Goal: Task Accomplishment & Management: Complete application form

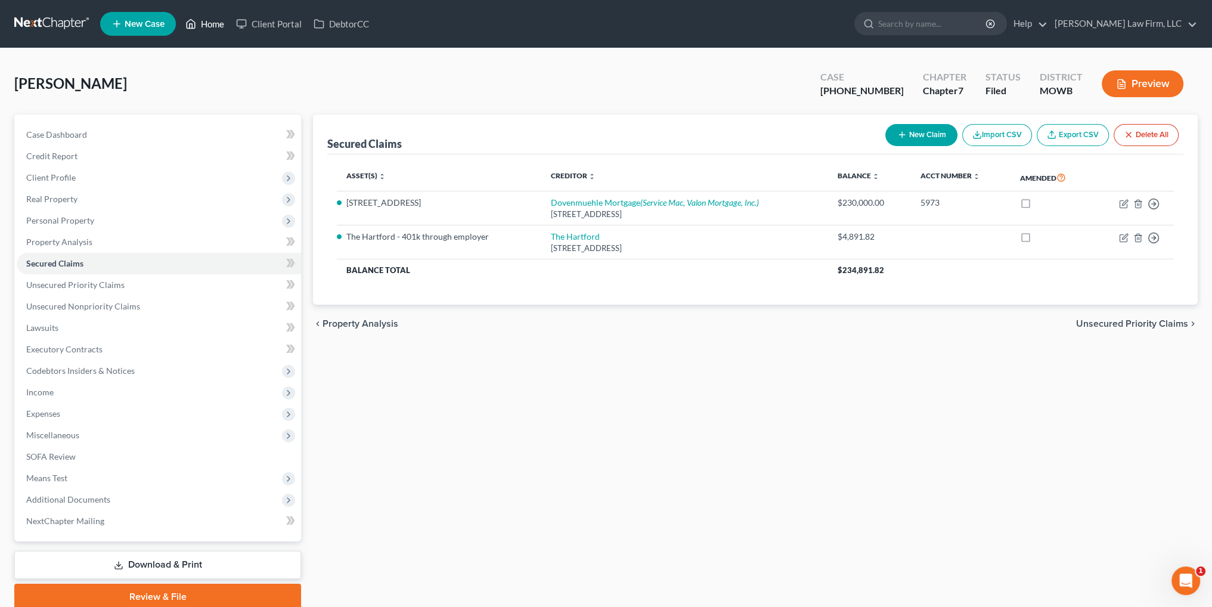
click at [211, 22] on link "Home" at bounding box center [204, 23] width 51 height 21
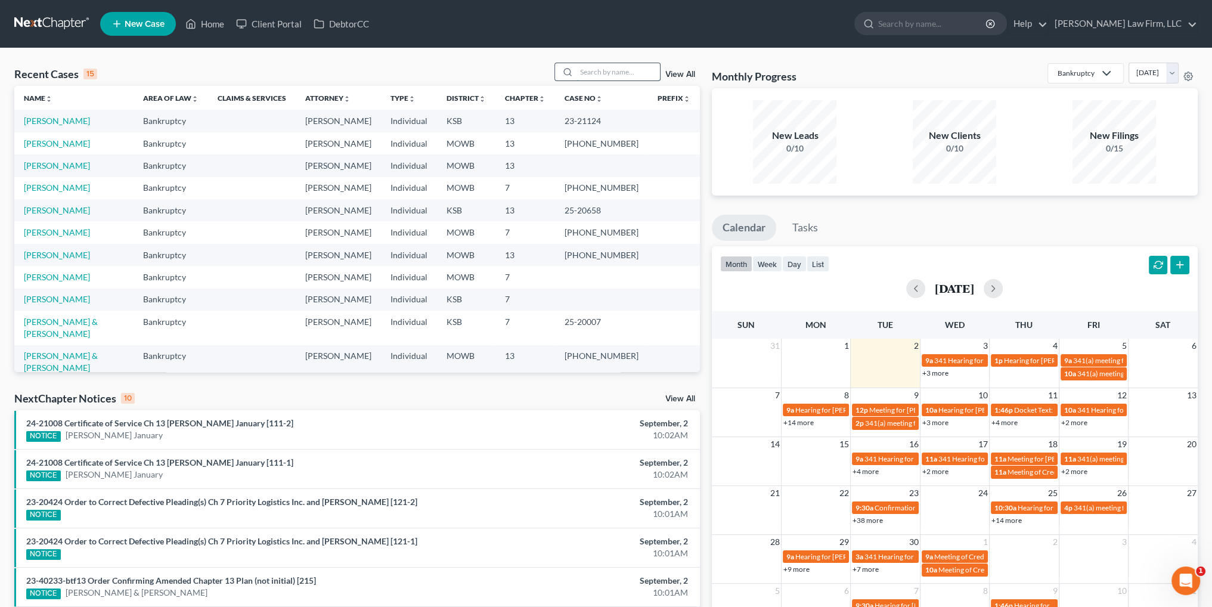
click at [619, 71] on input "search" at bounding box center [617, 71] width 83 height 17
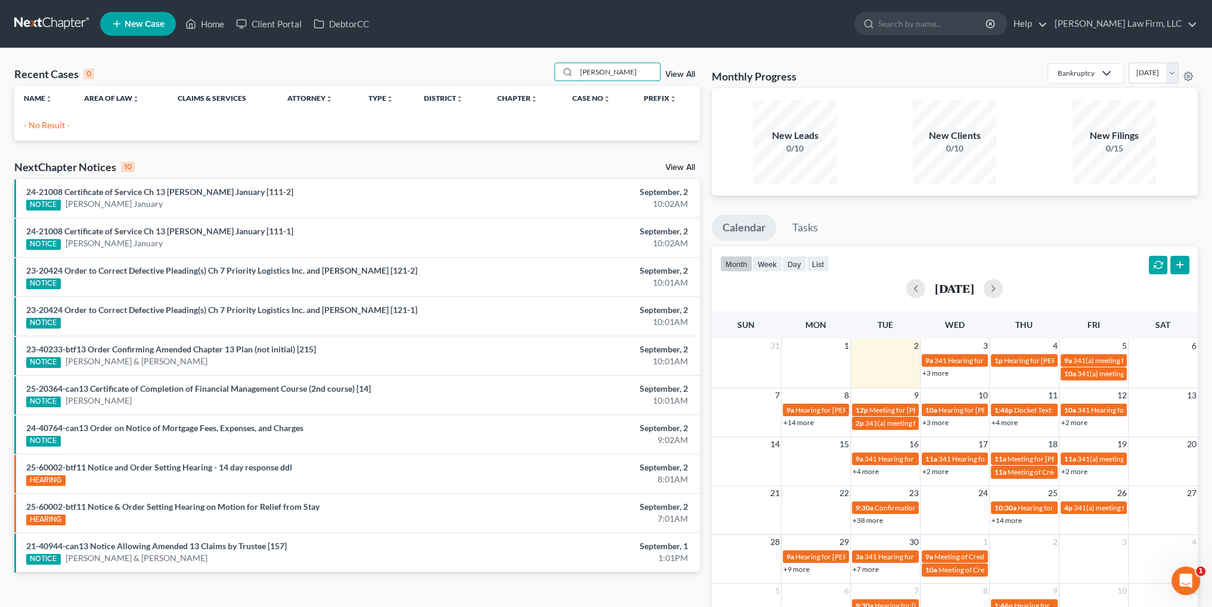
type input "[PERSON_NAME]"
click at [141, 24] on span "New Case" at bounding box center [145, 24] width 40 height 9
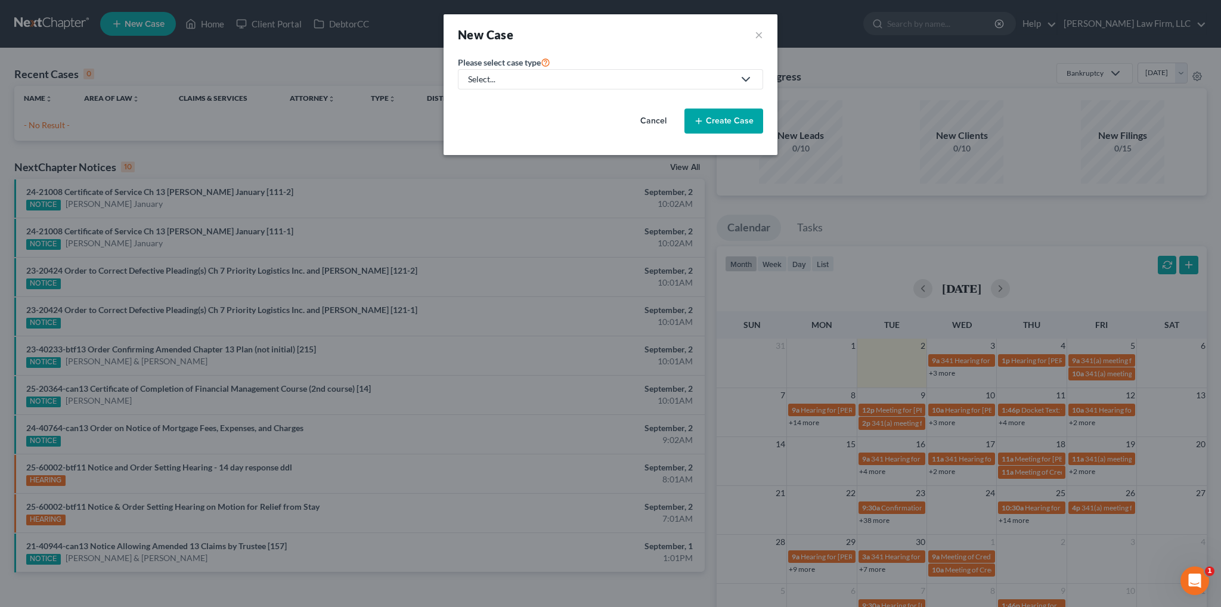
click at [509, 77] on div "Select..." at bounding box center [601, 79] width 266 height 12
click at [507, 103] on div "Bankruptcy" at bounding box center [490, 103] width 43 height 12
select select "46"
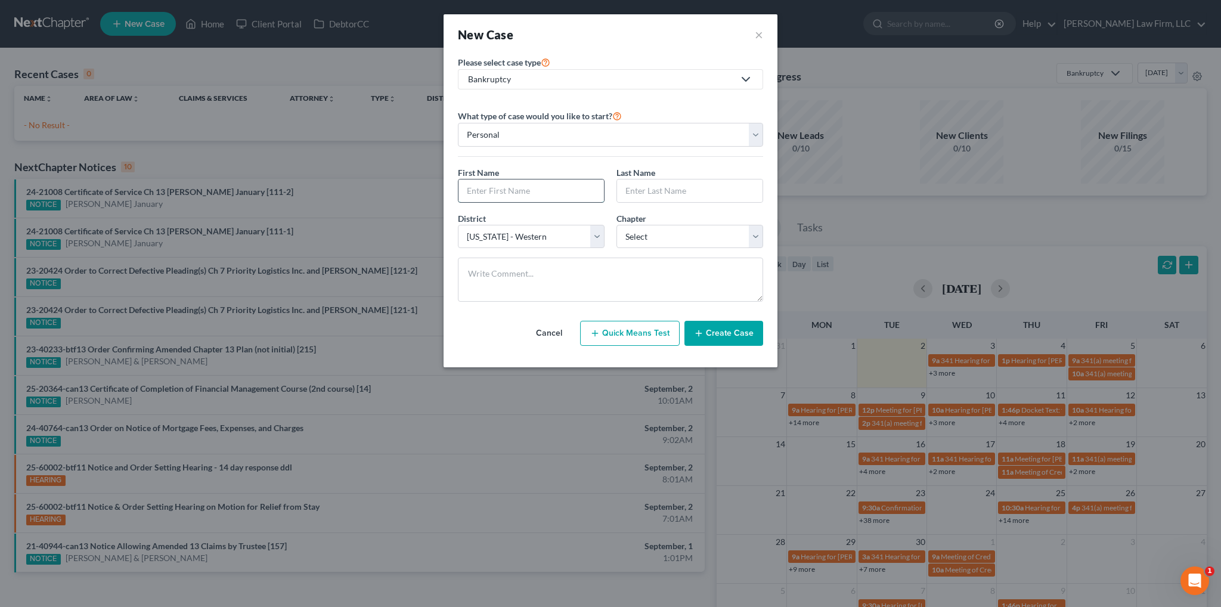
click at [526, 188] on input "text" at bounding box center [530, 190] width 145 height 23
type input "[PERSON_NAME]"
click at [696, 237] on select "Select 7 11 12 13" at bounding box center [689, 237] width 147 height 24
select select "3"
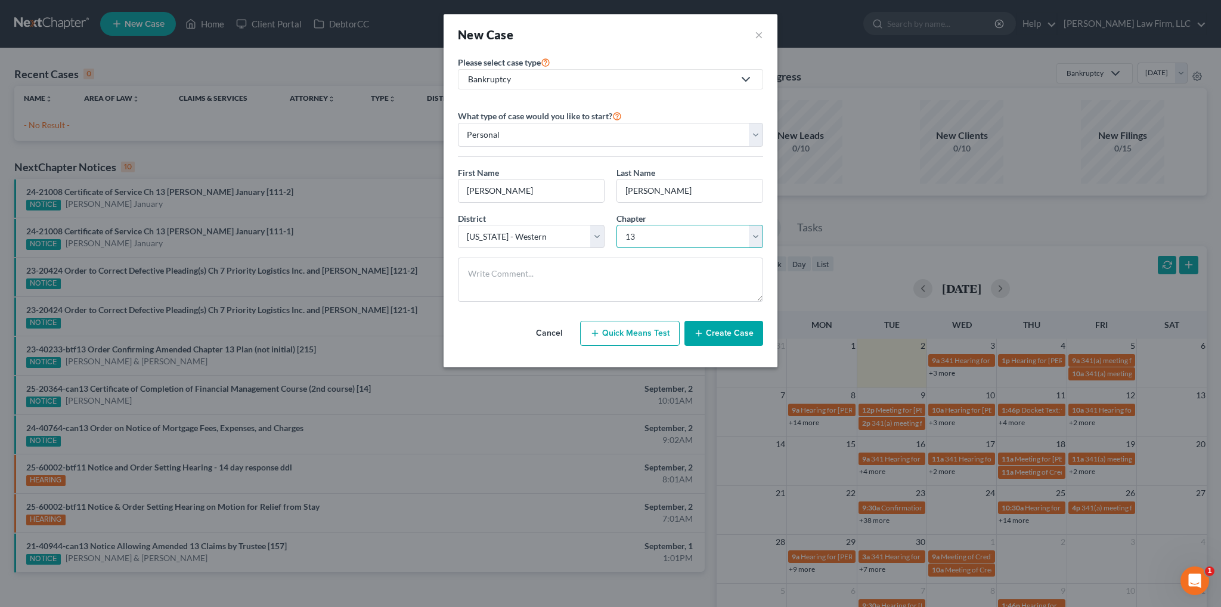
click at [616, 225] on select "Select 7 11 12 13" at bounding box center [689, 237] width 147 height 24
click at [753, 335] on button "Create Case" at bounding box center [723, 333] width 79 height 25
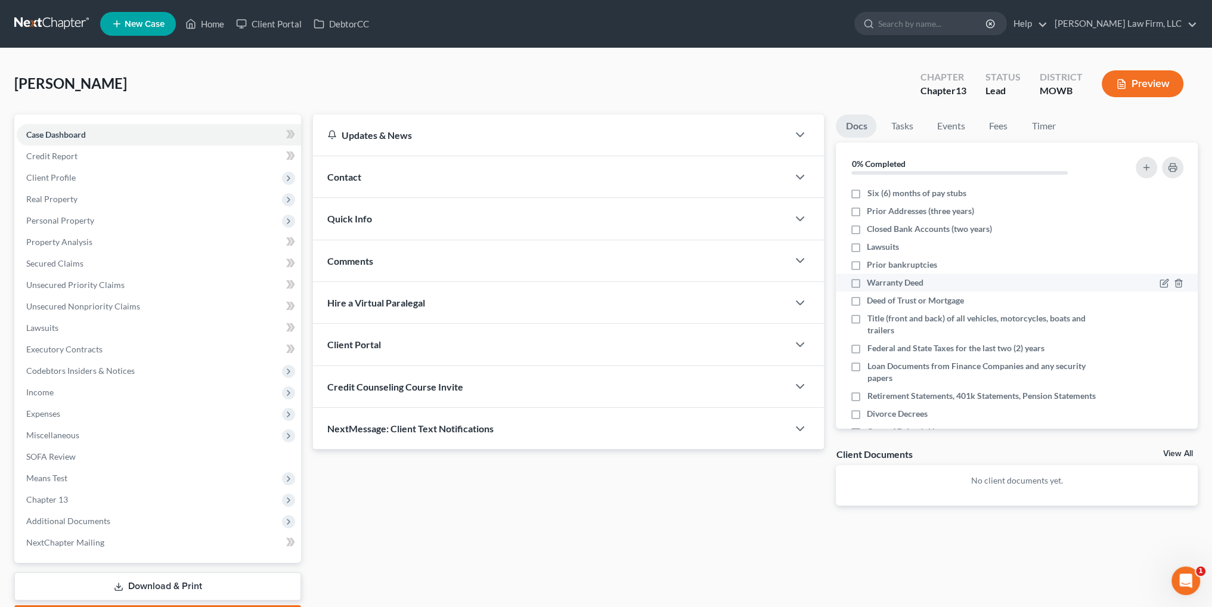
scroll to position [79, 0]
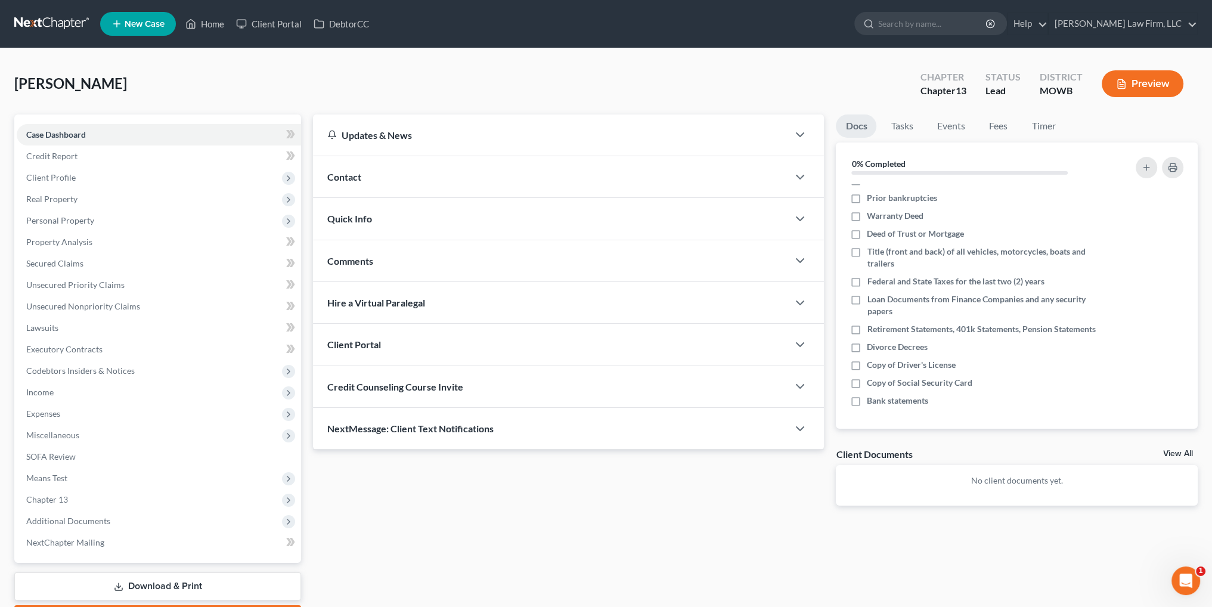
click at [381, 175] on div "Contact" at bounding box center [550, 176] width 475 height 41
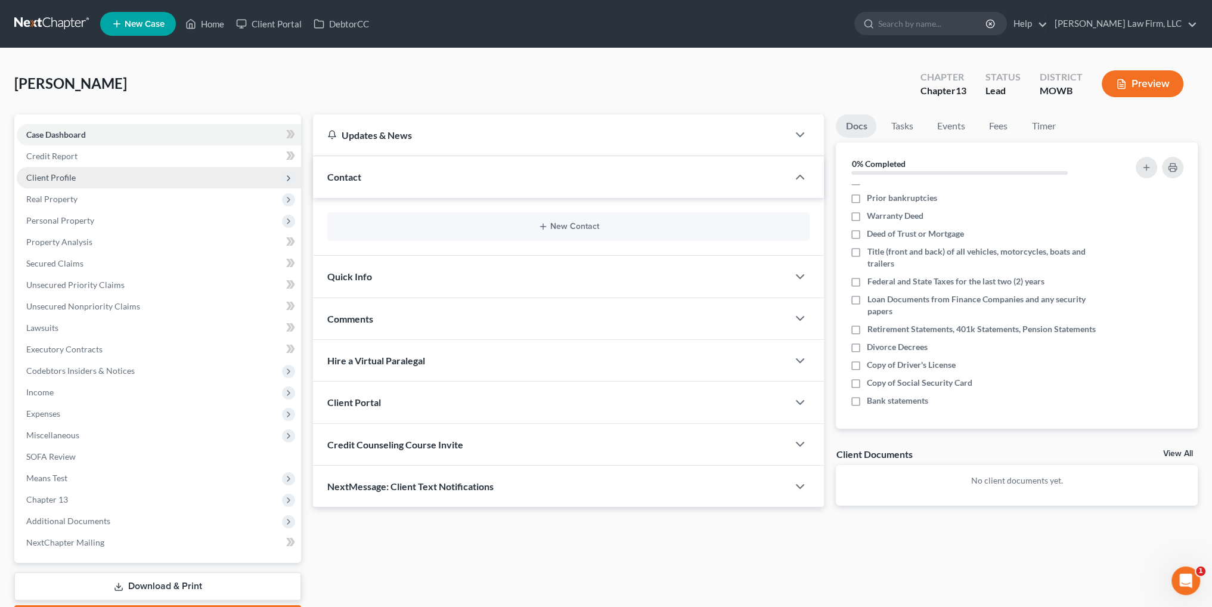
click at [48, 172] on span "Client Profile" at bounding box center [50, 177] width 49 height 10
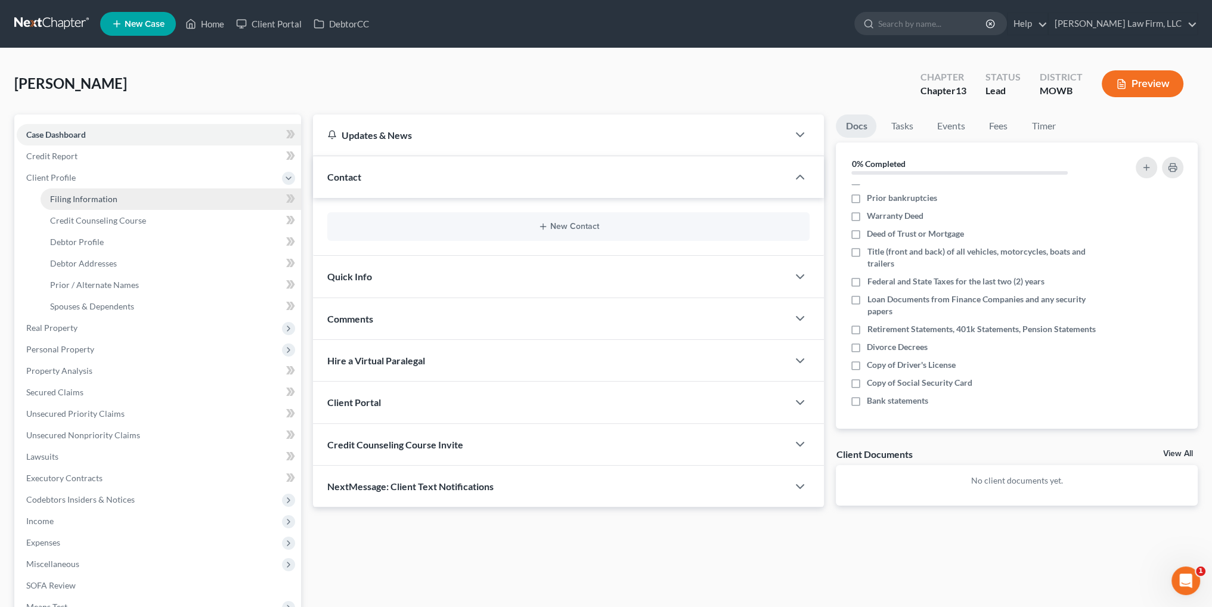
click at [72, 194] on span "Filing Information" at bounding box center [83, 199] width 67 height 10
select select "1"
select select "0"
select select "3"
select select "46"
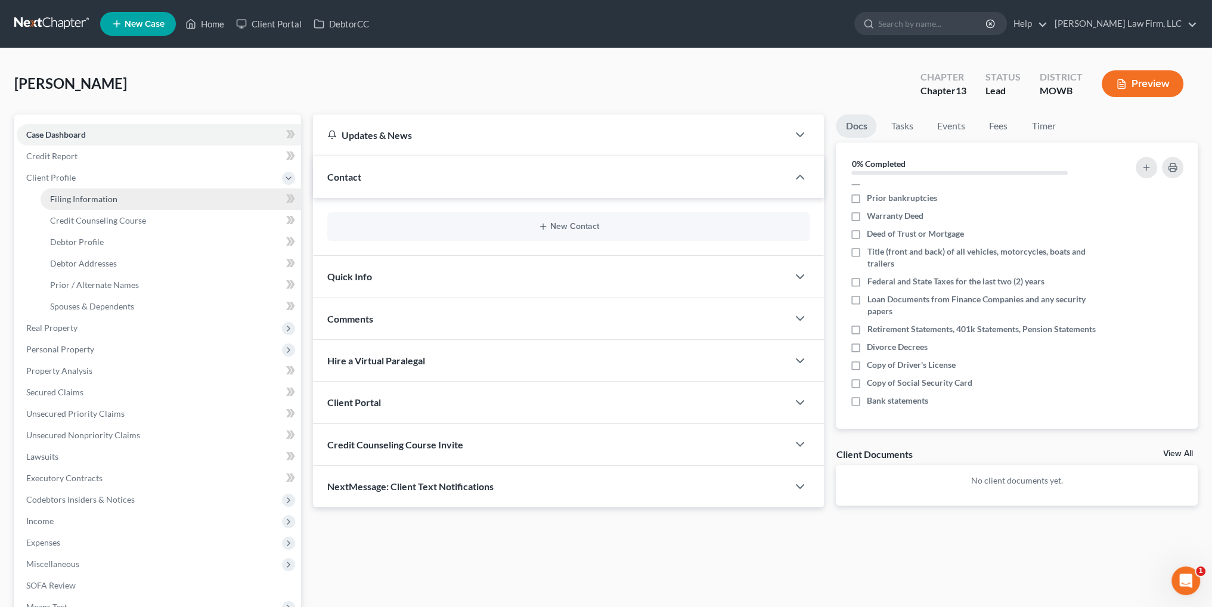
select select "26"
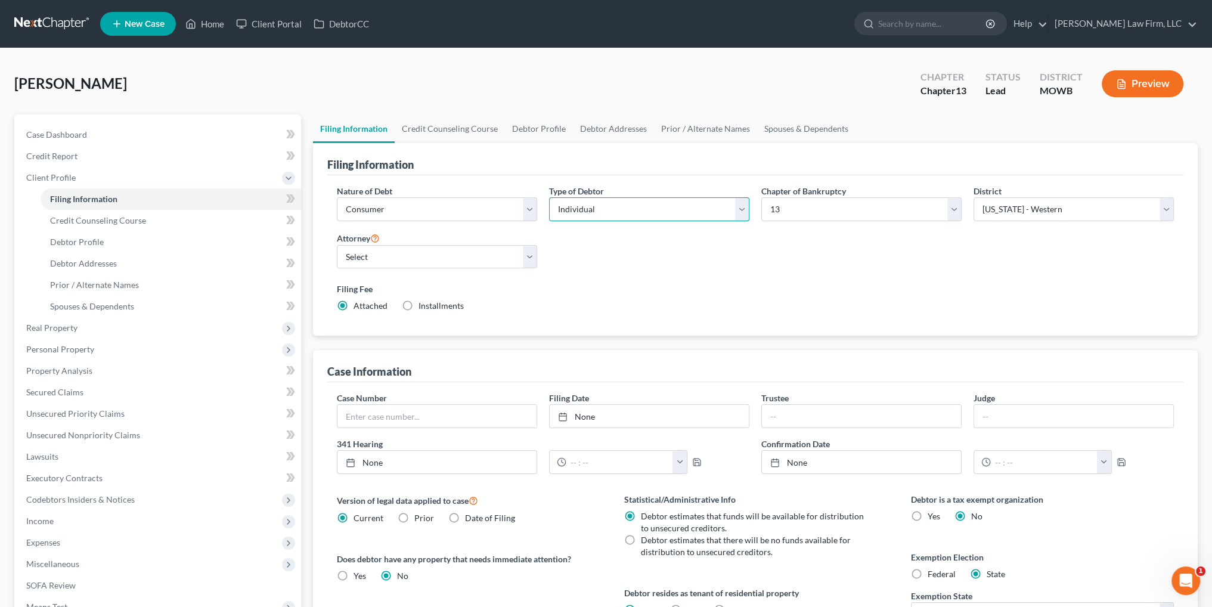
click at [747, 210] on select "Select Individual Joint" at bounding box center [649, 209] width 200 height 24
select select "1"
click at [549, 197] on select "Select Individual Joint" at bounding box center [649, 209] width 200 height 24
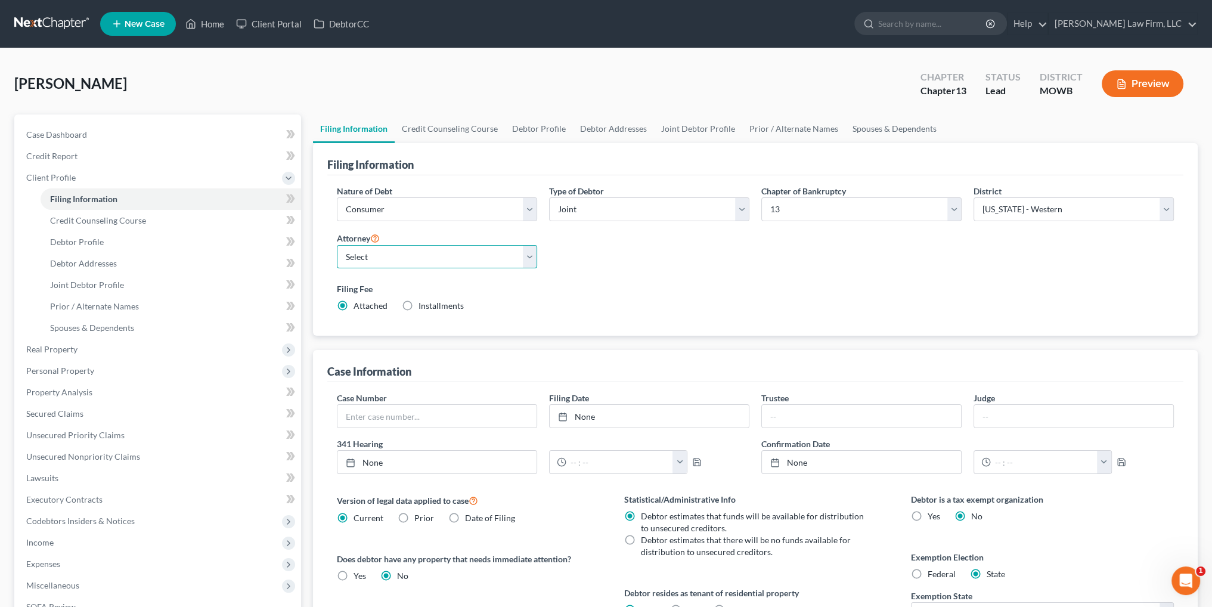
click at [513, 256] on select "Select [PERSON_NAME] - MOWB [PERSON_NAME] - KSB [PERSON_NAME] - MOEB [PERSON_NA…" at bounding box center [437, 257] width 200 height 24
select select "6"
click at [337, 245] on select "Select [PERSON_NAME] - MOWB [PERSON_NAME] - KSB [PERSON_NAME] - MOEB [PERSON_NA…" at bounding box center [437, 257] width 200 height 24
click at [473, 126] on link "Credit Counseling Course" at bounding box center [450, 128] width 110 height 29
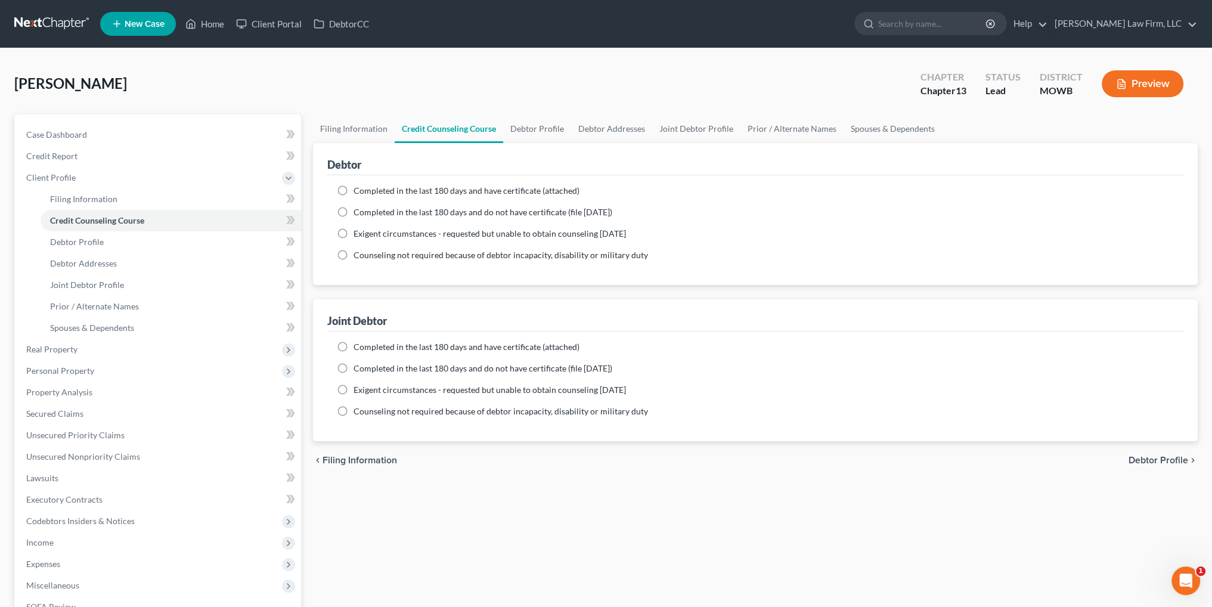
click at [353, 189] on label "Completed in the last 180 days and have certificate (attached)" at bounding box center [466, 191] width 226 height 12
click at [358, 189] on input "Completed in the last 180 days and have certificate (attached)" at bounding box center [362, 189] width 8 height 8
radio input "true"
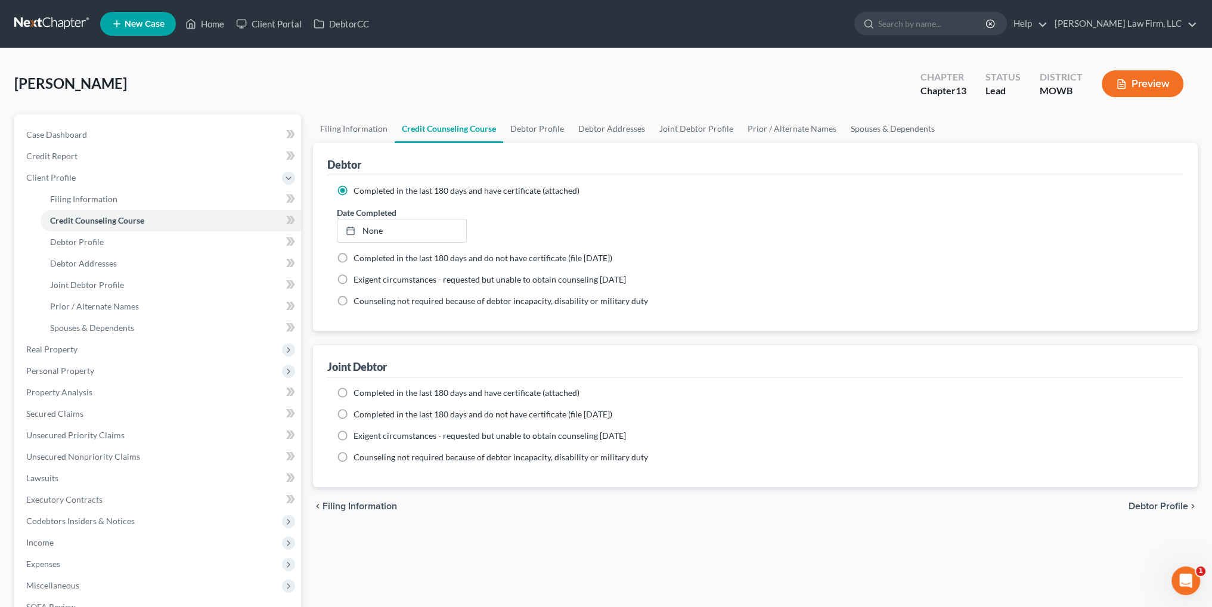
drag, startPoint x: 343, startPoint y: 393, endPoint x: 352, endPoint y: 389, distance: 9.9
click at [353, 393] on label "Completed in the last 180 days and have certificate (attached)" at bounding box center [466, 393] width 226 height 12
click at [358, 393] on input "Completed in the last 180 days and have certificate (attached)" at bounding box center [362, 391] width 8 height 8
radio input "true"
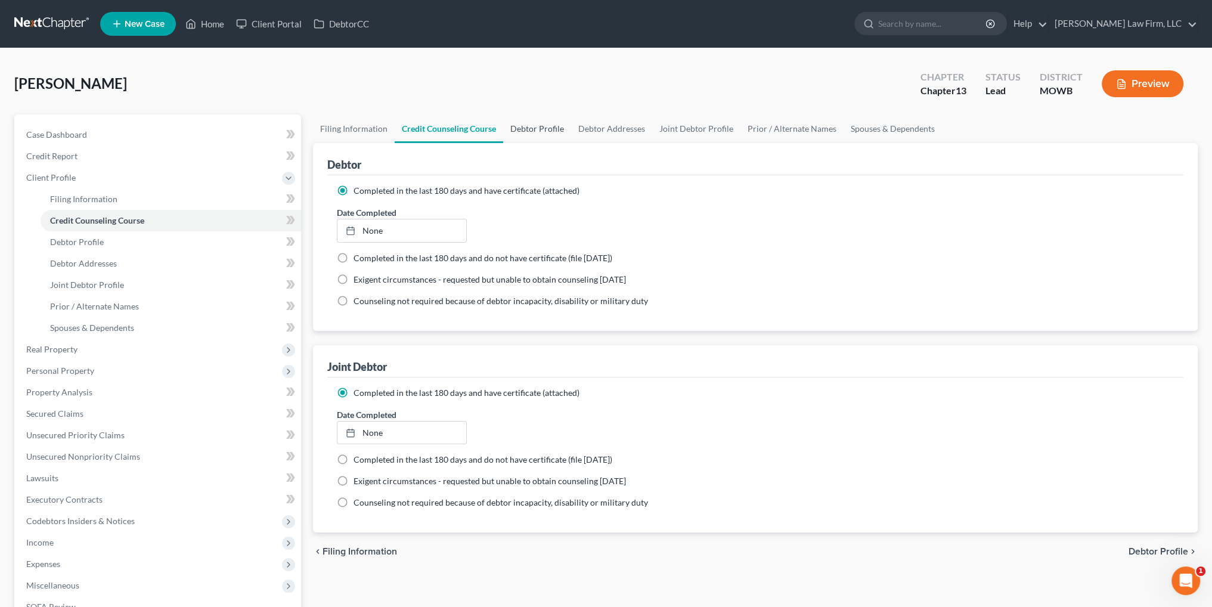
click at [538, 129] on link "Debtor Profile" at bounding box center [537, 128] width 68 height 29
select select "1"
select select "0"
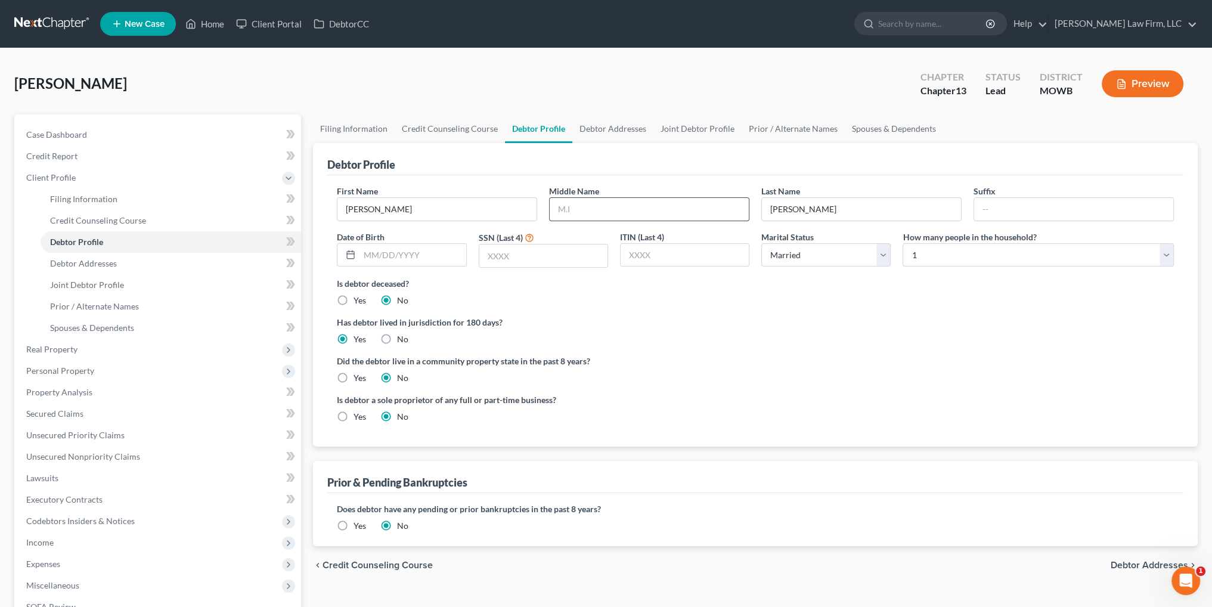
click at [601, 213] on input "text" at bounding box center [649, 209] width 199 height 23
type input "[PERSON_NAME]"
type input "[DATE]"
type input "8193"
click at [1053, 253] on select "Select 1 2 3 4 5 6 7 8 9 10 11 12 13 14 15 16 17 18 19 20" at bounding box center [1037, 255] width 271 height 24
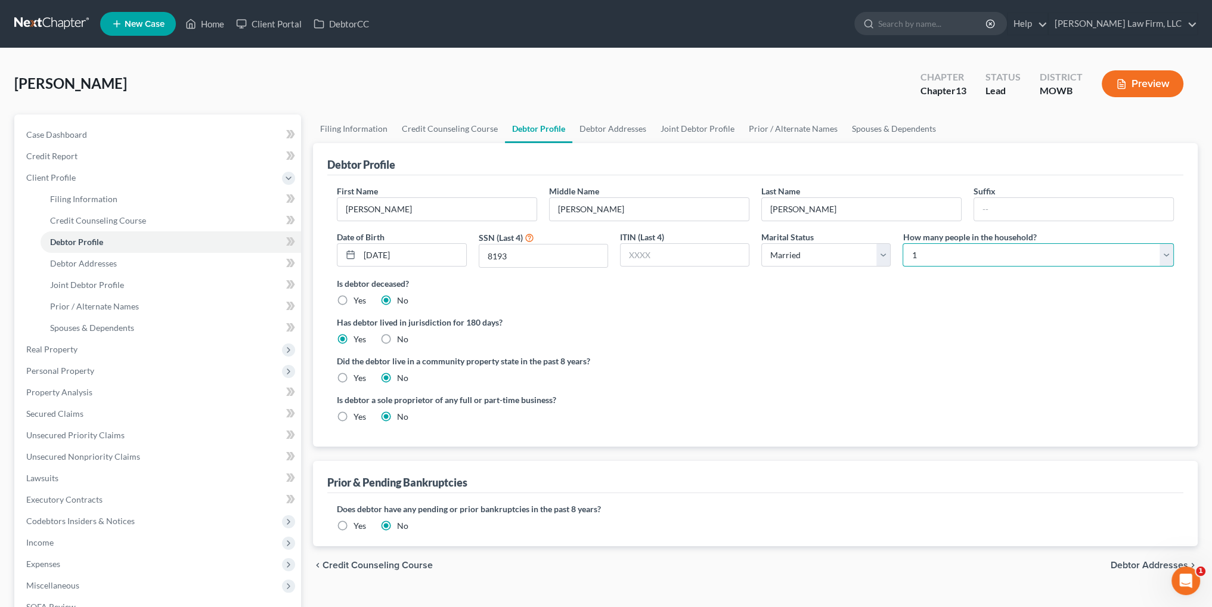
select select "4"
click at [902, 243] on select "Select 1 2 3 4 5 6 7 8 9 10 11 12 13 14 15 16 17 18 19 20" at bounding box center [1037, 255] width 271 height 24
click at [612, 128] on link "Debtor Addresses" at bounding box center [612, 128] width 81 height 29
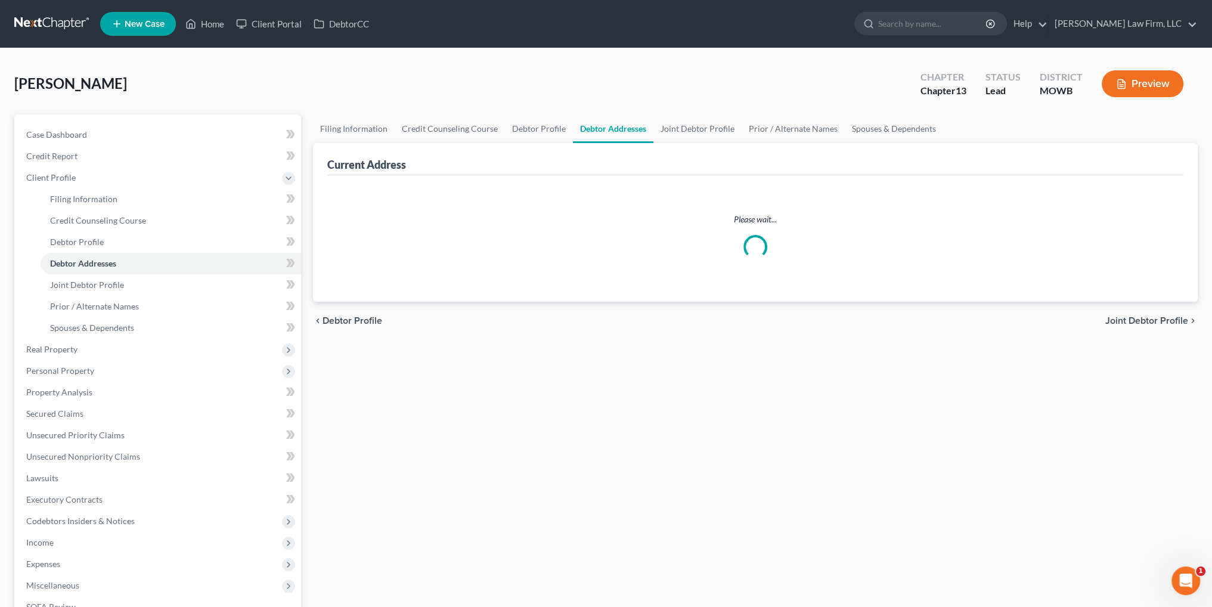
select select "0"
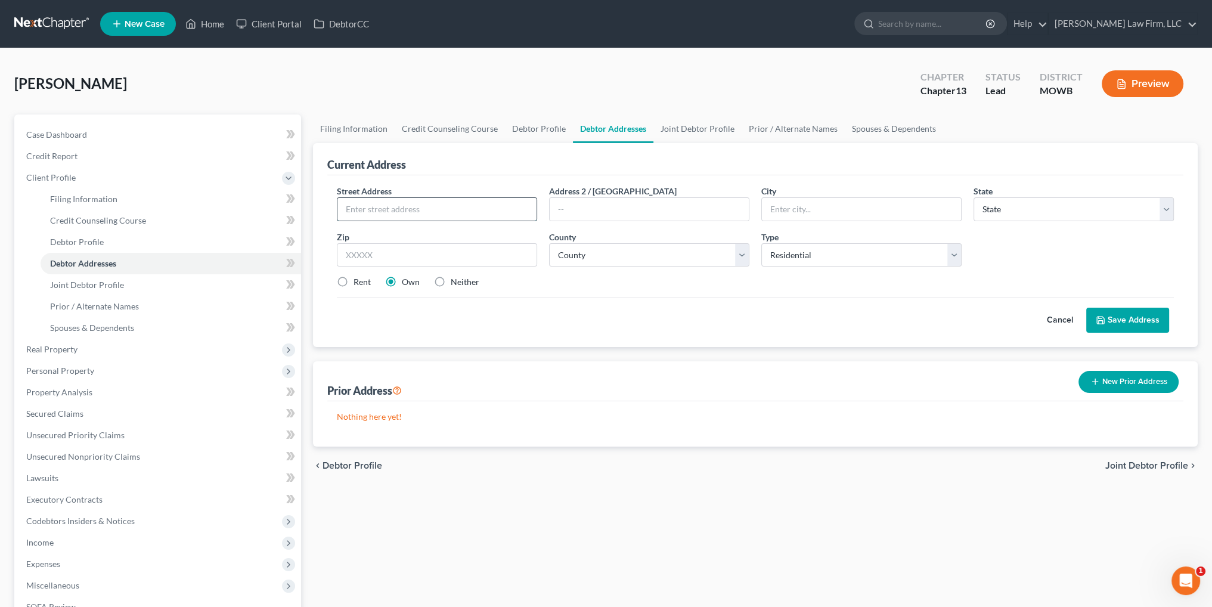
click at [435, 206] on input "text" at bounding box center [436, 209] width 199 height 23
type input "[STREET_ADDRESS][PERSON_NAME]"
type input "[US_STATE][GEOGRAPHIC_DATA]"
select select "26"
type input "64130"
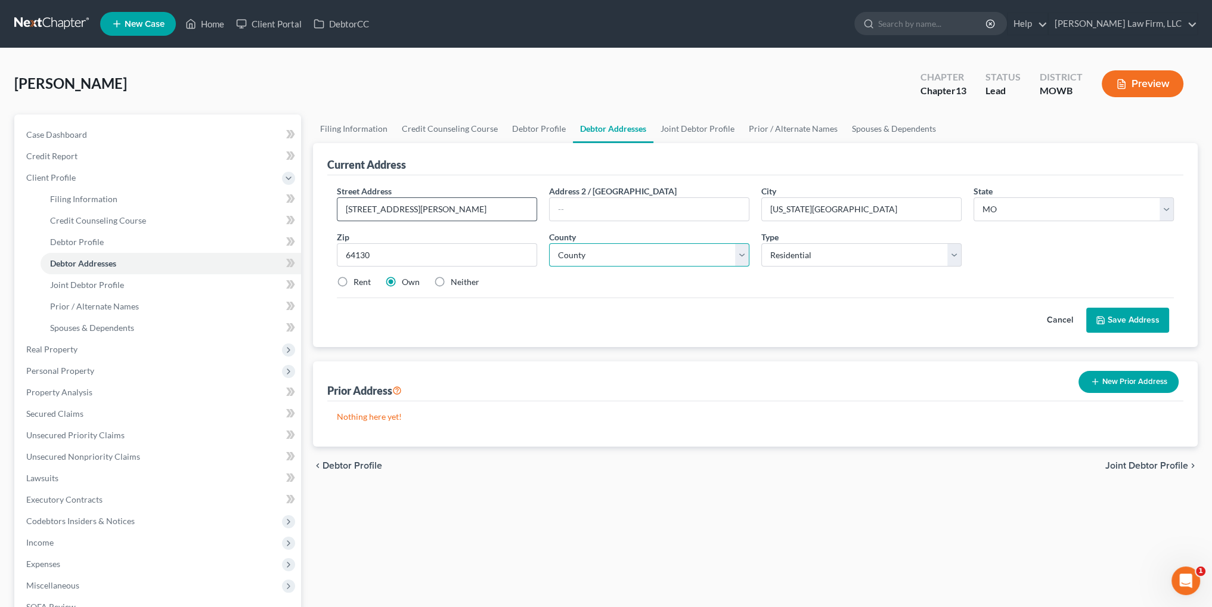
select select "47"
click at [690, 128] on link "Joint Debtor Profile" at bounding box center [697, 128] width 88 height 29
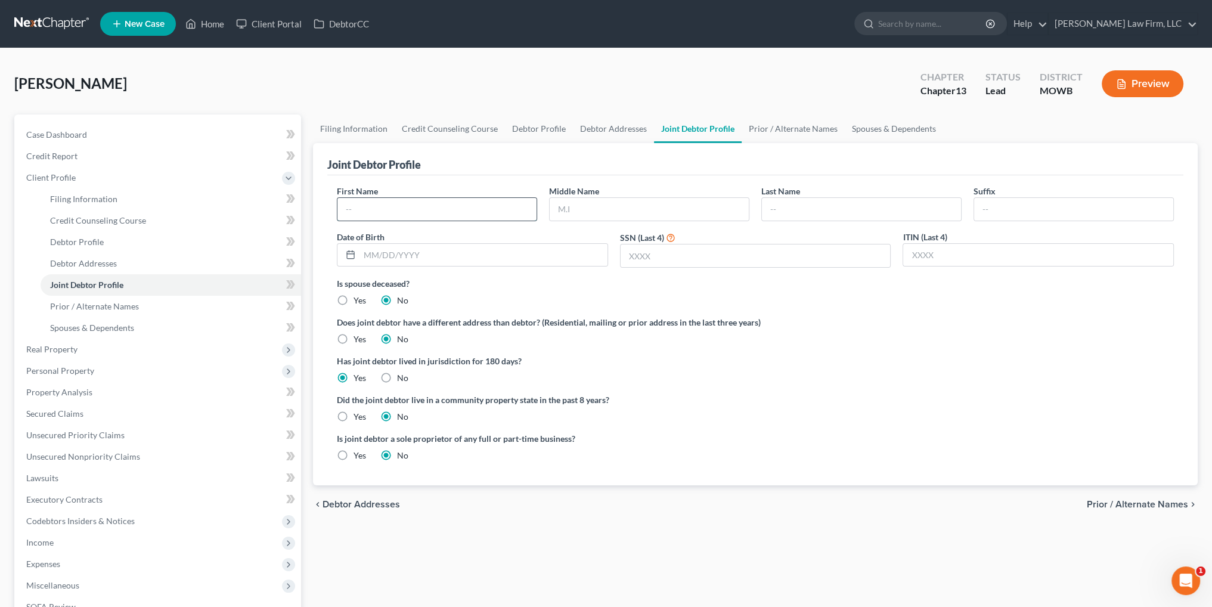
click at [465, 212] on input "text" at bounding box center [436, 209] width 199 height 23
type input "[PERSON_NAME]"
type input "[DATE]"
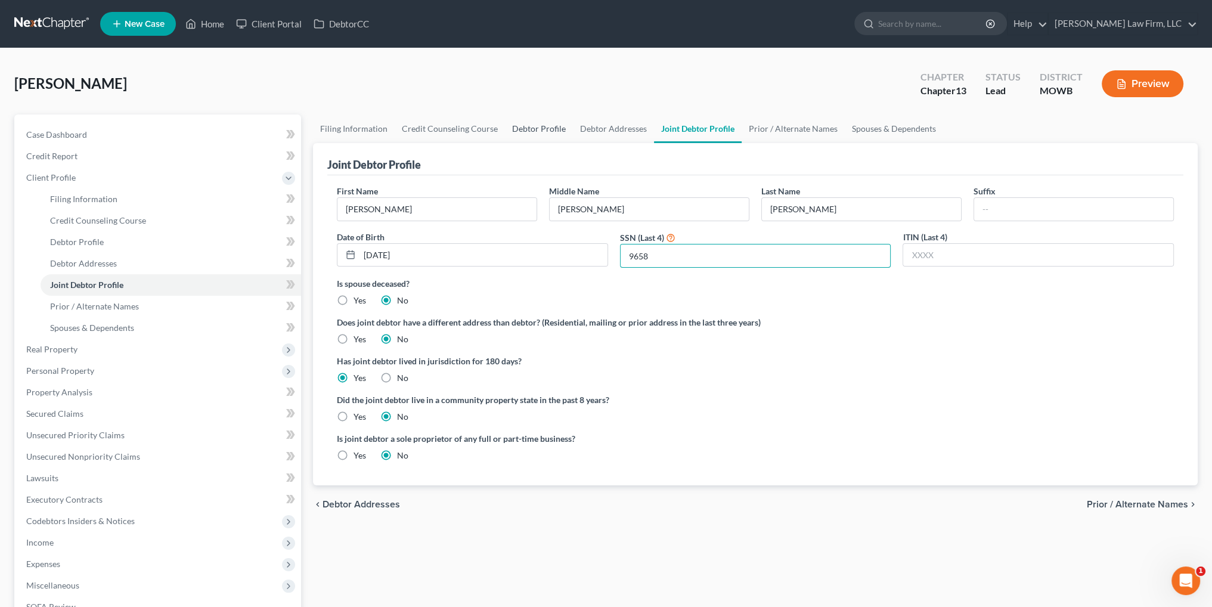
type input "9658"
click at [515, 127] on link "Debtor Profile" at bounding box center [539, 128] width 68 height 29
select select "1"
select select "4"
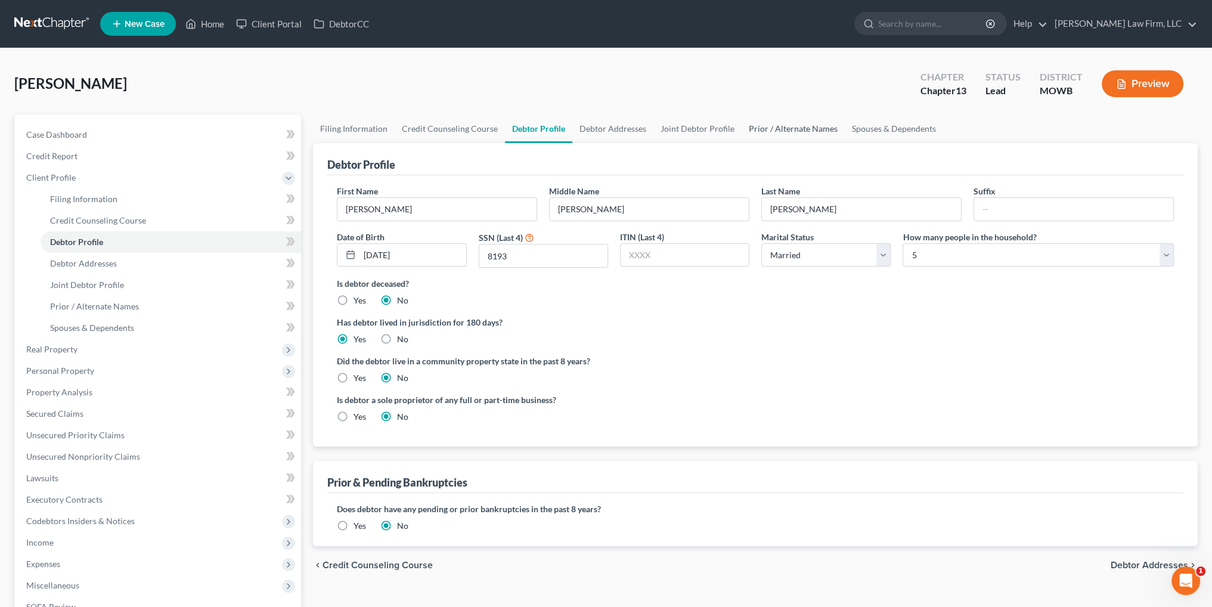
click at [775, 125] on link "Prior / Alternate Names" at bounding box center [793, 128] width 103 height 29
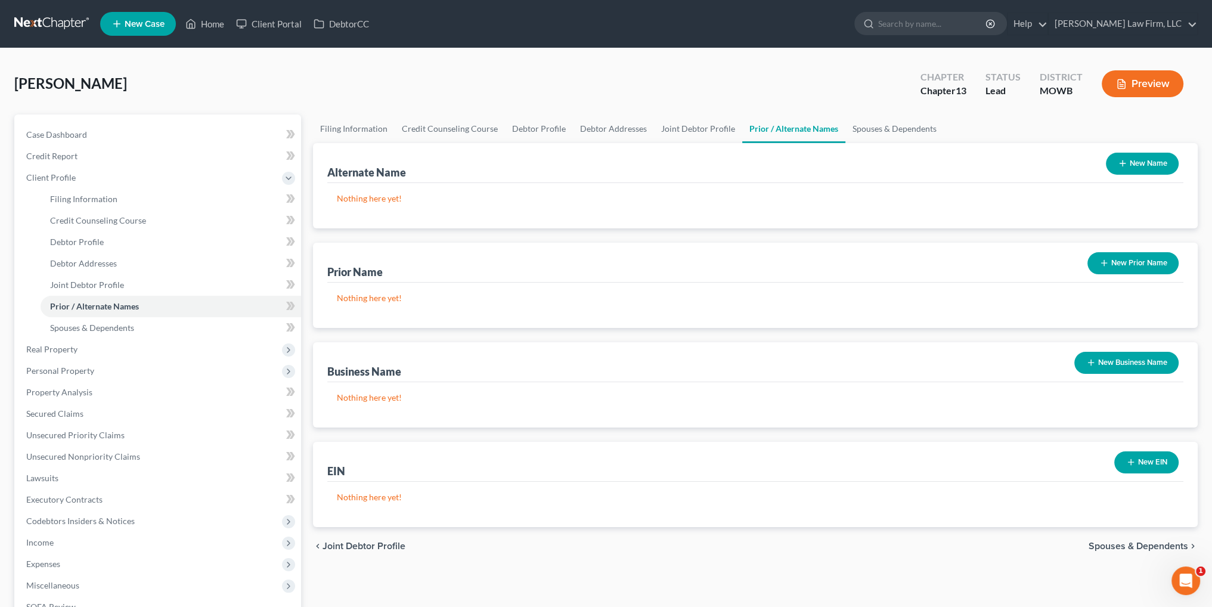
click at [1109, 261] on button "New Prior Name" at bounding box center [1132, 263] width 91 height 22
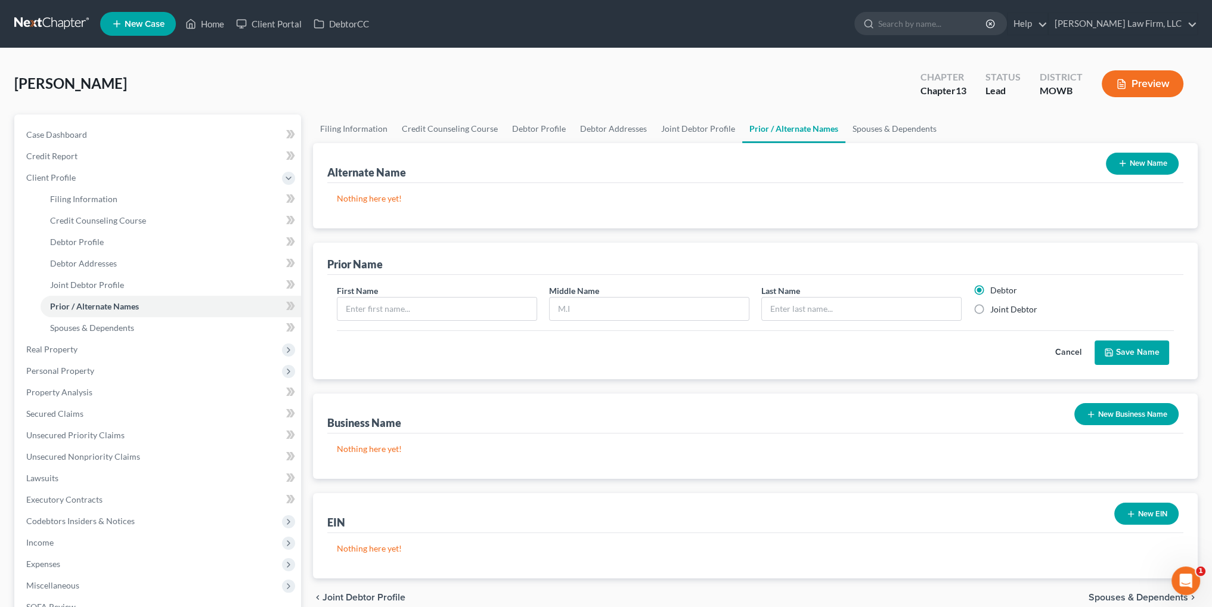
click at [990, 306] on label "Joint Debtor" at bounding box center [1013, 309] width 47 height 12
click at [995, 306] on input "Joint Debtor" at bounding box center [999, 307] width 8 height 8
radio input "true"
radio input "false"
click at [452, 308] on input "text" at bounding box center [436, 308] width 199 height 23
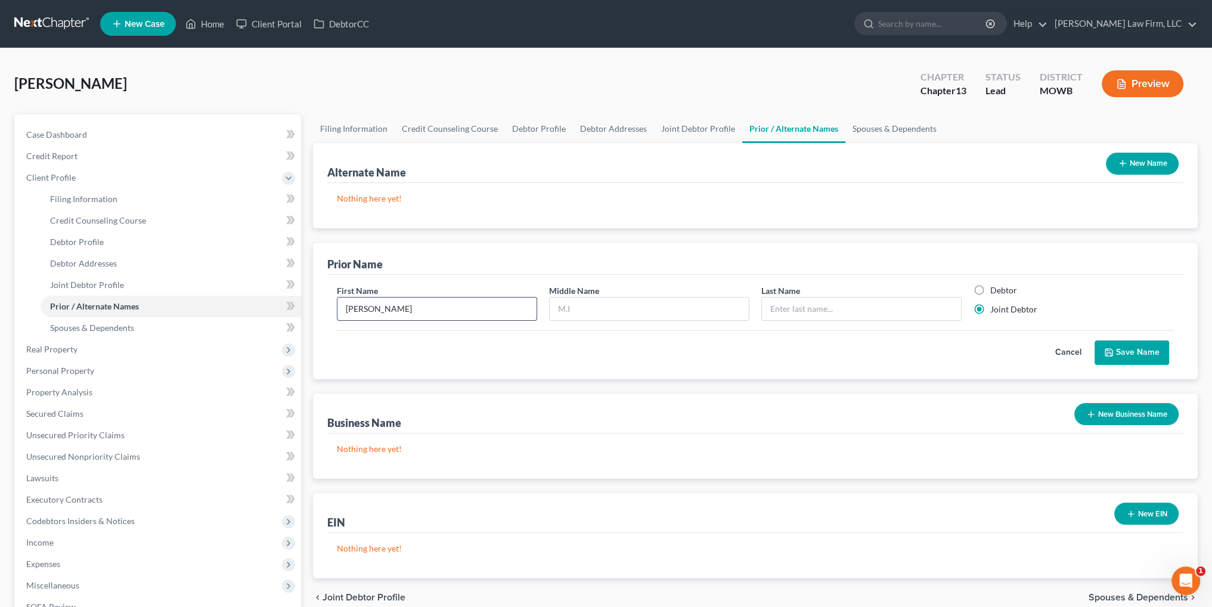
type input "[PERSON_NAME]"
click at [901, 129] on link "Spouses & Dependents" at bounding box center [894, 128] width 98 height 29
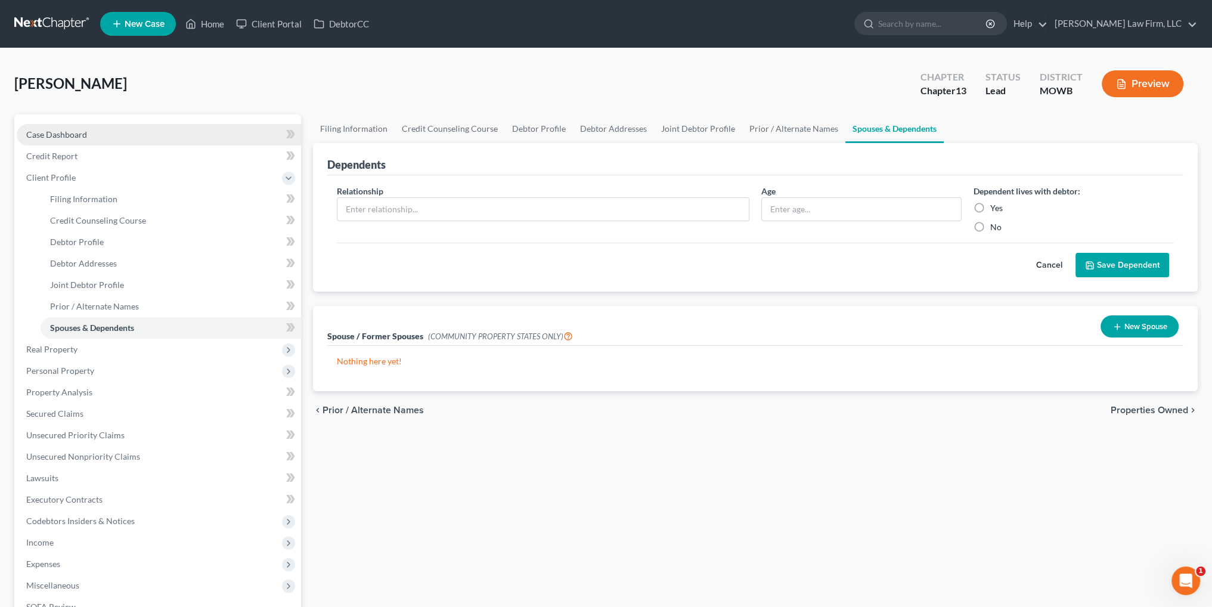
click at [66, 134] on span "Case Dashboard" at bounding box center [56, 134] width 61 height 10
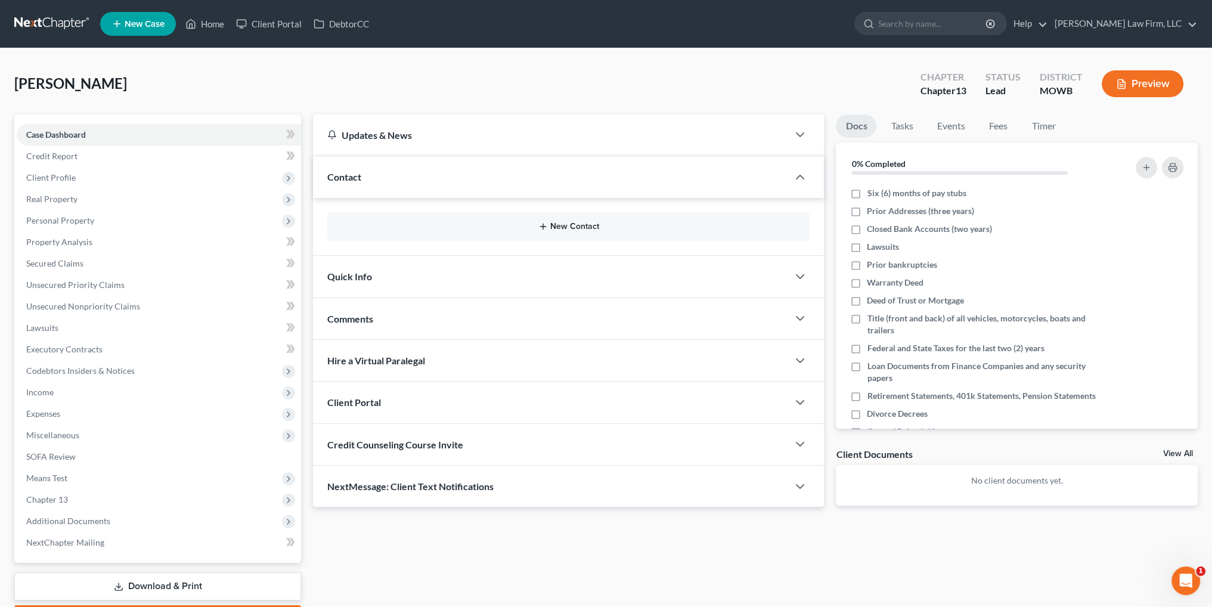
click at [572, 227] on button "New Contact" at bounding box center [568, 227] width 463 height 10
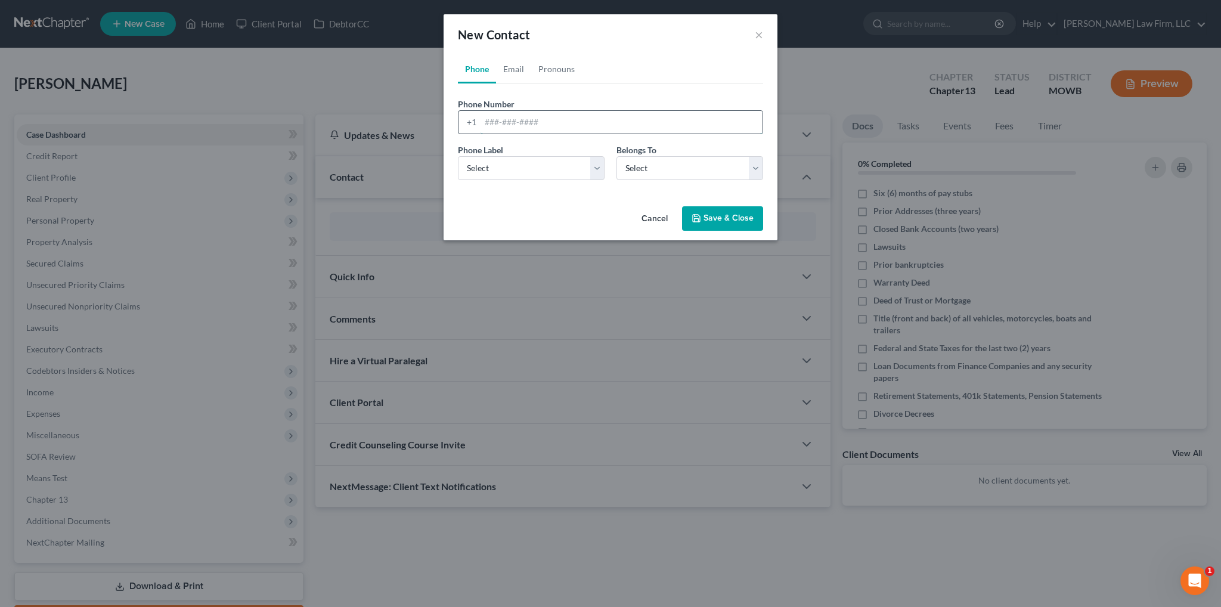
click at [557, 125] on input "tel" at bounding box center [621, 122] width 282 height 23
type input "[PHONE_NUMBER]"
drag, startPoint x: 566, startPoint y: 167, endPoint x: 561, endPoint y: 176, distance: 10.4
click at [566, 167] on select "Select Mobile Home Work Other" at bounding box center [531, 168] width 147 height 24
select select "0"
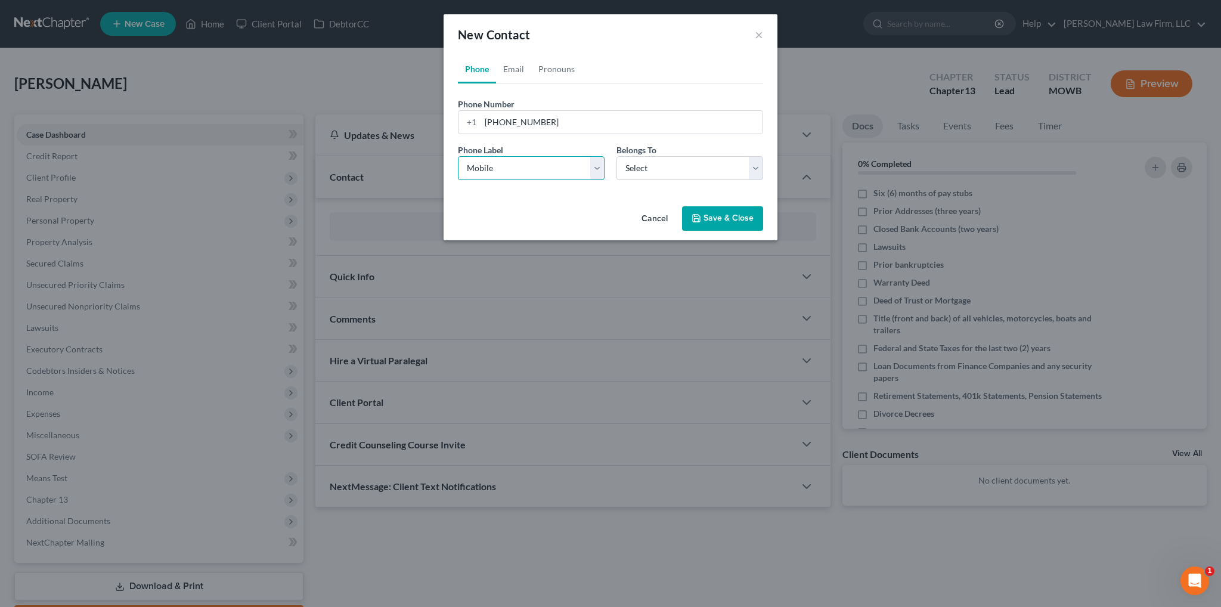
click at [458, 156] on select "Select Mobile Home Work Other" at bounding box center [531, 168] width 147 height 24
click at [649, 167] on select "Select Client Spouse Other" at bounding box center [689, 168] width 147 height 24
select select "0"
click at [616, 156] on select "Select Client Spouse Other" at bounding box center [689, 168] width 147 height 24
click at [511, 65] on link "Email" at bounding box center [513, 69] width 35 height 29
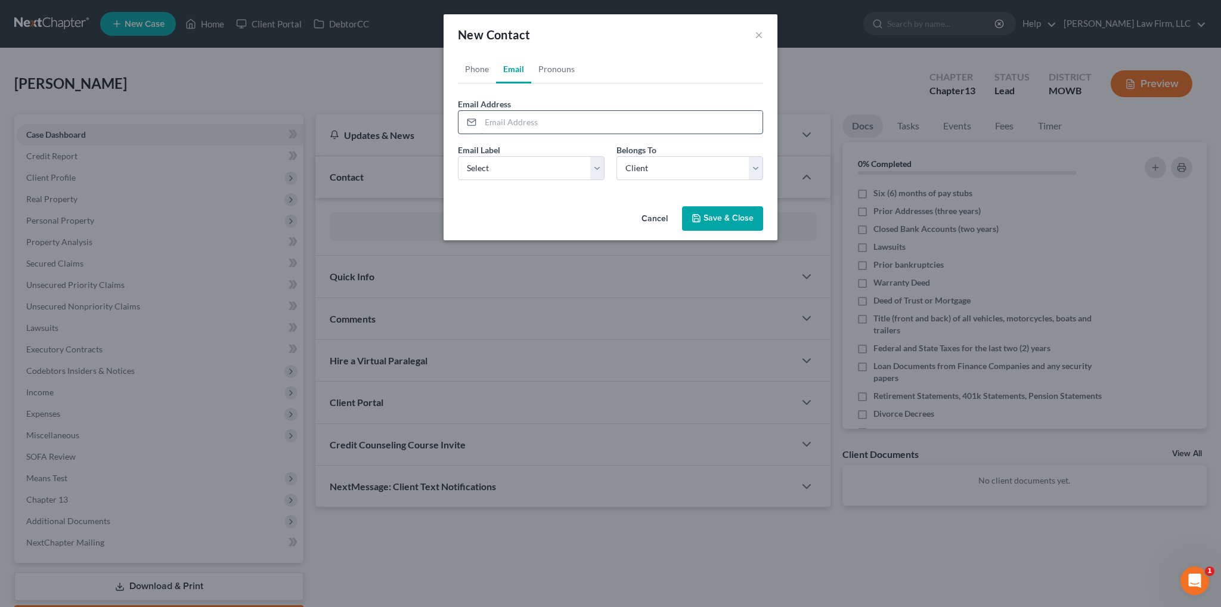
click at [501, 122] on input "email" at bounding box center [621, 122] width 282 height 23
type input "[EMAIL_ADDRESS][DOMAIN_NAME]"
select select "0"
click at [724, 230] on div "Cancel Save & Close" at bounding box center [610, 220] width 334 height 39
click at [724, 224] on button "Save & Close" at bounding box center [722, 218] width 81 height 25
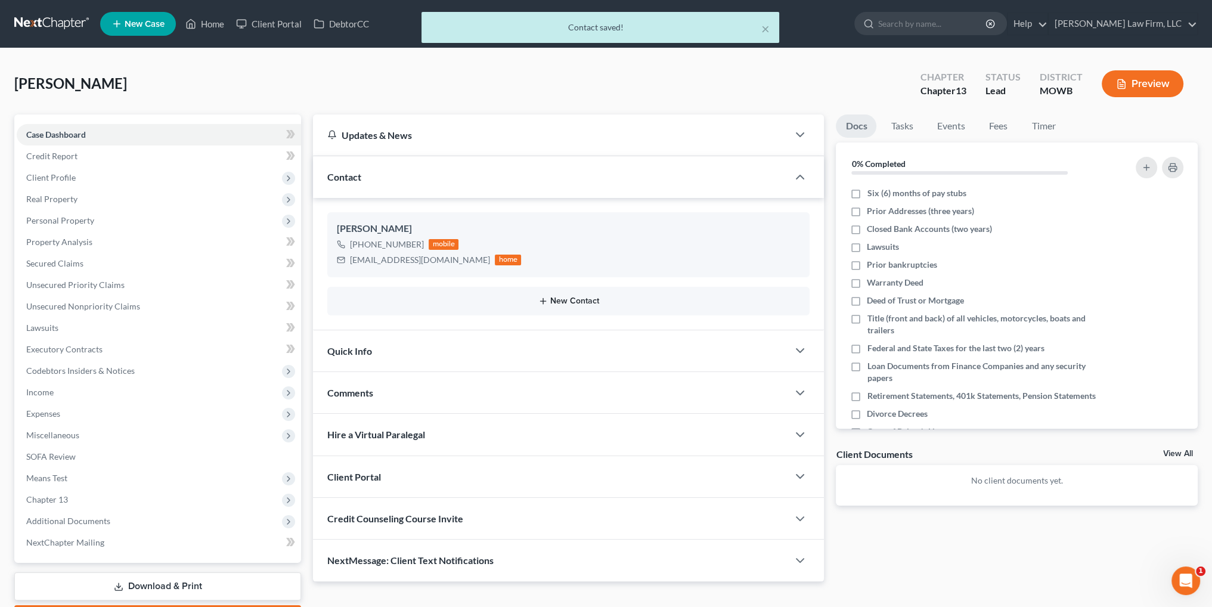
click at [550, 304] on button "New Contact" at bounding box center [568, 301] width 463 height 10
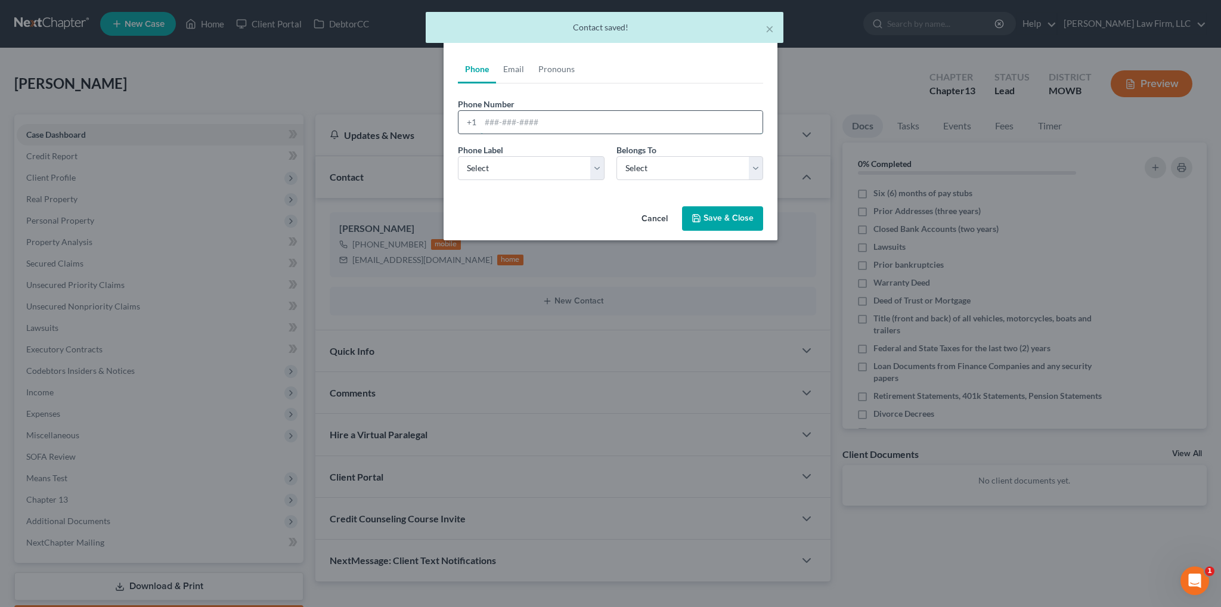
click at [505, 117] on input "tel" at bounding box center [621, 122] width 282 height 23
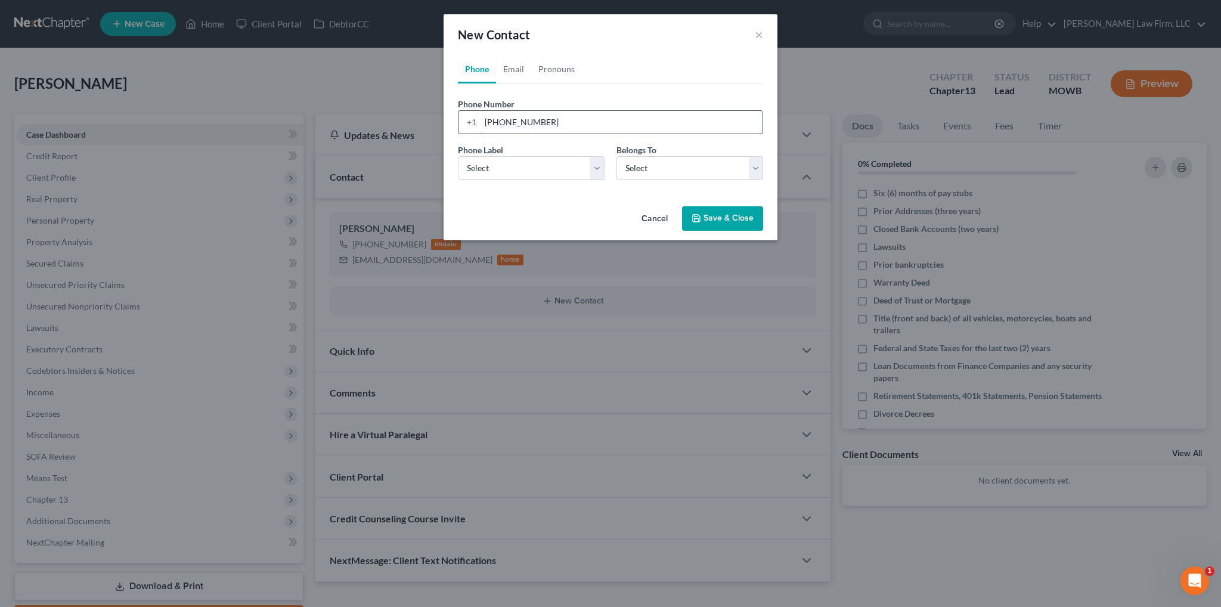
type input "[PHONE_NUMBER]"
select select "0"
select select "1"
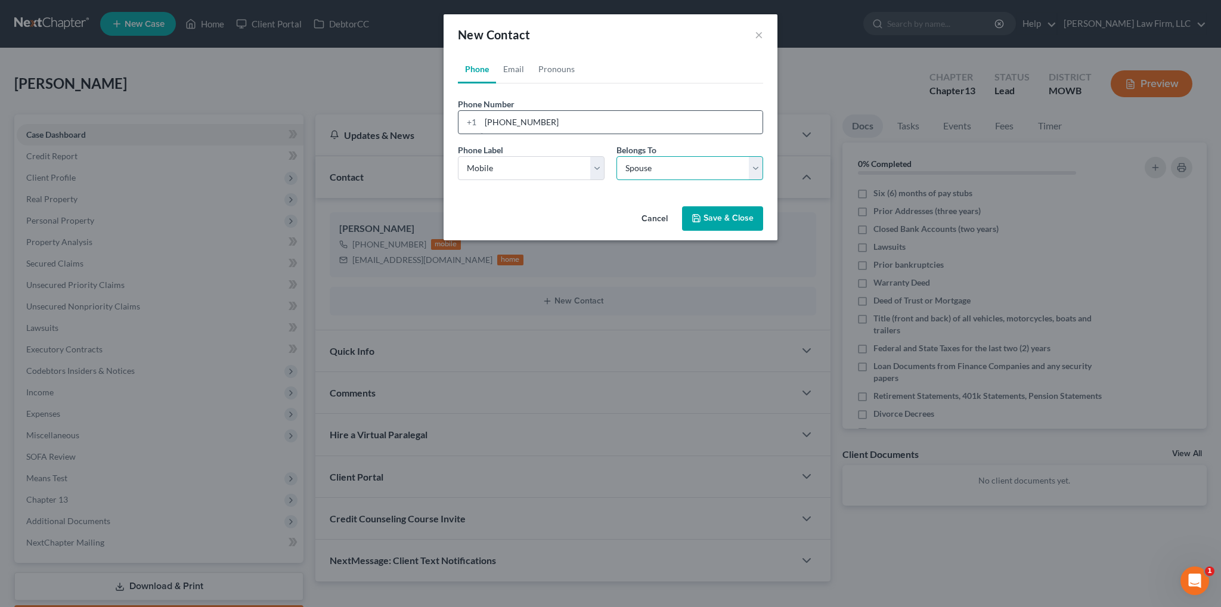
select select "1"
drag, startPoint x: 515, startPoint y: 67, endPoint x: 511, endPoint y: 72, distance: 6.3
click at [515, 67] on link "Email" at bounding box center [513, 69] width 35 height 29
click at [490, 119] on input "email" at bounding box center [621, 122] width 282 height 23
type input "[EMAIL_ADDRESS][DOMAIN_NAME]"
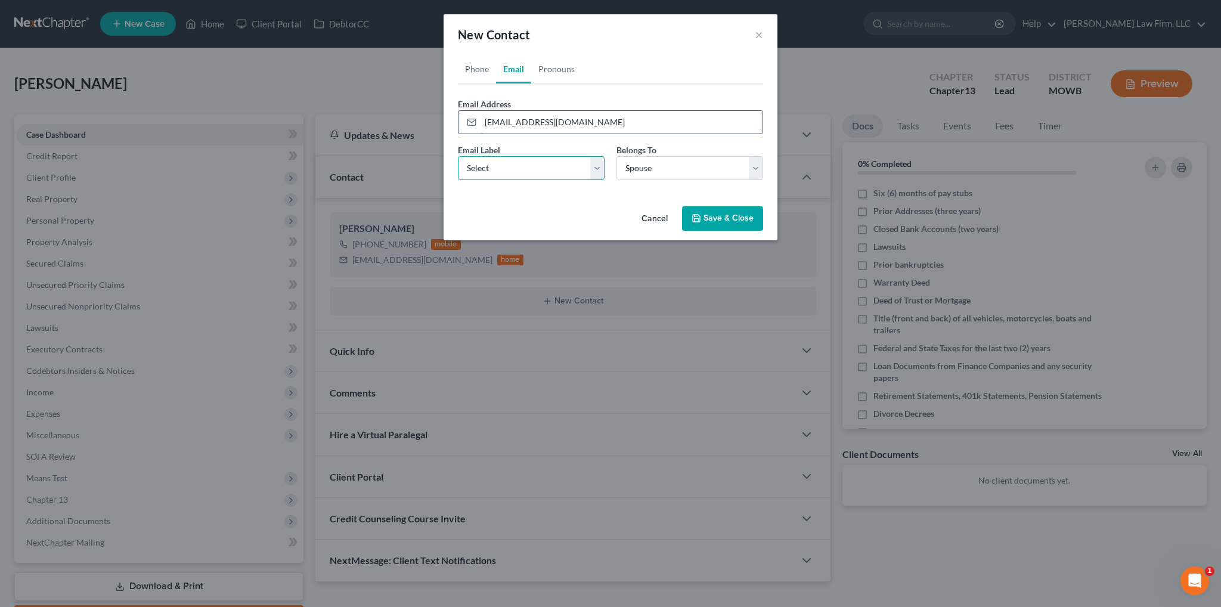
select select "0"
click at [708, 218] on button "Save & Close" at bounding box center [722, 218] width 81 height 25
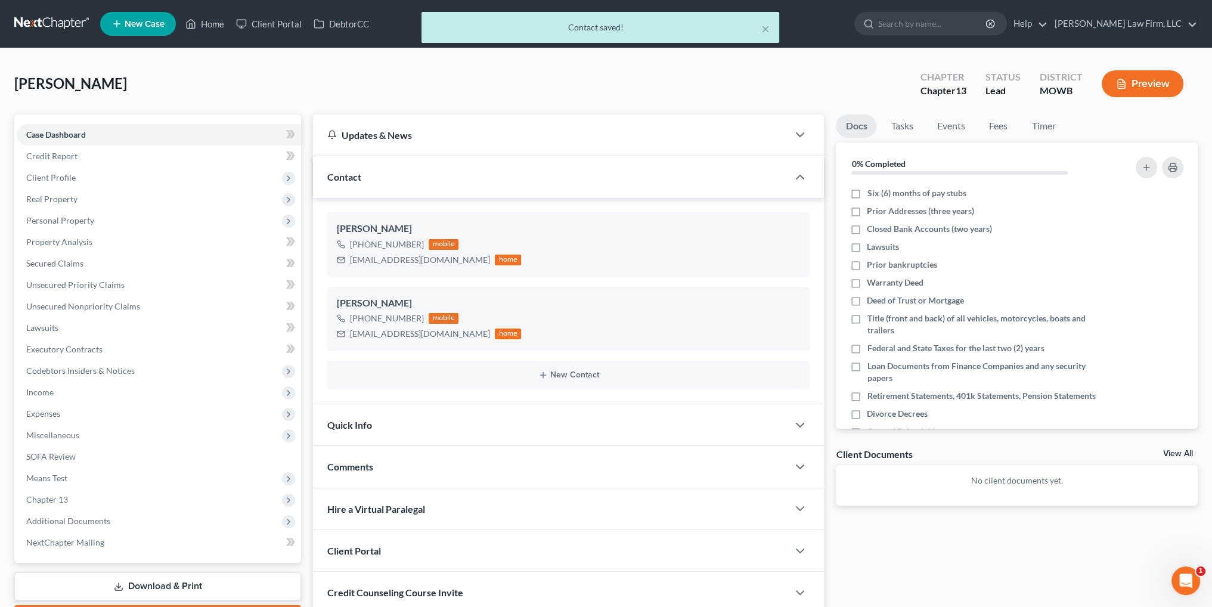
click at [399, 420] on div "Quick Info" at bounding box center [550, 424] width 475 height 41
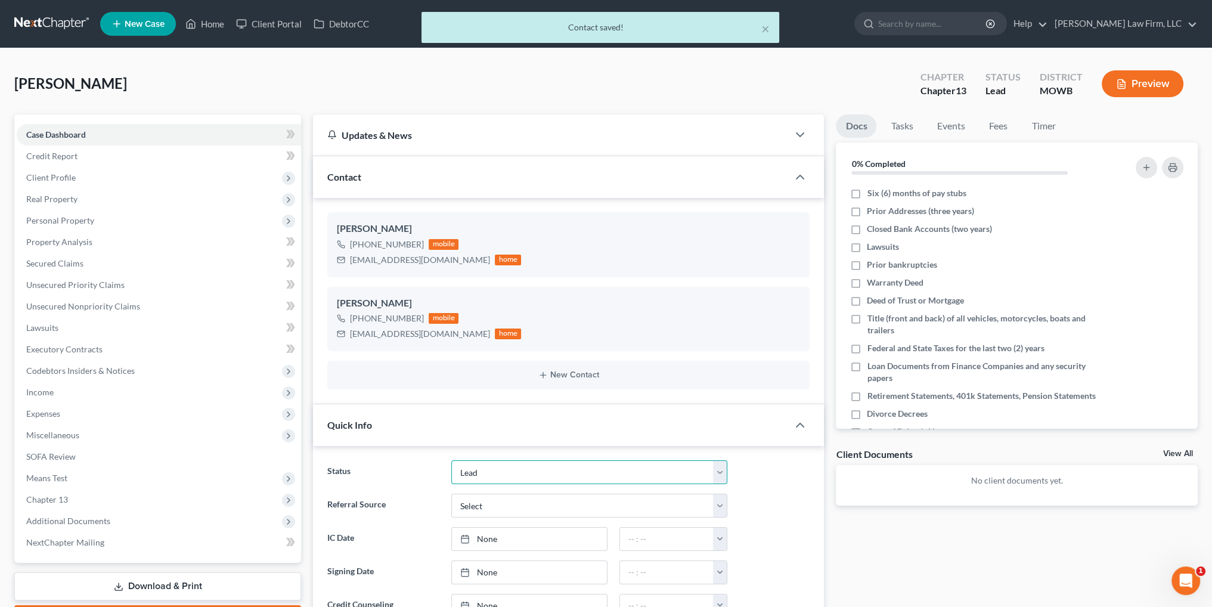
click at [504, 470] on select "Closed Discharged Dismissed Filed In Progress Lead Lost Lead Ready to File To R…" at bounding box center [589, 472] width 277 height 24
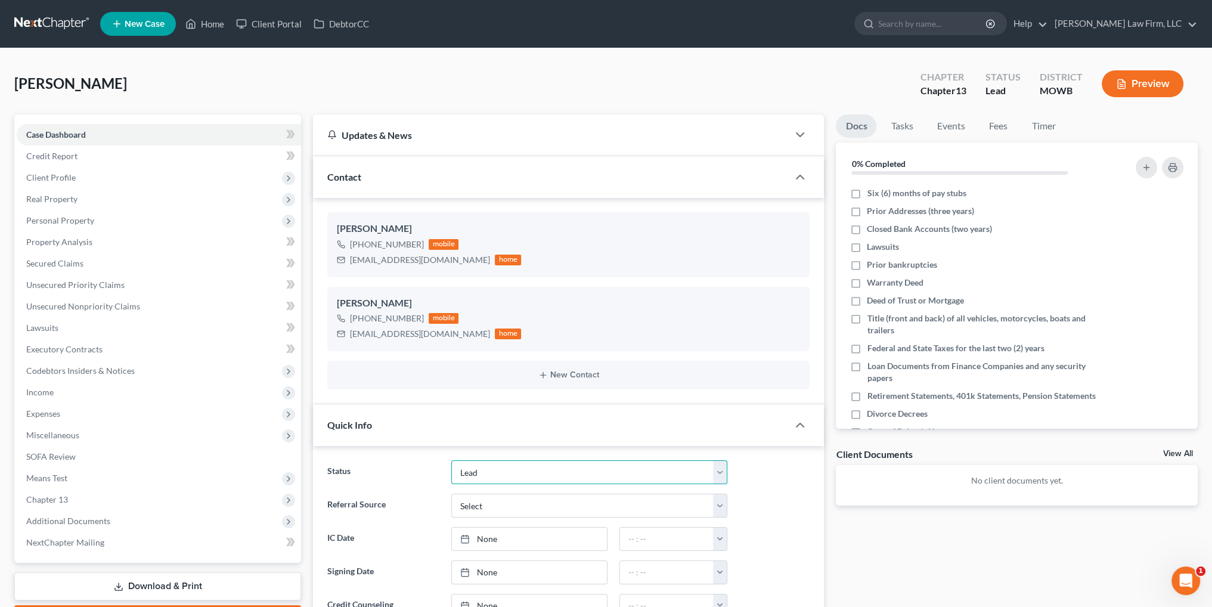
select select "4"
click at [451, 460] on select "Closed Discharged Dismissed Filed In Progress Lead Lost Lead Ready to File To R…" at bounding box center [589, 472] width 277 height 24
click at [490, 504] on select "Select Word Of Mouth Previous Clients Direct Mail Website Google Search Modern …" at bounding box center [589, 506] width 277 height 24
type input "[DATE]"
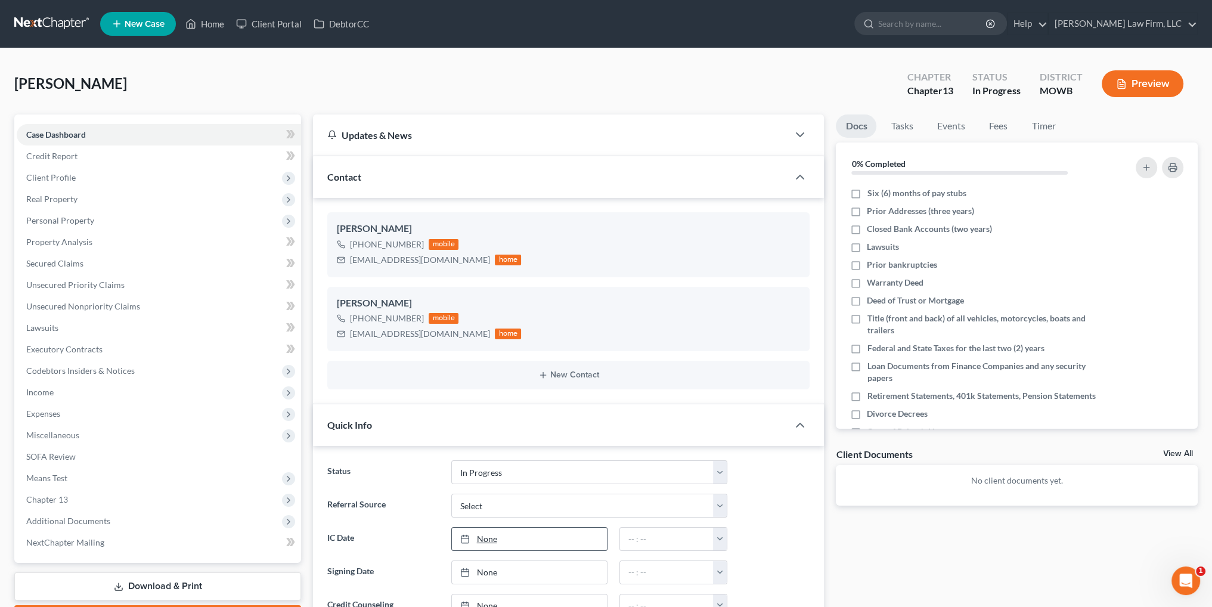
click at [486, 542] on link "None" at bounding box center [529, 539] width 155 height 23
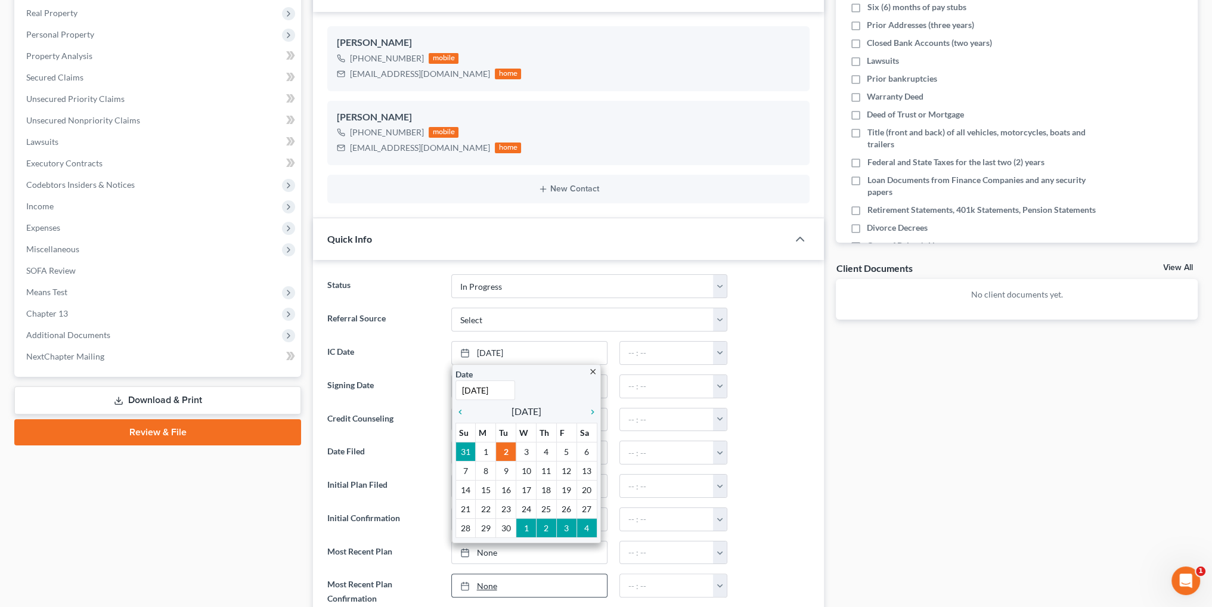
scroll to position [238, 0]
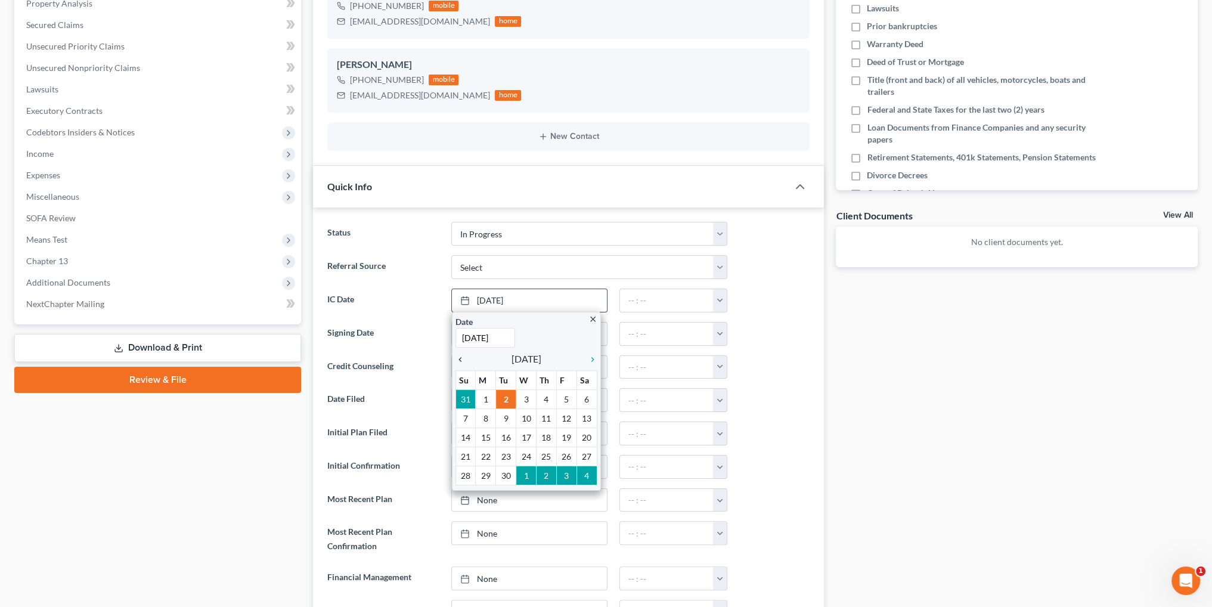
click at [463, 356] on icon "chevron_left" at bounding box center [462, 360] width 15 height 10
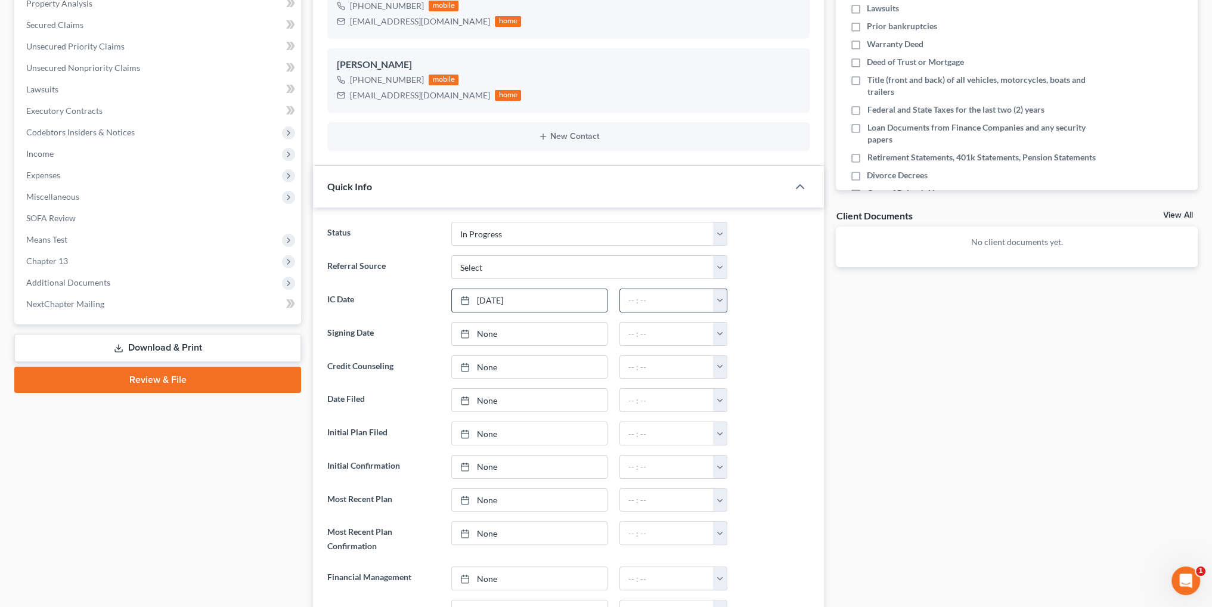
click at [725, 297] on button "button" at bounding box center [720, 300] width 14 height 23
click at [736, 325] on link "12:00am" at bounding box center [747, 327] width 67 height 20
type input "12:00am"
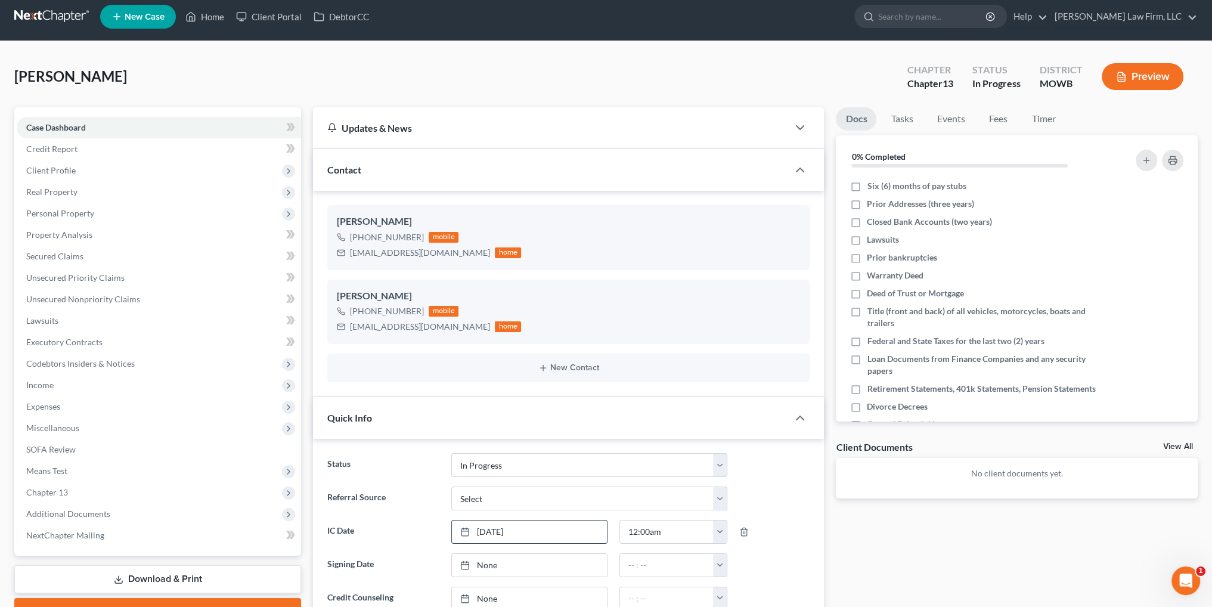
scroll to position [0, 0]
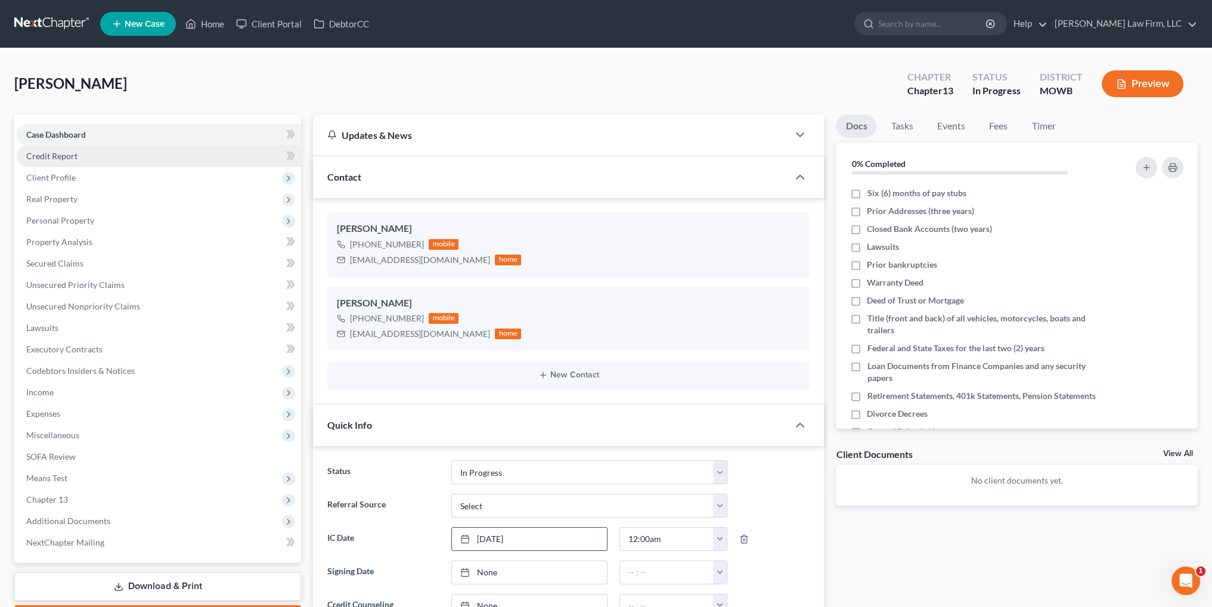
click at [56, 158] on span "Credit Report" at bounding box center [51, 156] width 51 height 10
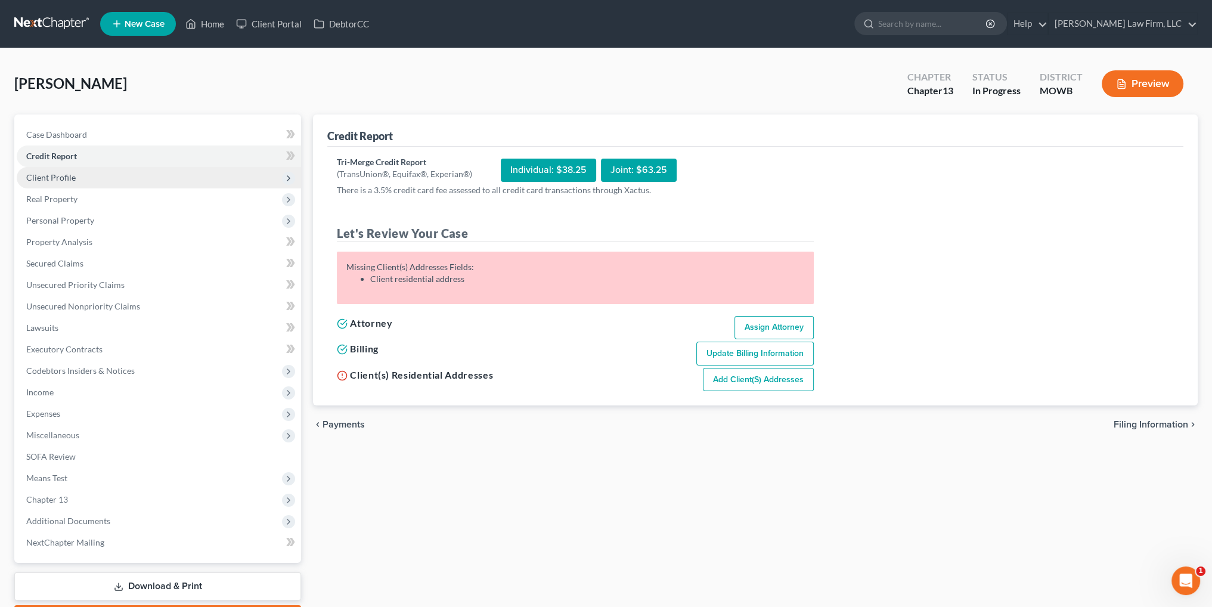
click at [60, 174] on span "Client Profile" at bounding box center [50, 177] width 49 height 10
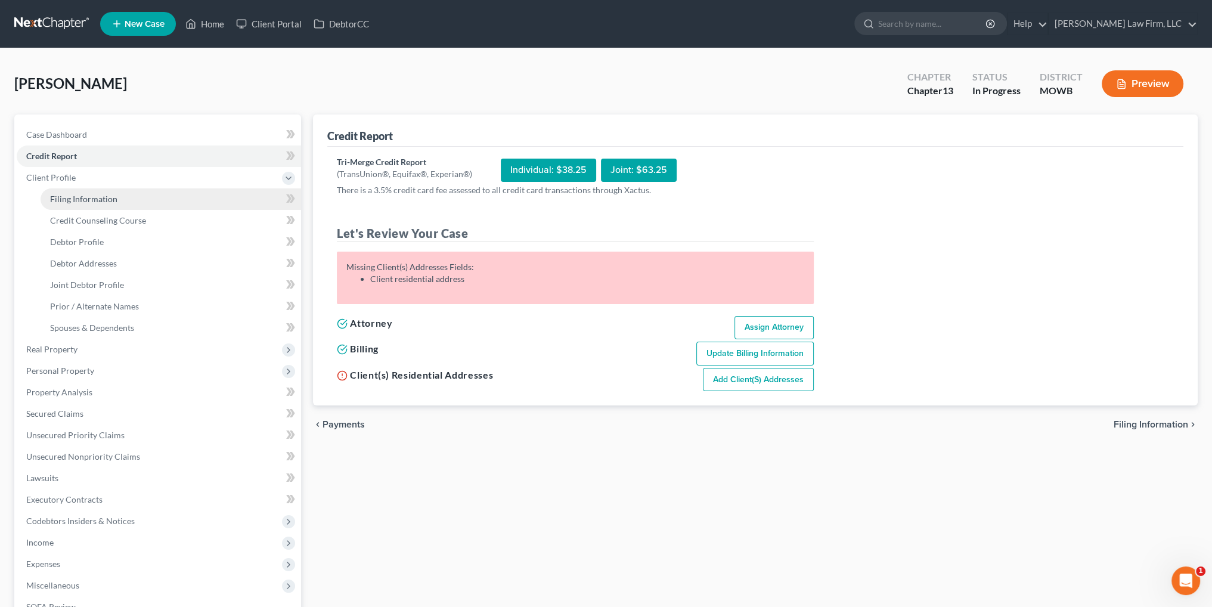
click at [63, 194] on span "Filing Information" at bounding box center [83, 199] width 67 height 10
select select "1"
select select "3"
select select "46"
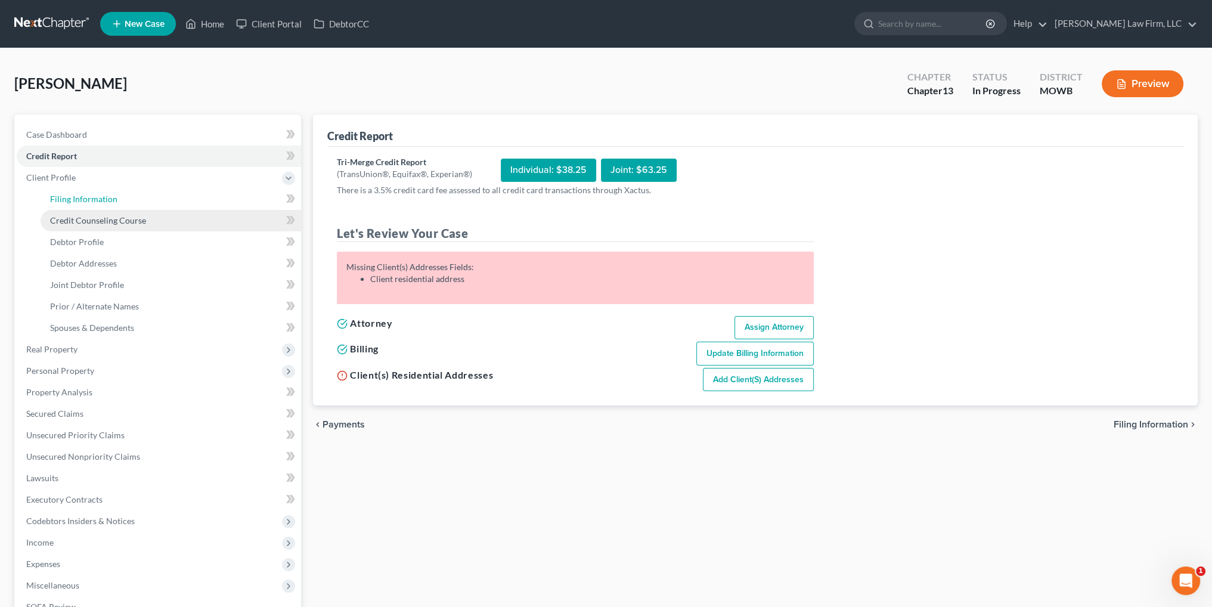
select select "6"
select select "26"
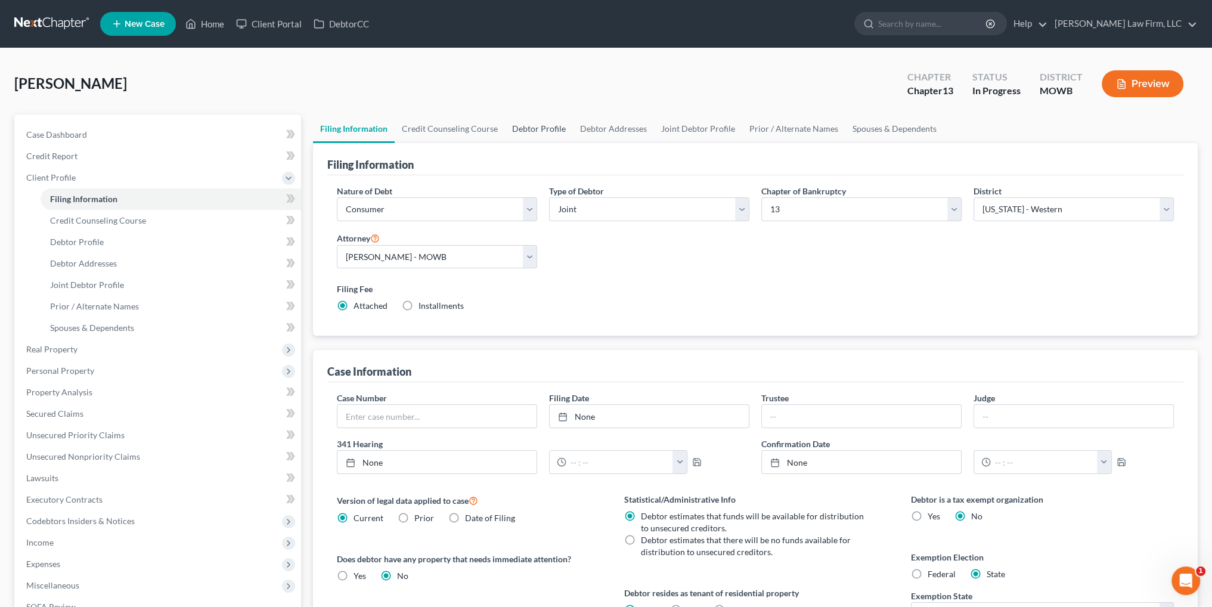
click at [562, 125] on link "Debtor Profile" at bounding box center [539, 128] width 68 height 29
select select "1"
select select "4"
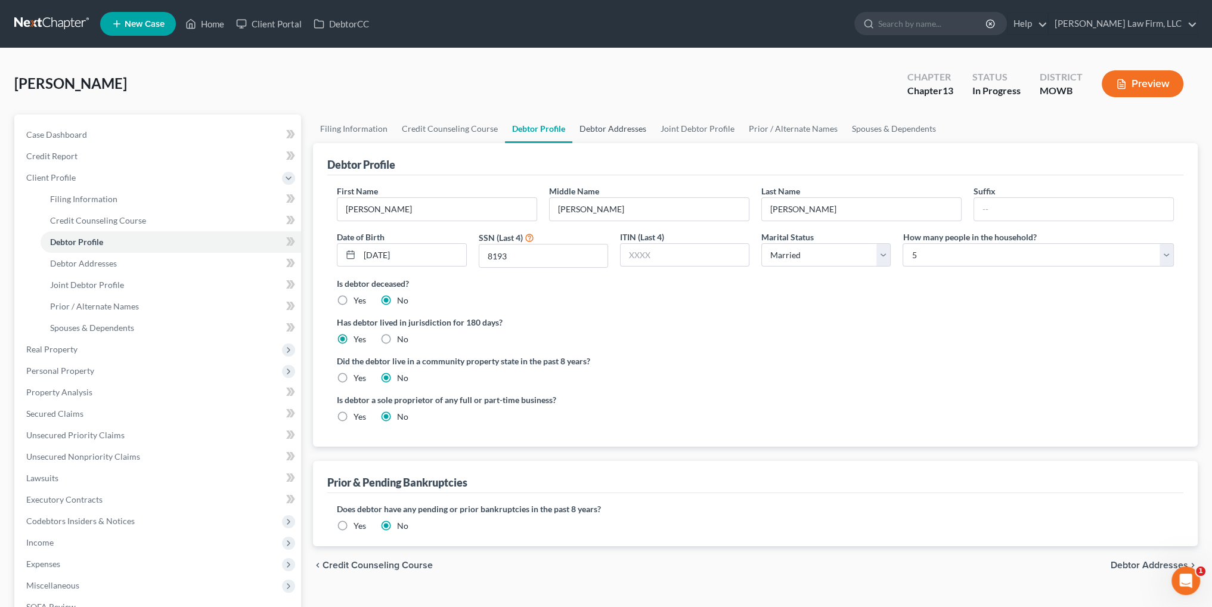
click at [603, 127] on link "Debtor Addresses" at bounding box center [612, 128] width 81 height 29
select select "0"
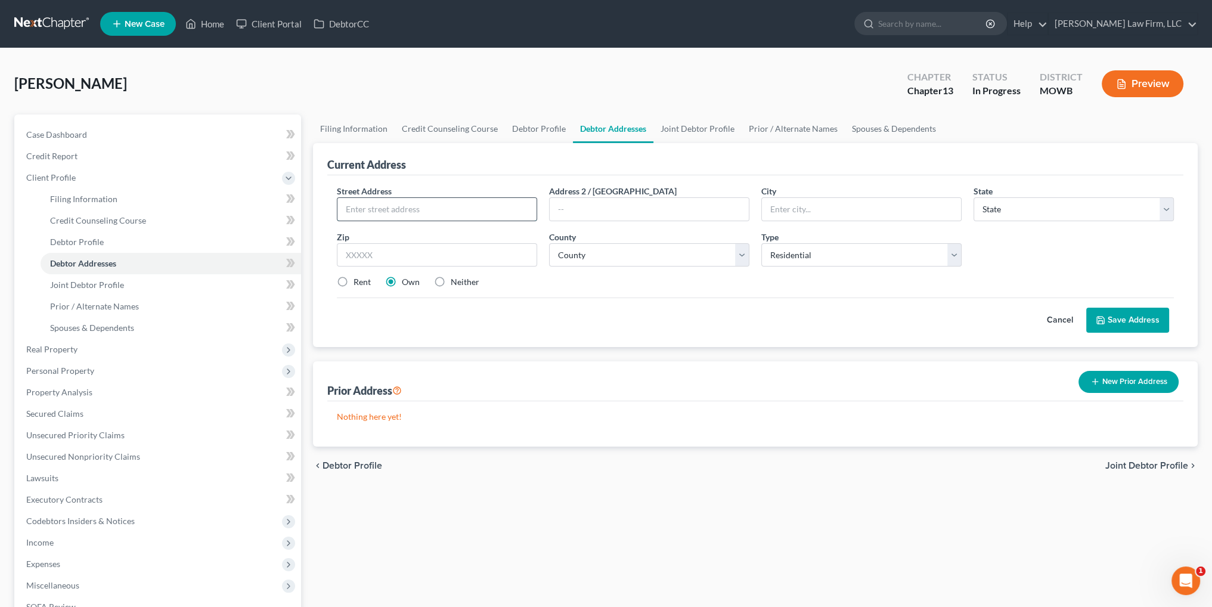
click at [420, 199] on input "text" at bounding box center [436, 209] width 199 height 23
type input "[STREET_ADDRESS][PERSON_NAME]"
type input "[US_STATE][GEOGRAPHIC_DATA]"
select select "26"
type input "64130"
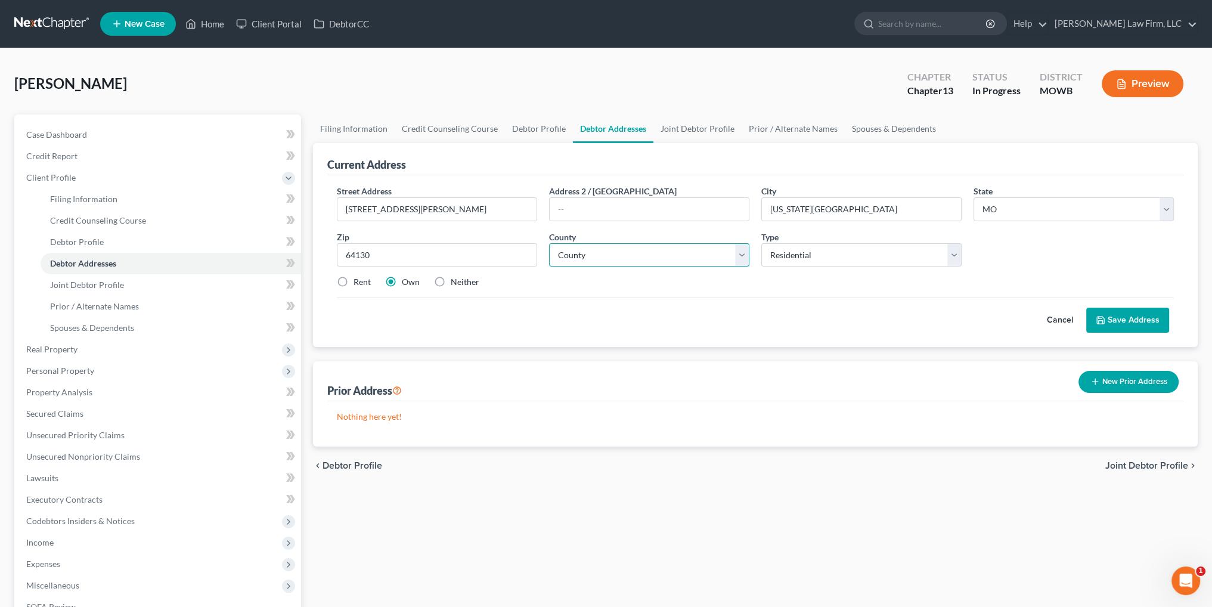
select select "47"
click at [1125, 320] on button "Save Address" at bounding box center [1127, 320] width 83 height 25
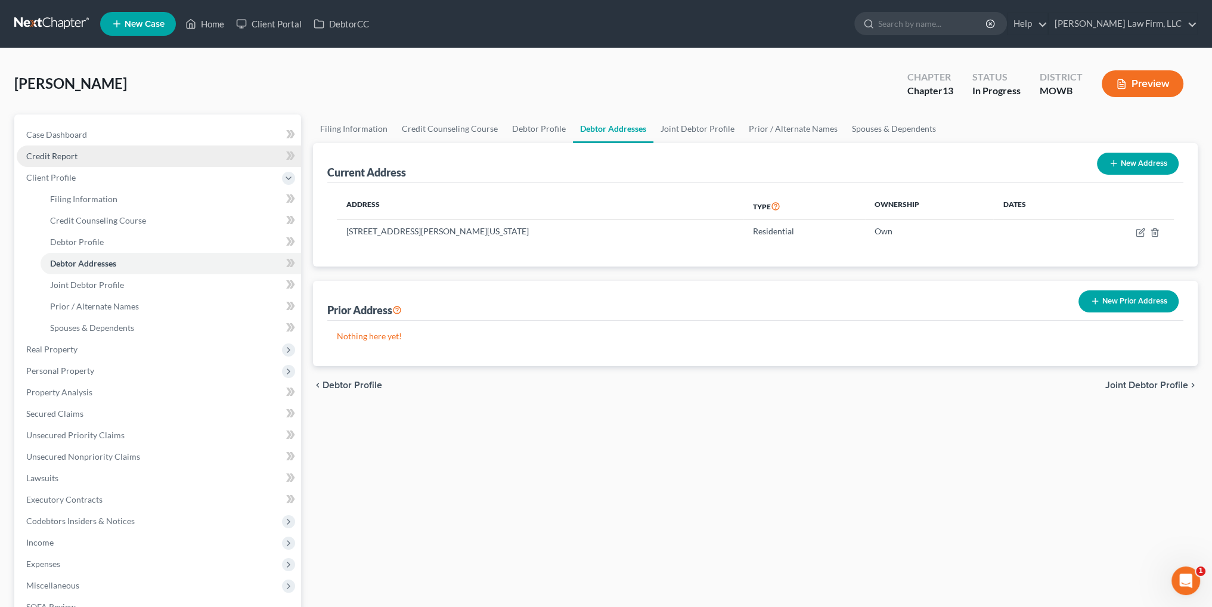
click at [55, 156] on span "Credit Report" at bounding box center [51, 156] width 51 height 10
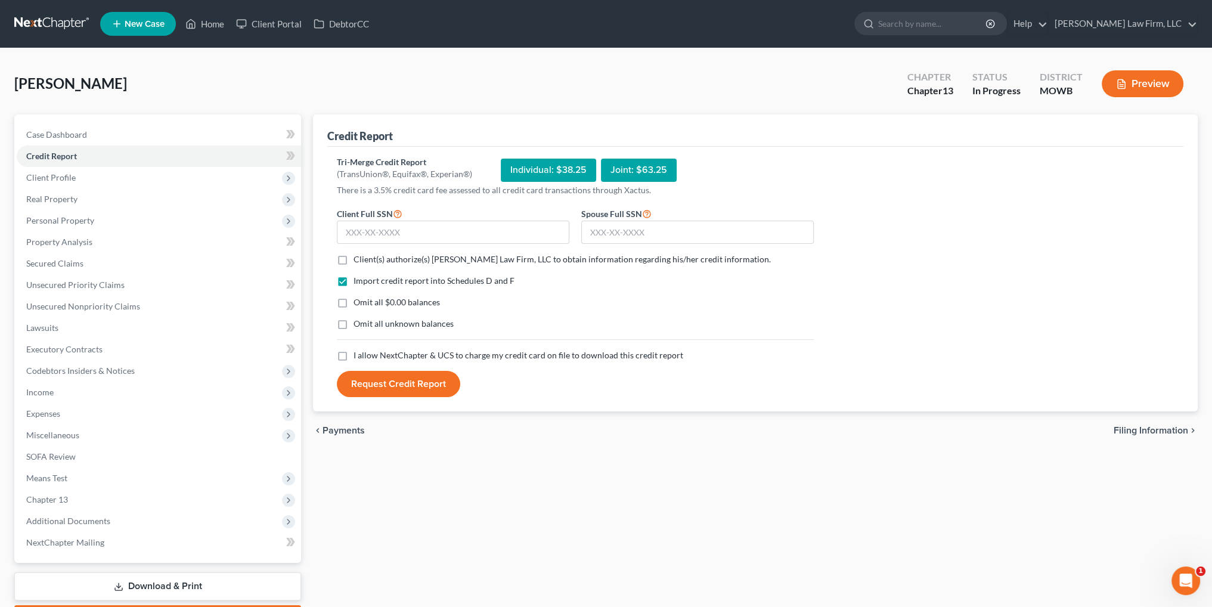
click at [353, 258] on label "Client(s) authorize(s) [PERSON_NAME] Law Firm, LLC to obtain information regard…" at bounding box center [561, 259] width 417 height 12
click at [358, 258] on input "Client(s) authorize(s) [PERSON_NAME] Law Firm, LLC to obtain information regard…" at bounding box center [362, 257] width 8 height 8
checkbox input "true"
click at [353, 354] on label "I allow NextChapter & UCS to charge my credit card on file to download this cre…" at bounding box center [518, 355] width 330 height 12
click at [358, 354] on input "I allow NextChapter & UCS to charge my credit card on file to download this cre…" at bounding box center [362, 353] width 8 height 8
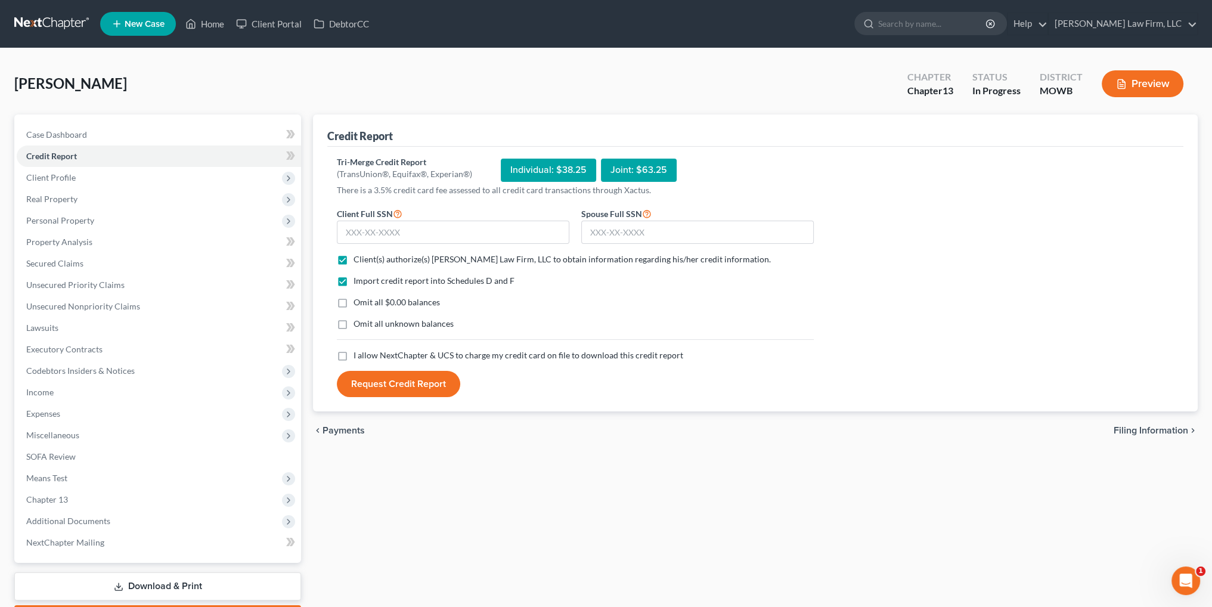
checkbox input "true"
click at [359, 237] on input "text" at bounding box center [453, 233] width 232 height 24
type input "493-98-8193"
type input "493-92-9658"
click at [397, 383] on button "Request Credit Report" at bounding box center [398, 384] width 123 height 26
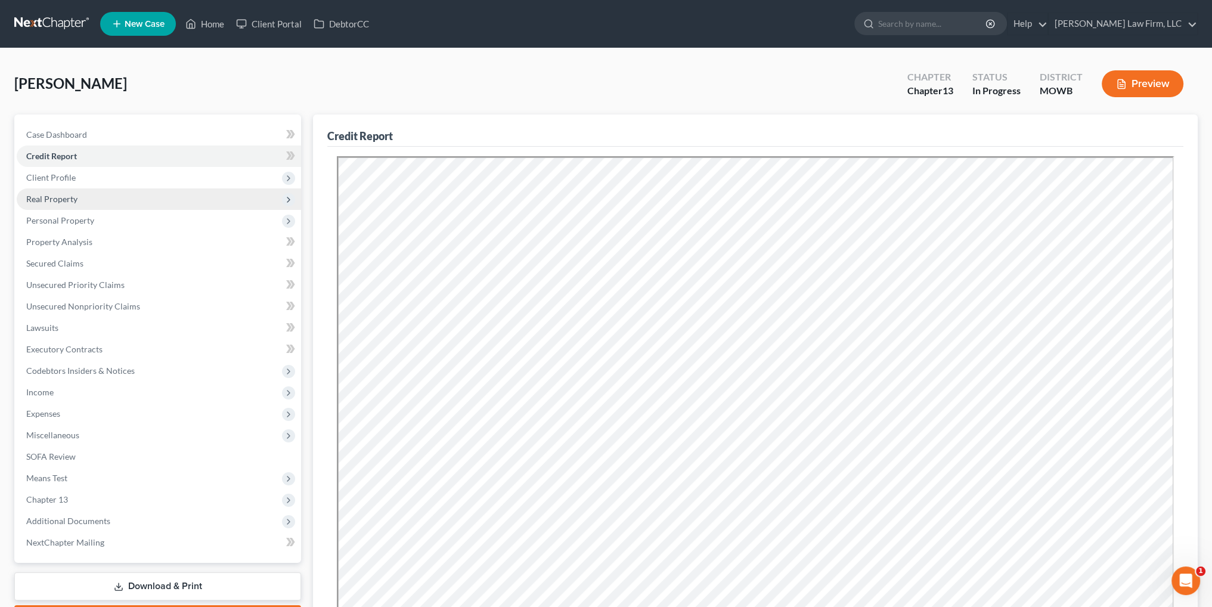
click at [55, 198] on span "Real Property" at bounding box center [51, 199] width 51 height 10
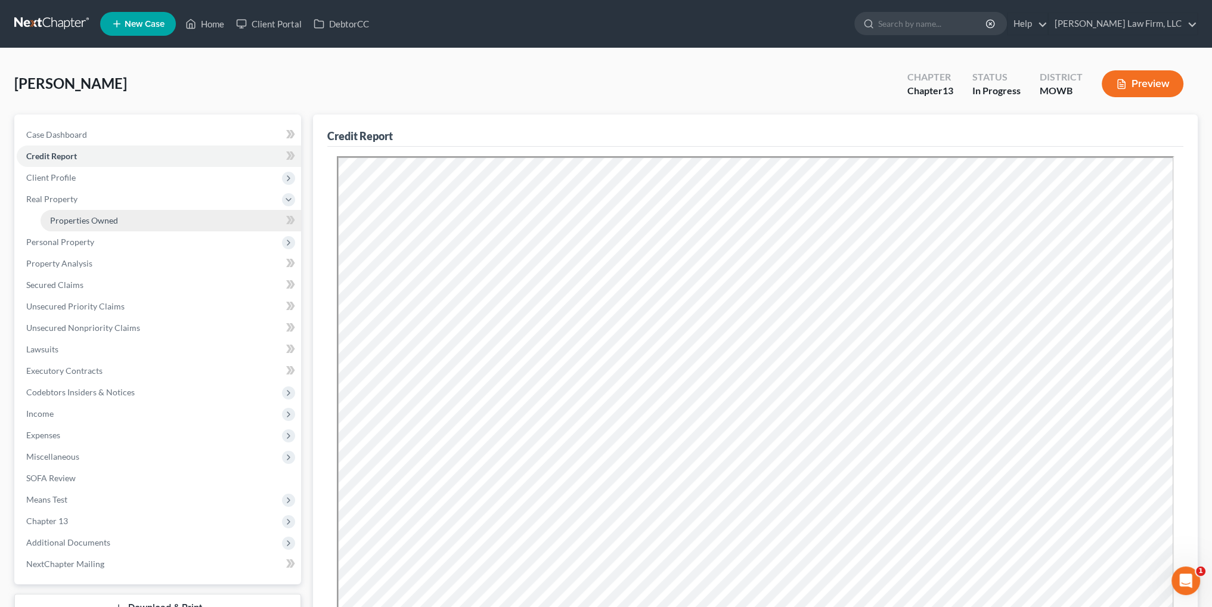
click at [88, 215] on span "Properties Owned" at bounding box center [84, 220] width 68 height 10
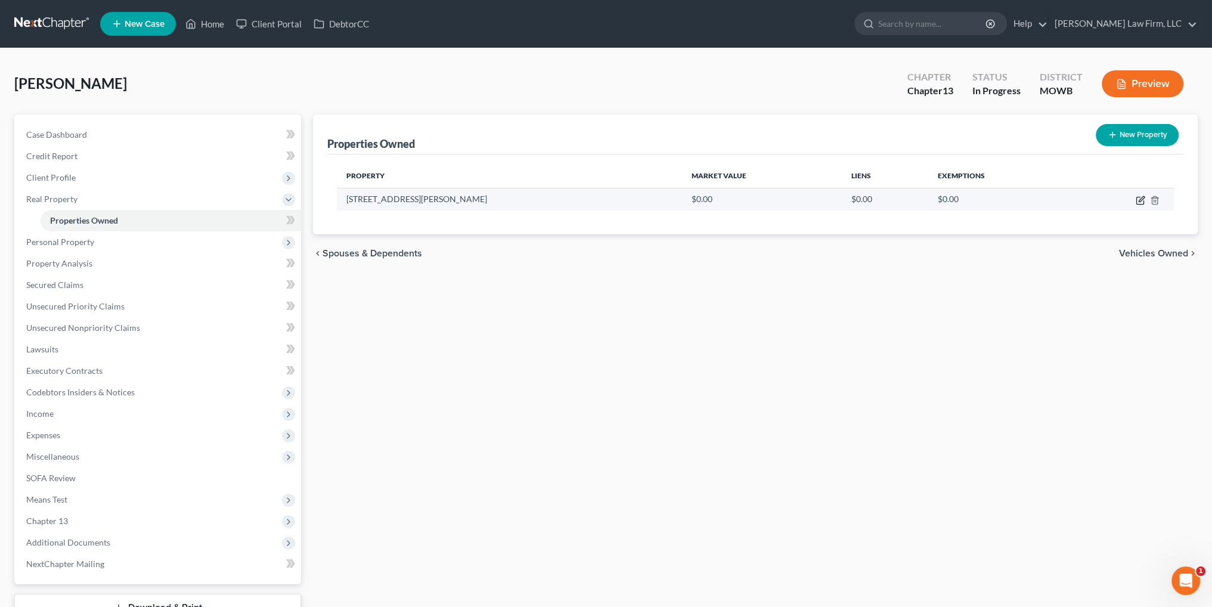
click at [1140, 201] on icon "button" at bounding box center [1141, 201] width 10 height 10
select select "26"
select select "47"
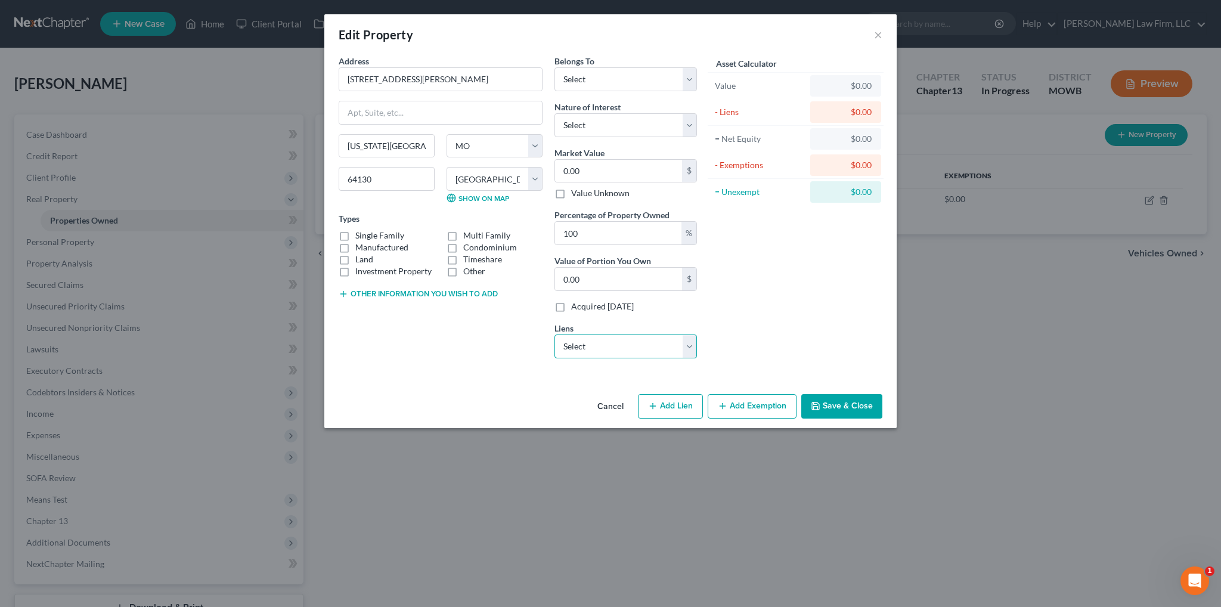
click at [691, 350] on select "Select M & T Bank - $39,430.00 Bridgecrest - $36,286.00 Bridgecrest - $9,416.00…" at bounding box center [625, 346] width 142 height 24
select select "0"
click at [554, 334] on select "Select M & T Bank - $39,430.00 Bridgecrest - $36,286.00 Bridgecrest - $9,416.00…" at bounding box center [625, 346] width 142 height 24
select select
select select "7"
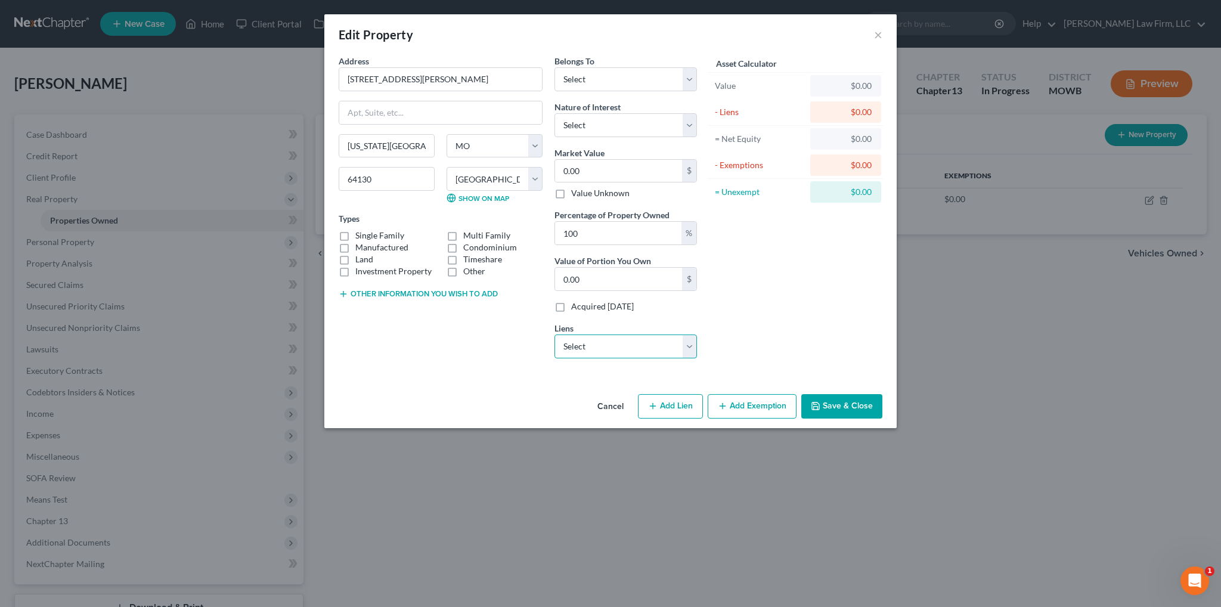
select select "1"
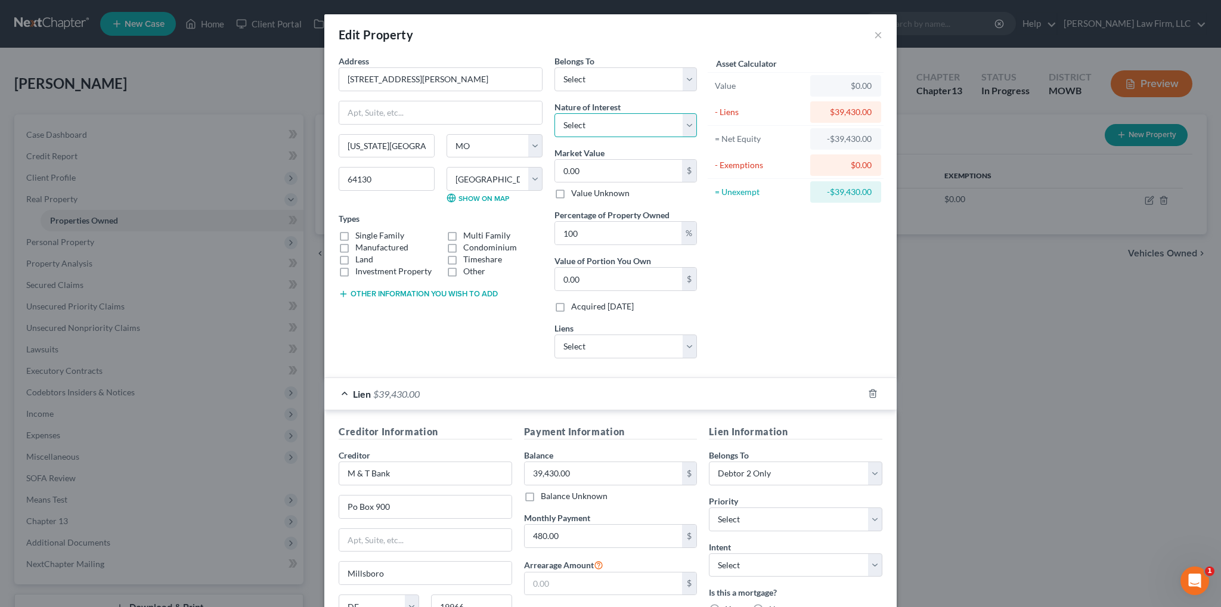
click at [613, 122] on select "Select Fee Simple Joint Tenant Life Estate Equitable Interest Future Interest T…" at bounding box center [625, 125] width 142 height 24
select select "0"
click at [554, 113] on select "Select Fee Simple Joint Tenant Life Estate Equitable Interest Future Interest T…" at bounding box center [625, 125] width 142 height 24
click at [612, 85] on select "Select Debtor 1 Only Debtor 2 Only Debtor 1 And Debtor 2 Only At Least One Of T…" at bounding box center [625, 79] width 142 height 24
click at [608, 284] on input "0.00" at bounding box center [618, 279] width 127 height 23
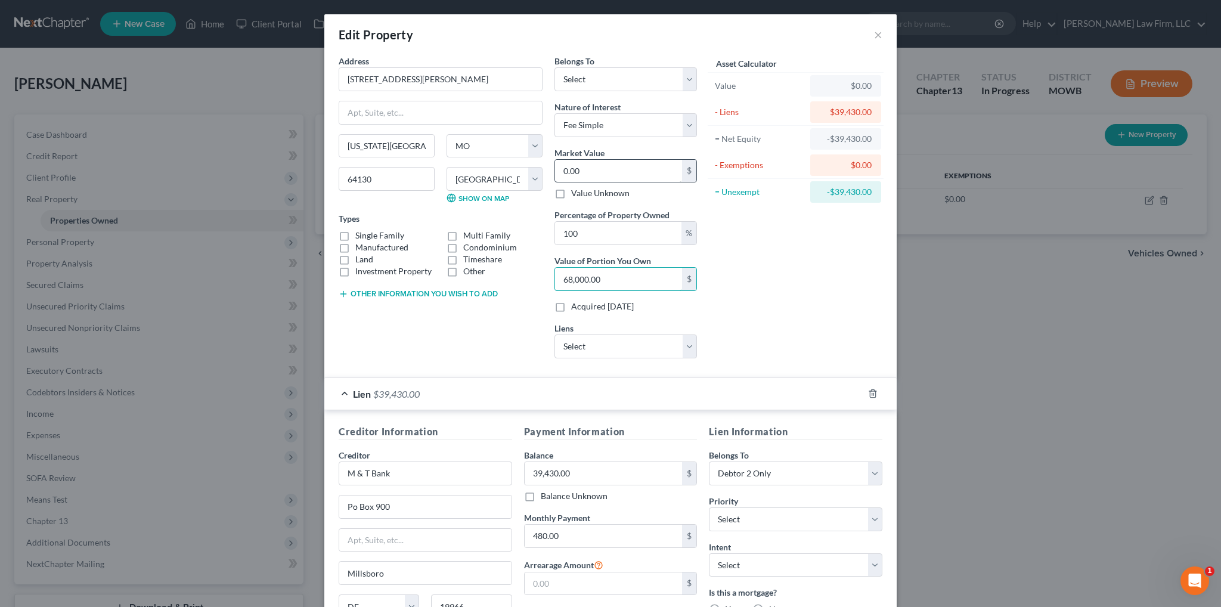
type input "68,000.00"
click at [601, 171] on input "0.00" at bounding box center [618, 171] width 127 height 23
type input "6"
type input "6.00"
type input "68"
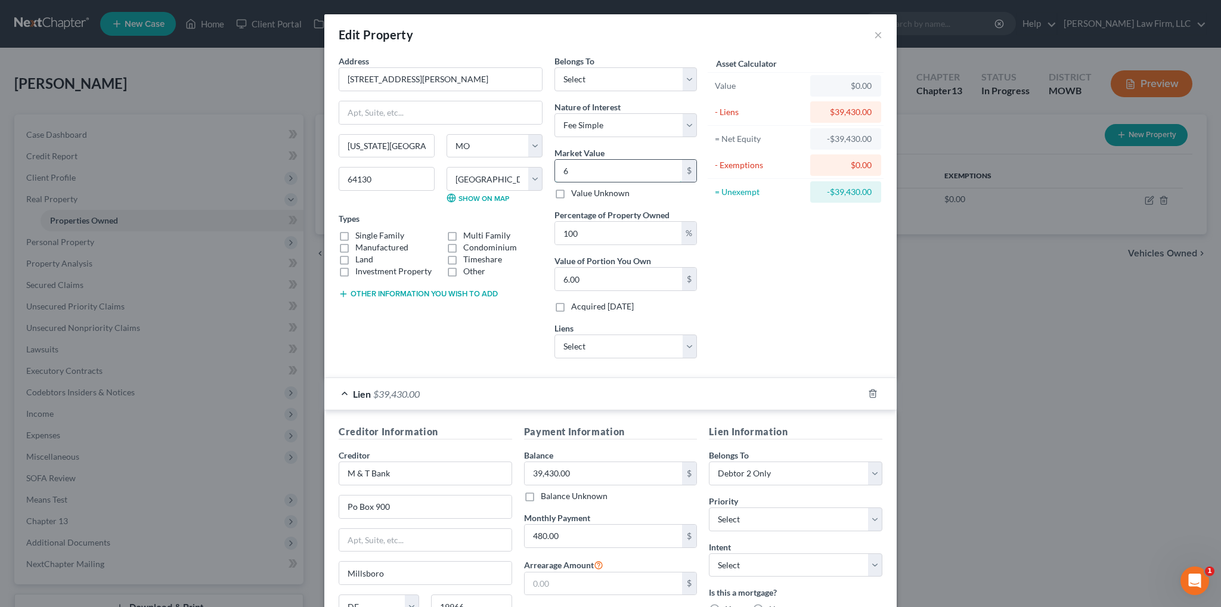
type input "68.00"
type input "680"
type input "680.00"
type input "6800"
type input "6,800.00"
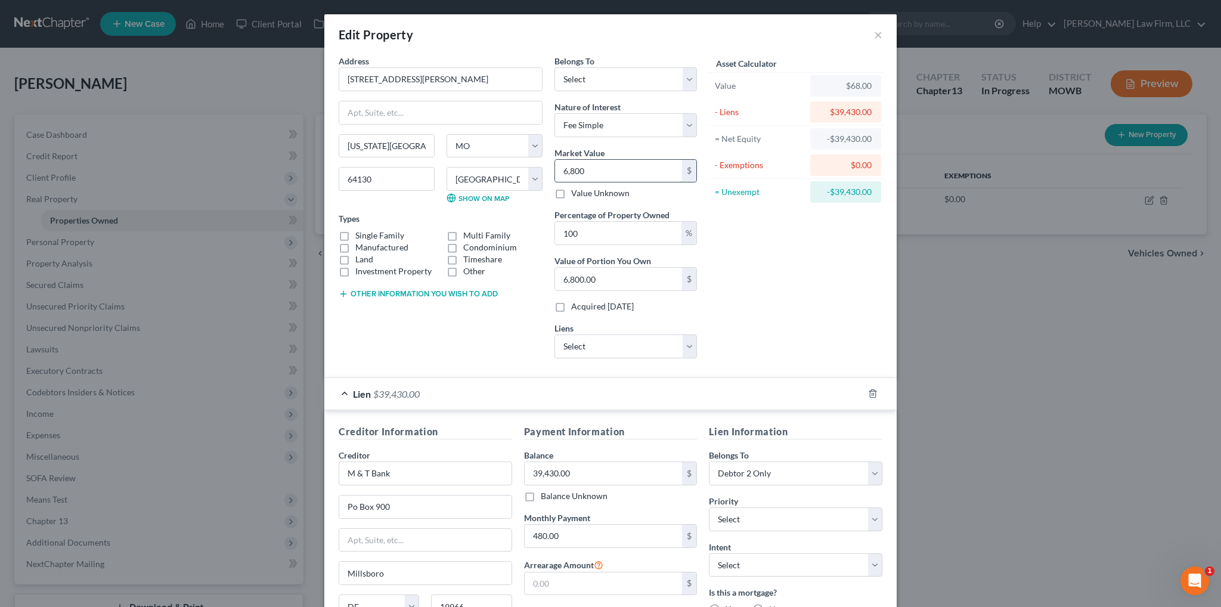
type input "6,8000"
type input "68,000.00"
click at [617, 72] on select "Select Debtor 1 Only Debtor 2 Only Debtor 1 And Debtor 2 Only At Least One Of T…" at bounding box center [625, 79] width 142 height 24
select select "2"
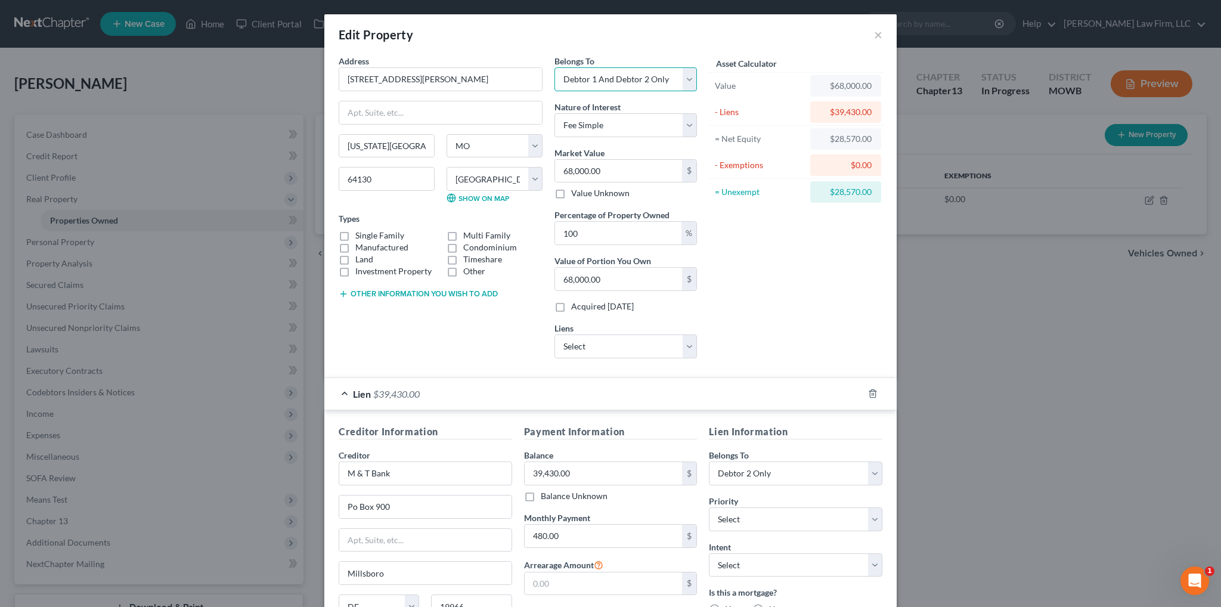
click at [554, 67] on select "Select Debtor 1 Only Debtor 2 Only Debtor 1 And Debtor 2 Only At Least One Of T…" at bounding box center [625, 79] width 142 height 24
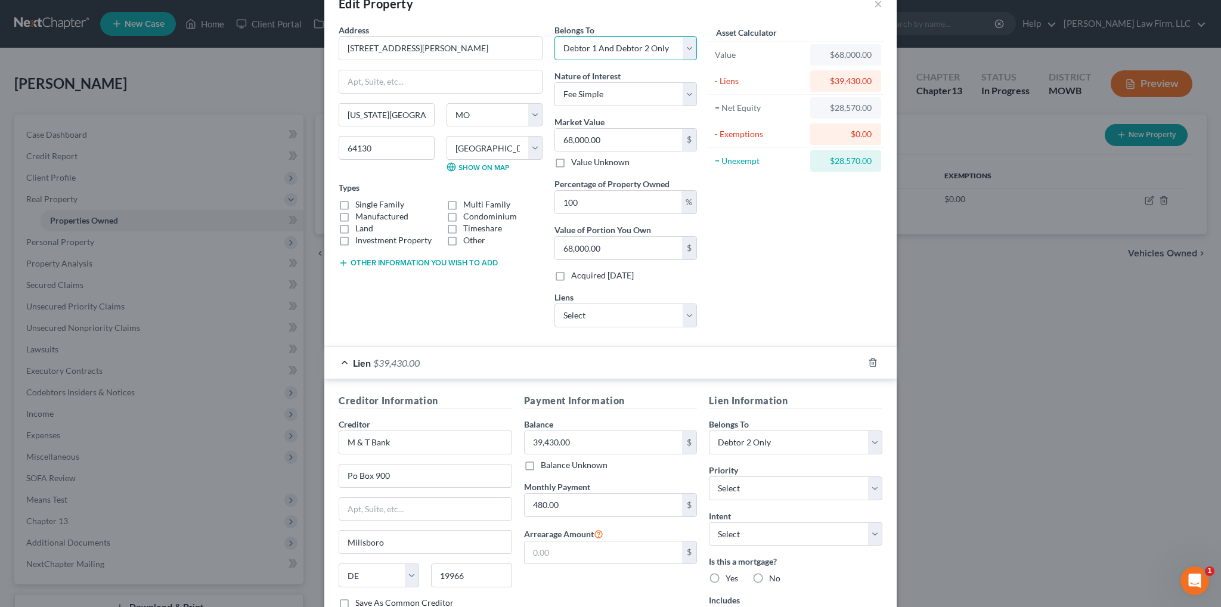
scroll to position [119, 0]
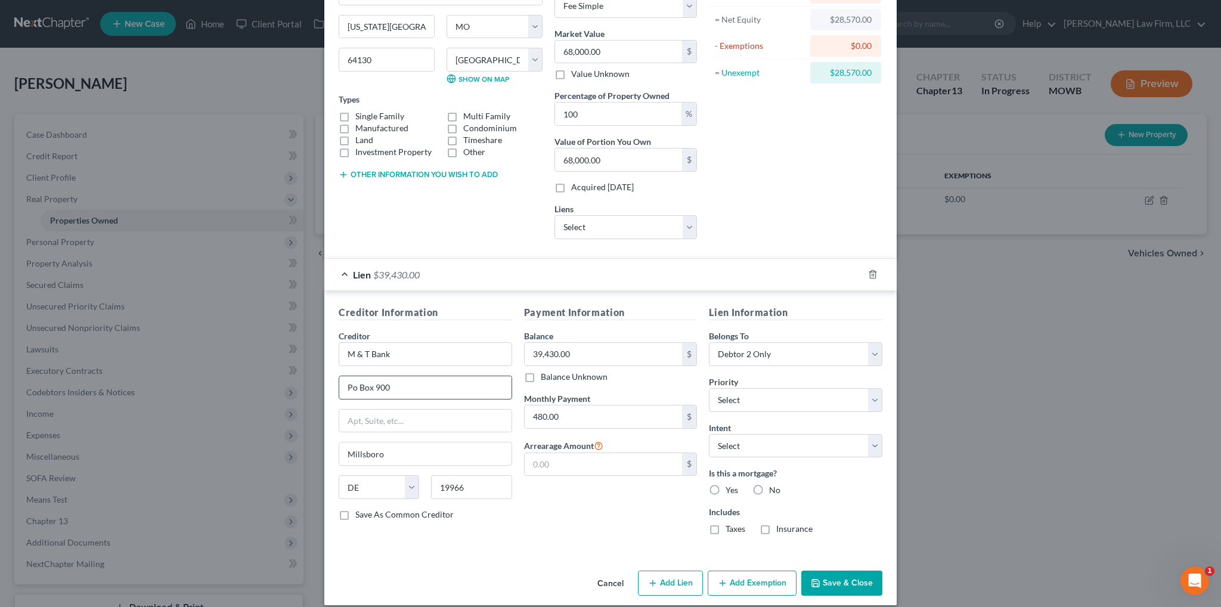
click at [353, 389] on input "Po Box 900" at bounding box center [425, 387] width 172 height 23
type input "P.O. Box 900"
click at [793, 399] on select "Select 1st 2nd 3rd 4th 5th 6th 7th 8th 9th 10th 11th 12th 13th 14th 15th 16th 1…" at bounding box center [795, 400] width 173 height 24
select select "0"
click at [709, 388] on select "Select 1st 2nd 3rd 4th 5th 6th 7th 8th 9th 10th 11th 12th 13th 14th 15th 16th 1…" at bounding box center [795, 400] width 173 height 24
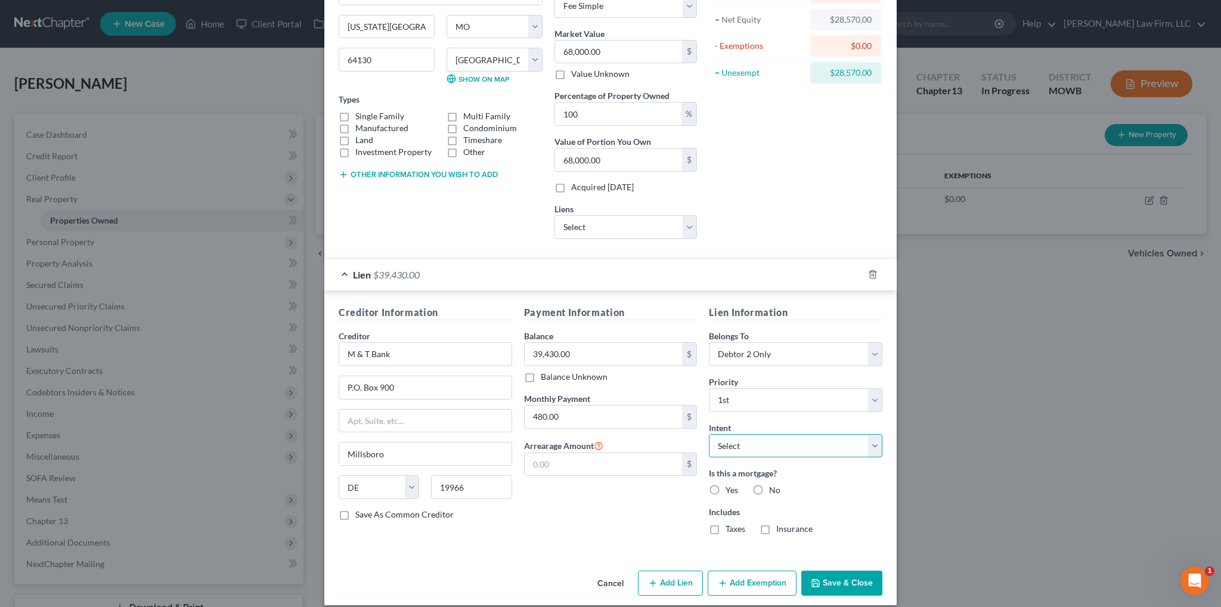
click at [775, 439] on select "Select Surrender Redeem Reaffirm Avoid Other" at bounding box center [795, 446] width 173 height 24
select select "2"
click at [709, 434] on select "Select Surrender Redeem Reaffirm Avoid Other" at bounding box center [795, 446] width 173 height 24
click at [725, 485] on label "Yes" at bounding box center [731, 490] width 13 height 12
click at [730, 485] on input "Yes" at bounding box center [734, 488] width 8 height 8
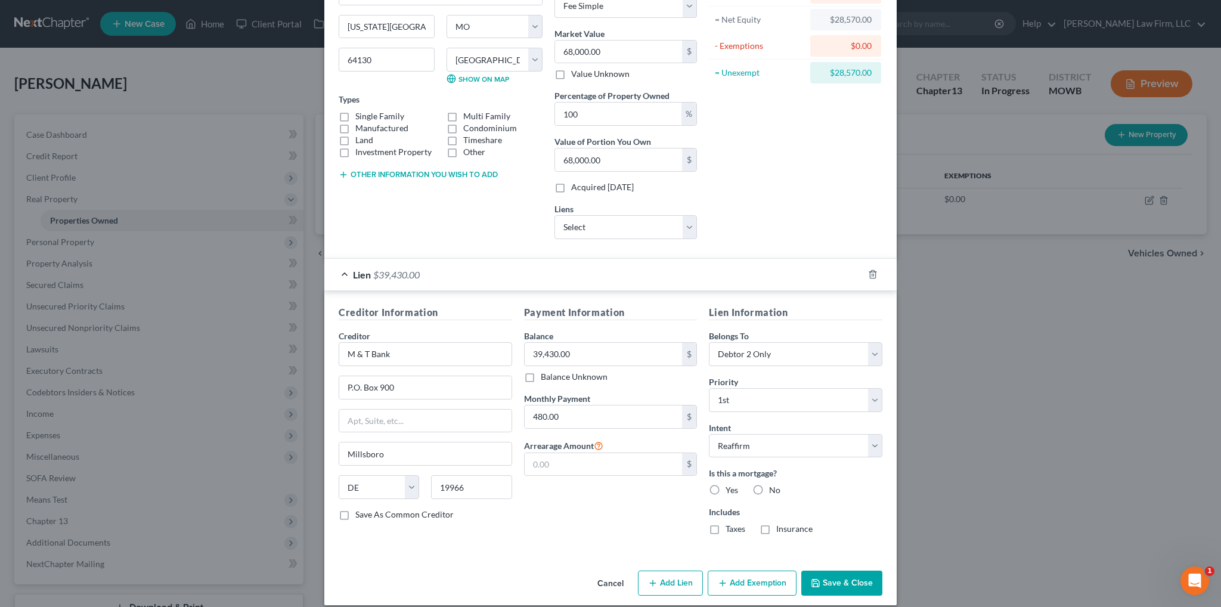
radio input "true"
click at [725, 528] on label "Taxes" at bounding box center [735, 529] width 20 height 12
click at [730, 528] on input "Taxes" at bounding box center [734, 527] width 8 height 8
checkbox input "true"
click at [770, 530] on div "Insurance" at bounding box center [785, 529] width 53 height 12
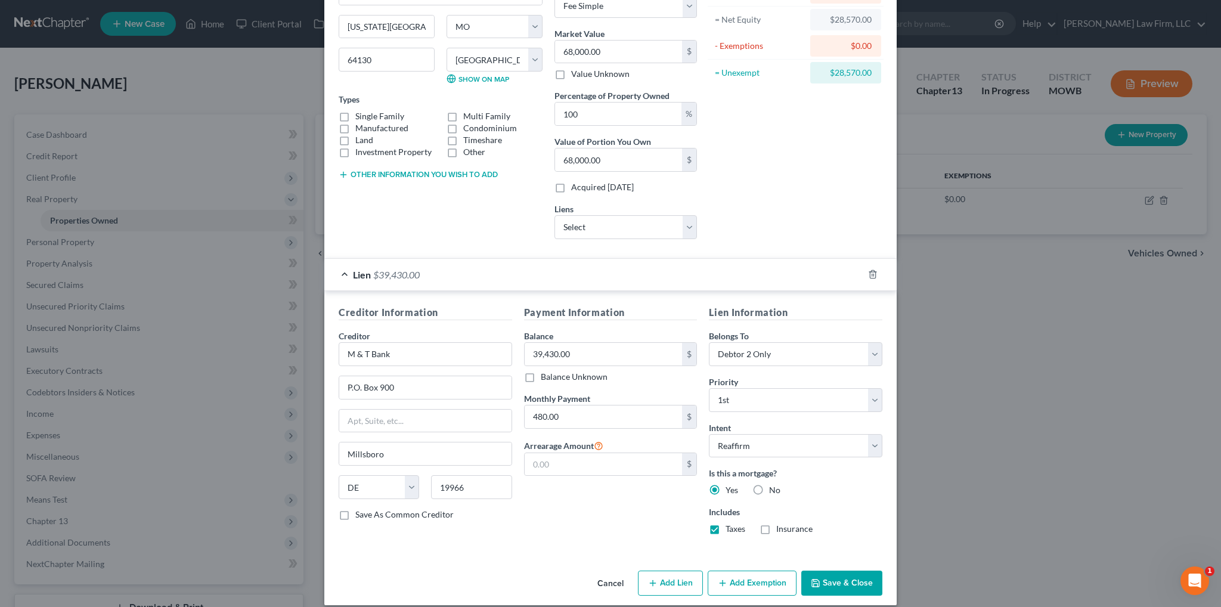
click at [776, 531] on label "Insurance" at bounding box center [794, 529] width 36 height 12
click at [781, 531] on input "Insurance" at bounding box center [785, 527] width 8 height 8
checkbox input "true"
click at [736, 584] on button "Add Exemption" at bounding box center [752, 582] width 89 height 25
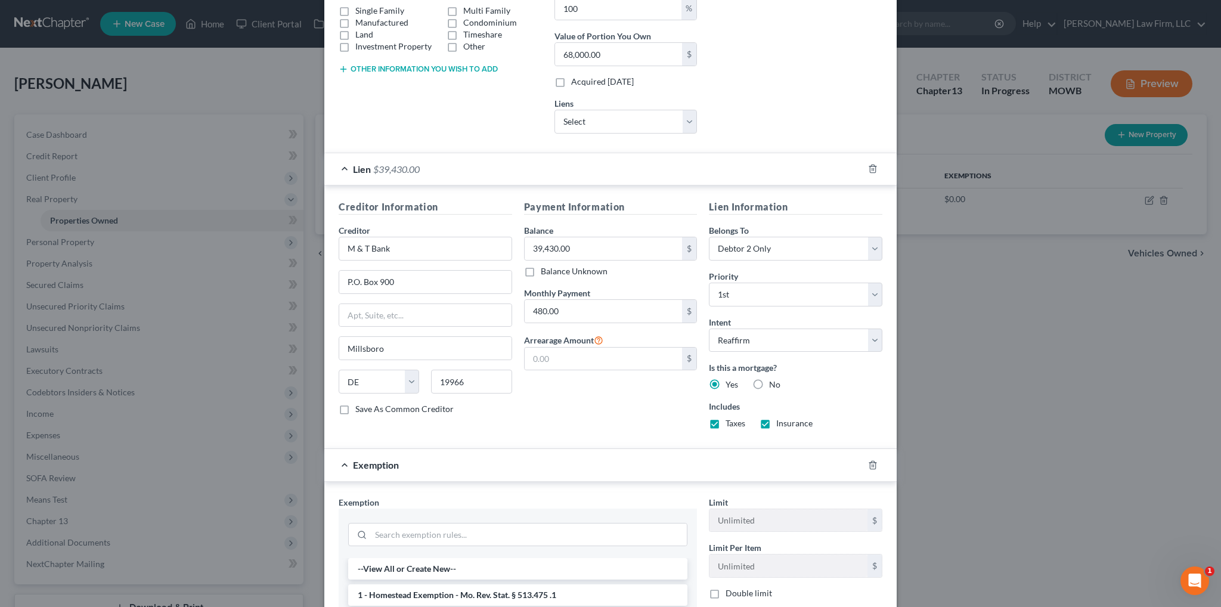
scroll to position [417, 0]
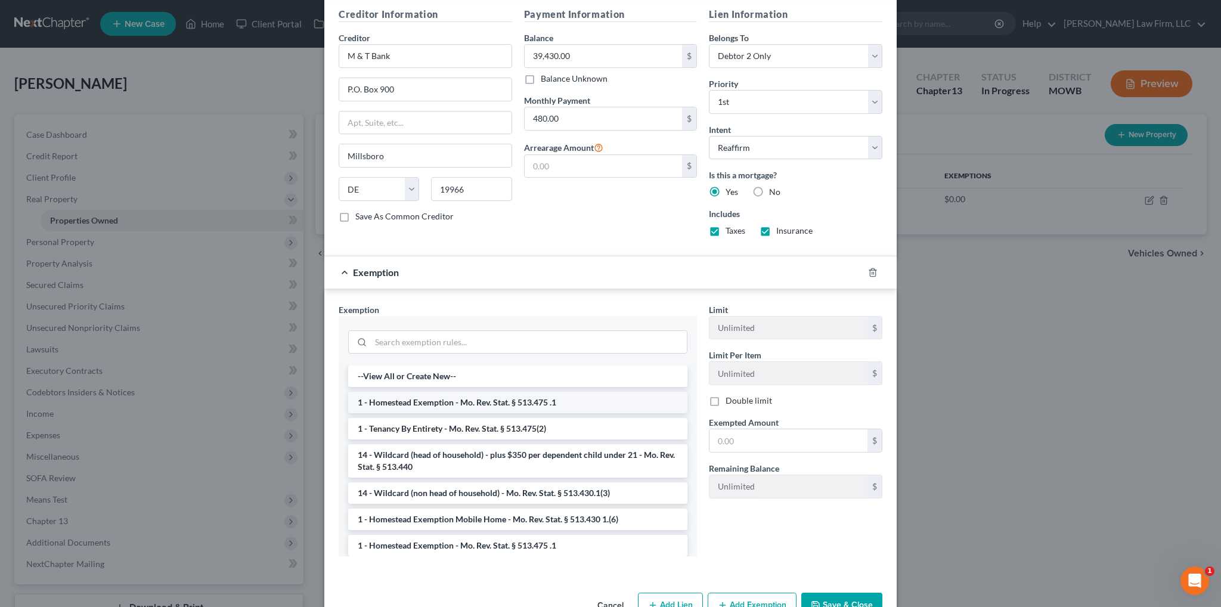
click at [407, 397] on li "1 - Homestead Exemption - Mo. Rev. Stat. § 513.475 .1" at bounding box center [517, 402] width 339 height 21
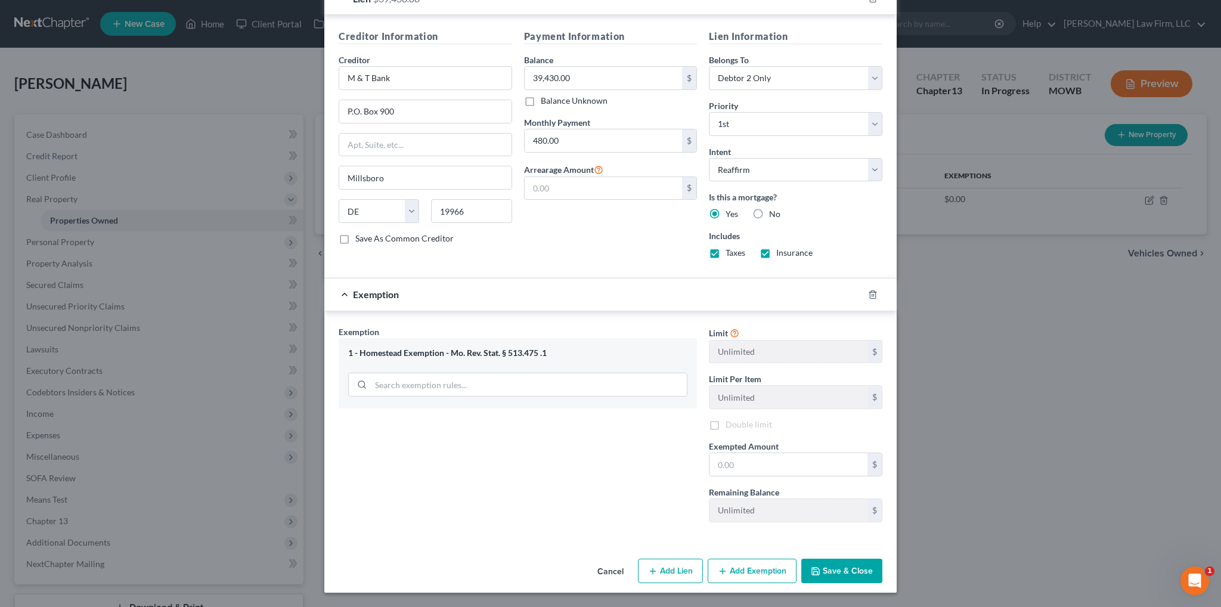
scroll to position [392, 0]
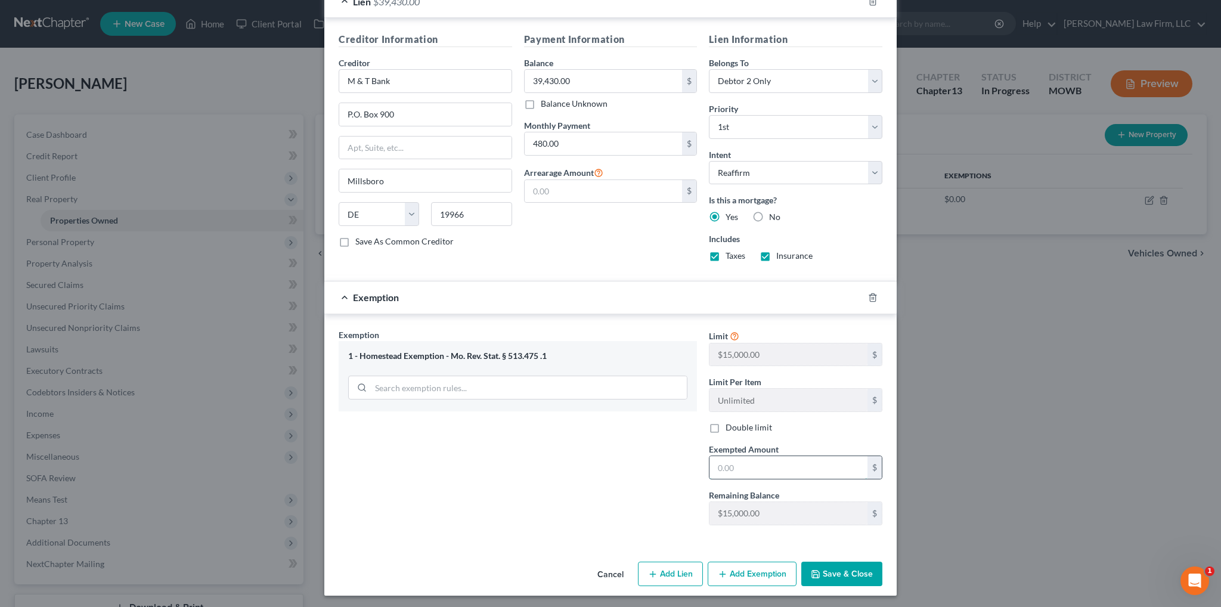
click at [733, 456] on input "text" at bounding box center [788, 467] width 158 height 23
type input "15,000.00"
click at [846, 566] on button "Save & Close" at bounding box center [841, 574] width 81 height 25
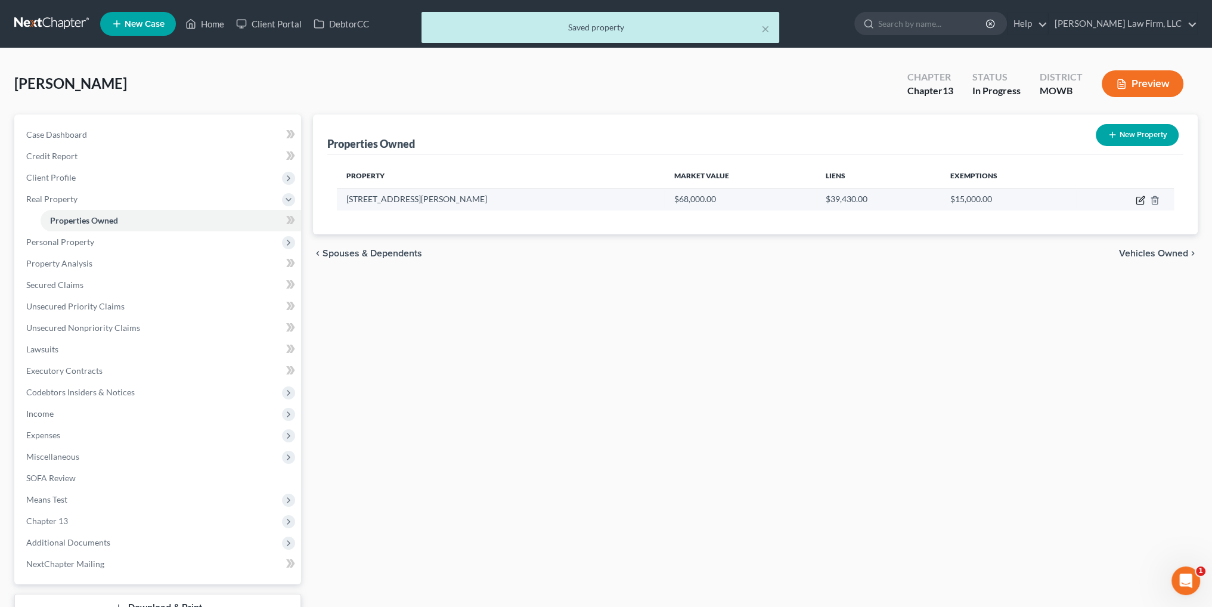
click at [1139, 197] on icon "button" at bounding box center [1141, 201] width 10 height 10
select select "26"
select select "47"
select select "2"
select select "0"
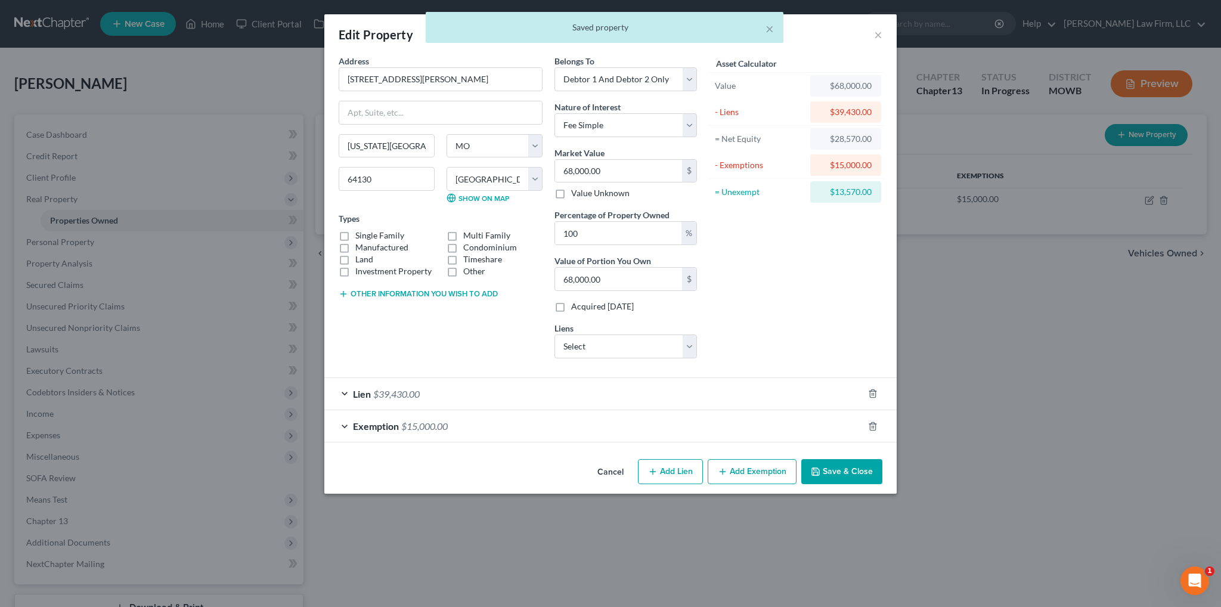
click at [355, 233] on label "Single Family" at bounding box center [379, 235] width 49 height 12
click at [360, 233] on input "Single Family" at bounding box center [364, 233] width 8 height 8
checkbox input "true"
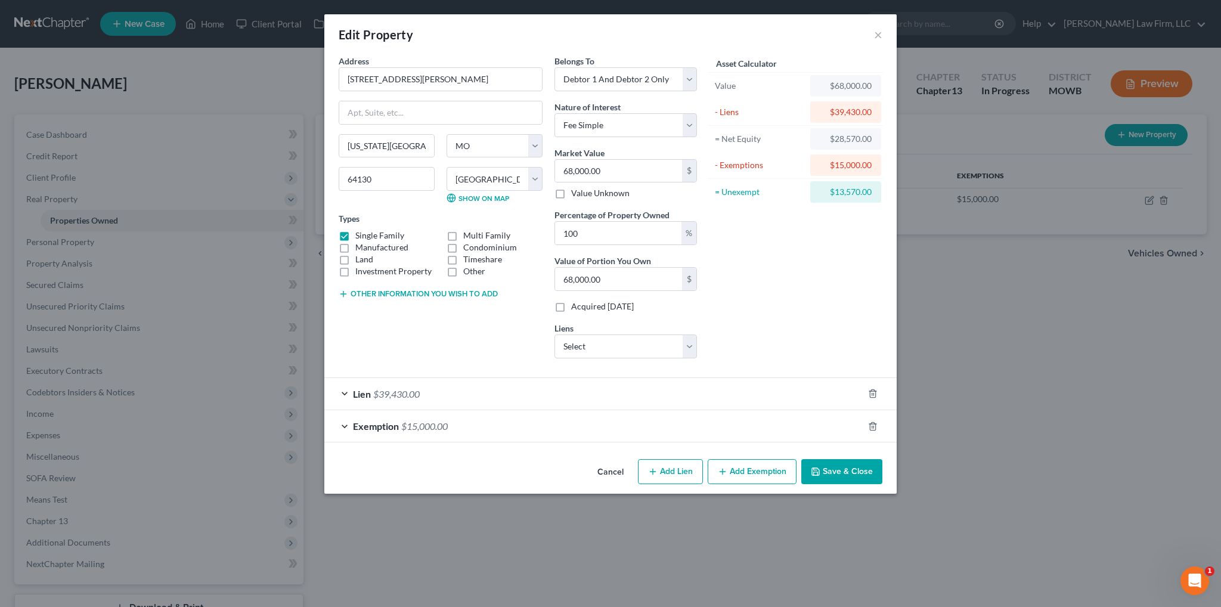
click at [400, 393] on span "$39,430.00" at bounding box center [396, 393] width 46 height 11
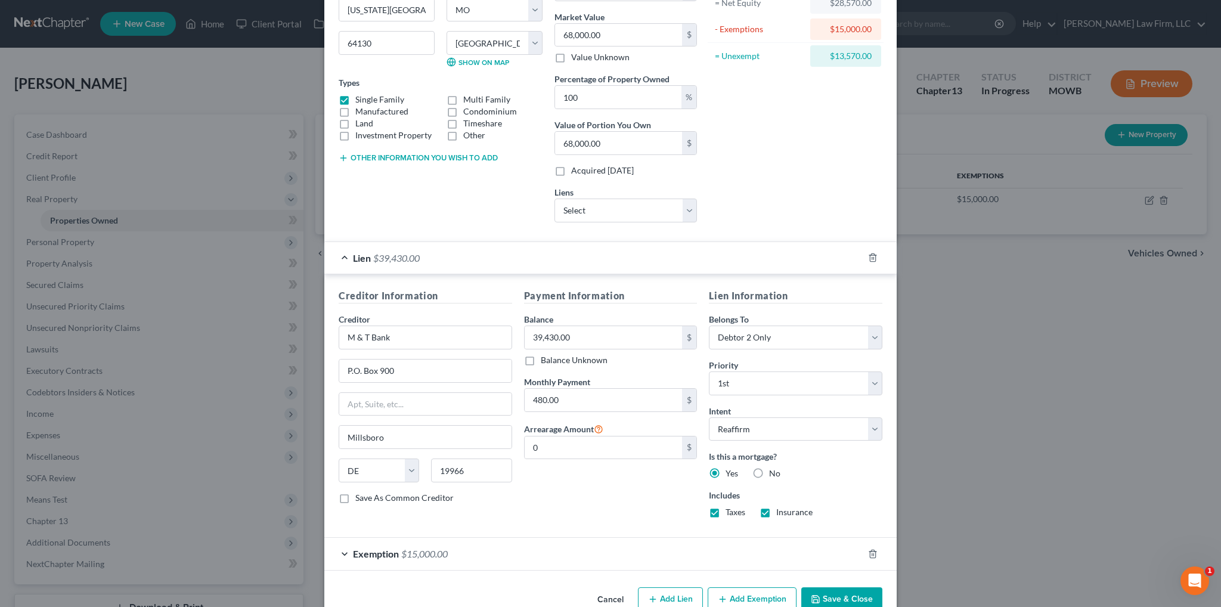
scroll to position [162, 0]
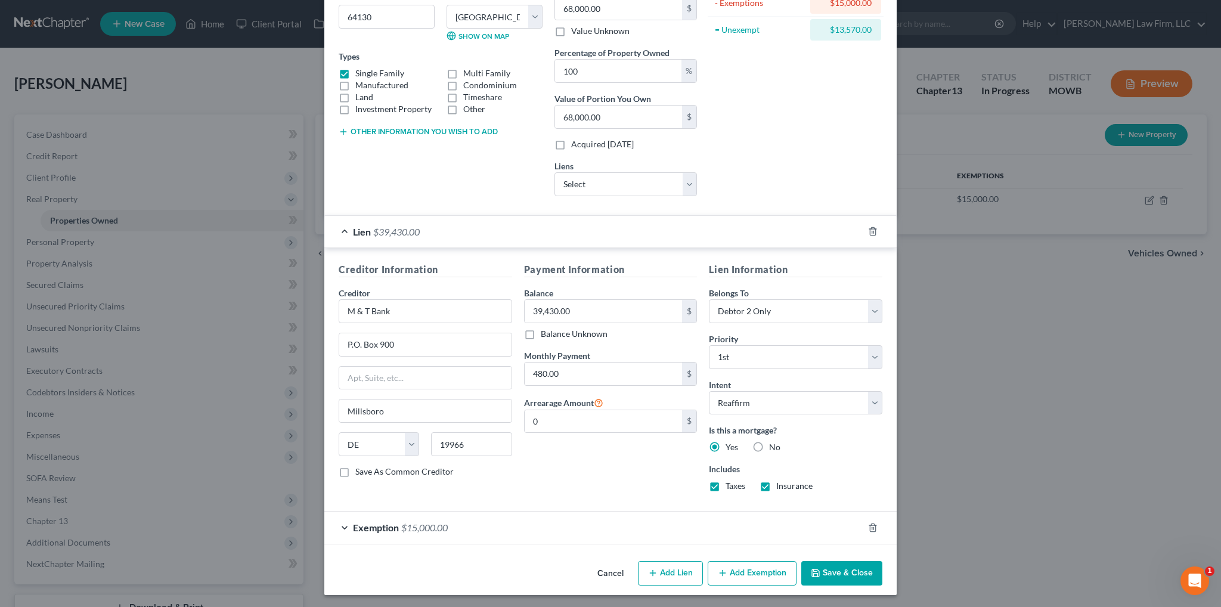
click at [394, 525] on div "Exemption $15,000.00" at bounding box center [593, 527] width 539 height 32
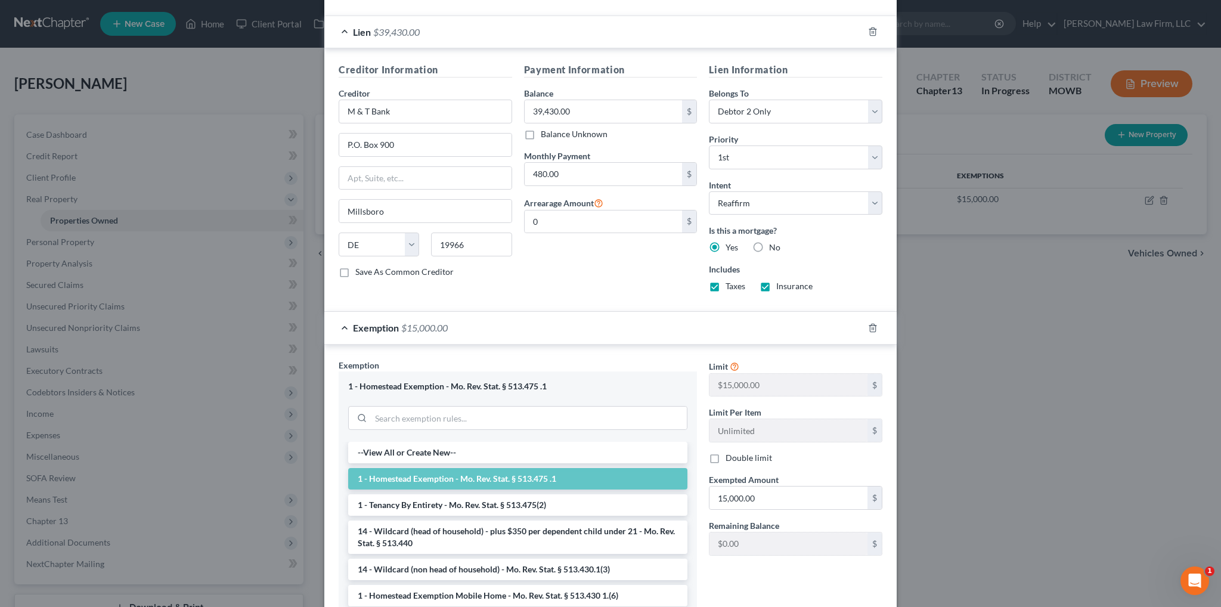
scroll to position [470, 0]
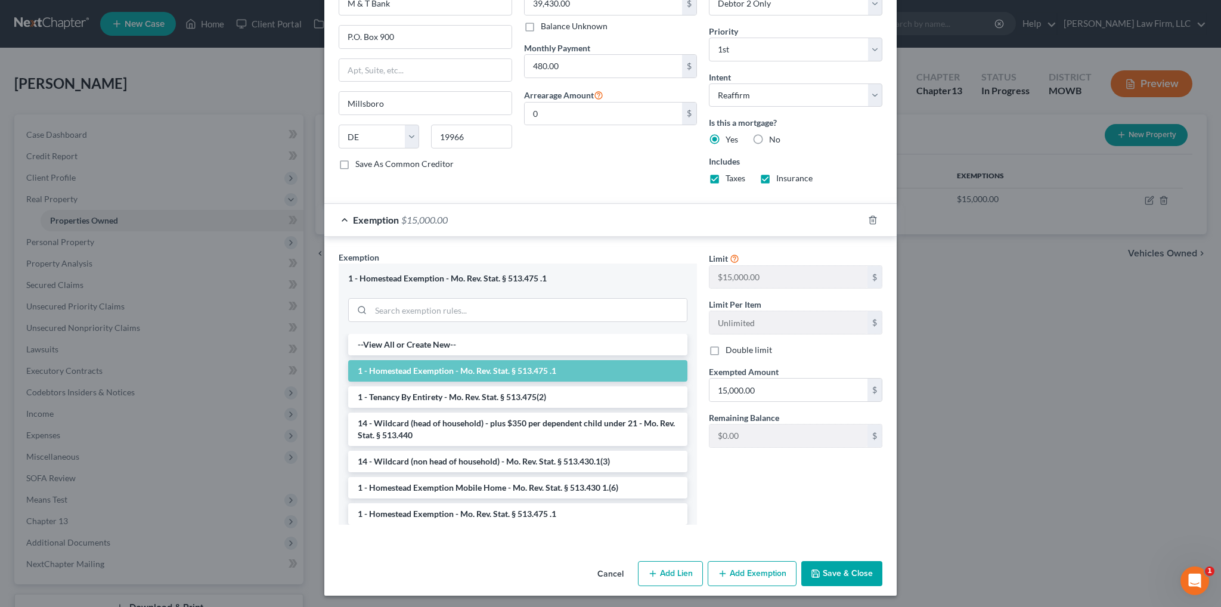
click at [725, 347] on label "Double limit" at bounding box center [748, 350] width 46 height 12
click at [730, 347] on input "Double limit" at bounding box center [734, 348] width 8 height 8
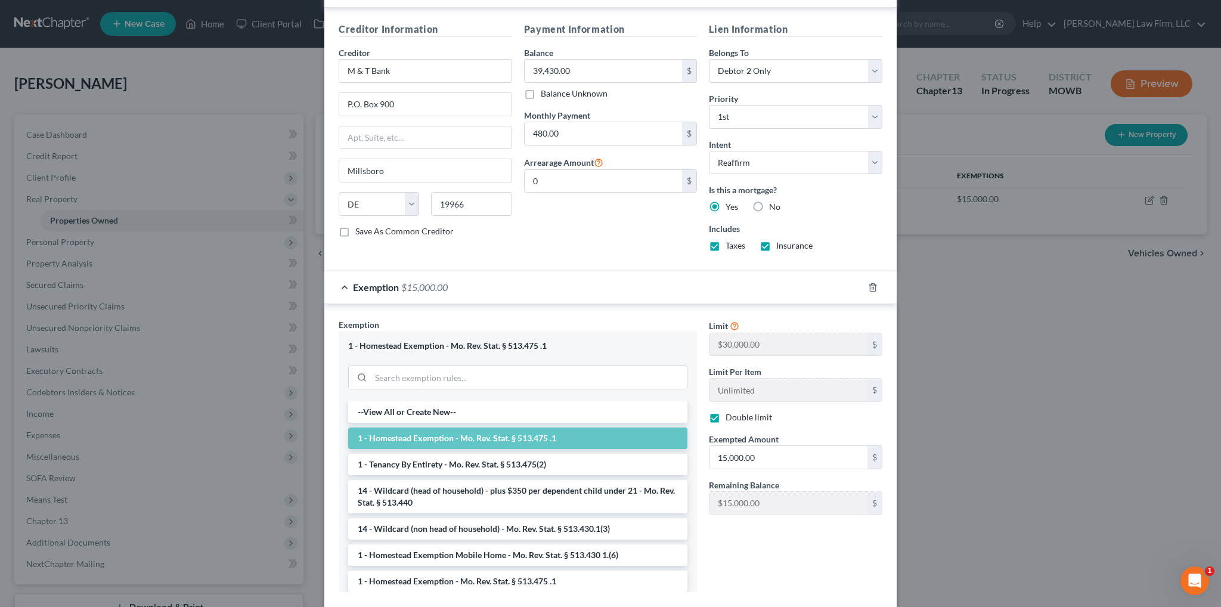
scroll to position [410, 0]
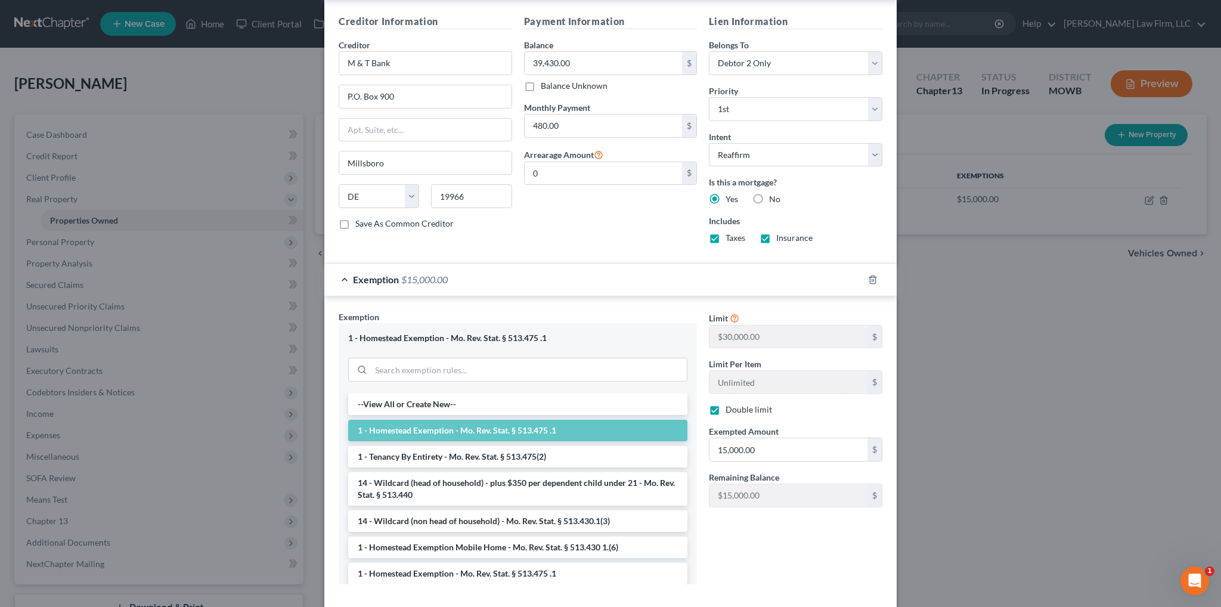
click at [725, 406] on label "Double limit" at bounding box center [748, 410] width 46 height 12
click at [730, 406] on input "Double limit" at bounding box center [734, 408] width 8 height 8
checkbox input "false"
click at [501, 486] on li "14 - Wildcard (head of household) - plus $350 per dependent child under 21 - Mo…" at bounding box center [517, 488] width 339 height 33
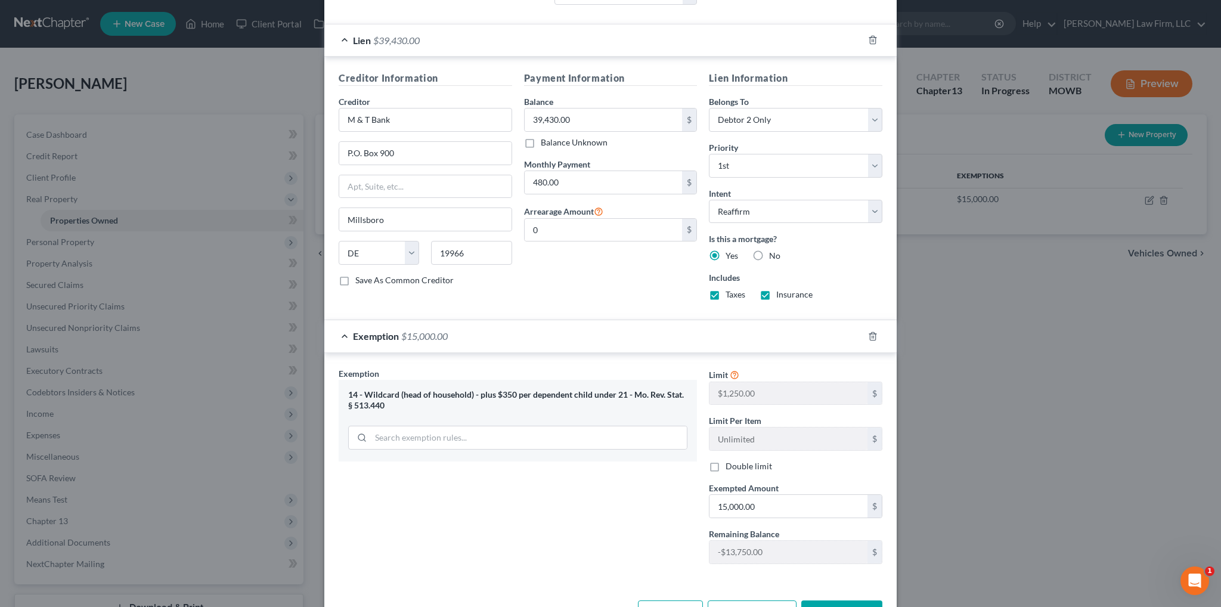
scroll to position [392, 0]
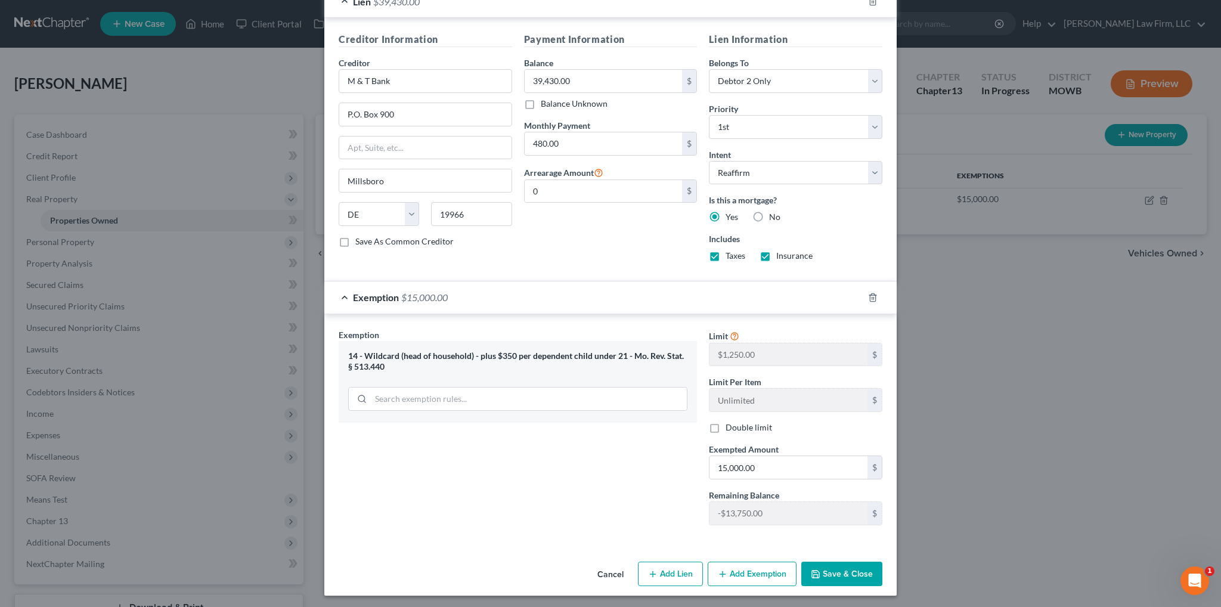
click at [742, 567] on button "Add Exemption" at bounding box center [752, 574] width 89 height 25
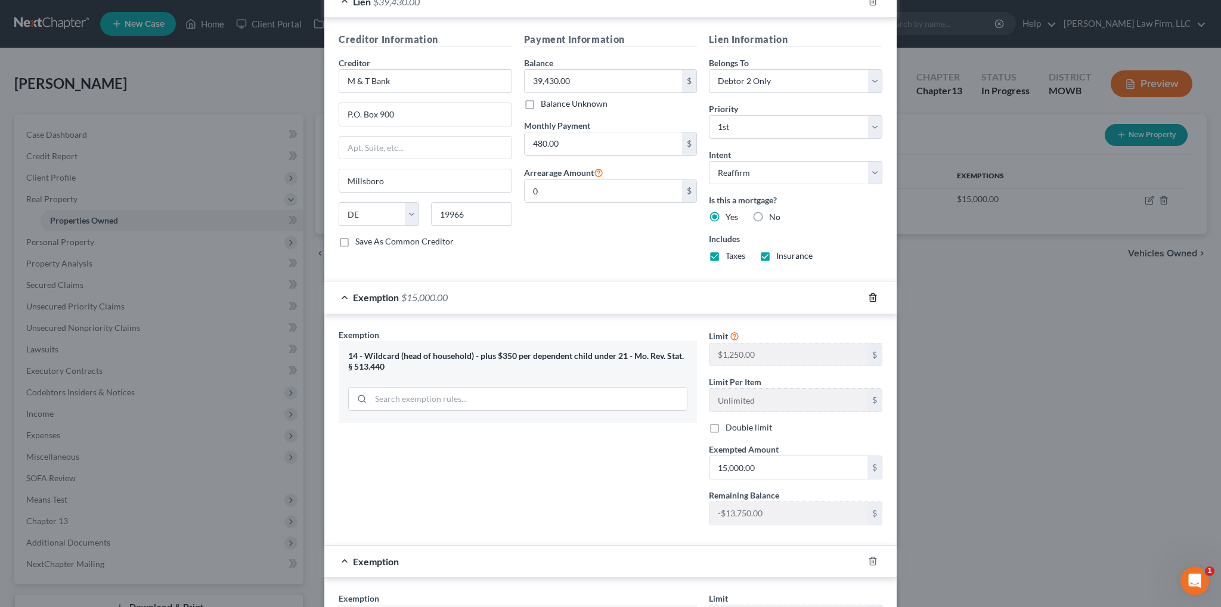
click at [870, 295] on icon "button" at bounding box center [873, 298] width 10 height 10
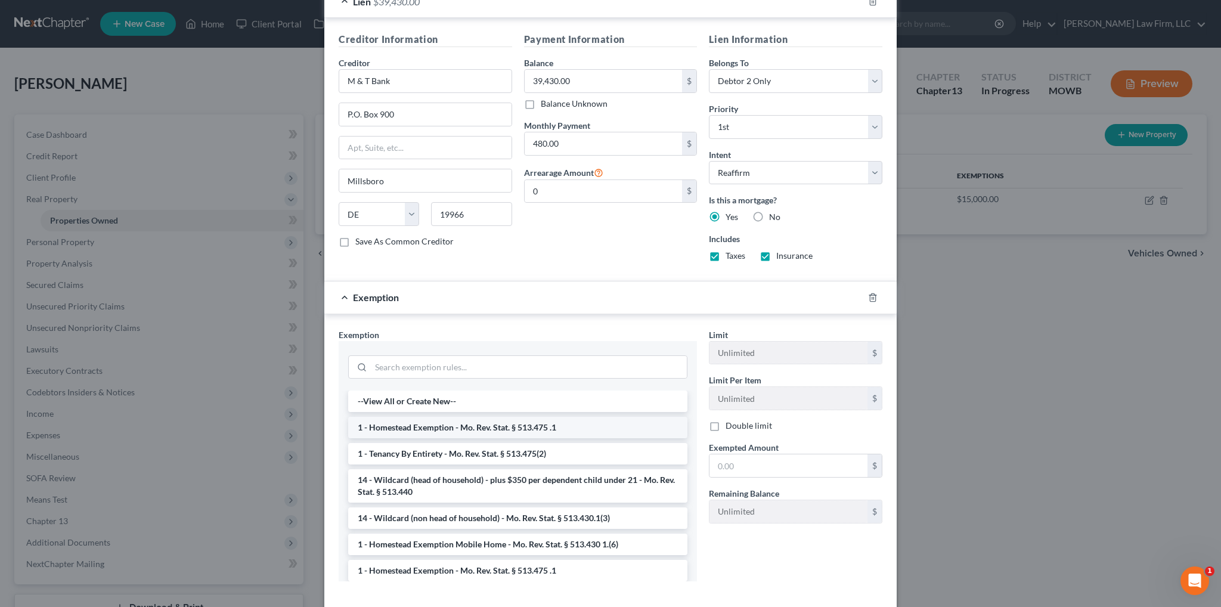
click at [411, 427] on li "1 - Homestead Exemption - Mo. Rev. Stat. § 513.475 .1" at bounding box center [517, 427] width 339 height 21
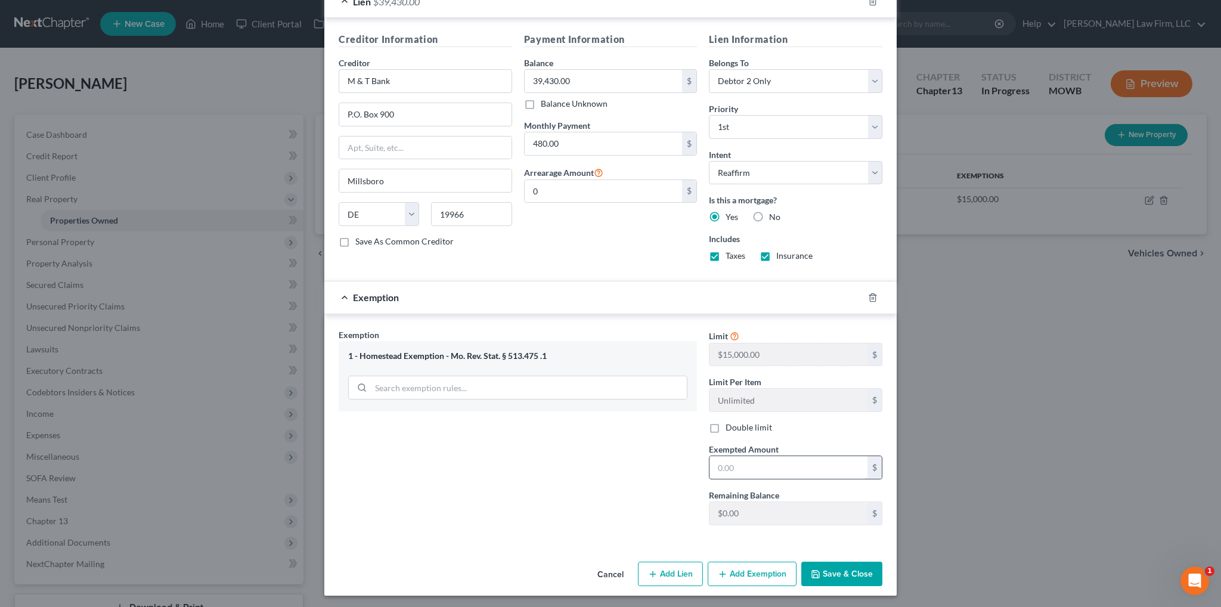
click at [750, 462] on input "text" at bounding box center [788, 467] width 158 height 23
type input "15,000.00"
click at [846, 566] on button "Save & Close" at bounding box center [841, 574] width 81 height 25
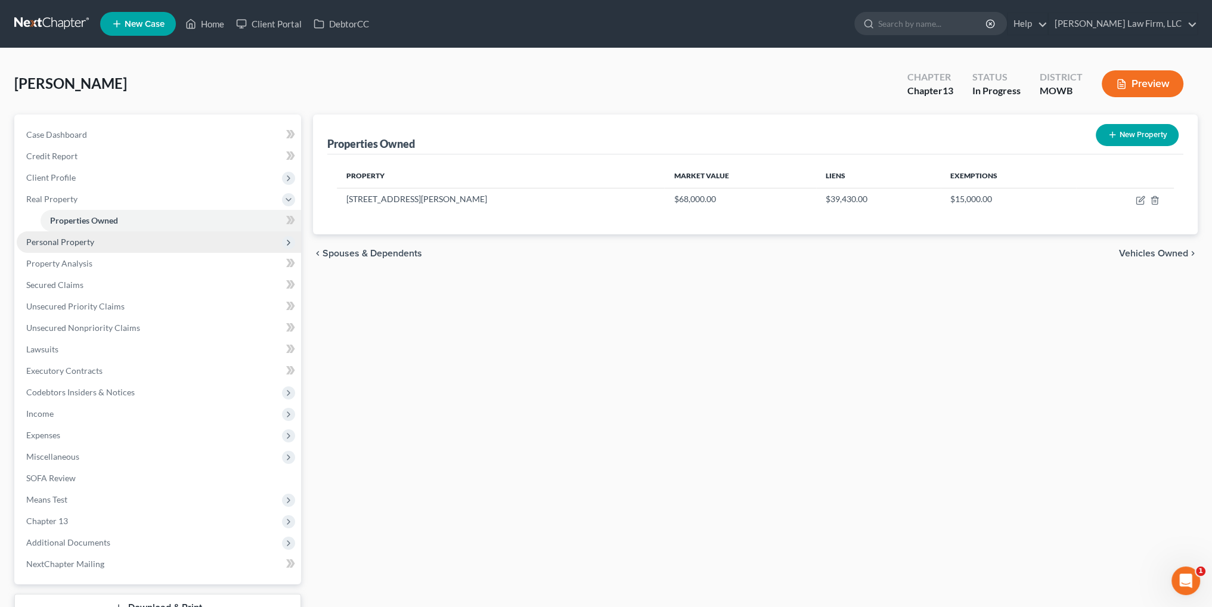
click at [68, 238] on span "Personal Property" at bounding box center [60, 242] width 68 height 10
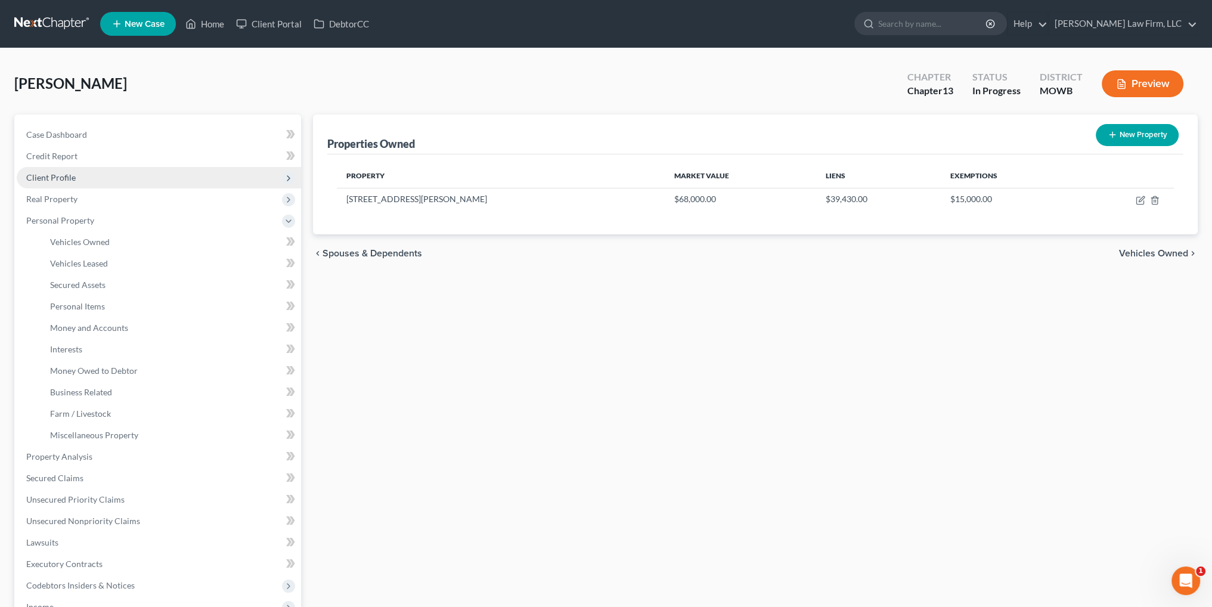
click at [61, 178] on span "Client Profile" at bounding box center [50, 177] width 49 height 10
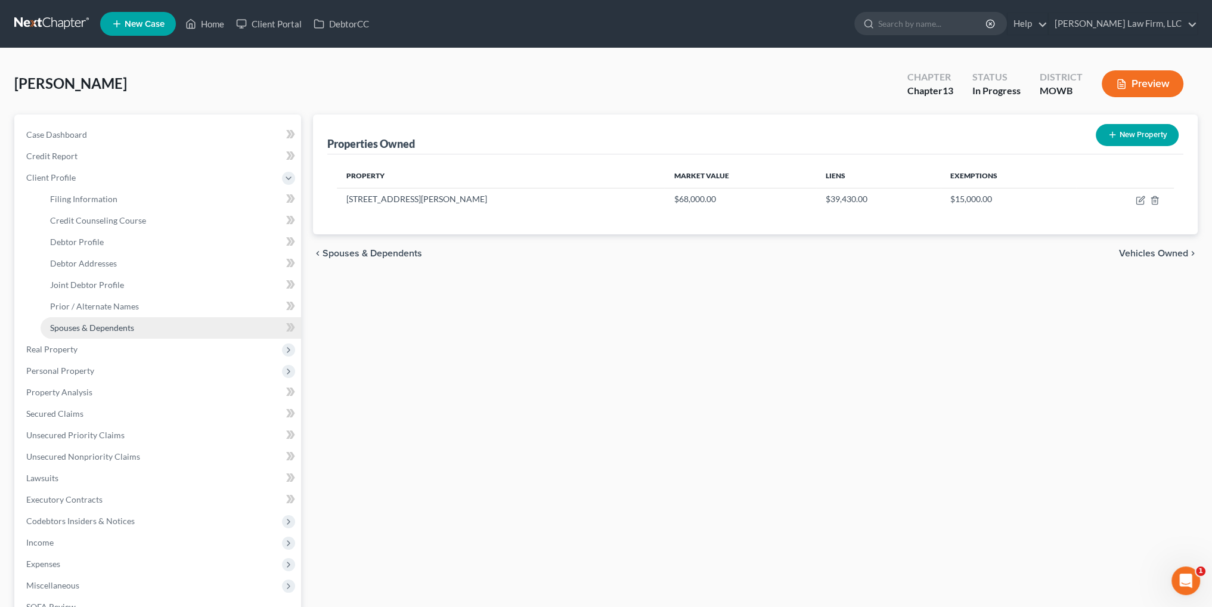
click at [82, 331] on span "Spouses & Dependents" at bounding box center [92, 327] width 84 height 10
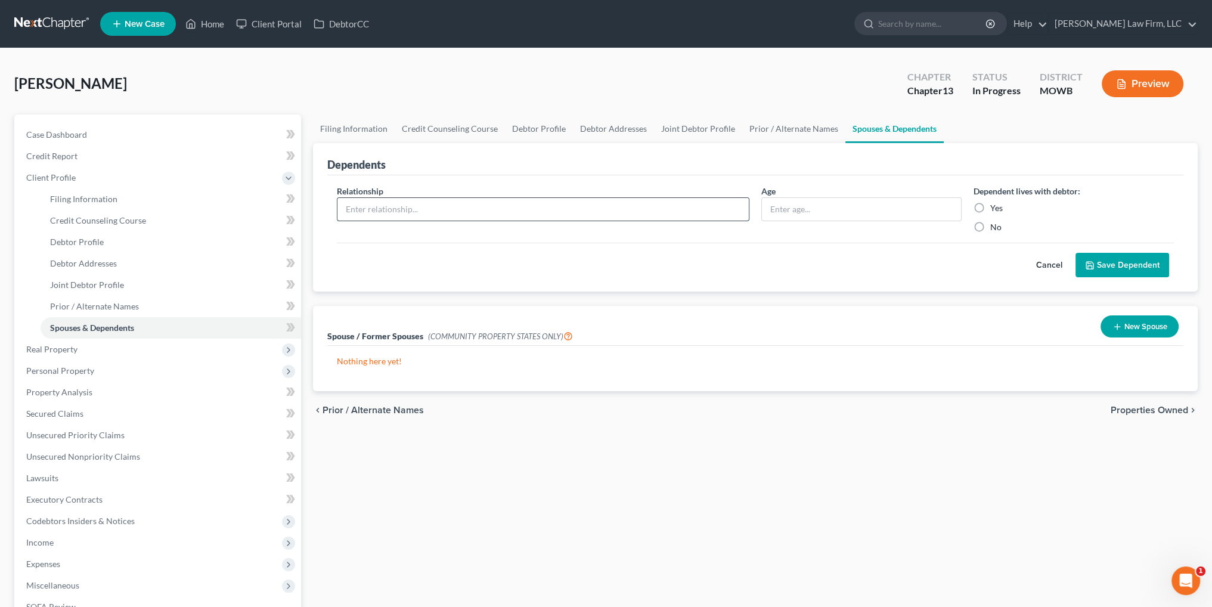
click at [622, 213] on input "text" at bounding box center [542, 209] width 411 height 23
type input "Daughter"
click at [837, 213] on input "text" at bounding box center [861, 209] width 199 height 23
type input "17"
click at [990, 204] on label "Yes" at bounding box center [996, 208] width 13 height 12
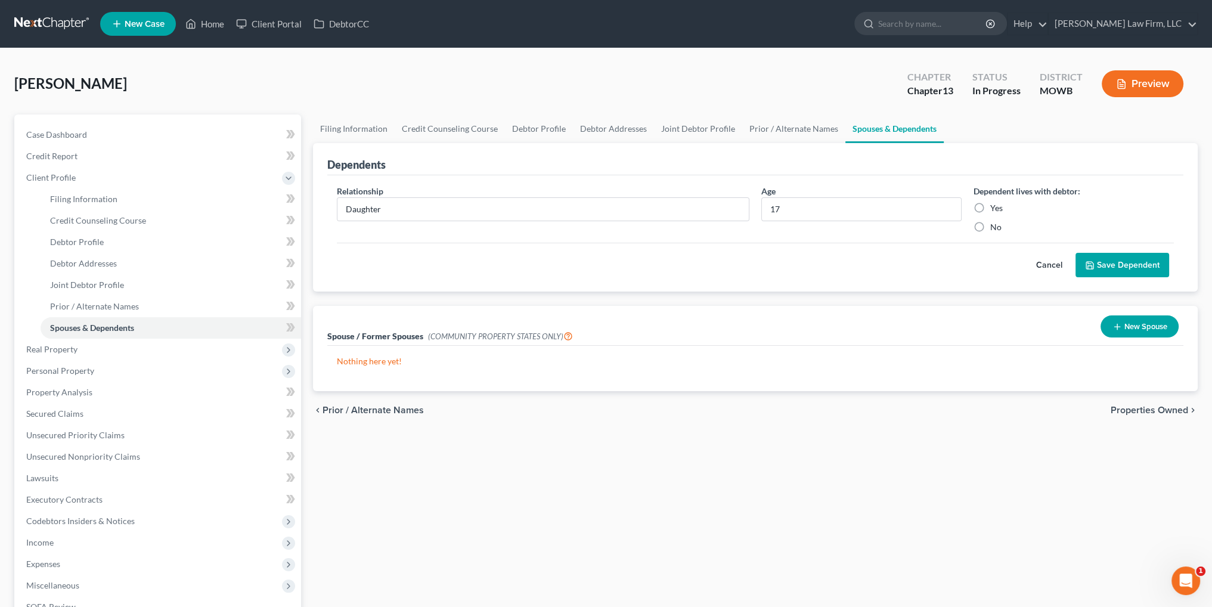
click at [995, 204] on input "Yes" at bounding box center [999, 206] width 8 height 8
radio input "true"
click at [1113, 265] on button "Save Dependent" at bounding box center [1122, 265] width 94 height 25
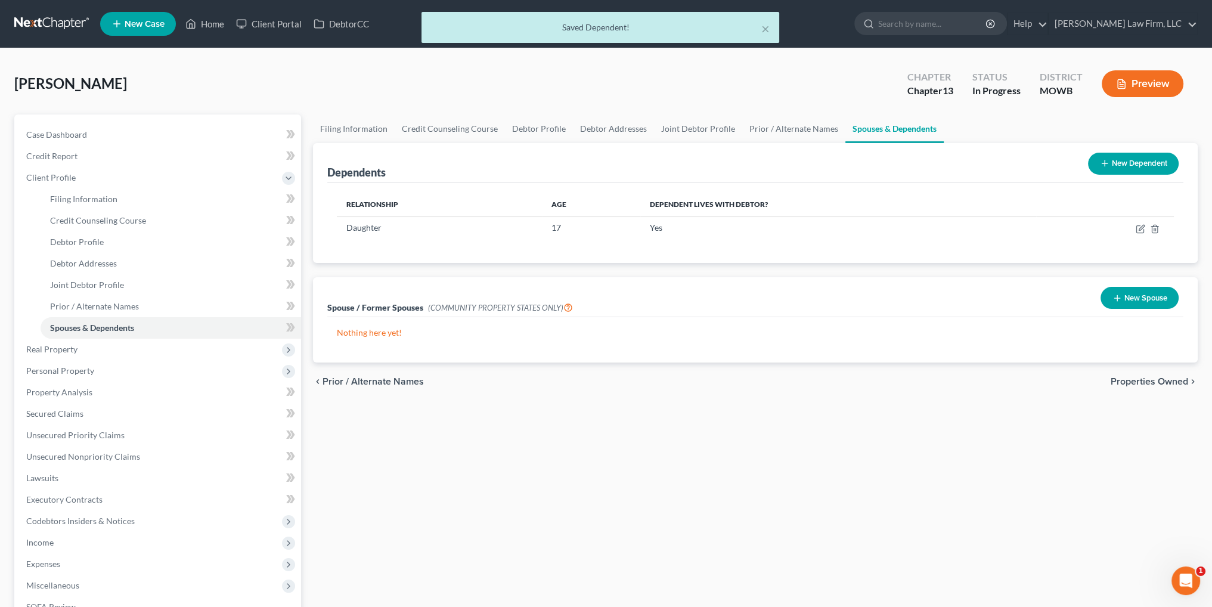
click at [1116, 160] on button "New Dependent" at bounding box center [1133, 164] width 91 height 22
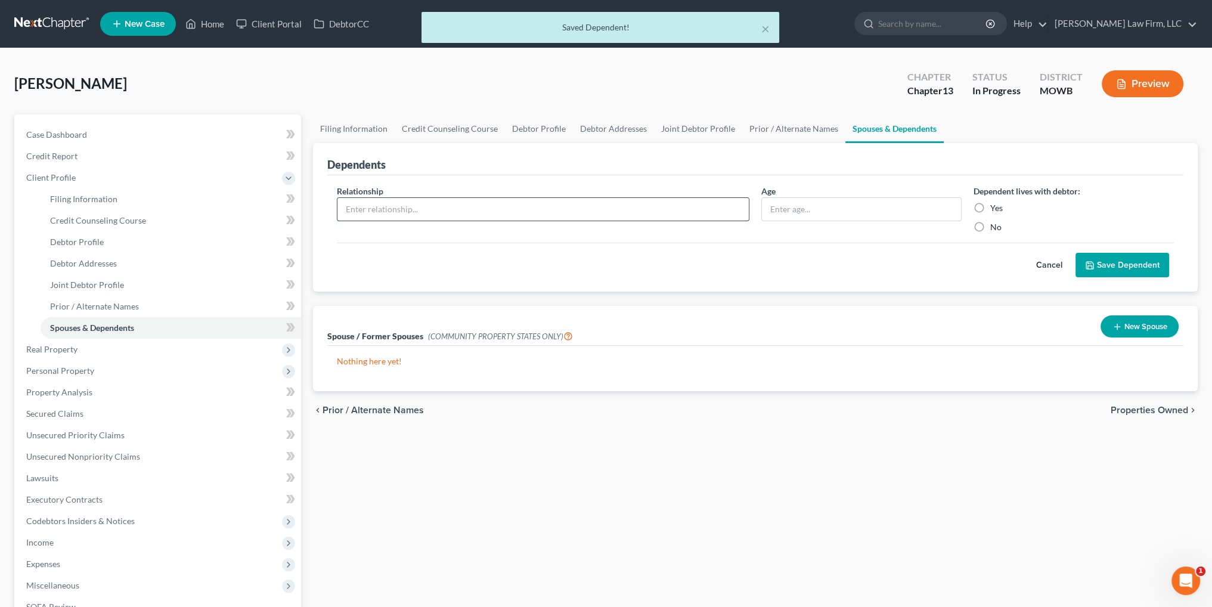
click at [600, 215] on input "text" at bounding box center [542, 209] width 411 height 23
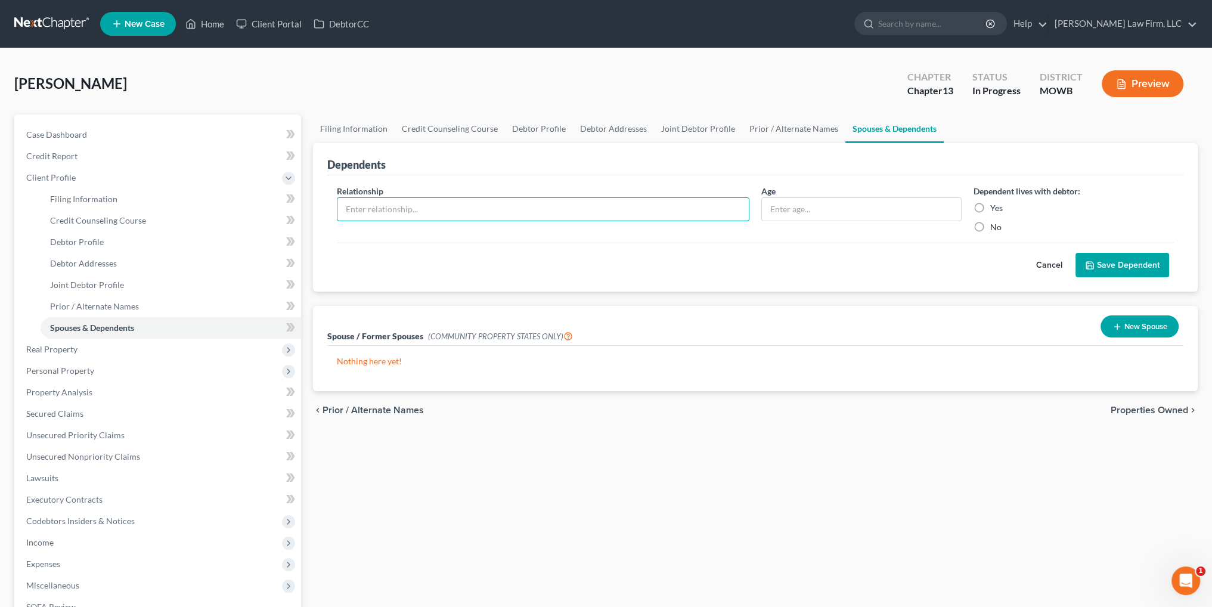
type input "Son"
click at [832, 215] on input "text" at bounding box center [861, 209] width 199 height 23
type input "16"
click at [990, 204] on label "Yes" at bounding box center [996, 208] width 13 height 12
click at [995, 204] on input "Yes" at bounding box center [999, 206] width 8 height 8
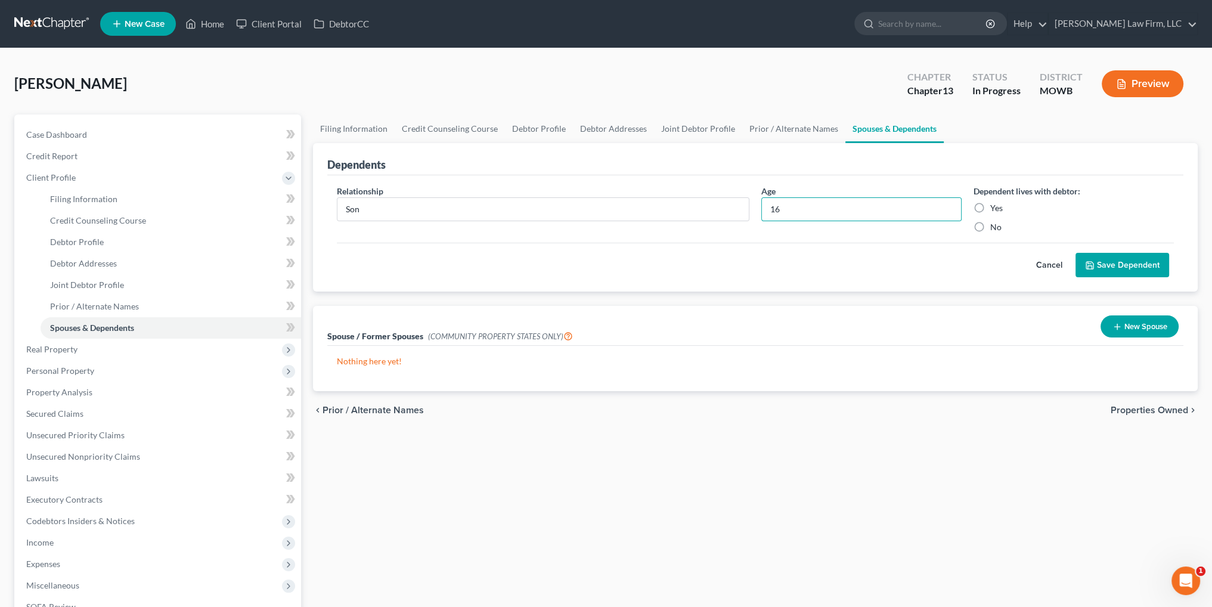
radio input "true"
click at [1149, 270] on button "Save Dependent" at bounding box center [1122, 265] width 94 height 25
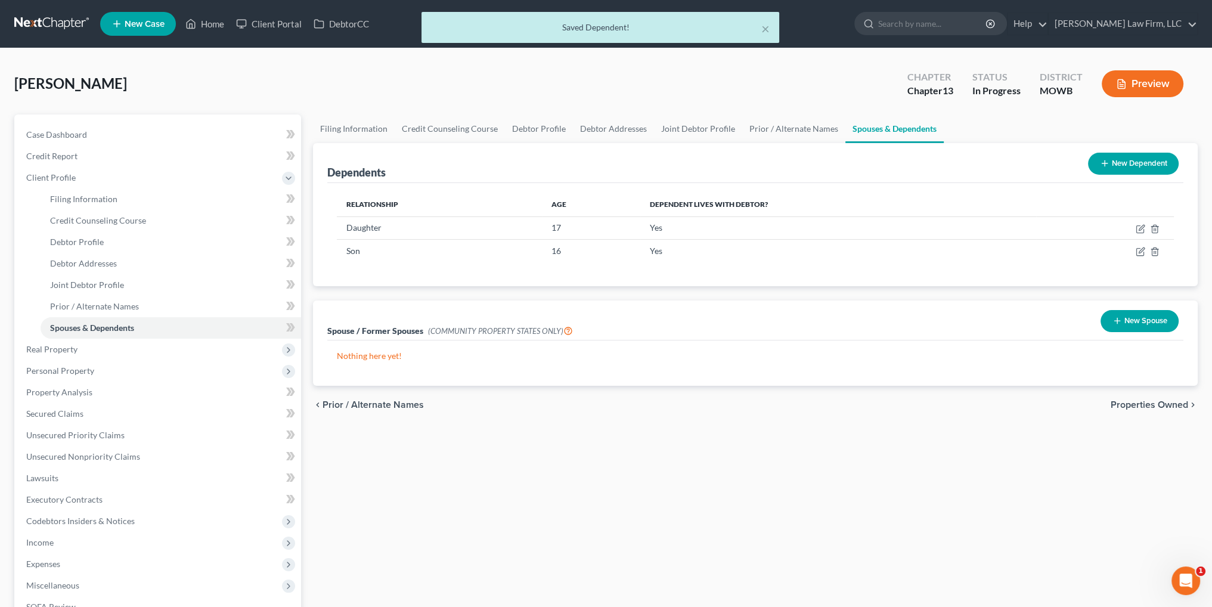
click at [1152, 162] on button "New Dependent" at bounding box center [1133, 164] width 91 height 22
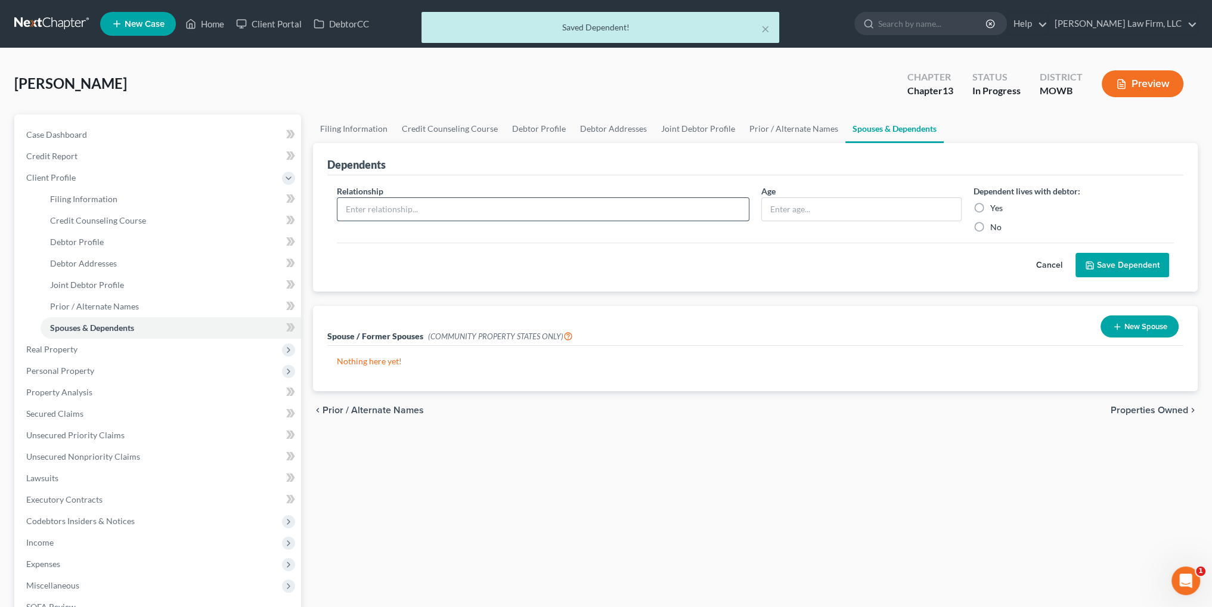
click at [433, 206] on input "text" at bounding box center [542, 209] width 411 height 23
type input "Daughter"
click at [835, 207] on input "text" at bounding box center [861, 209] width 199 height 23
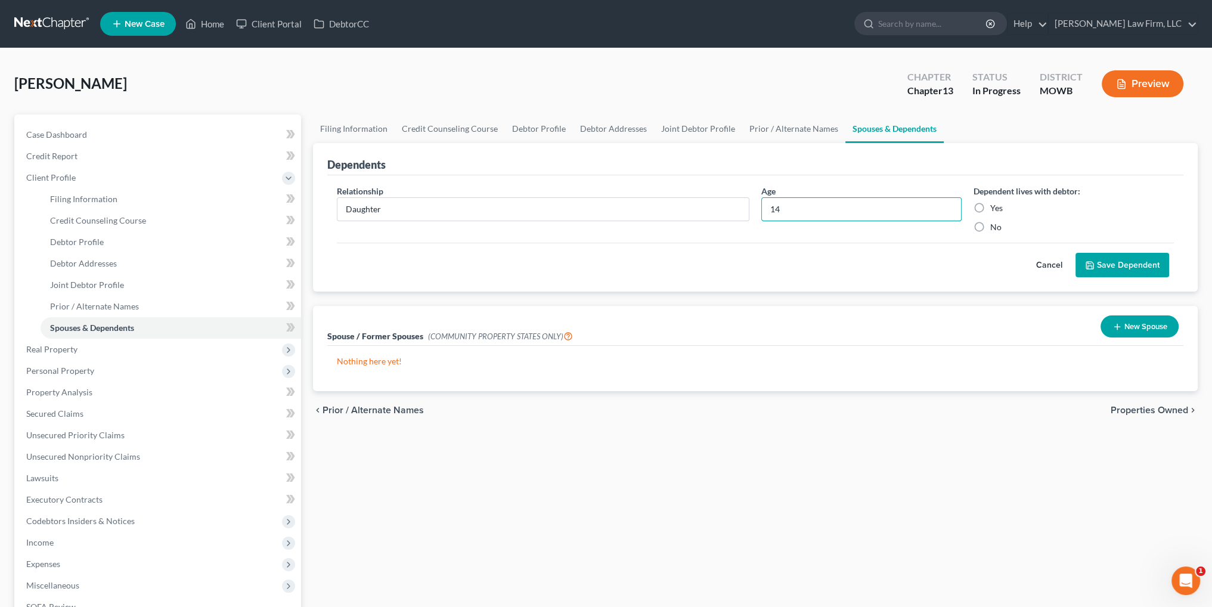
type input "14"
drag, startPoint x: 980, startPoint y: 204, endPoint x: 1010, endPoint y: 219, distance: 33.1
click at [990, 205] on label "Yes" at bounding box center [996, 208] width 13 height 12
click at [995, 205] on input "Yes" at bounding box center [999, 206] width 8 height 8
radio input "true"
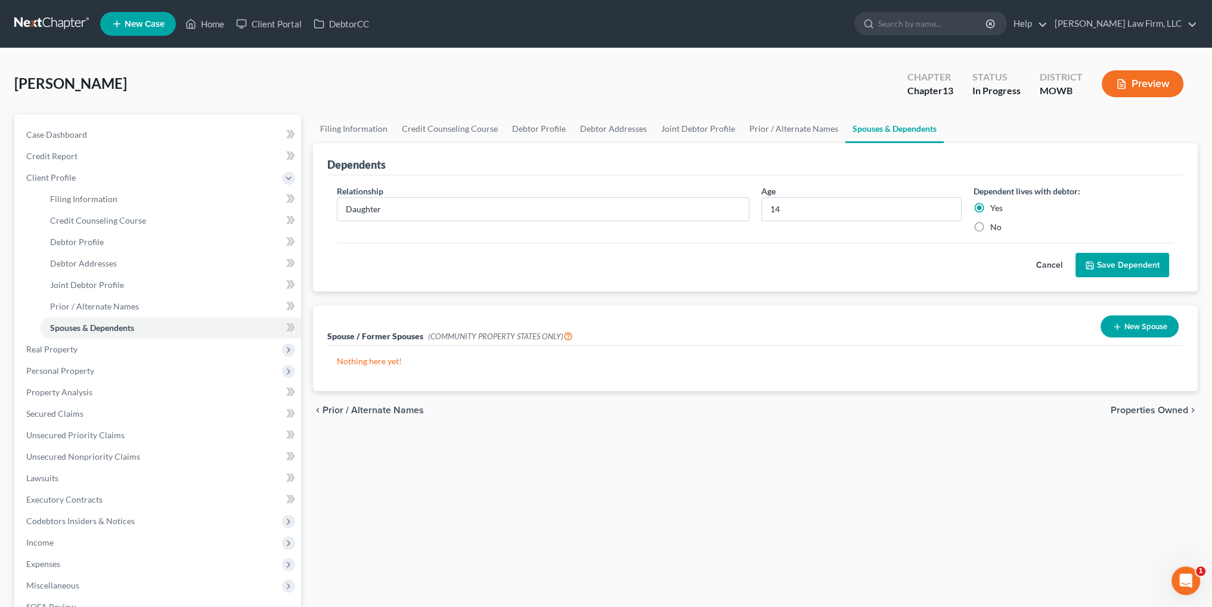
click at [1105, 265] on button "Save Dependent" at bounding box center [1122, 265] width 94 height 25
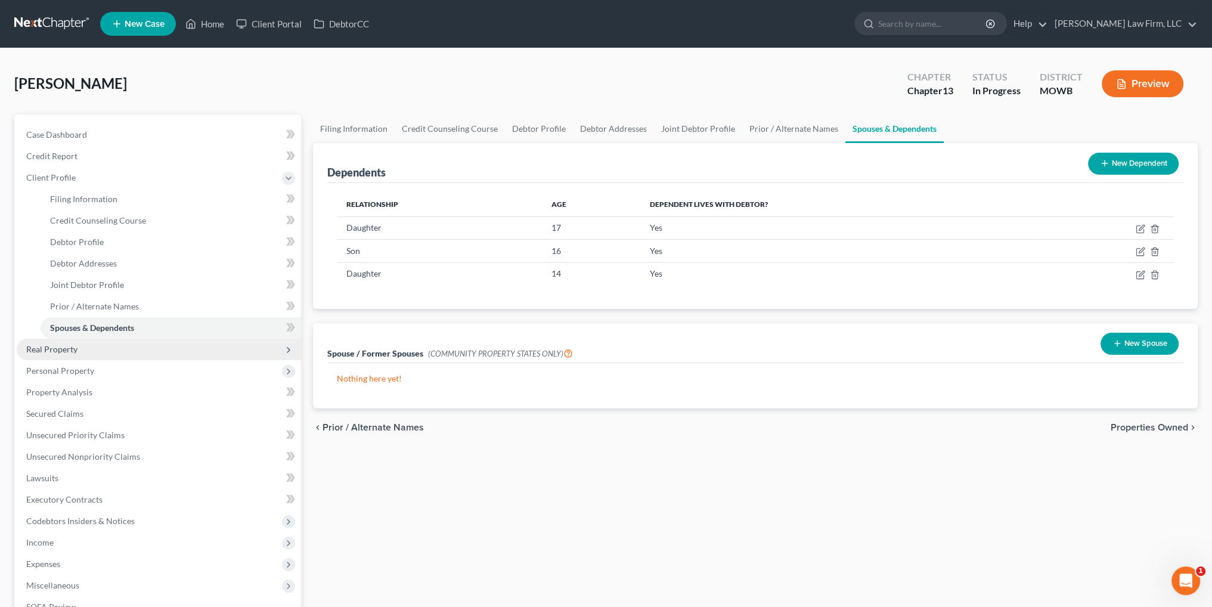
click at [50, 353] on span "Real Property" at bounding box center [51, 349] width 51 height 10
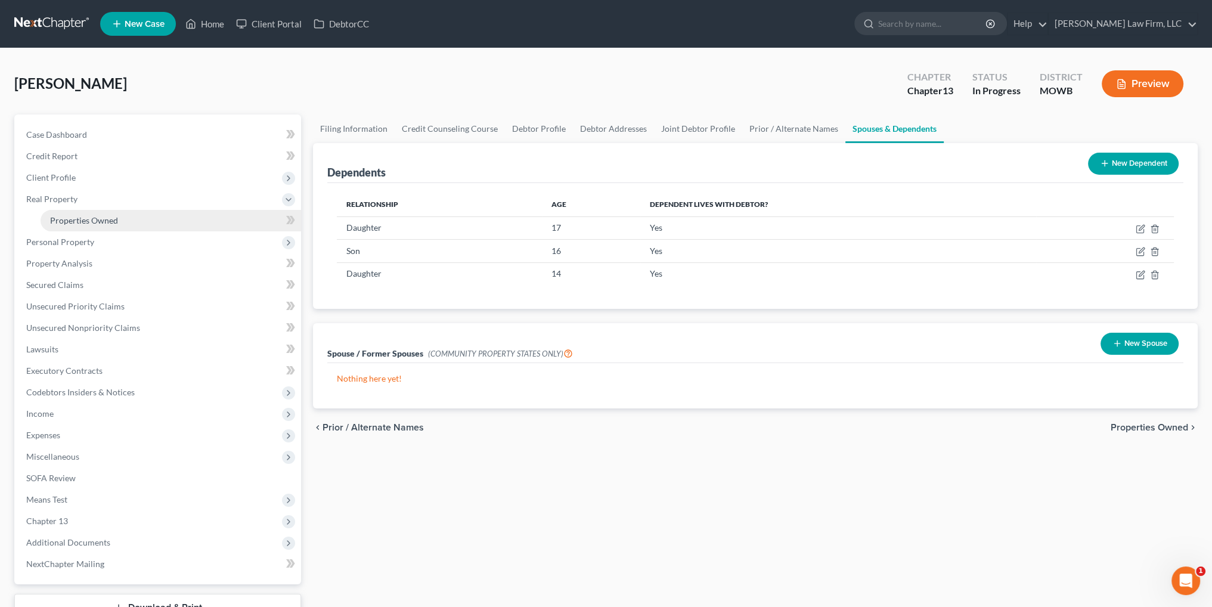
click at [92, 219] on span "Properties Owned" at bounding box center [84, 220] width 68 height 10
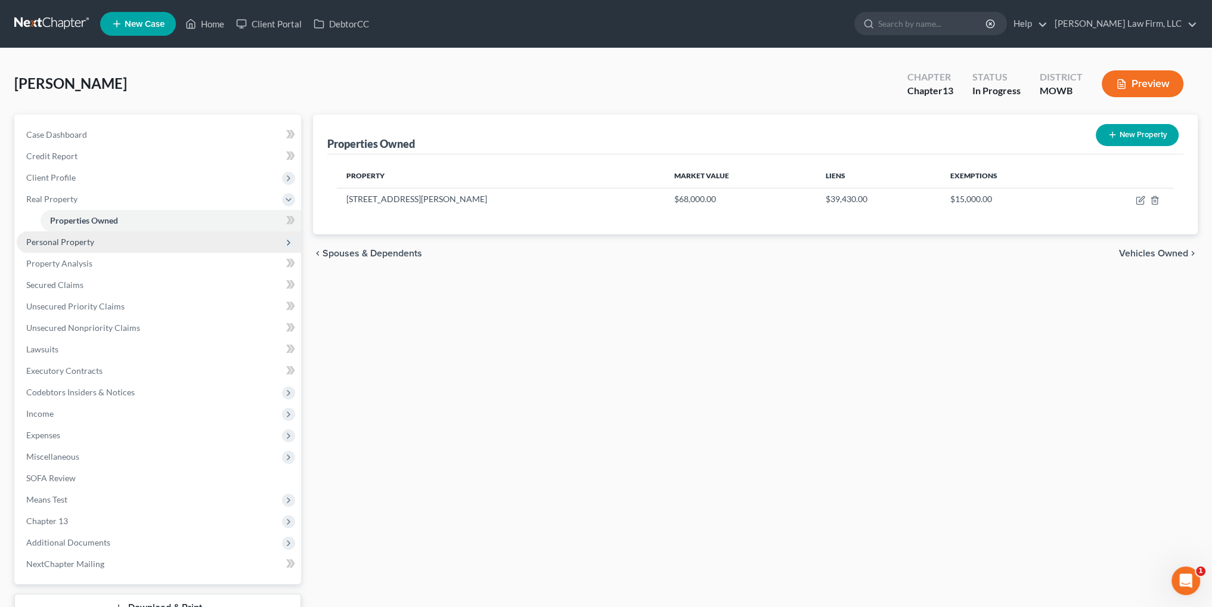
click at [58, 244] on span "Personal Property" at bounding box center [60, 242] width 68 height 10
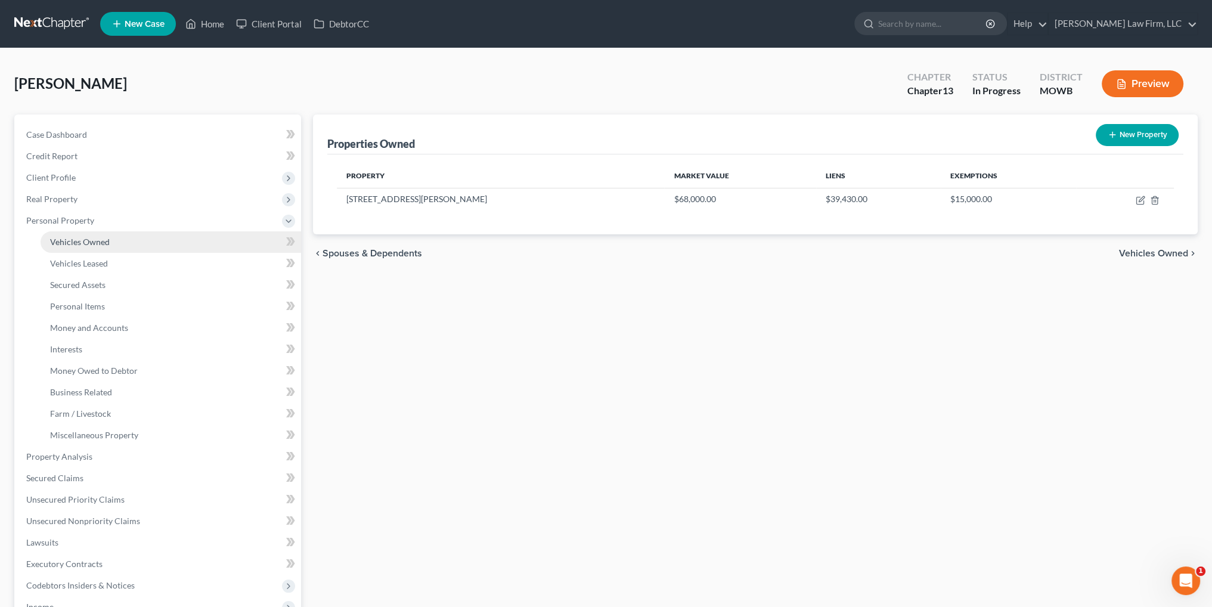
click at [79, 238] on span "Vehicles Owned" at bounding box center [80, 242] width 60 height 10
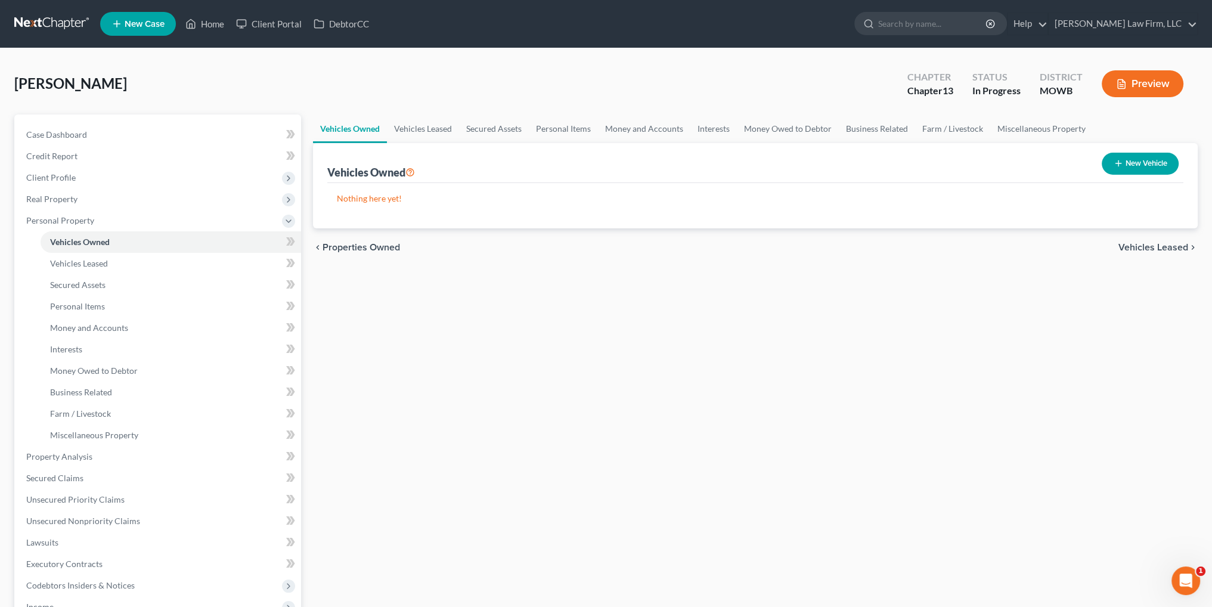
click at [1143, 167] on button "New Vehicle" at bounding box center [1140, 164] width 77 height 22
select select "0"
select select "2"
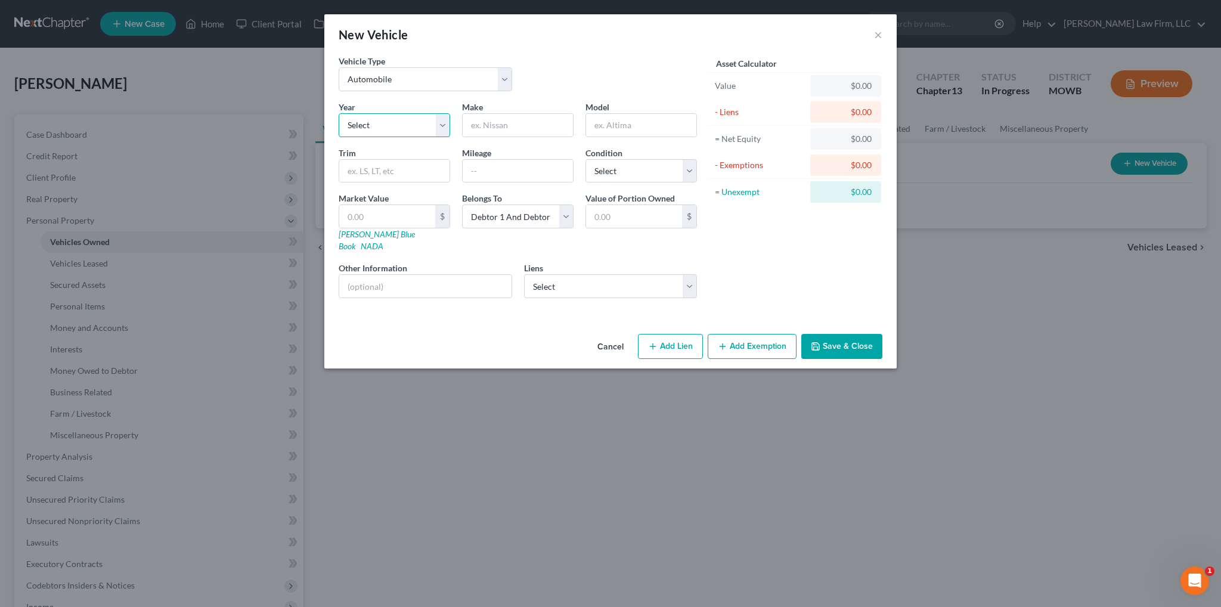
click at [363, 122] on select "Select 2026 2025 2024 2023 2022 2021 2020 2019 2018 2017 2016 2015 2014 2013 20…" at bounding box center [394, 125] width 111 height 24
select select "3"
click at [339, 113] on select "Select 2026 2025 2024 2023 2022 2021 2020 2019 2018 2017 2016 2015 2014 2013 20…" at bounding box center [394, 125] width 111 height 24
click at [508, 126] on input "text" at bounding box center [518, 125] width 110 height 23
click at [508, 125] on input "Volkswagan" at bounding box center [518, 125] width 110 height 23
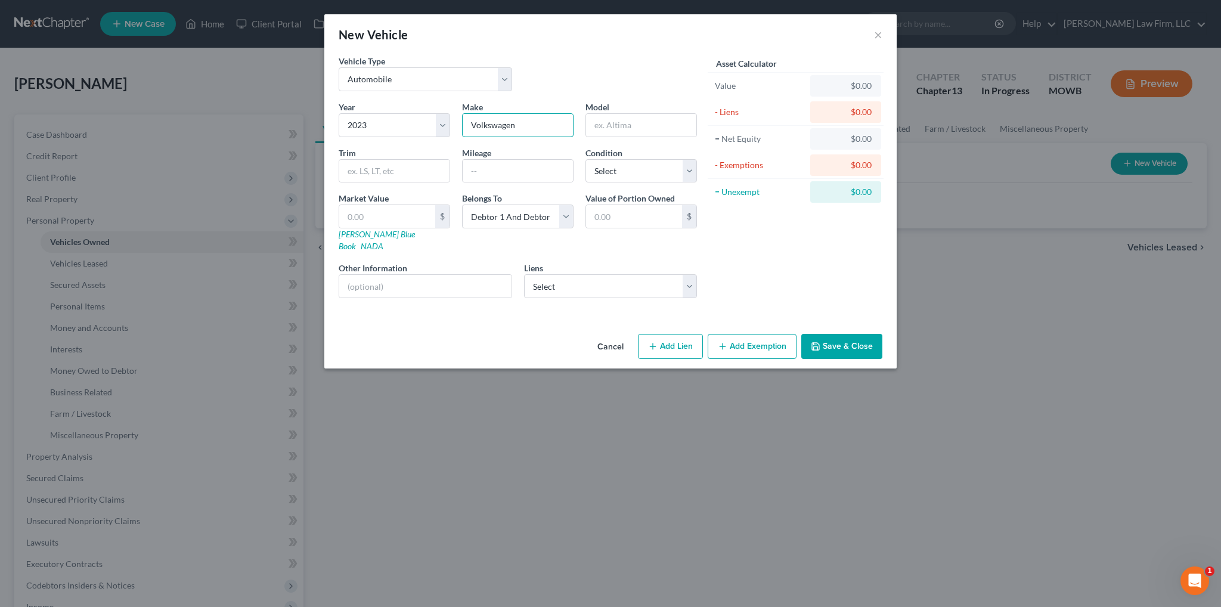
type input "Volkswagen"
type input "Tiguan"
type input "36,069"
select select "2"
type input "2"
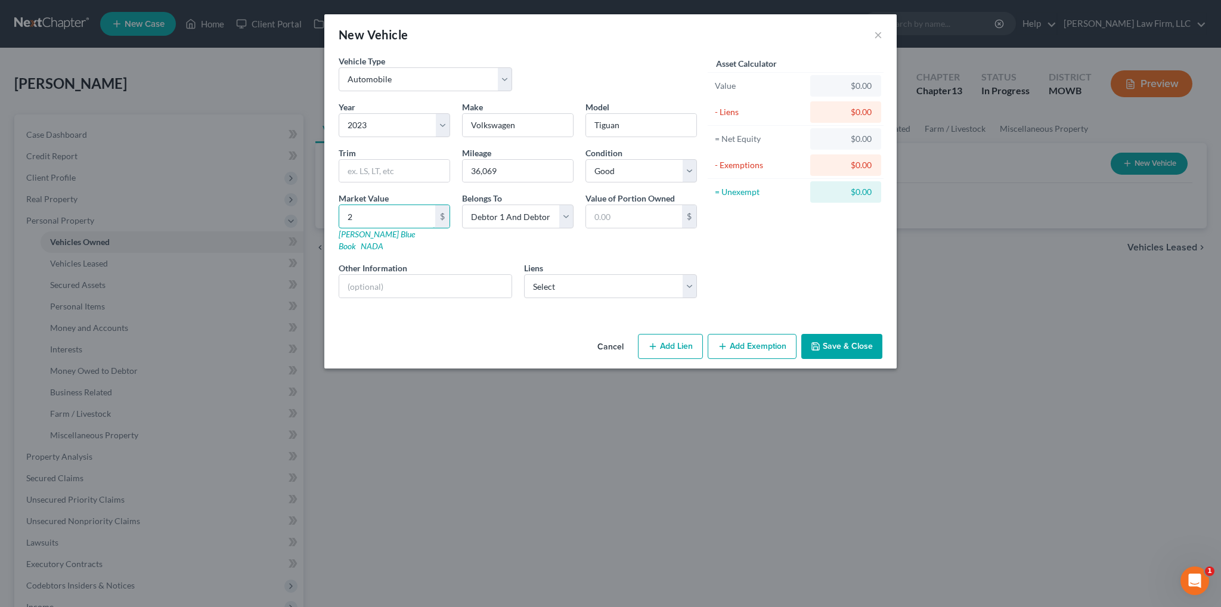
type input "2.00"
type input "22"
type input "22.00"
type input "228"
type input "228.00"
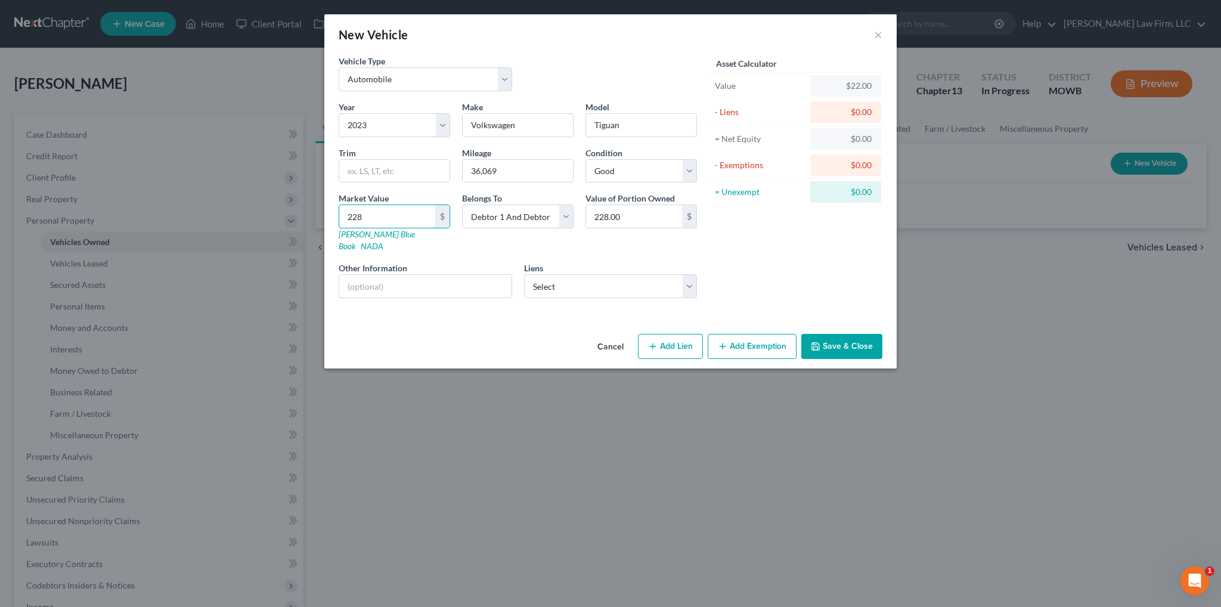
type input "2282"
type input "2,282.00"
type input "2,2820"
type input "22,820.00"
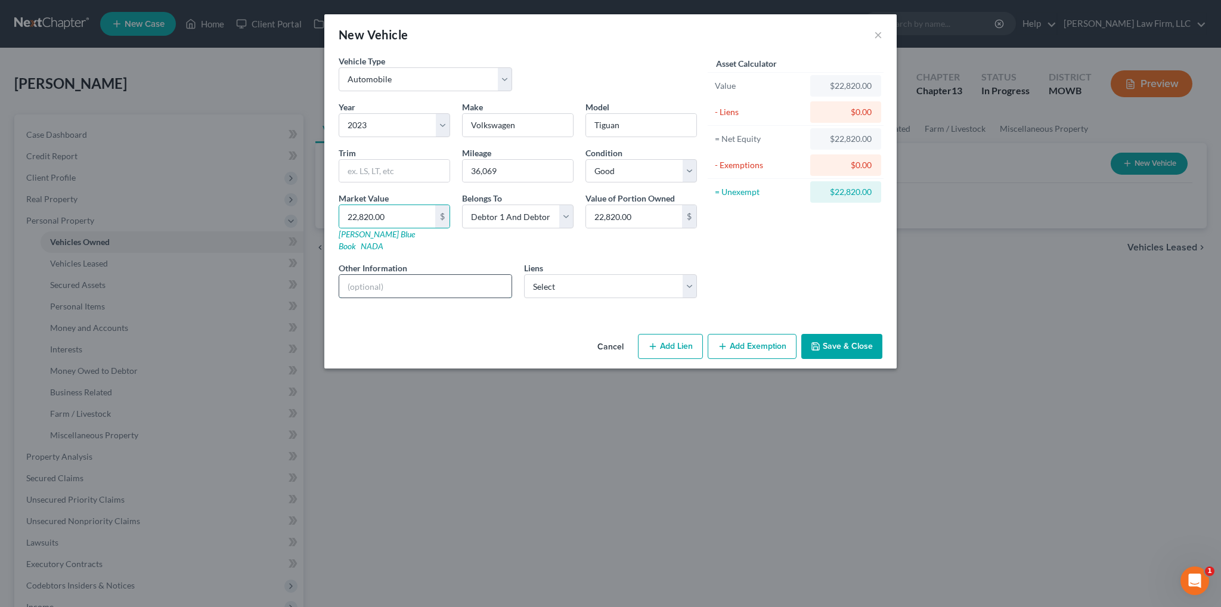
click at [457, 280] on input "text" at bounding box center [425, 286] width 172 height 23
type input "VIN: [US_VEHICLE_IDENTIFICATION_NUMBER]"
click at [573, 274] on select "Select Bridgecrest - $36,286.00 Bridgecrest - $9,416.00 Bridgecrest - $0.00 Fla…" at bounding box center [610, 286] width 173 height 24
select select "0"
click at [524, 274] on select "Select Bridgecrest - $36,286.00 Bridgecrest - $9,416.00 Bridgecrest - $0.00 Fla…" at bounding box center [610, 286] width 173 height 24
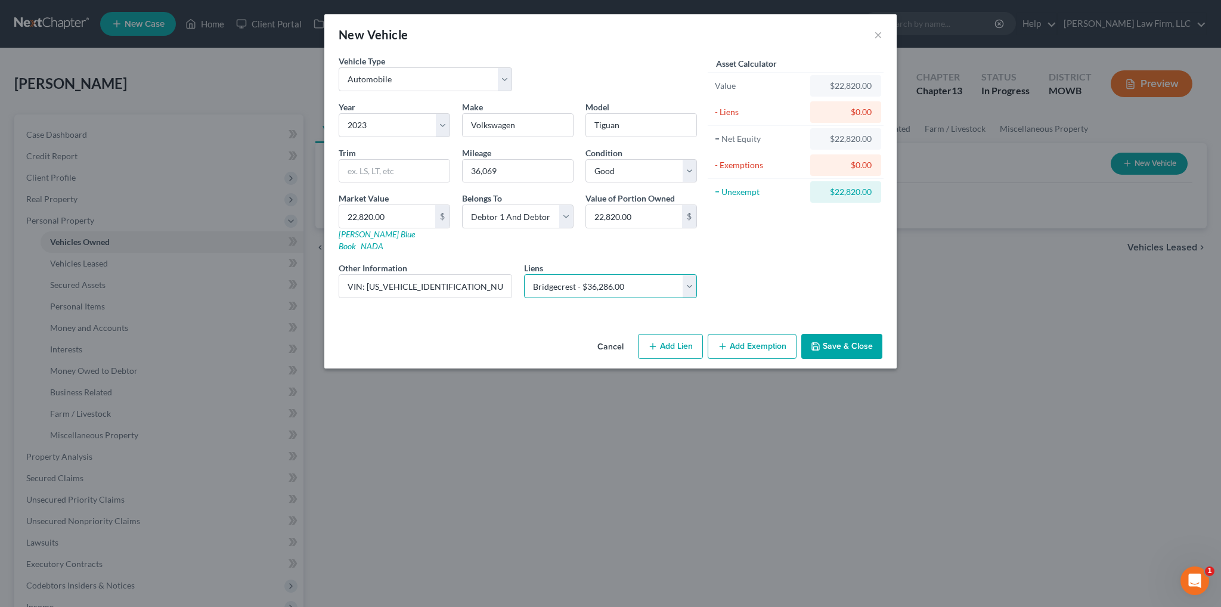
select select
select select "3"
select select "2"
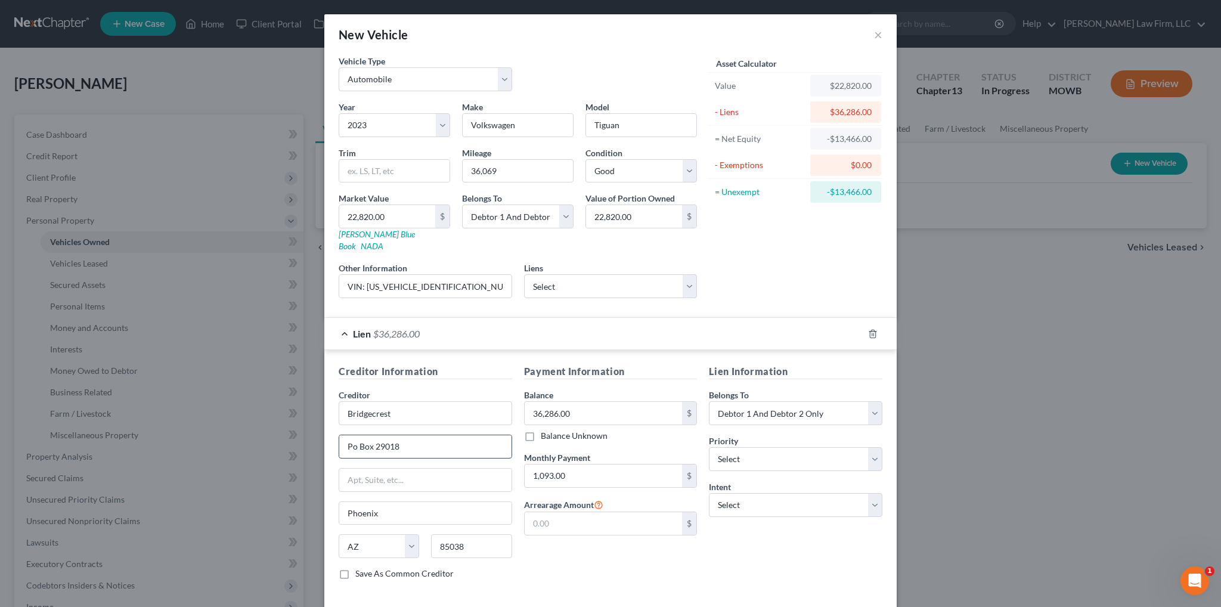
click at [353, 435] on input "Po Box 29018" at bounding box center [425, 446] width 172 height 23
type input "P.O. Box 29018"
click at [727, 447] on select "Select 1st 2nd 3rd 4th 5th 6th 7th 8th 9th 10th 11th 12th 13th 14th 15th 16th 1…" at bounding box center [795, 459] width 173 height 24
select select "0"
click at [709, 447] on select "Select 1st 2nd 3rd 4th 5th 6th 7th 8th 9th 10th 11th 12th 13th 14th 15th 16th 1…" at bounding box center [795, 459] width 173 height 24
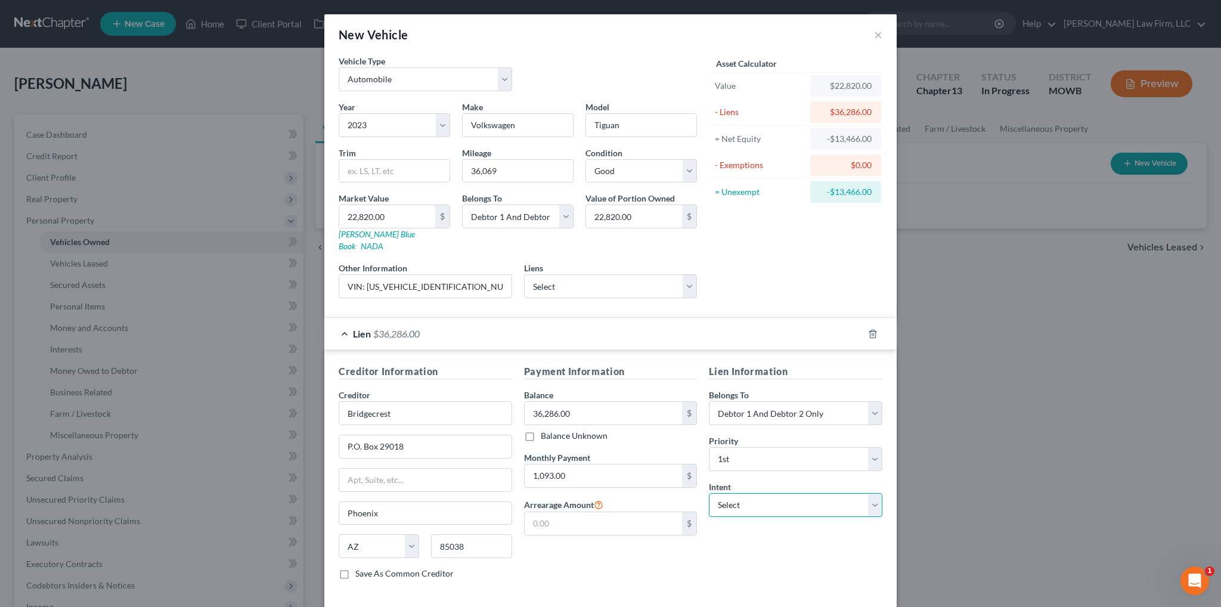
click at [752, 493] on select "Select Surrender Redeem Reaffirm Avoid Other" at bounding box center [795, 505] width 173 height 24
select select "2"
click at [709, 493] on select "Select Surrender Redeem Reaffirm Avoid Other" at bounding box center [795, 505] width 173 height 24
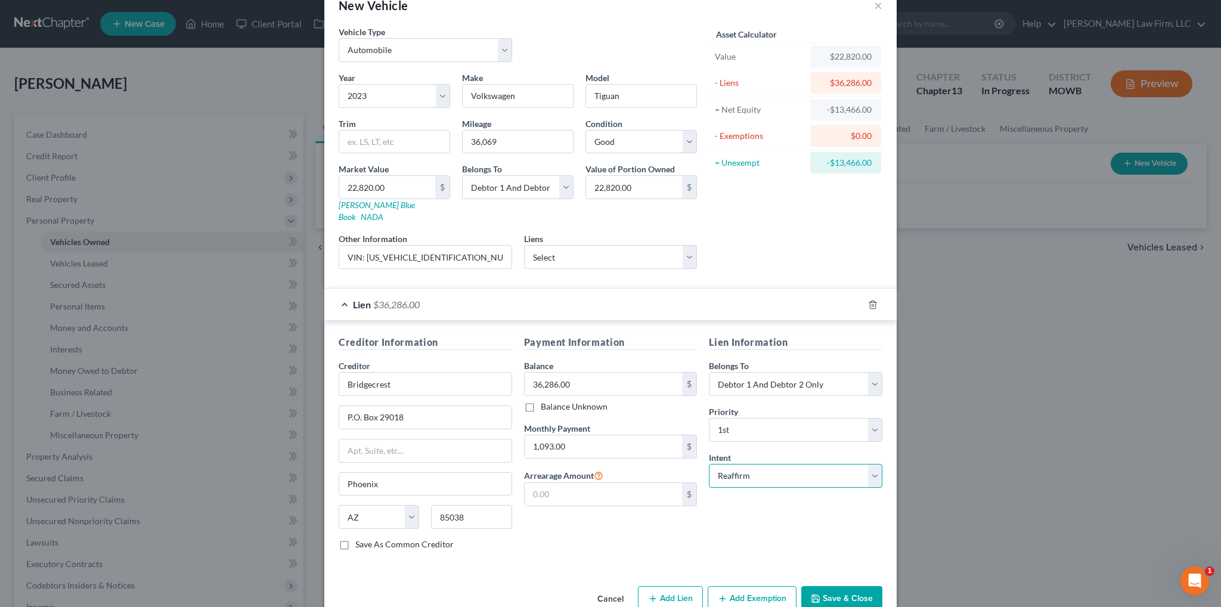
scroll to position [43, 0]
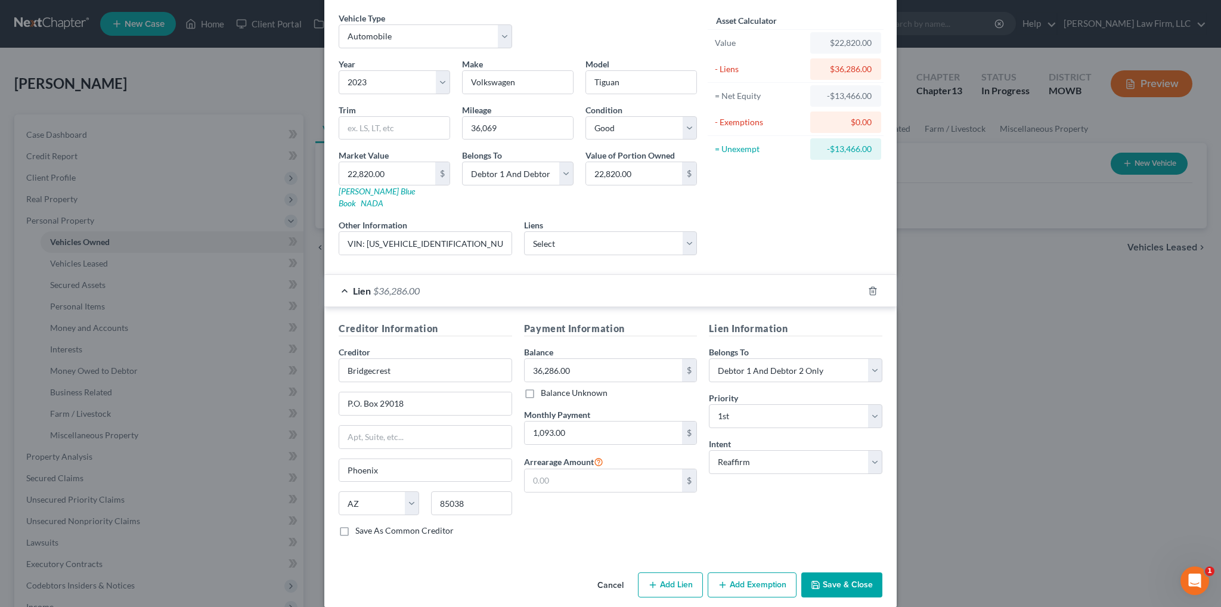
click at [817, 572] on button "Save & Close" at bounding box center [841, 584] width 81 height 25
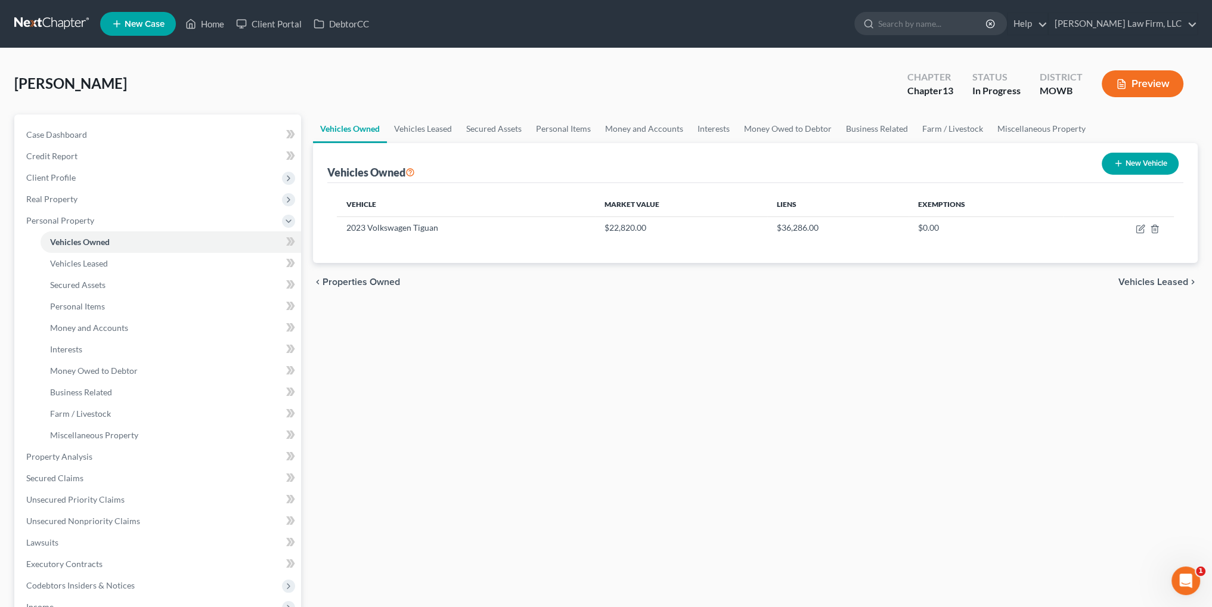
click at [1145, 166] on button "New Vehicle" at bounding box center [1140, 164] width 77 height 22
select select "0"
select select "2"
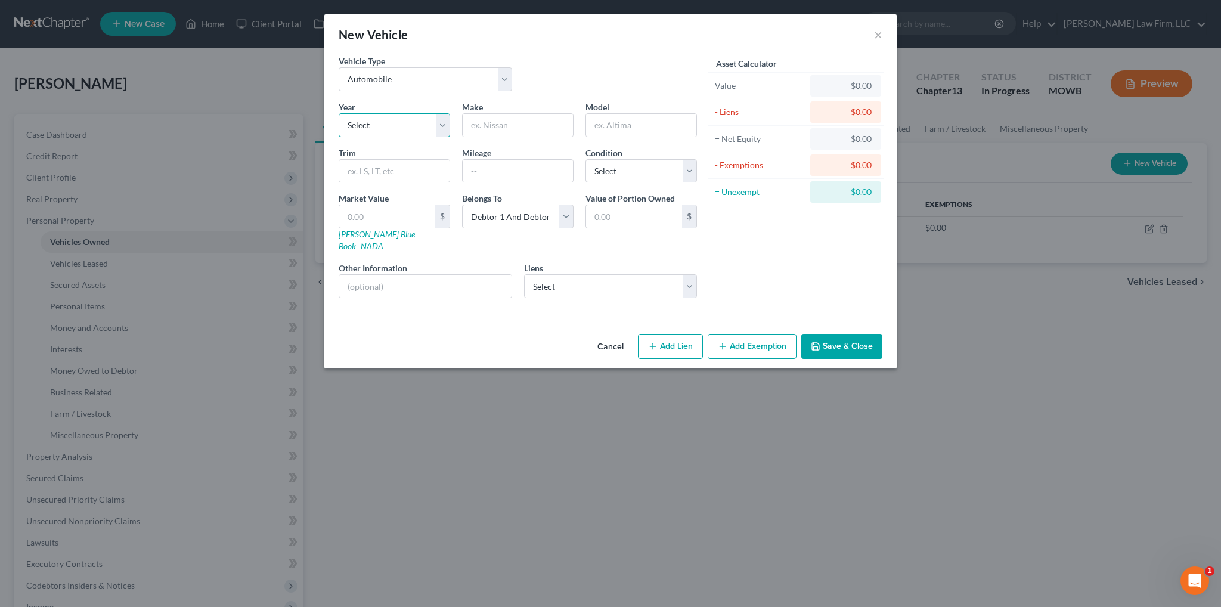
click at [412, 123] on select "Select 2026 2025 2024 2023 2022 2021 2020 2019 2018 2017 2016 2015 2014 2013 20…" at bounding box center [394, 125] width 111 height 24
select select "9"
click at [339, 113] on select "Select 2026 2025 2024 2023 2022 2021 2020 2019 2018 2017 2016 2015 2014 2013 20…" at bounding box center [394, 125] width 111 height 24
click at [486, 115] on input "text" at bounding box center [518, 125] width 110 height 23
type input "Nissan"
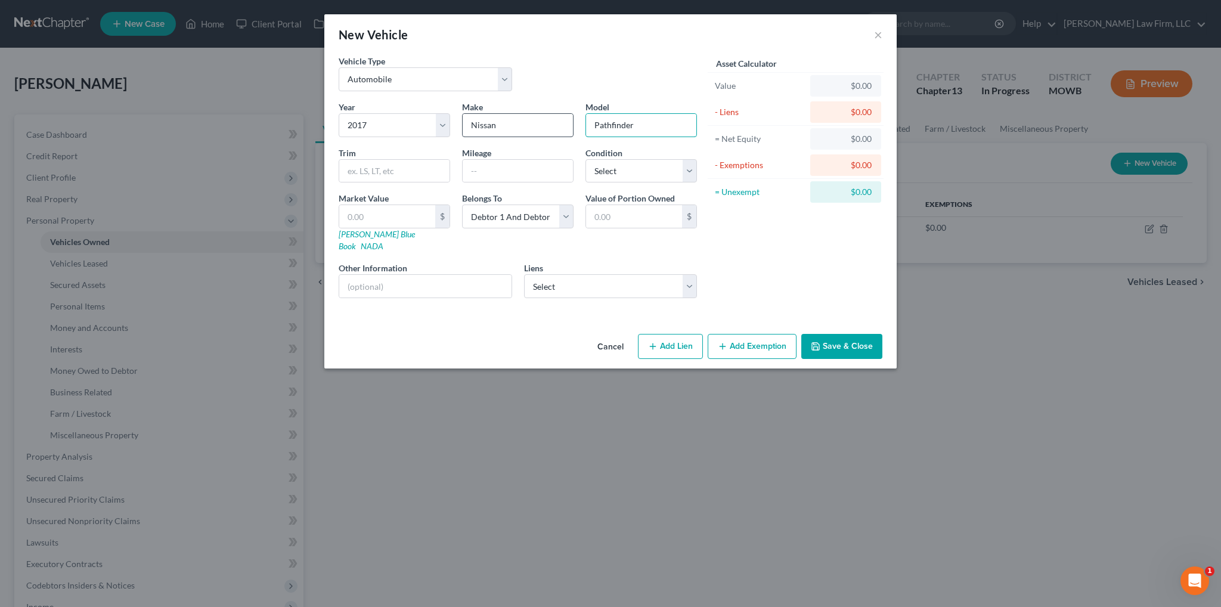
type input "Pathfinder"
type input "86,000"
click at [684, 169] on select "Select Excellent Very Good Good Fair Poor" at bounding box center [640, 171] width 111 height 24
select select "4"
click at [585, 159] on select "Select Excellent Very Good Good Fair Poor" at bounding box center [640, 171] width 111 height 24
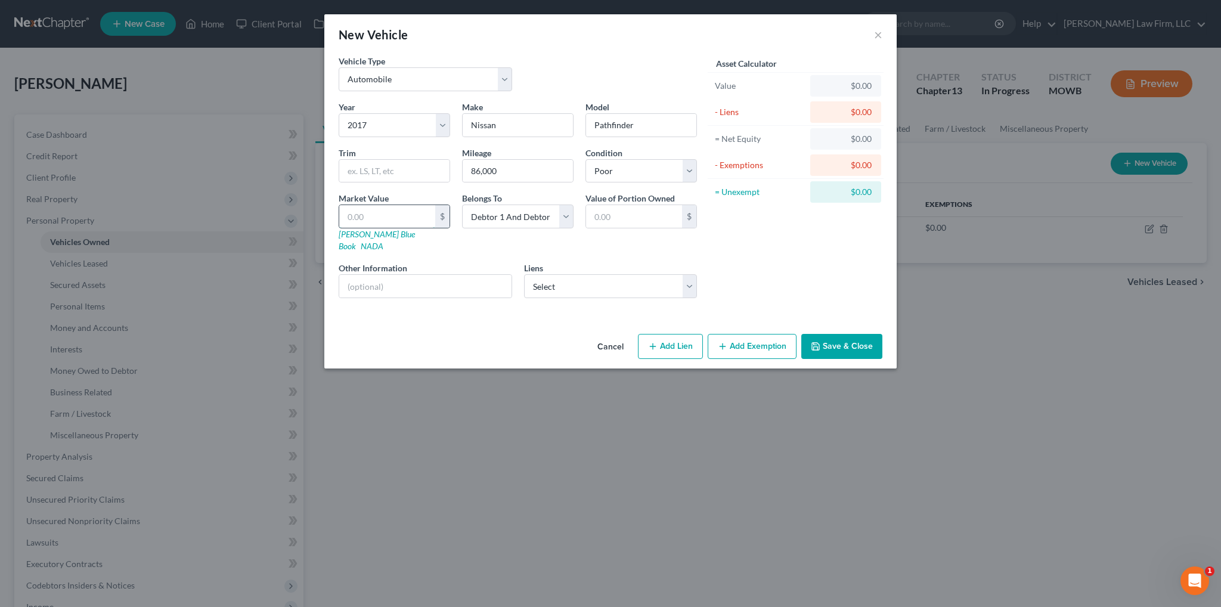
click at [424, 212] on input "text" at bounding box center [387, 216] width 96 height 23
type input "0"
type input "0.00"
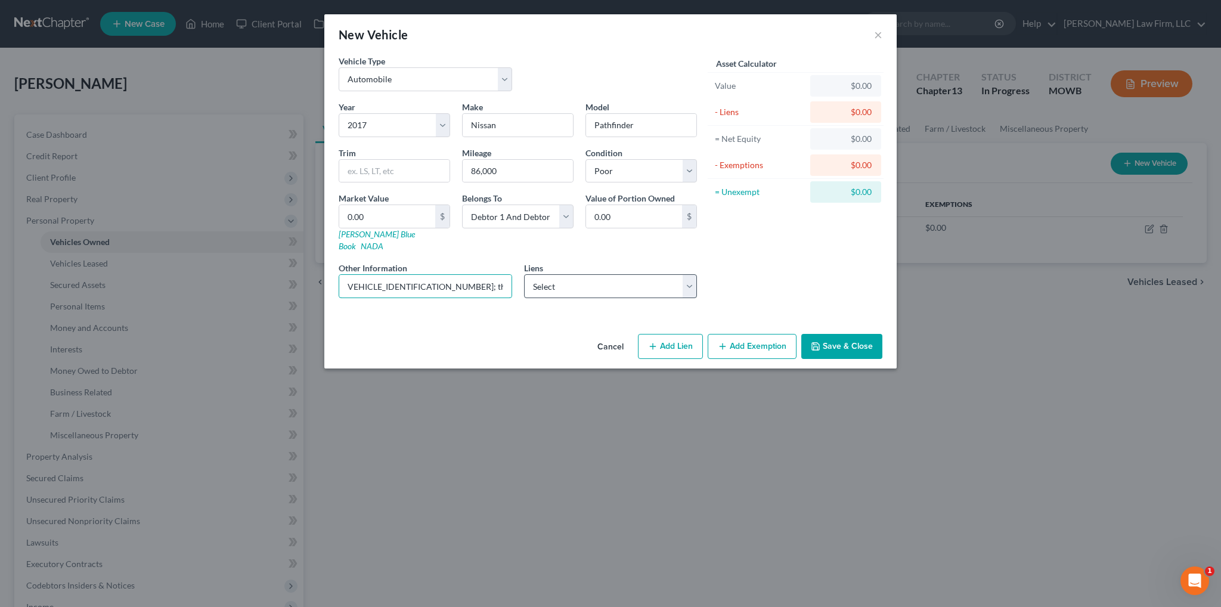
type input "VIN: [US_VEHICLE_IDENTIFICATION_NUMBER]; this vehicle is totaled"
click at [570, 274] on select "Select Bridgecrest - $9,416.00 Bridgecrest - $0.00 Flagstarbank - $0.00 Jb Nutt…" at bounding box center [610, 286] width 173 height 24
select select "0"
click at [524, 274] on select "Select Bridgecrest - $9,416.00 Bridgecrest - $0.00 Flagstarbank - $0.00 Jb Nutt…" at bounding box center [610, 286] width 173 height 24
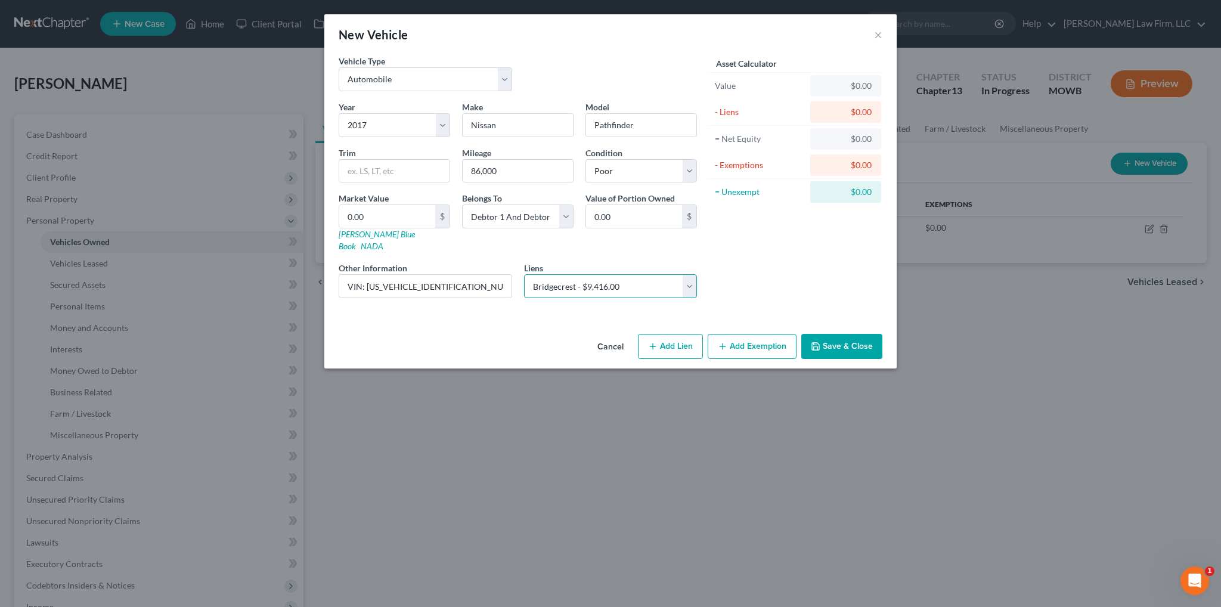
select select
select select "3"
select select "2"
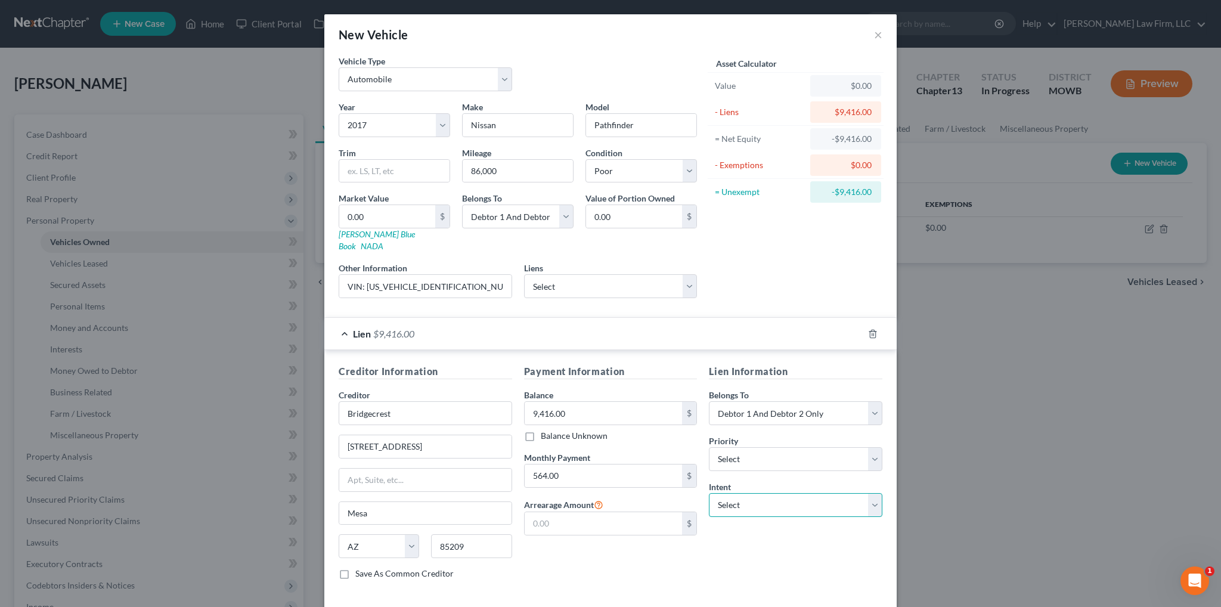
click at [709, 493] on select "Select Surrender Redeem Reaffirm Avoid Other" at bounding box center [795, 505] width 173 height 24
select select "0"
click at [709, 493] on select "Select Surrender Redeem Reaffirm Avoid Other" at bounding box center [795, 505] width 173 height 24
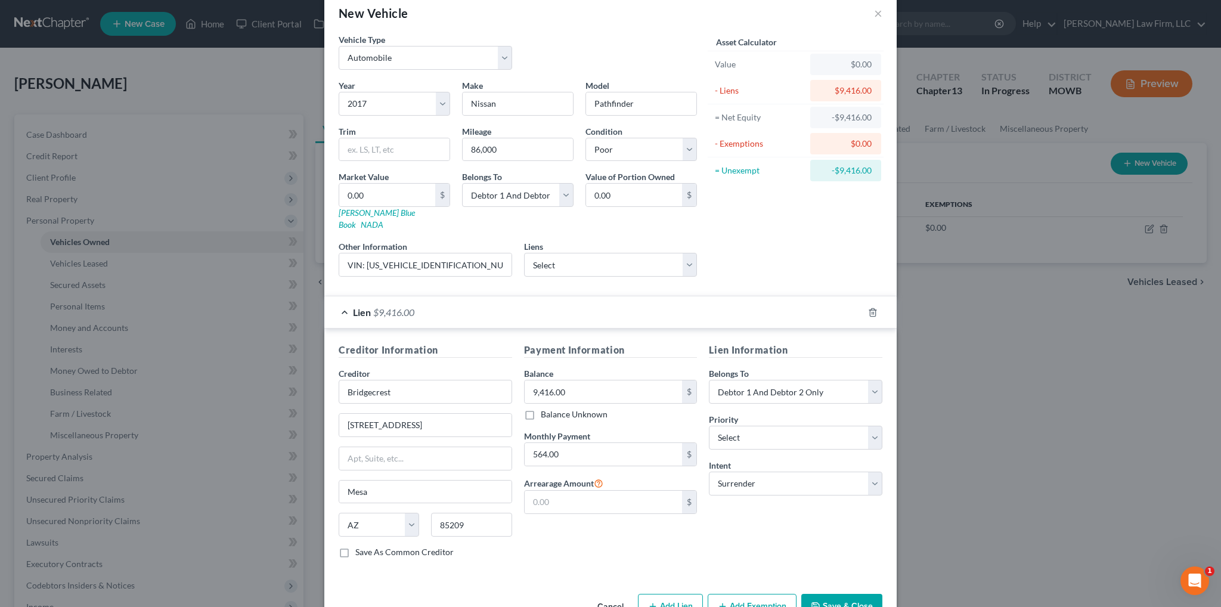
scroll to position [43, 0]
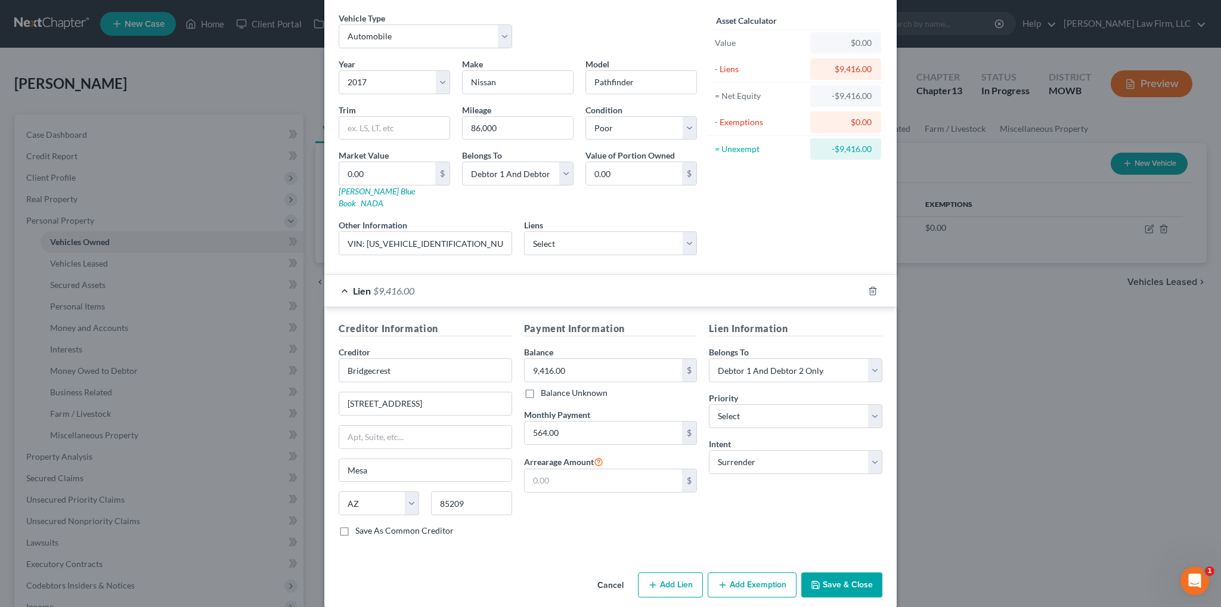
click at [820, 578] on button "Save & Close" at bounding box center [841, 584] width 81 height 25
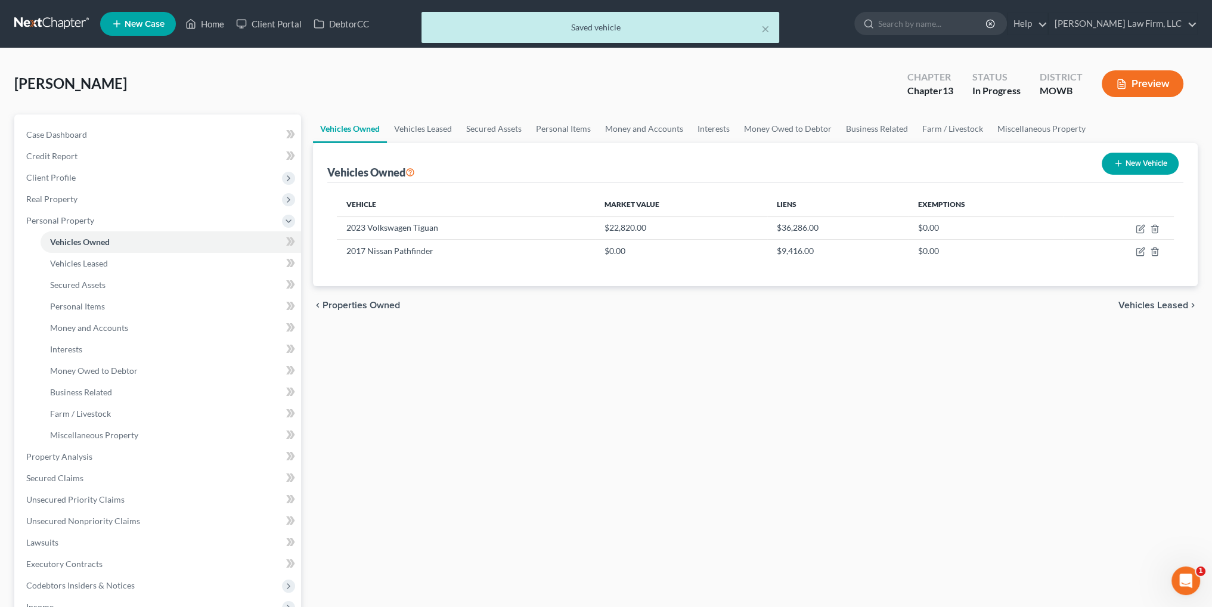
click at [1127, 167] on button "New Vehicle" at bounding box center [1140, 164] width 77 height 22
select select "0"
select select "2"
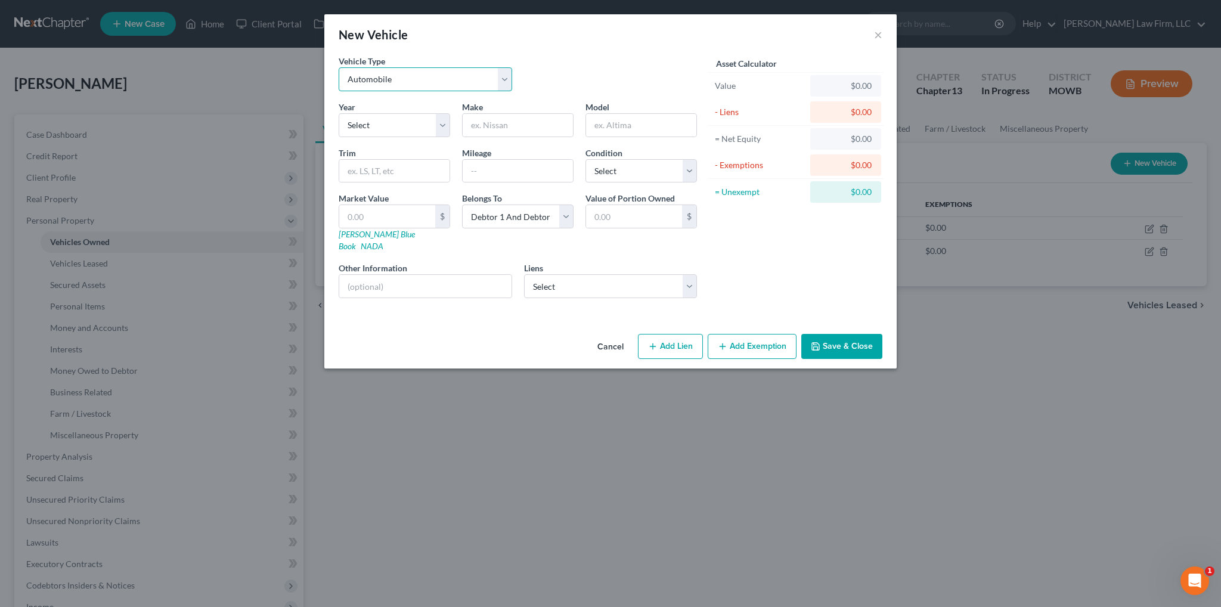
click at [438, 90] on select "Select Automobile Truck Trailer Watercraft Aircraft Motor Home Atv Other Vehicle" at bounding box center [425, 79] width 173 height 24
click at [339, 67] on select "Select Automobile Truck Trailer Watercraft Aircraft Motor Home Atv Other Vehicle" at bounding box center [425, 79] width 173 height 24
click at [355, 125] on select "Select 2026 2025 2024 2023 2022 2021 2020 2019 2018 2017 2016 2015 2014 2013 20…" at bounding box center [394, 125] width 111 height 24
click at [399, 77] on select "Select Automobile Truck Trailer Watercraft Aircraft Motor Home Atv Other Vehicle" at bounding box center [425, 79] width 173 height 24
select select "0"
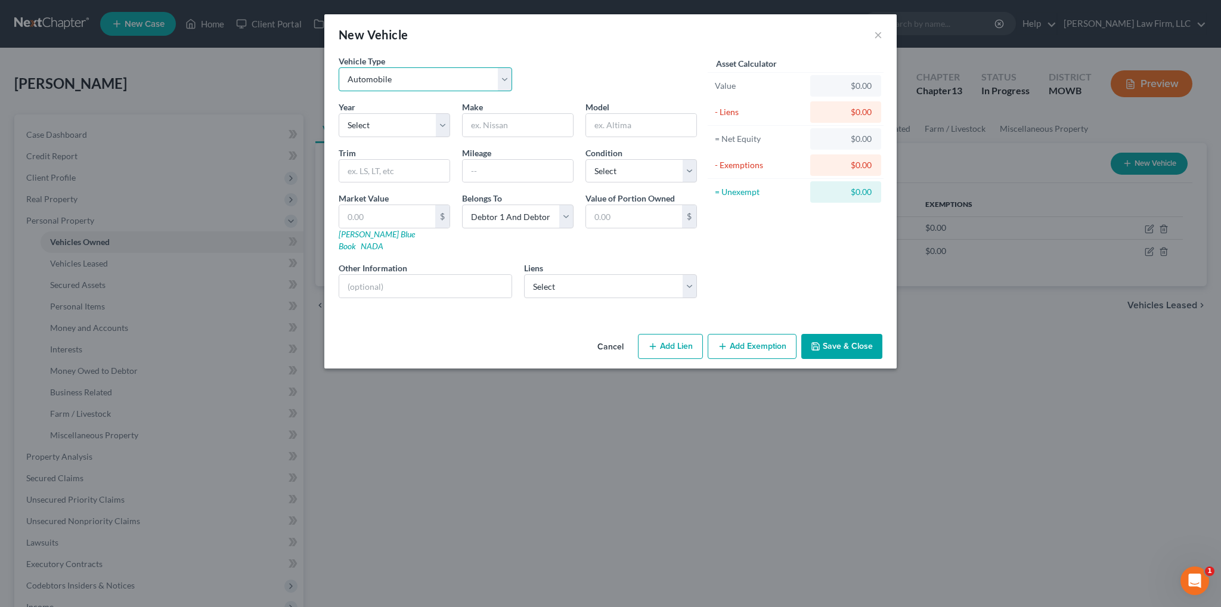
click at [339, 67] on select "Select Automobile Truck Trailer Watercraft Aircraft Motor Home Atv Other Vehicle" at bounding box center [425, 79] width 173 height 24
click at [372, 123] on select "Select 2026 2025 2024 2023 2022 2021 2020 2019 2018 2017 2016 2015 2014 2013 20…" at bounding box center [394, 125] width 111 height 24
select select "25"
click at [339, 113] on select "Select 2026 2025 2024 2023 2022 2021 2020 2019 2018 2017 2016 2015 2014 2013 20…" at bounding box center [394, 125] width 111 height 24
click at [489, 125] on input "text" at bounding box center [518, 125] width 110 height 23
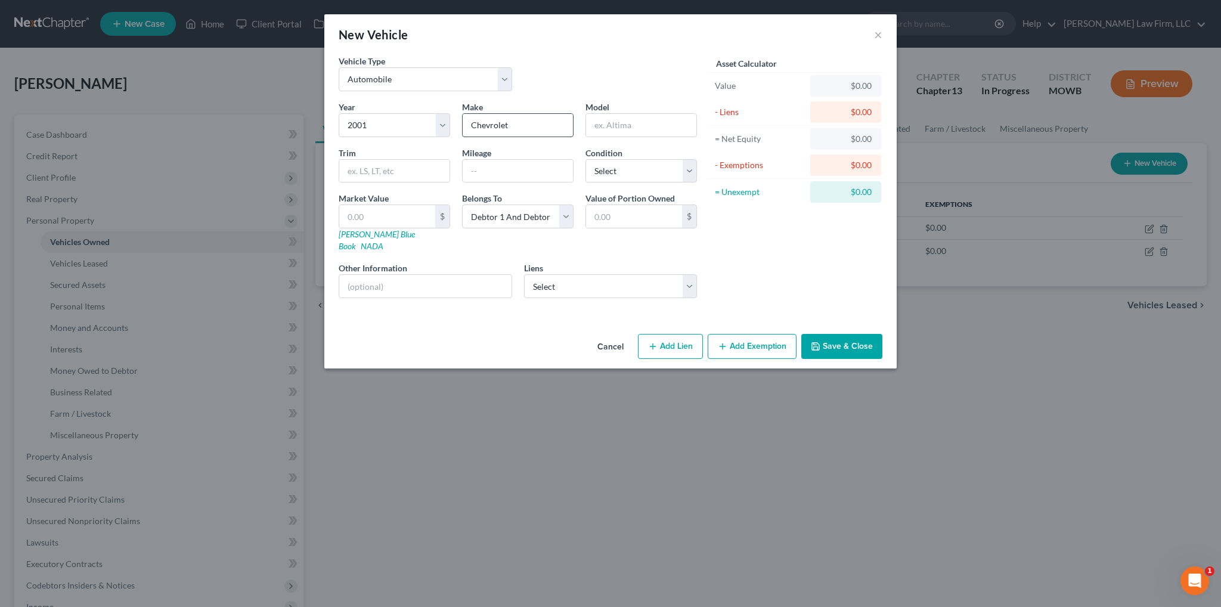
type input "Chevrolet"
type input "Tahoe"
type input "250,000"
select select "3"
type input "1"
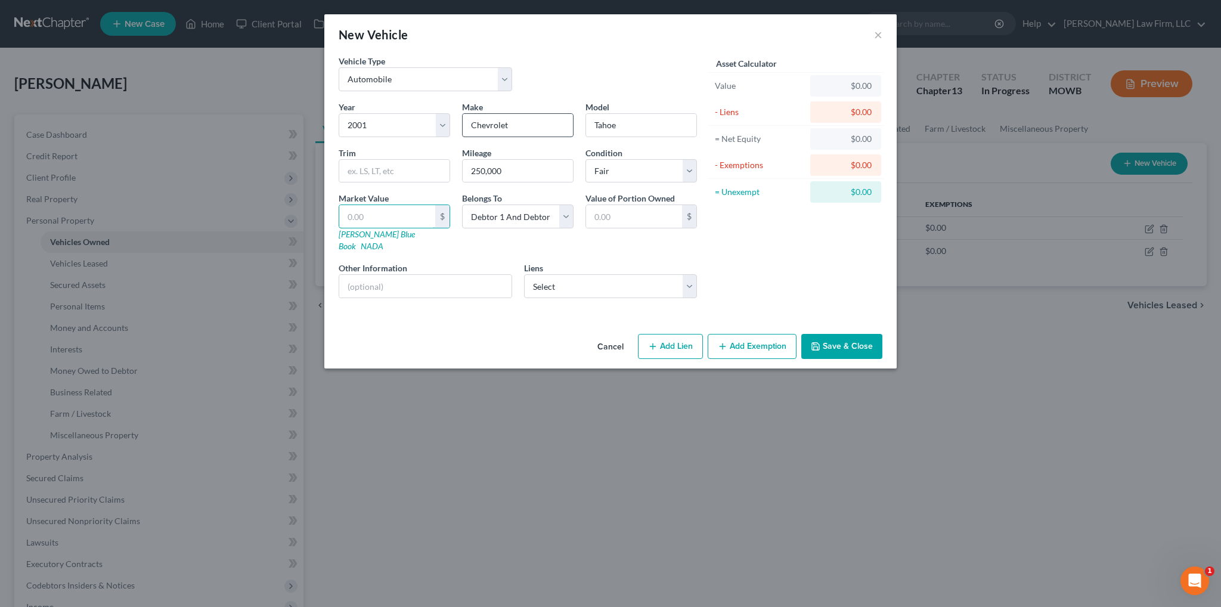
type input "1.00"
type input "10"
type input "10.00"
type input "100"
type input "100.00"
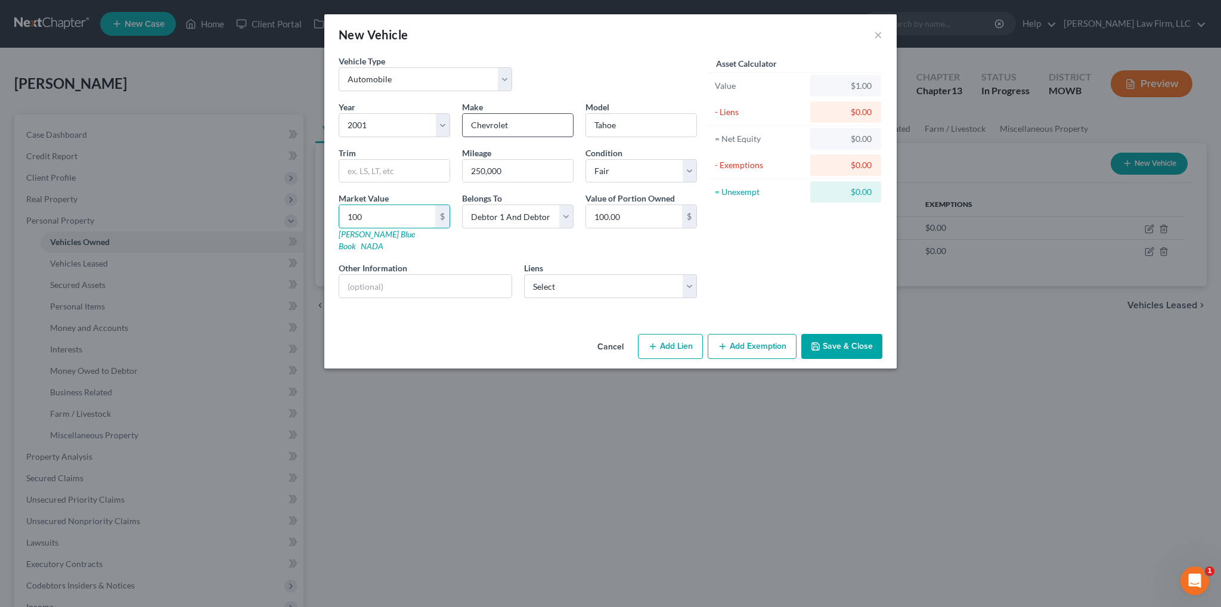
type input "1000"
type input "1,000.00"
click at [470, 275] on input "text" at bounding box center [425, 286] width 172 height 23
type input "VIN: [US_VEHICLE_IDENTIFICATION_NUMBER]"
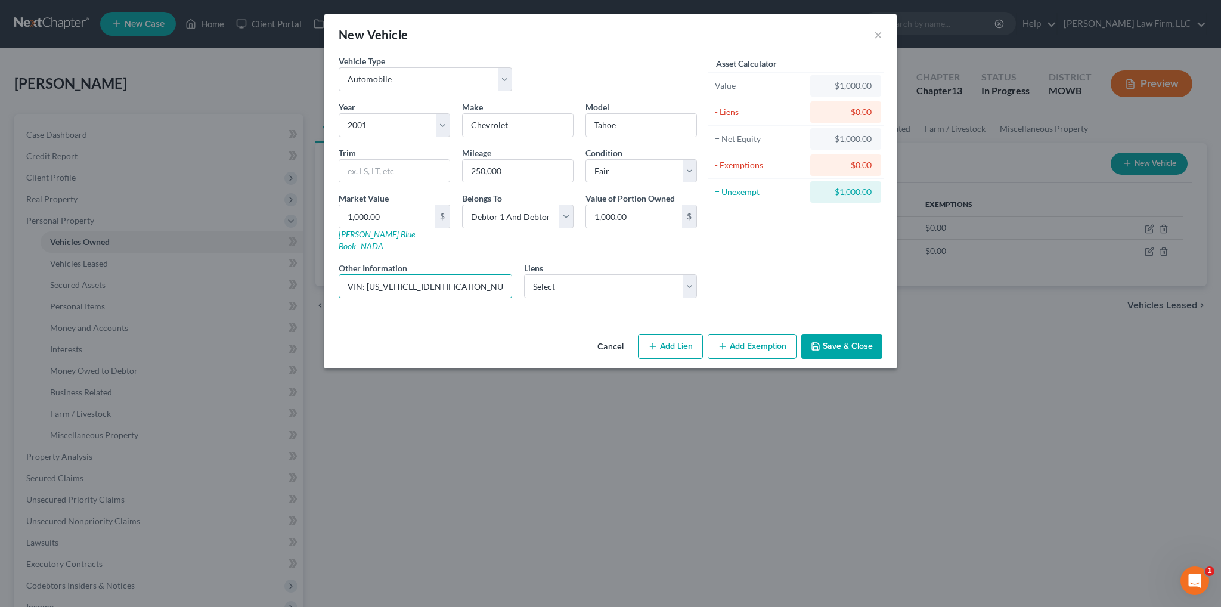
click at [765, 334] on button "Add Exemption" at bounding box center [752, 346] width 89 height 25
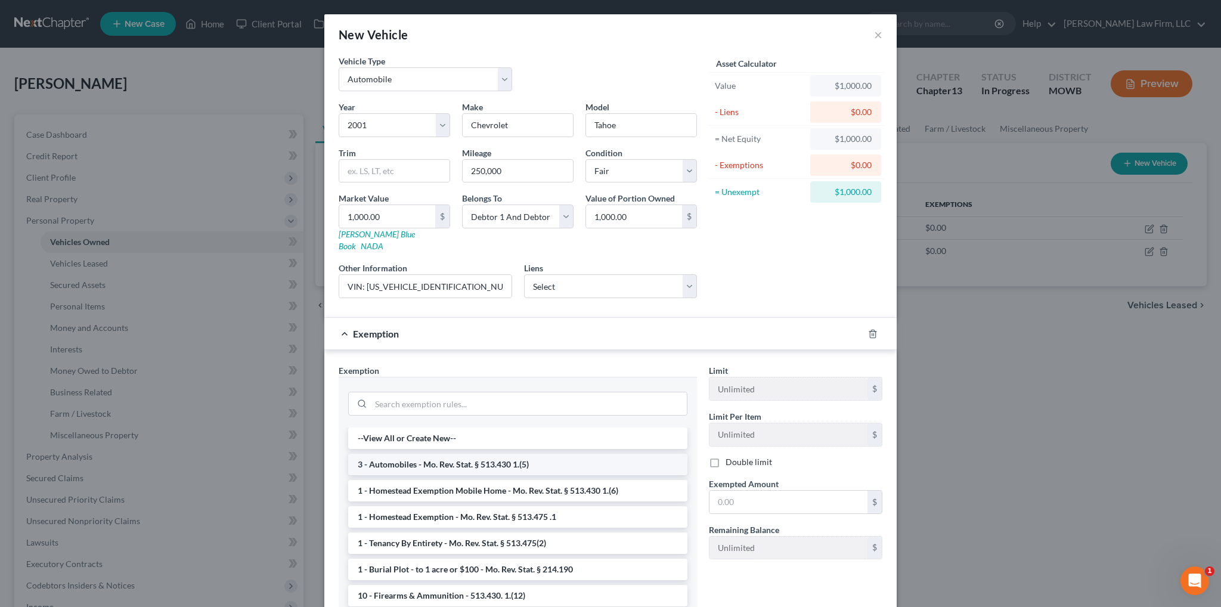
click at [435, 457] on li "3 - Automobiles - Mo. Rev. Stat. § 513.430 1.(5)" at bounding box center [517, 464] width 339 height 21
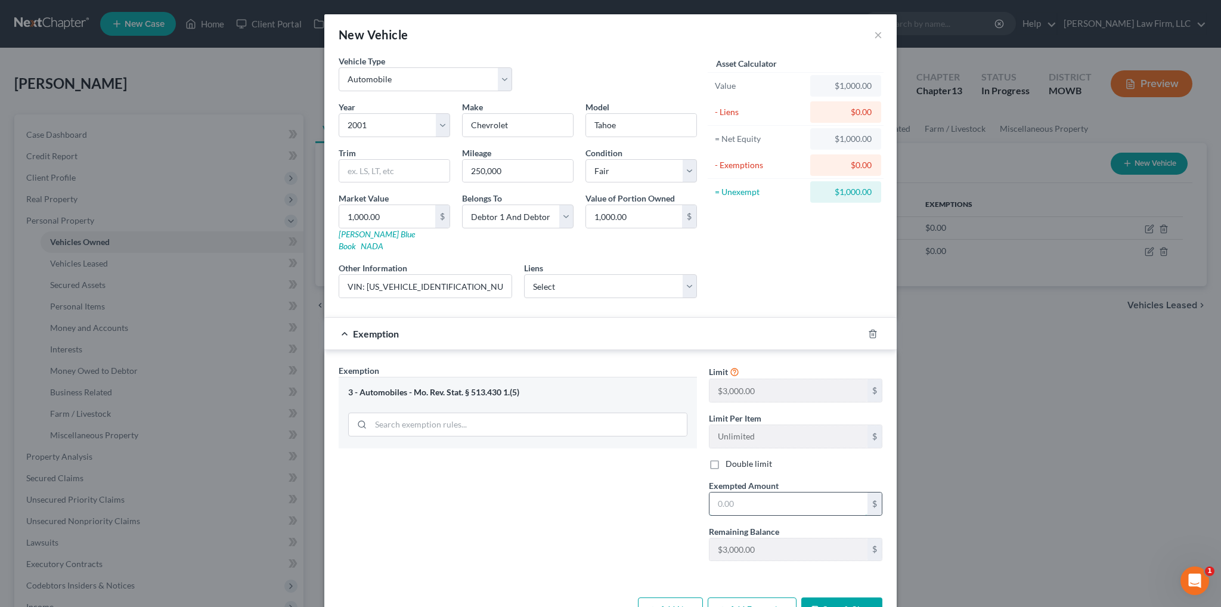
click at [755, 492] on input "text" at bounding box center [788, 503] width 158 height 23
type input "1,000.00"
click at [842, 597] on button "Save & Close" at bounding box center [841, 609] width 81 height 25
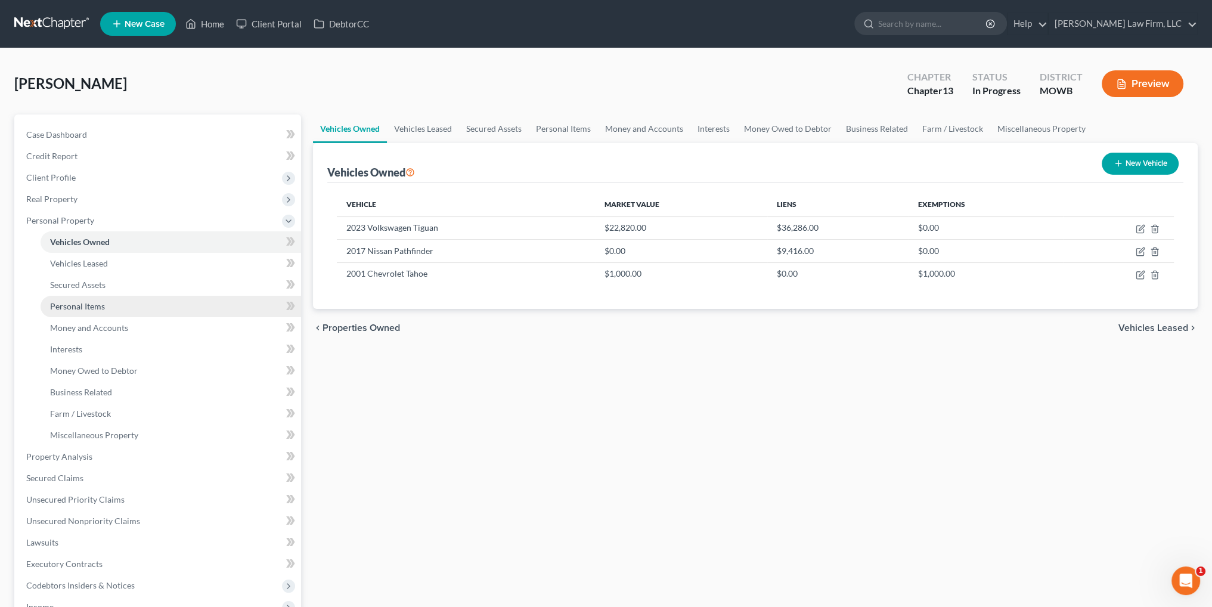
click at [71, 302] on span "Personal Items" at bounding box center [77, 306] width 55 height 10
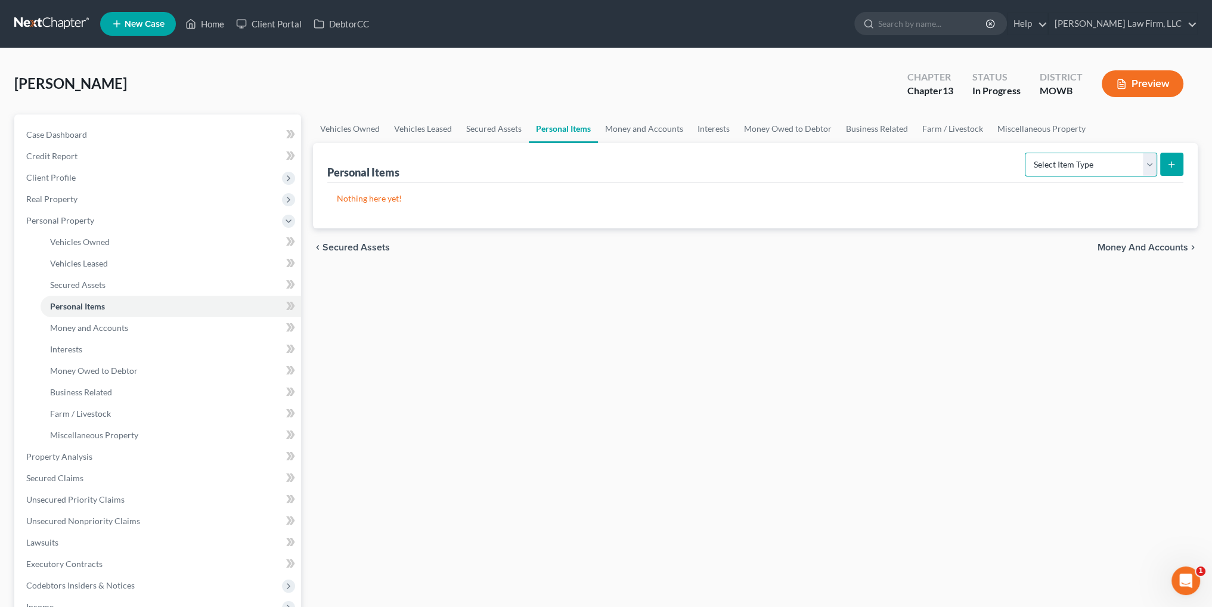
click at [1149, 168] on select "Select Item Type Clothing Collectibles Of Value Electronics Firearms Household …" at bounding box center [1091, 165] width 132 height 24
select select "firearms"
click at [1026, 153] on select "Select Item Type Clothing Collectibles Of Value Electronics Firearms Household …" at bounding box center [1091, 165] width 132 height 24
click at [1166, 169] on button "submit" at bounding box center [1171, 164] width 23 height 23
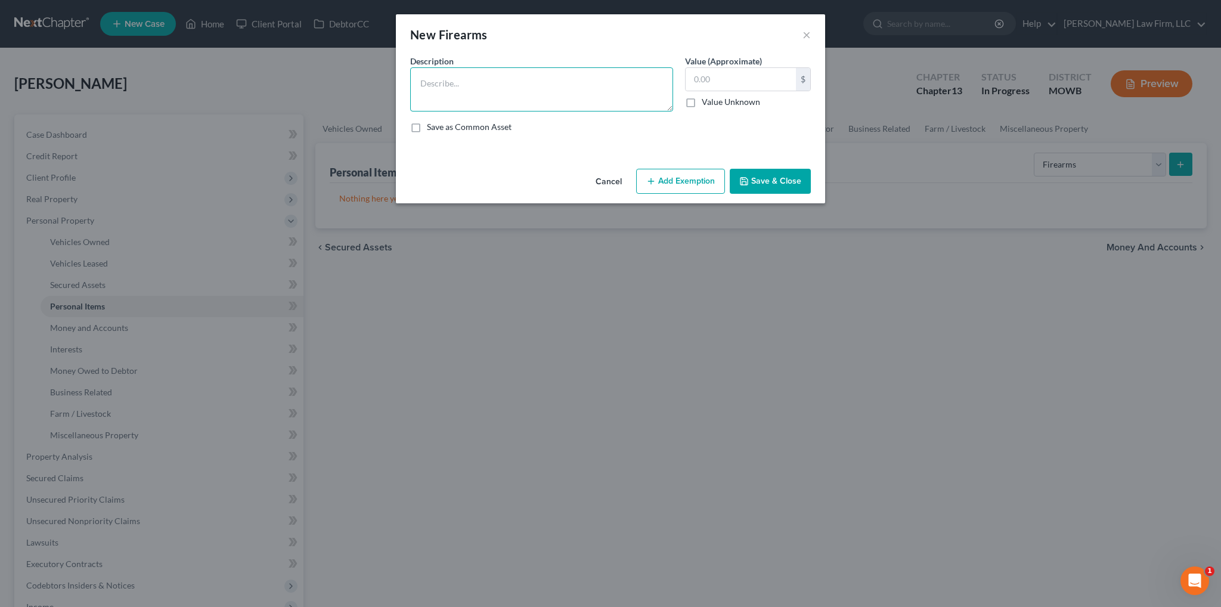
click at [565, 86] on textarea at bounding box center [541, 89] width 263 height 44
type textarea "Firearm"
type input "300.00"
click at [673, 185] on button "Add Exemption" at bounding box center [680, 181] width 89 height 25
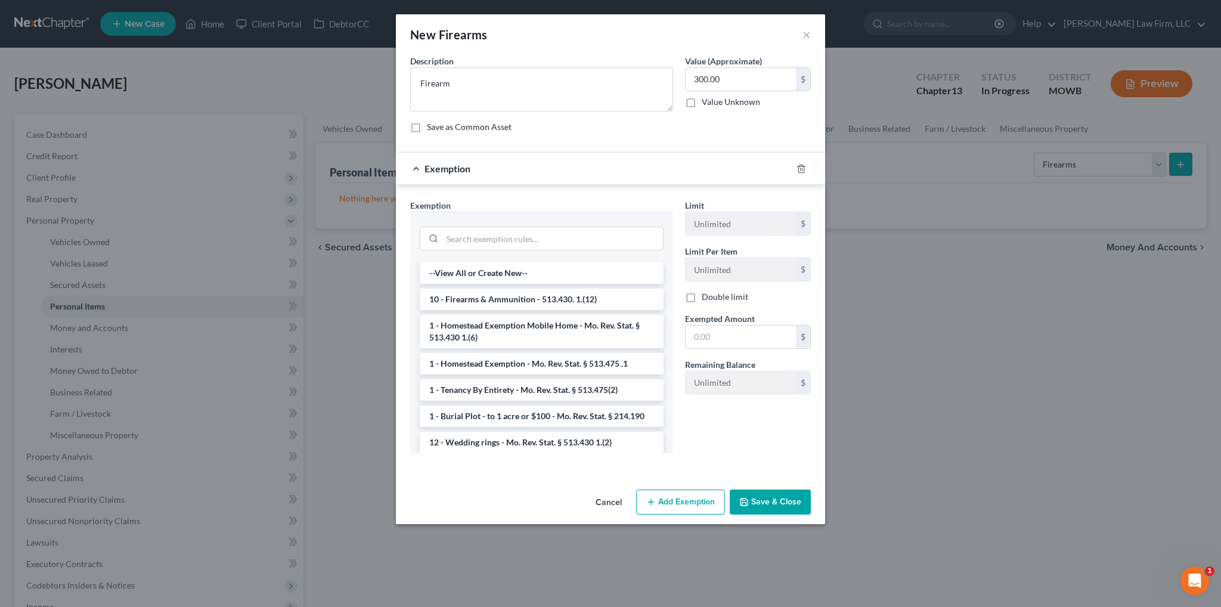
click at [482, 297] on li "10 - Firearms & Ammunition - 513.430. 1.(12)" at bounding box center [542, 299] width 244 height 21
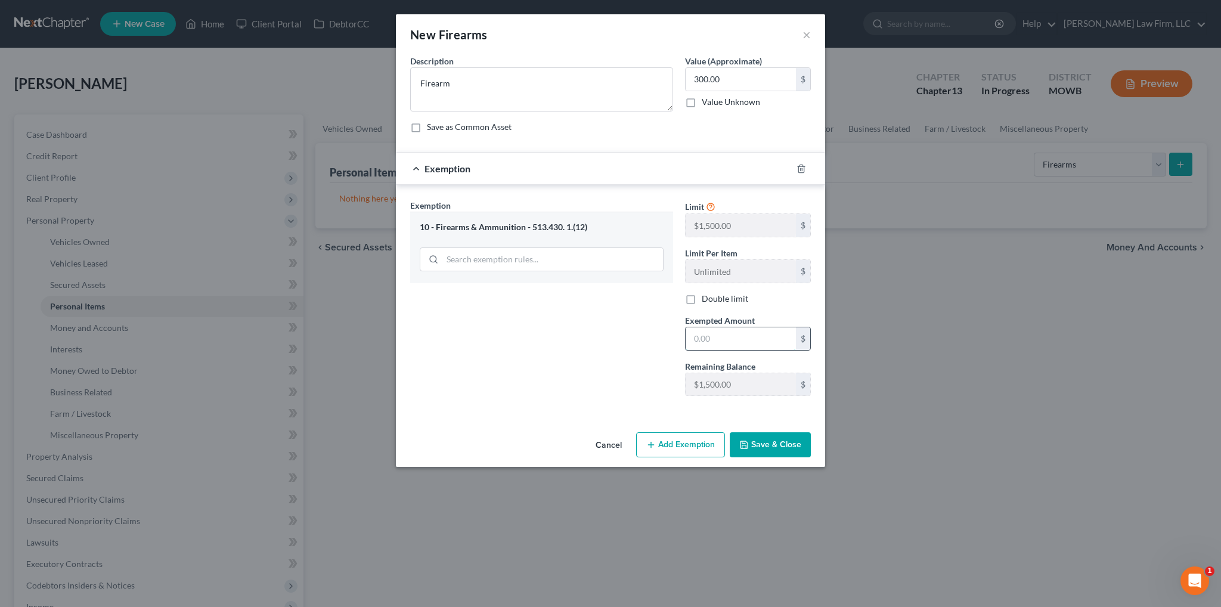
click at [713, 339] on input "text" at bounding box center [740, 338] width 110 height 23
type input "300.00"
click at [774, 443] on button "Save & Close" at bounding box center [770, 444] width 81 height 25
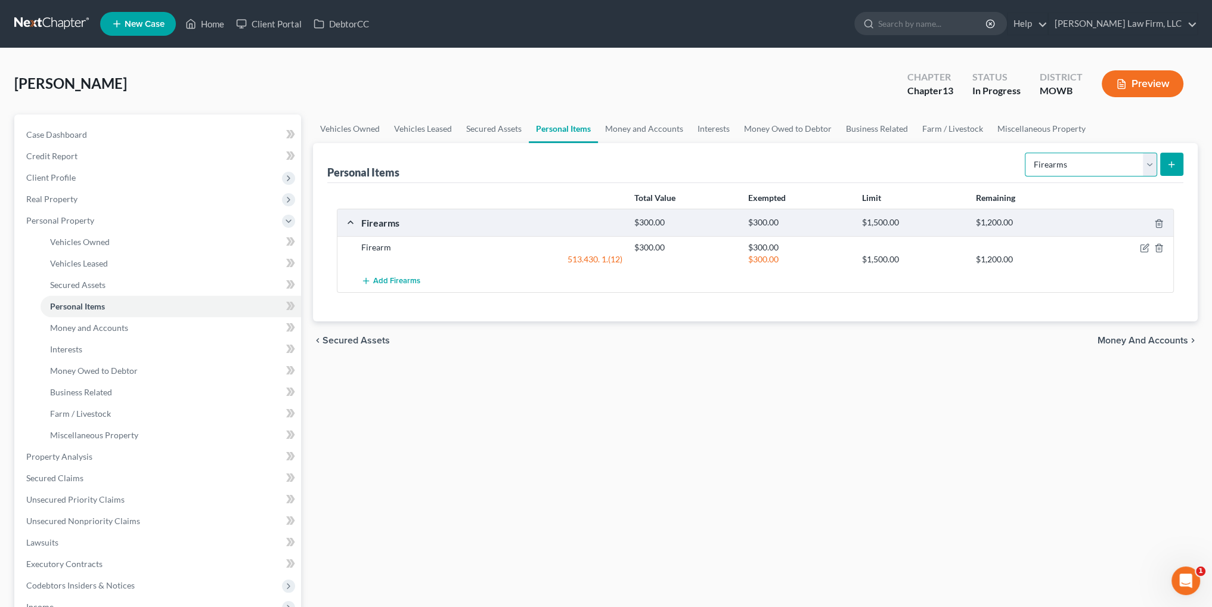
click at [1147, 169] on select "Select Item Type Clothing Collectibles Of Value Electronics Firearms Household …" at bounding box center [1091, 165] width 132 height 24
select select "jewelry"
click at [1026, 153] on select "Select Item Type Clothing Collectibles Of Value Electronics Firearms Household …" at bounding box center [1091, 165] width 132 height 24
click at [1172, 166] on icon "submit" at bounding box center [1172, 165] width 10 height 10
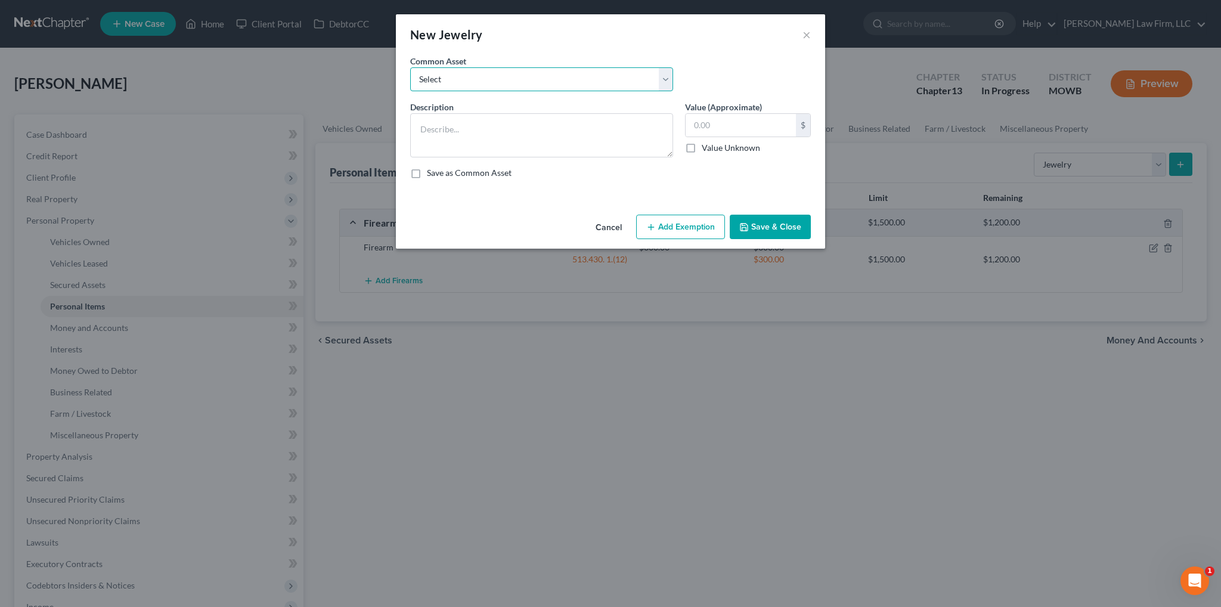
click at [457, 83] on select "Select Wedding Rings Costume Jewelry Wedding Rings Watch, earrings" at bounding box center [541, 79] width 263 height 24
select select "0"
click at [410, 67] on select "Select Wedding Rings Costume Jewelry Wedding Rings Watch, earrings" at bounding box center [541, 79] width 263 height 24
type textarea "Wedding Rings"
click at [742, 125] on input "500.00" at bounding box center [740, 125] width 110 height 23
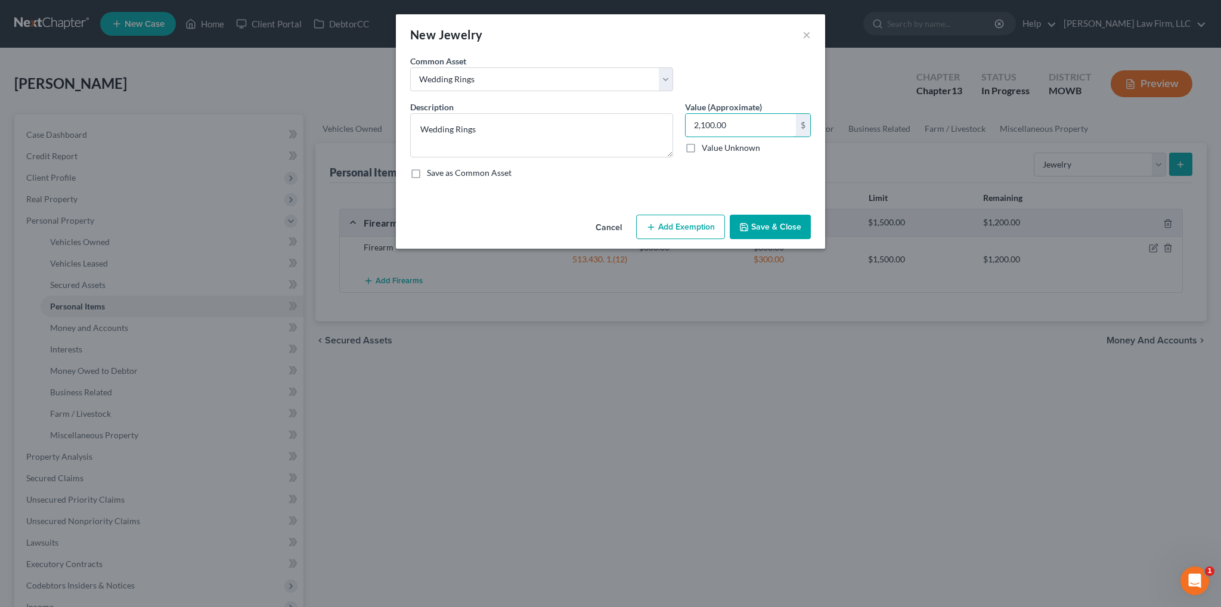
type input "2,100.00"
click at [694, 222] on button "Add Exemption" at bounding box center [680, 227] width 89 height 25
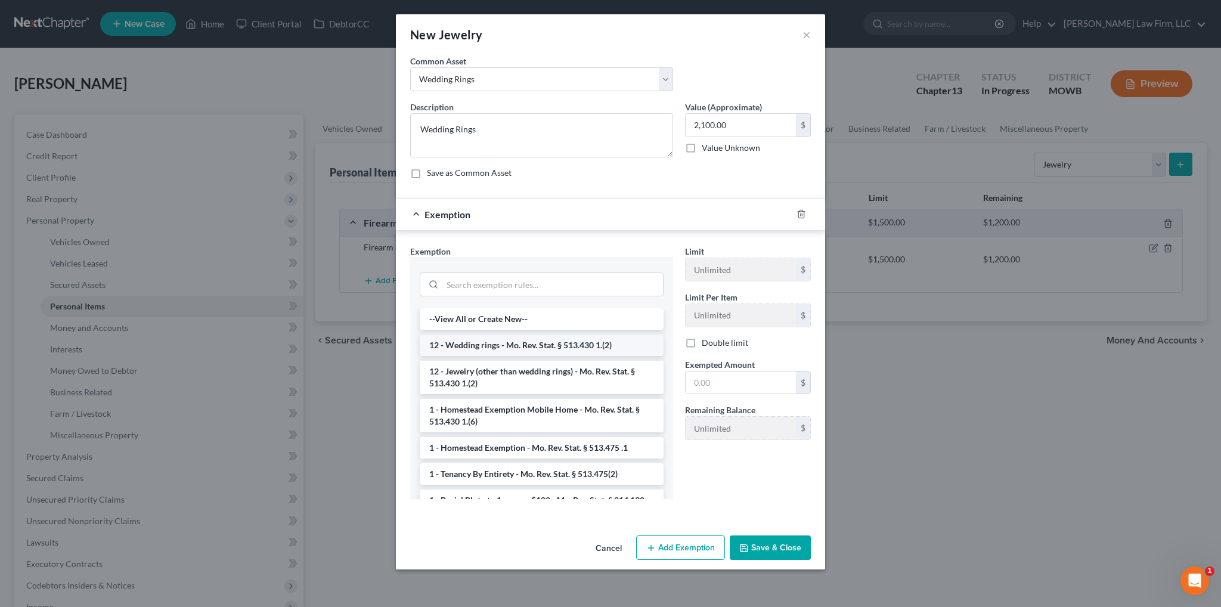
click at [542, 344] on li "12 - Wedding rings - Mo. Rev. Stat. § 513.430 1.(2)" at bounding box center [542, 344] width 244 height 21
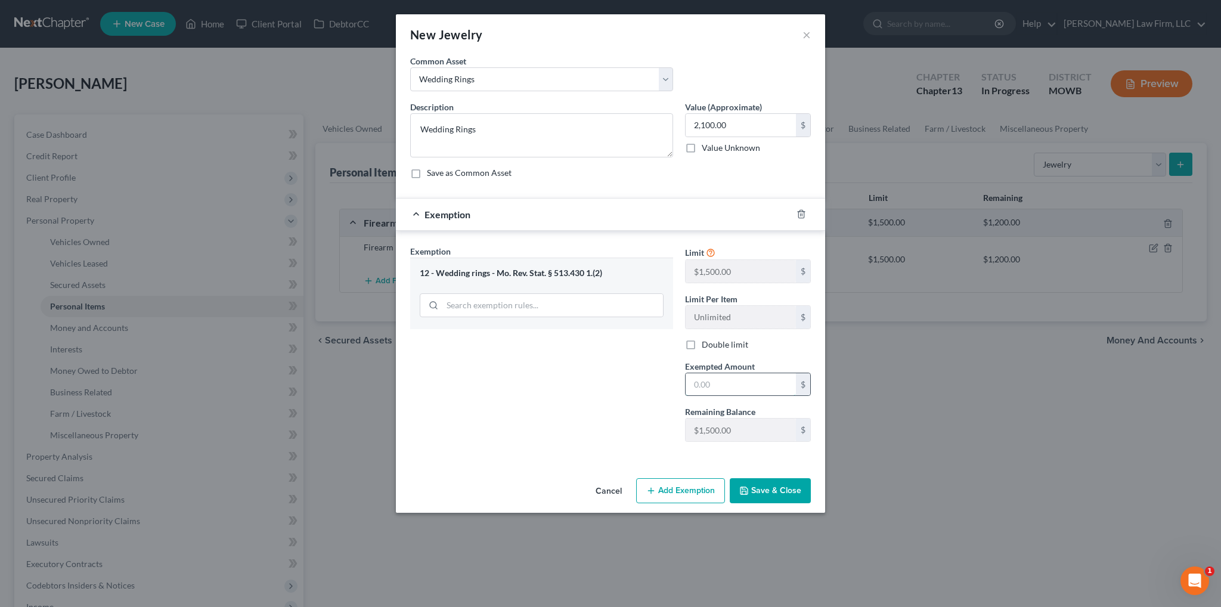
click at [710, 381] on input "text" at bounding box center [740, 384] width 110 height 23
type input "1,500.00"
click at [778, 492] on button "Save & Close" at bounding box center [770, 490] width 81 height 25
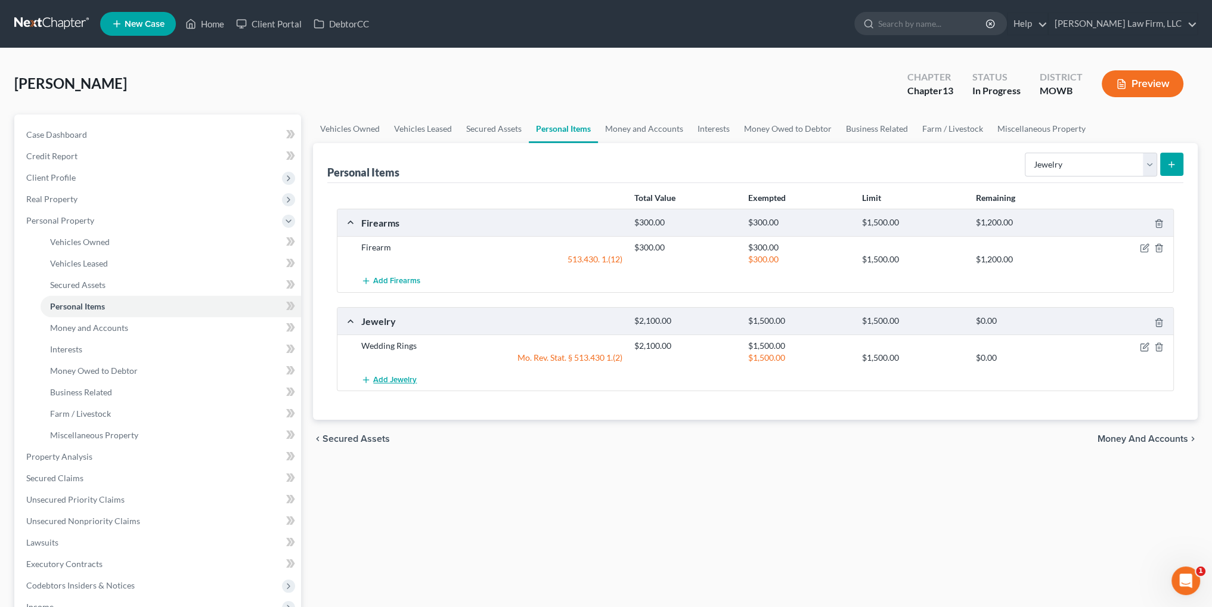
click at [389, 375] on span "Add Jewelry" at bounding box center [395, 380] width 44 height 10
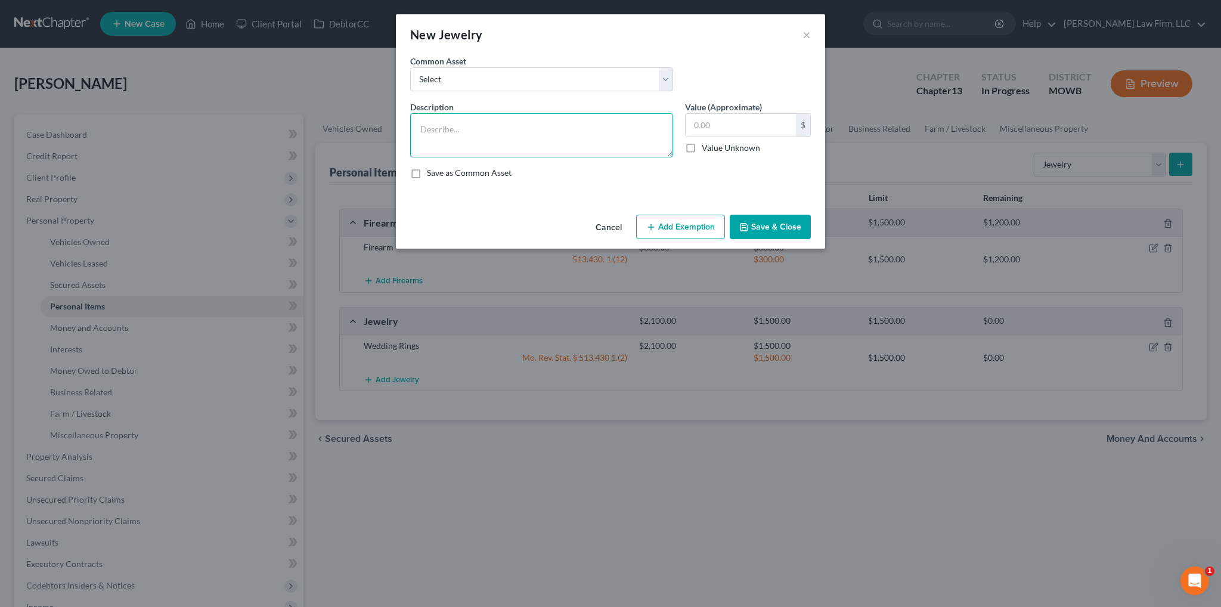
click at [548, 148] on textarea at bounding box center [541, 135] width 263 height 44
click at [482, 134] on textarea at bounding box center [541, 135] width 263 height 44
type textarea "Kindle"
type input "400.00"
click at [678, 226] on button "Add Exemption" at bounding box center [680, 227] width 89 height 25
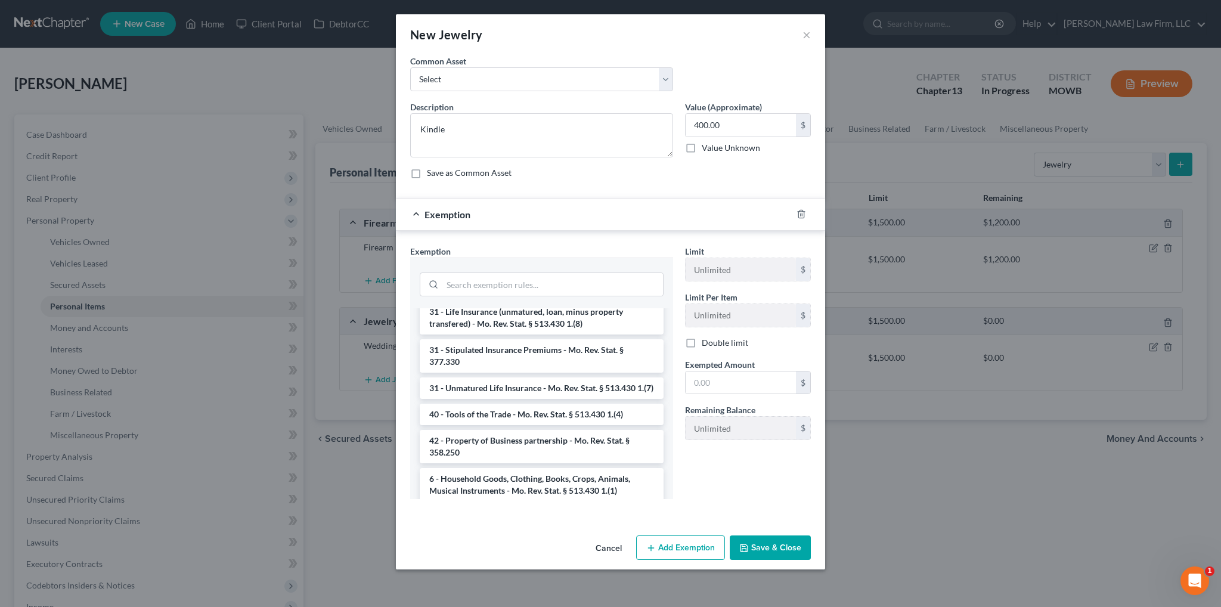
scroll to position [1252, 0]
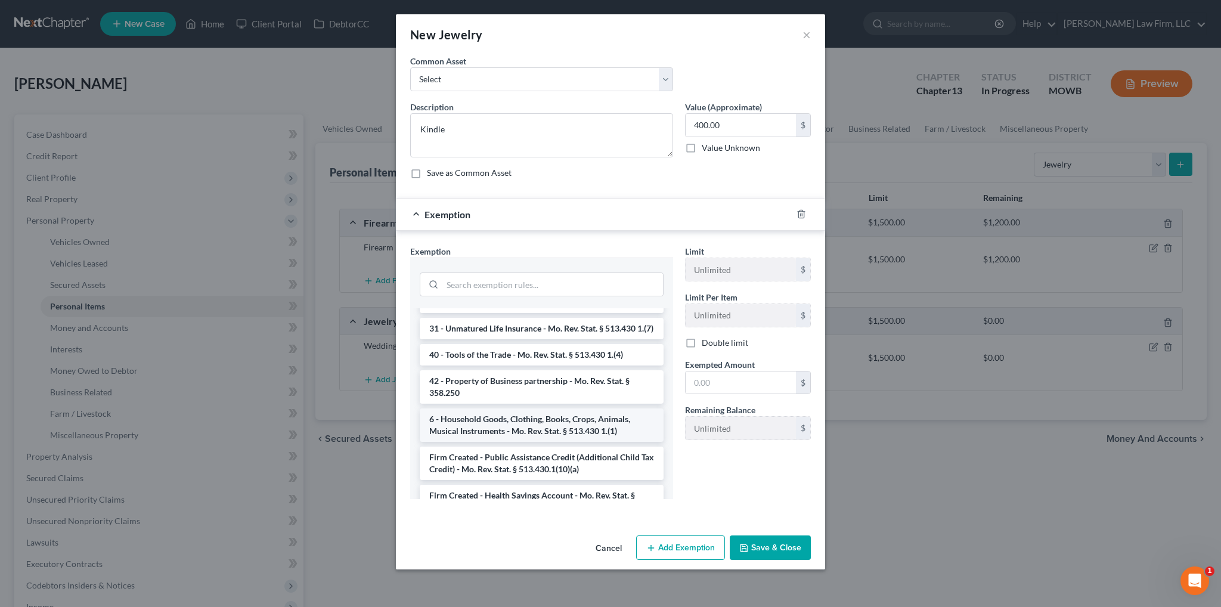
click at [551, 434] on li "6 - Household Goods, Clothing, Books, Crops, Animals, Musical Instruments - Mo.…" at bounding box center [542, 424] width 244 height 33
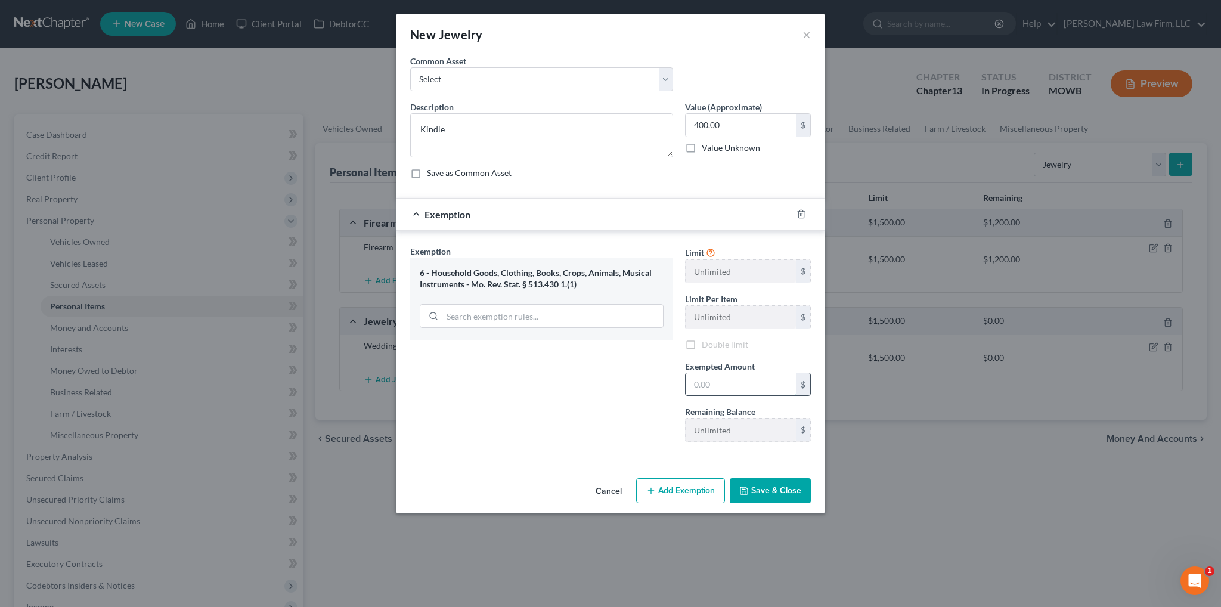
click at [730, 383] on input "text" at bounding box center [740, 384] width 110 height 23
type input "1"
type input "400.00"
click at [763, 487] on button "Save & Close" at bounding box center [770, 490] width 81 height 25
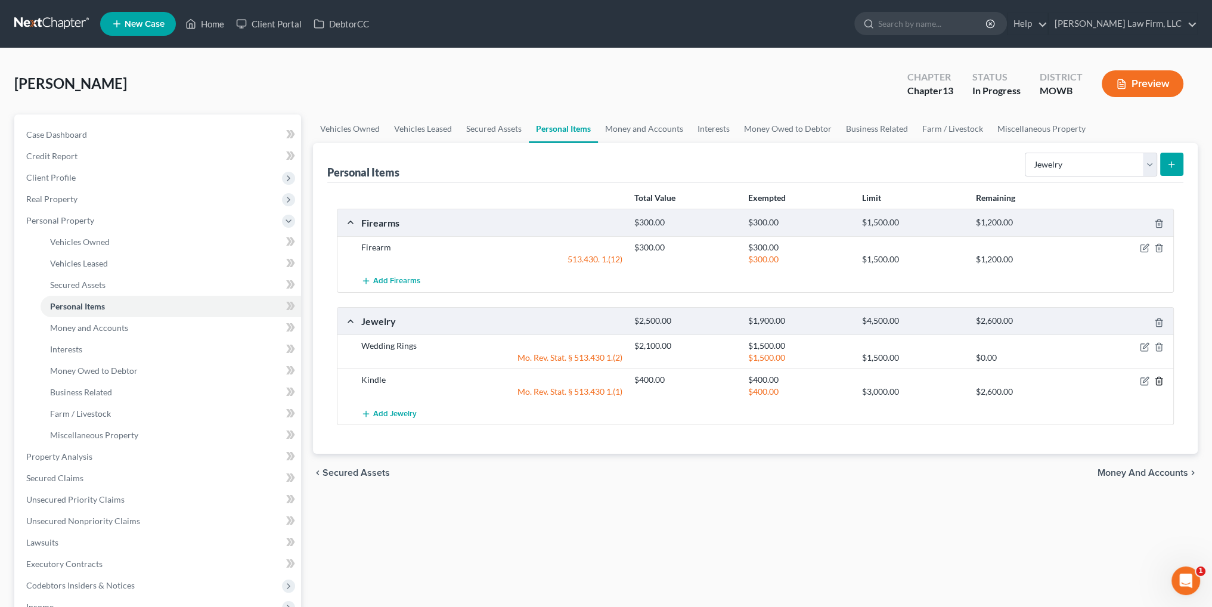
click at [1158, 380] on line "button" at bounding box center [1158, 381] width 0 height 2
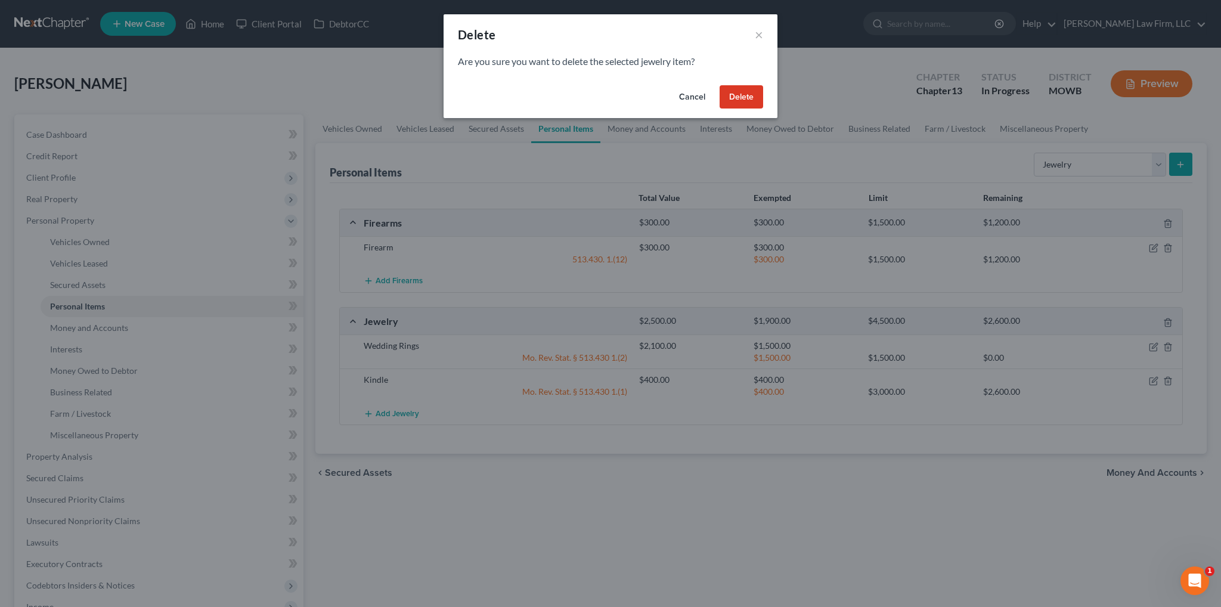
click at [908, 590] on div "Delete × Are you sure you want to delete the selected jewelry item? Cancel Dele…" at bounding box center [610, 303] width 1221 height 607
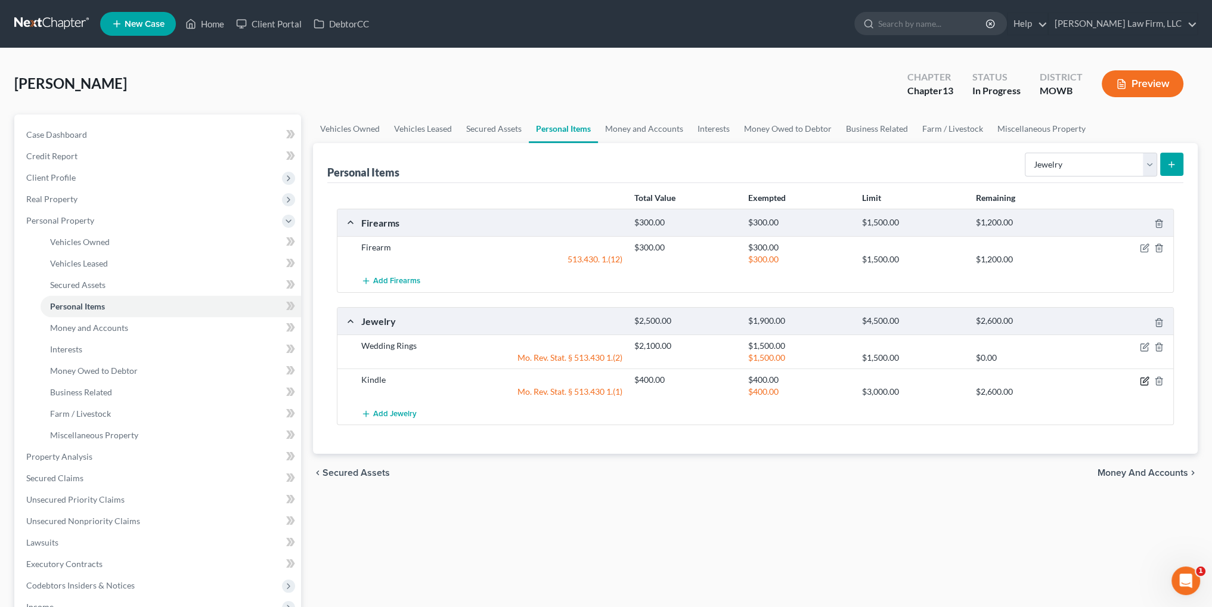
click at [1145, 380] on icon "button" at bounding box center [1145, 381] width 10 height 10
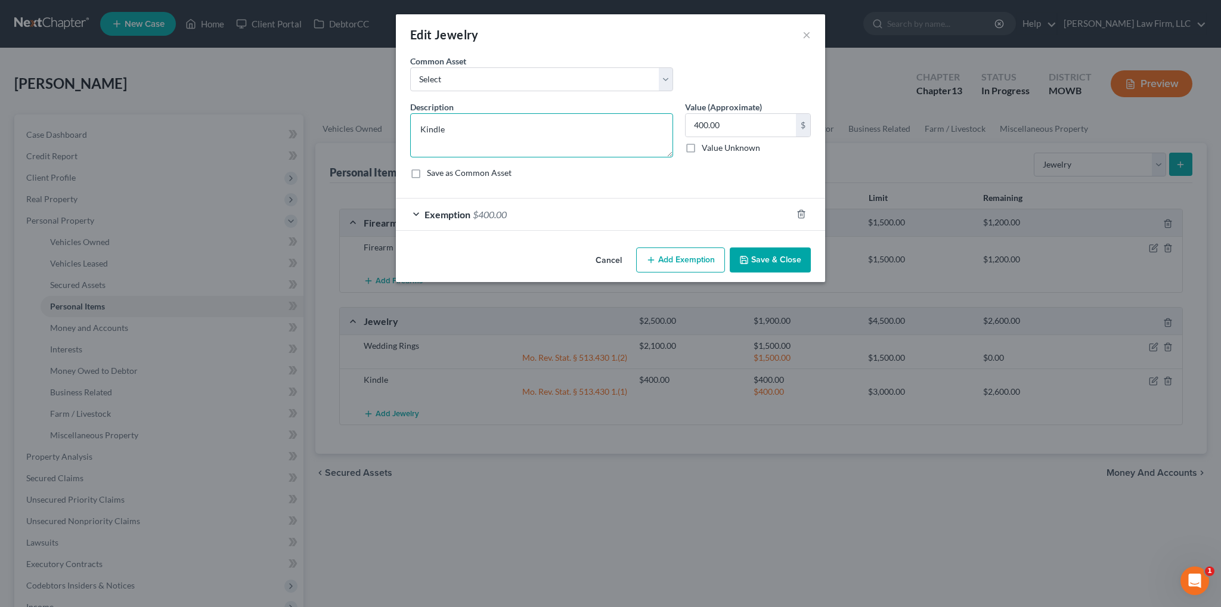
drag, startPoint x: 473, startPoint y: 119, endPoint x: 376, endPoint y: 121, distance: 96.6
click at [376, 121] on div "Edit Jewelry × An exemption set must first be selected from the Filing Informat…" at bounding box center [610, 303] width 1221 height 607
type textarea "Apple Watch (Series 8)"
type input "100.00"
click at [460, 215] on span "Exemption" at bounding box center [447, 214] width 46 height 11
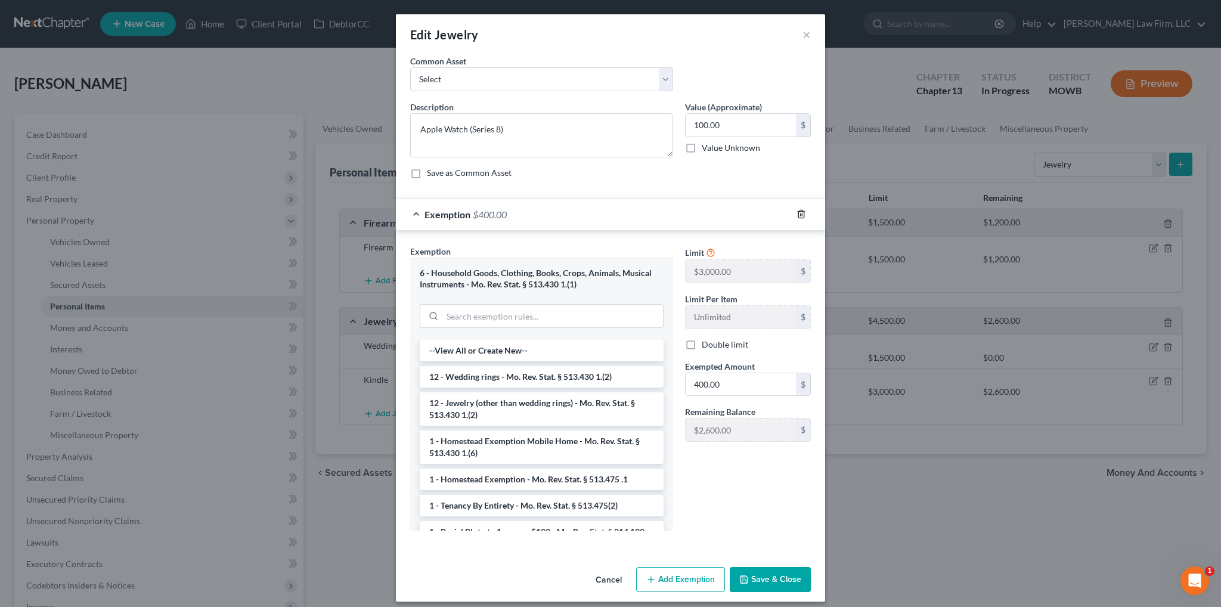
click at [798, 218] on icon "button" at bounding box center [800, 214] width 5 height 8
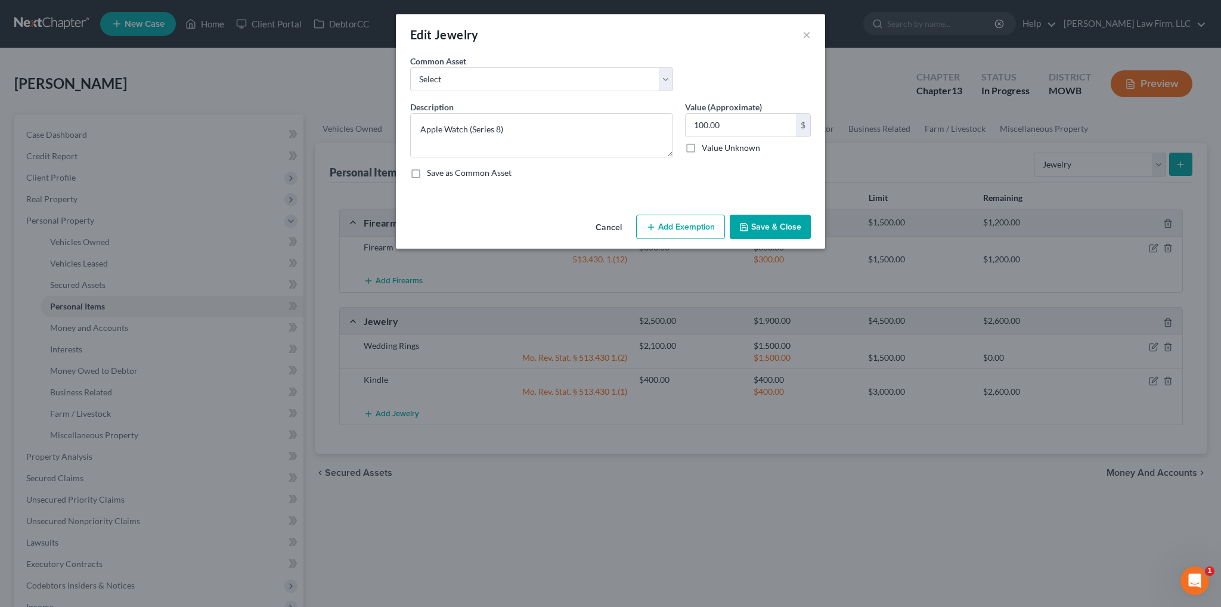
click at [660, 234] on button "Add Exemption" at bounding box center [680, 227] width 89 height 25
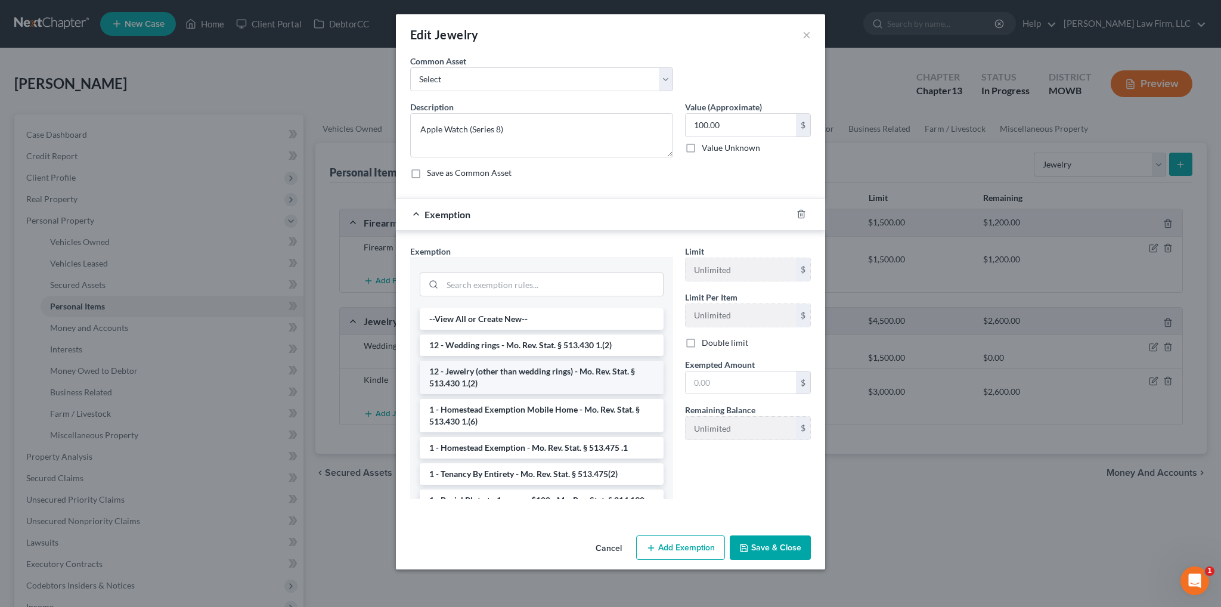
click at [497, 374] on li "12 - Jewelry (other than wedding rings) - Mo. Rev. Stat. § 513.430 1.(2)" at bounding box center [542, 377] width 244 height 33
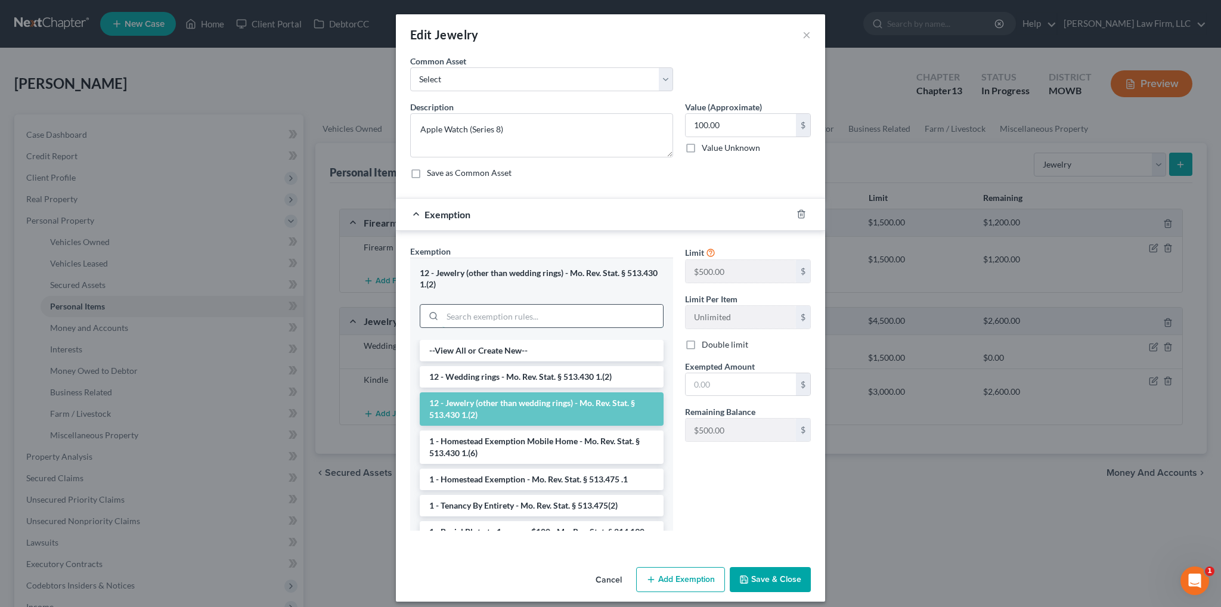
click at [522, 314] on input "search" at bounding box center [552, 316] width 221 height 23
click at [709, 380] on input "text" at bounding box center [740, 384] width 110 height 23
type input "100.00"
click at [787, 579] on button "Save & Close" at bounding box center [770, 579] width 81 height 25
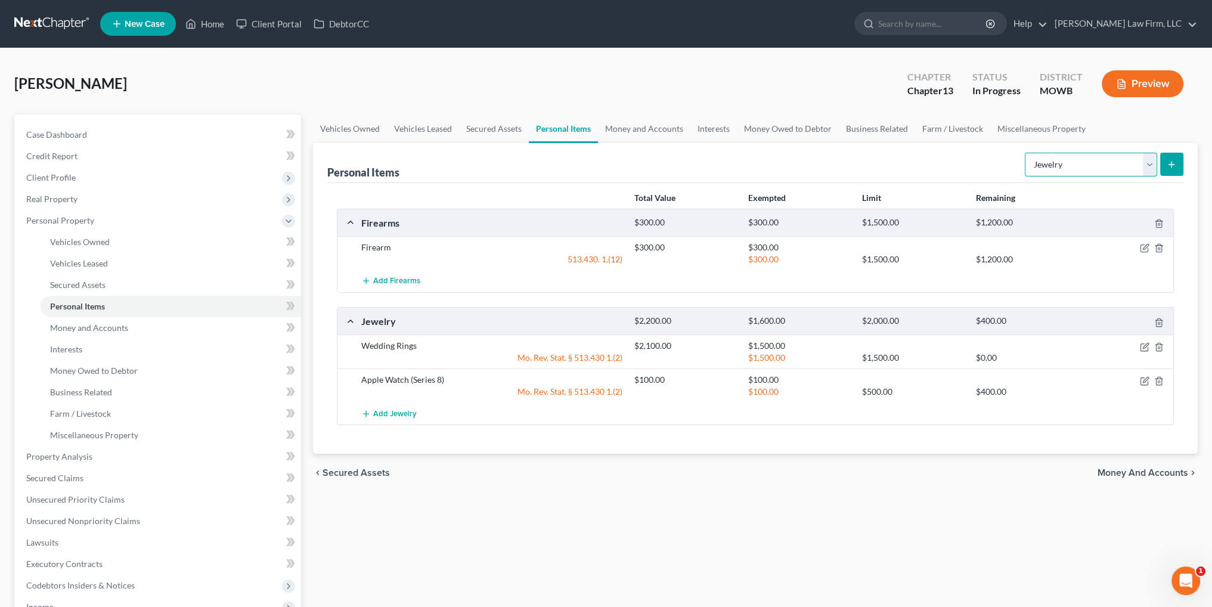
click at [1148, 159] on select "Select Item Type Clothing Collectibles Of Value Electronics Firearms Household …" at bounding box center [1091, 165] width 132 height 24
select select "electronics"
click at [1026, 153] on select "Select Item Type Clothing Collectibles Of Value Electronics Firearms Household …" at bounding box center [1091, 165] width 132 height 24
click at [1173, 167] on icon "submit" at bounding box center [1172, 165] width 10 height 10
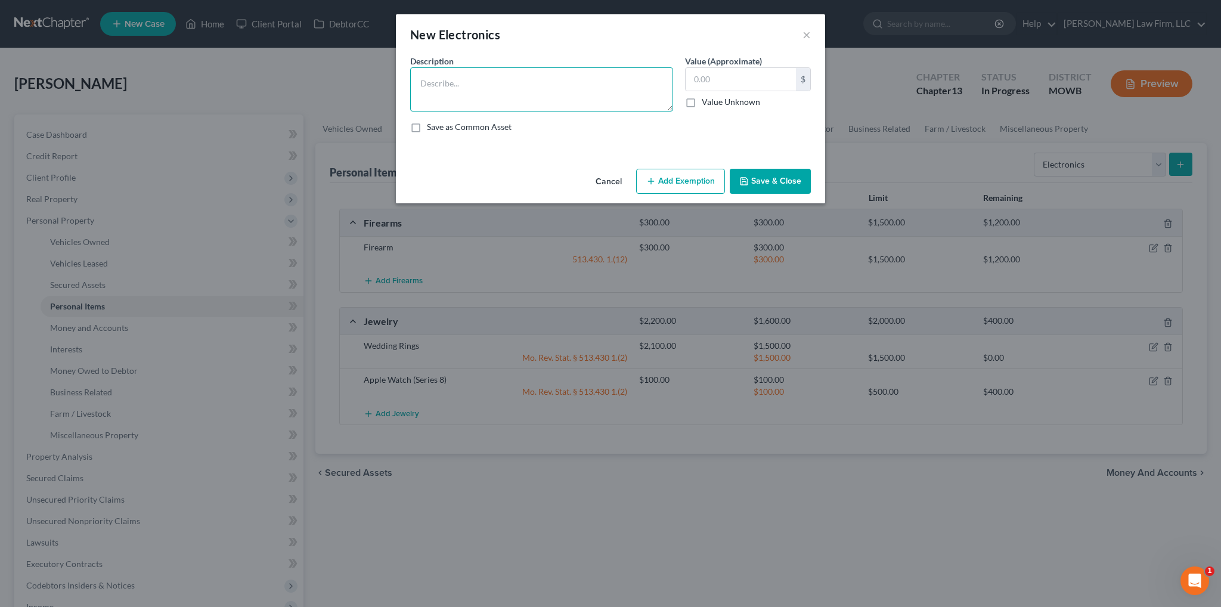
click at [520, 92] on textarea at bounding box center [541, 89] width 263 height 44
type textarea "Kindle"
type input "400.00"
click at [663, 186] on button "Add Exemption" at bounding box center [680, 181] width 89 height 25
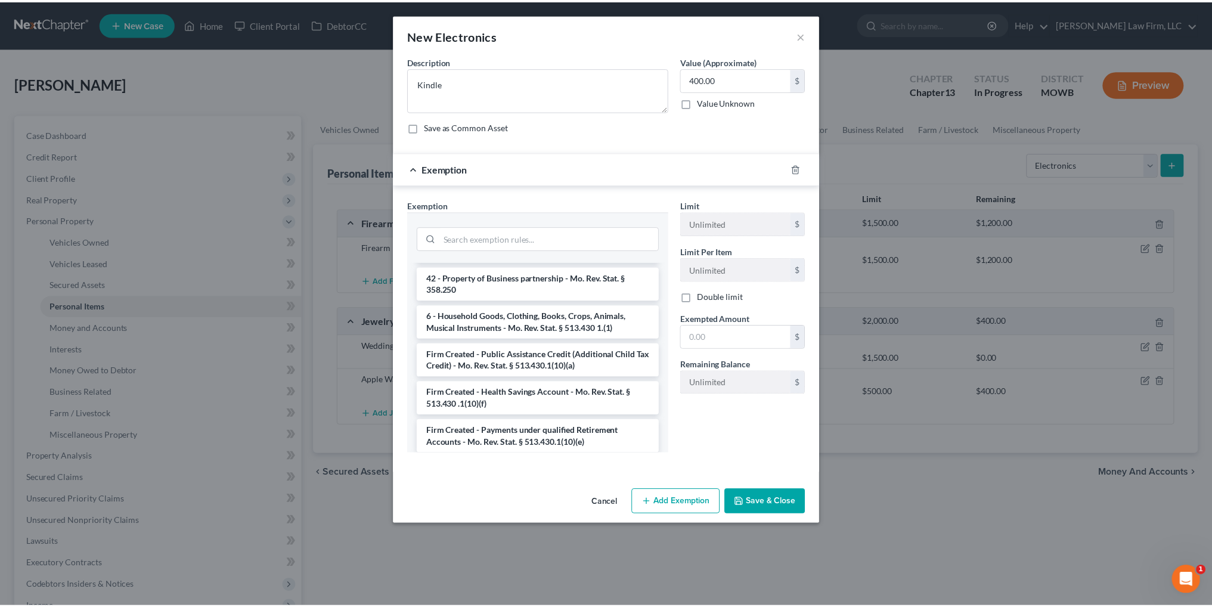
scroll to position [1311, 0]
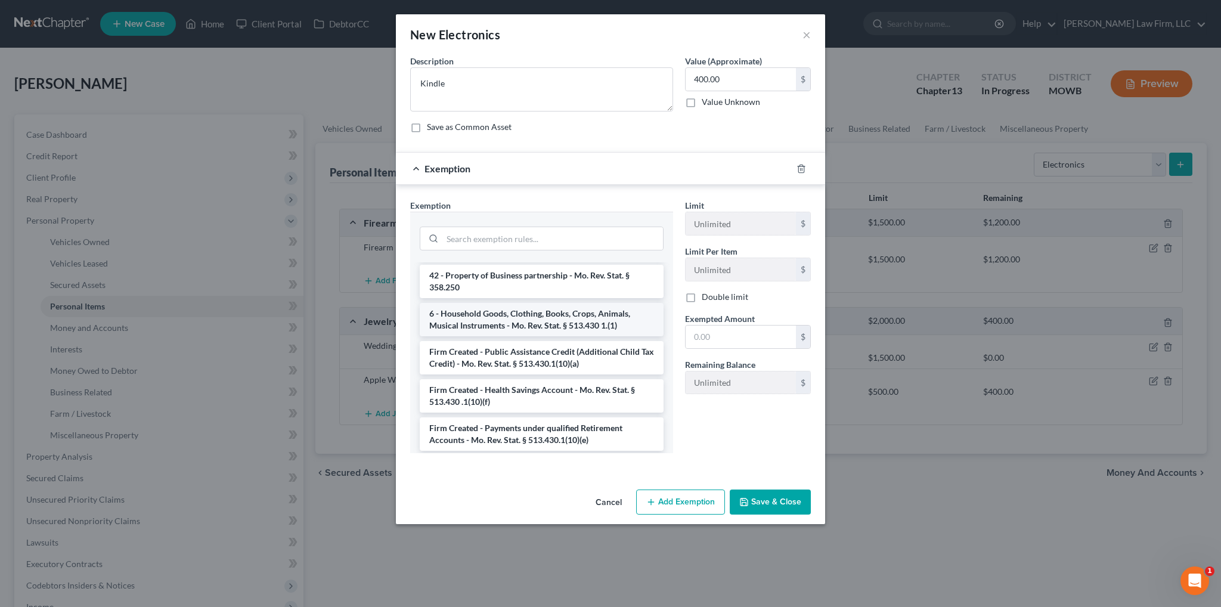
click at [510, 325] on li "6 - Household Goods, Clothing, Books, Crops, Animals, Musical Instruments - Mo.…" at bounding box center [542, 319] width 244 height 33
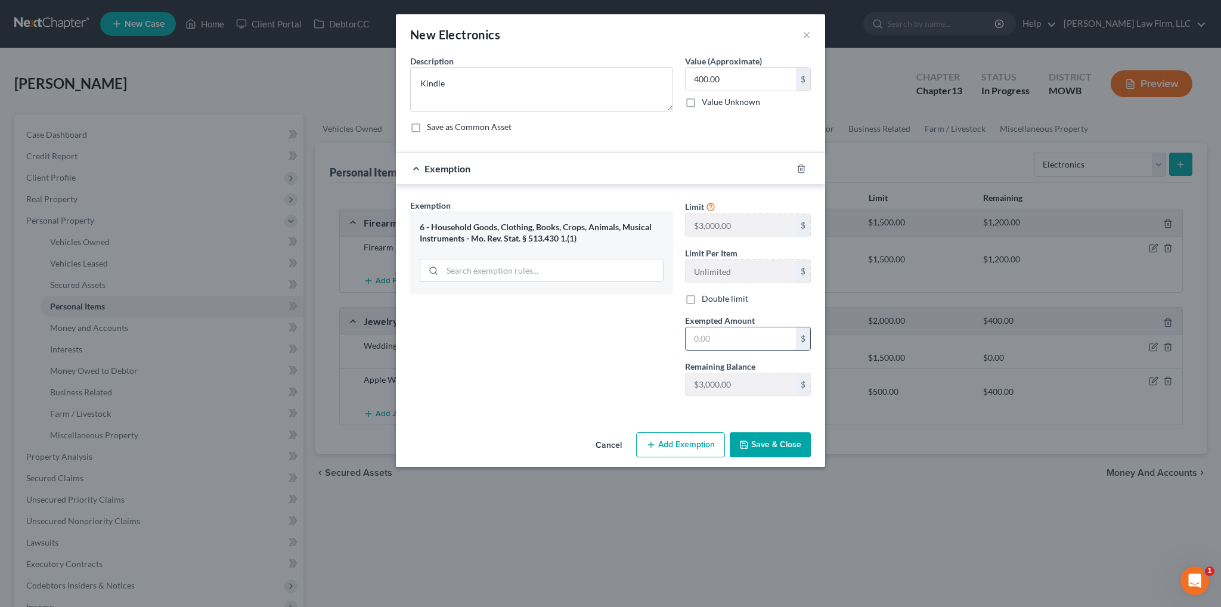
click at [725, 338] on input "text" at bounding box center [740, 338] width 110 height 23
type input "400.00"
click at [787, 453] on button "Save & Close" at bounding box center [770, 444] width 81 height 25
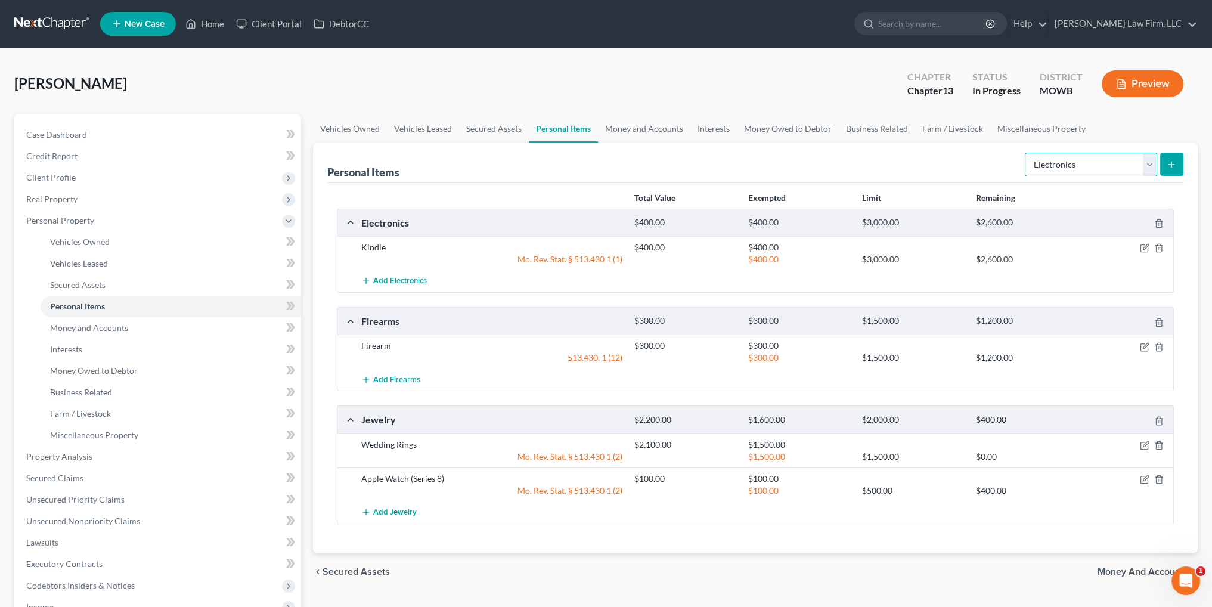
click at [1155, 173] on select "Select Item Type Clothing Collectibles Of Value Electronics Firearms Household …" at bounding box center [1091, 165] width 132 height 24
click at [1150, 163] on select "Select Item Type Clothing Collectibles Of Value Electronics Firearms Household …" at bounding box center [1091, 165] width 132 height 24
select select "household_goods"
click at [1026, 153] on select "Select Item Type Clothing Collectibles Of Value Electronics Firearms Household …" at bounding box center [1091, 165] width 132 height 24
click at [1171, 165] on icon "submit" at bounding box center [1172, 165] width 10 height 10
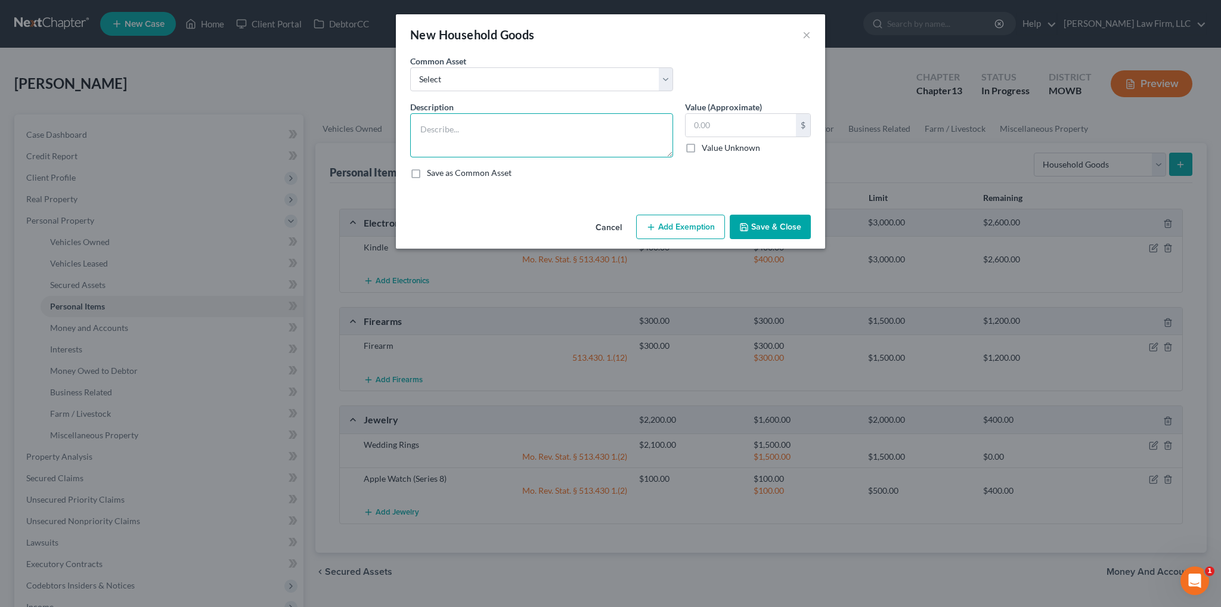
click at [470, 127] on textarea at bounding box center [541, 135] width 263 height 44
type textarea "???"
click at [789, 225] on button "Save & Close" at bounding box center [770, 227] width 81 height 25
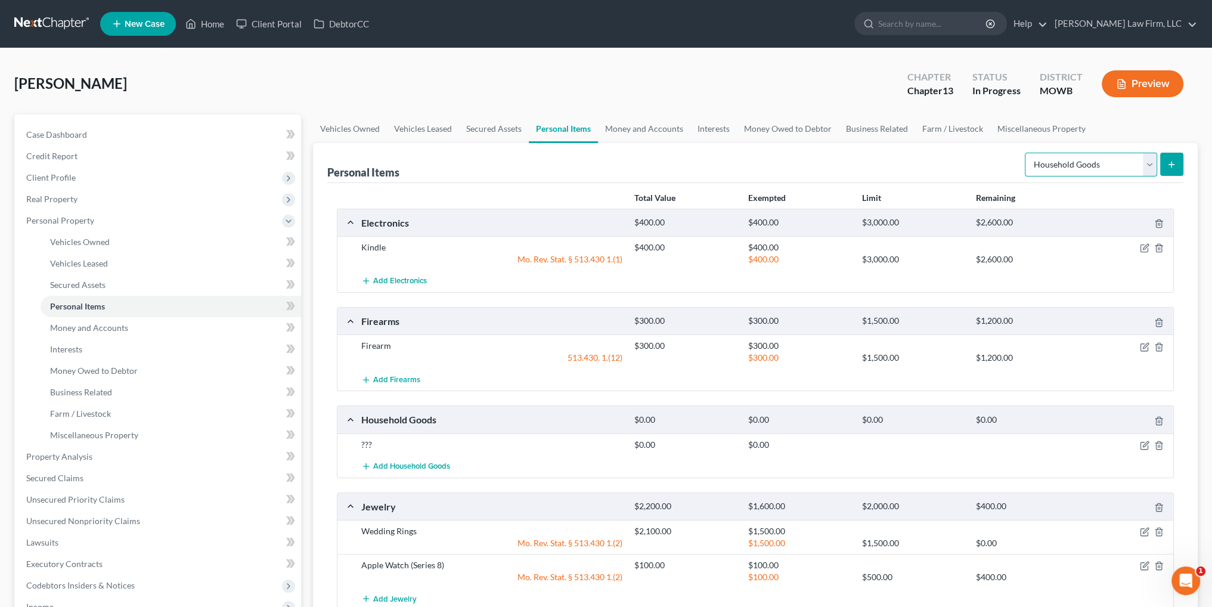
click at [1146, 167] on select "Select Item Type Clothing Collectibles Of Value Electronics Firearms Household …" at bounding box center [1091, 165] width 132 height 24
select select "clothing"
click at [1026, 153] on select "Select Item Type Clothing Collectibles Of Value Electronics Firearms Household …" at bounding box center [1091, 165] width 132 height 24
click at [1170, 158] on button "submit" at bounding box center [1171, 164] width 23 height 23
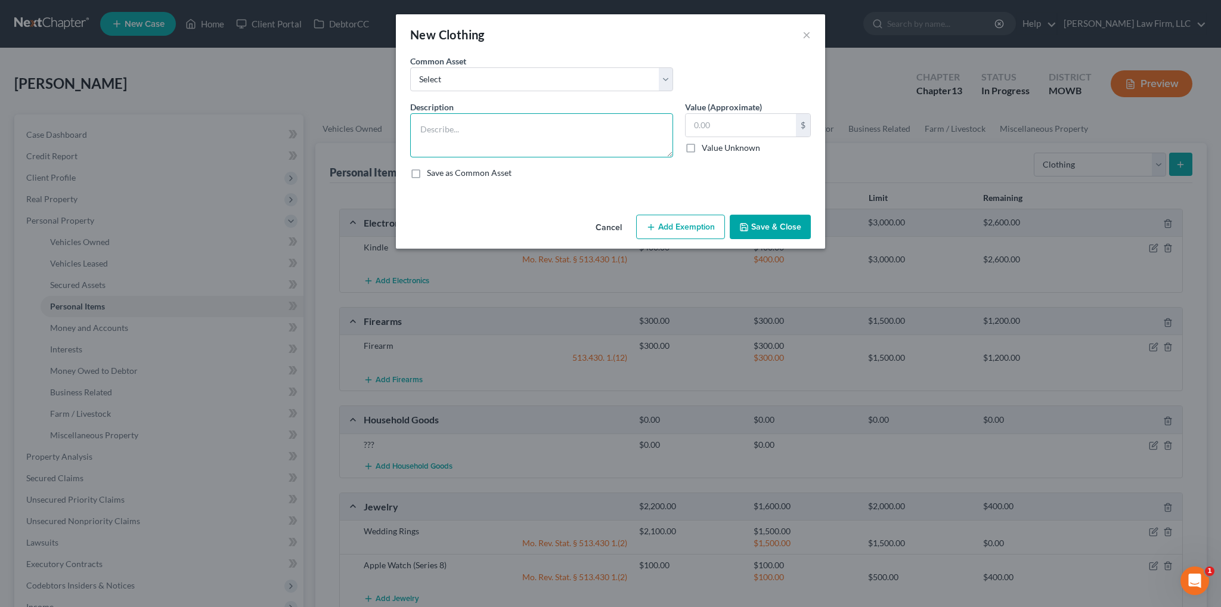
click at [598, 132] on textarea at bounding box center [541, 135] width 263 height 44
type textarea "[PERSON_NAME] purse"
click at [669, 225] on button "Add Exemption" at bounding box center [680, 227] width 89 height 25
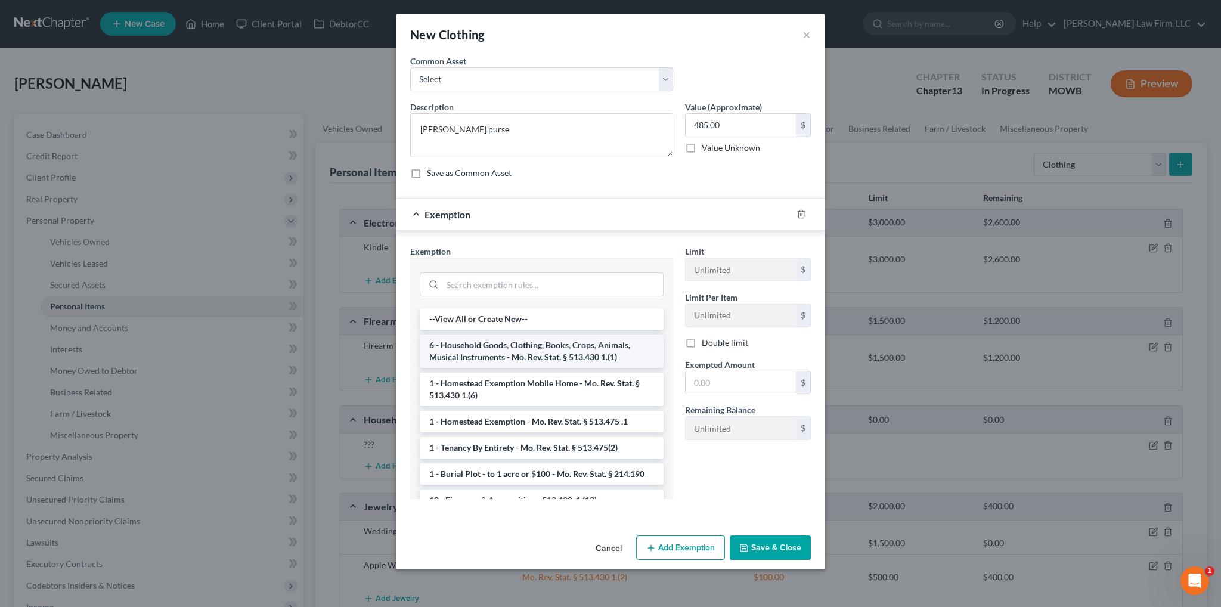
click at [544, 350] on li "6 - Household Goods, Clothing, Books, Crops, Animals, Musical Instruments - Mo.…" at bounding box center [542, 350] width 244 height 33
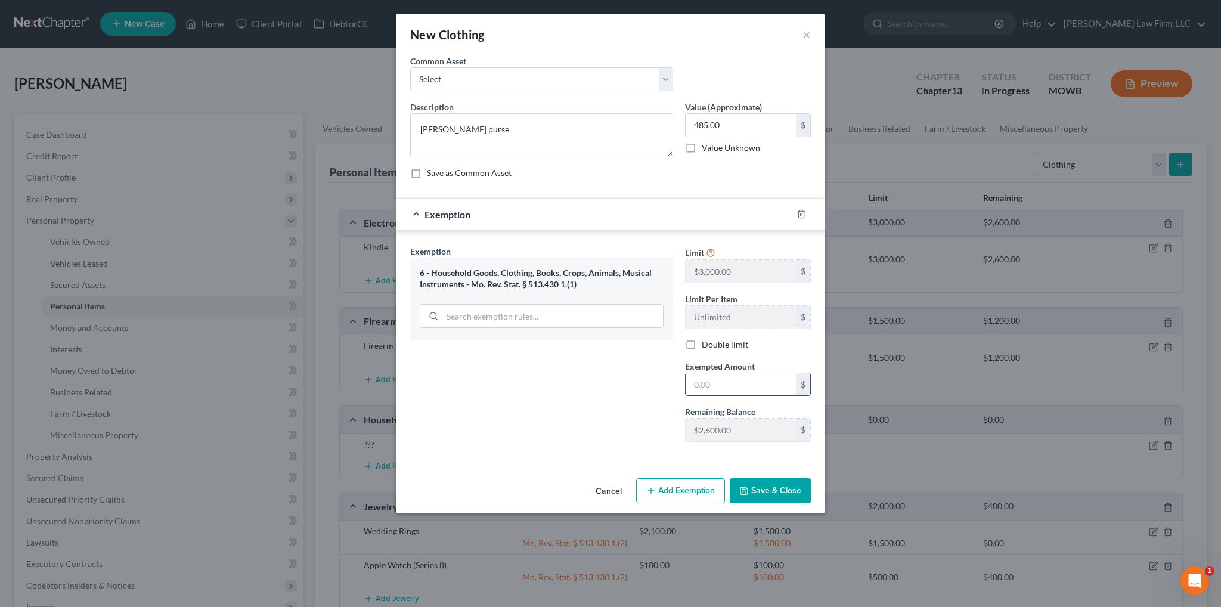
click at [726, 384] on input "text" at bounding box center [740, 384] width 110 height 23
click at [767, 494] on button "Save & Close" at bounding box center [770, 490] width 81 height 25
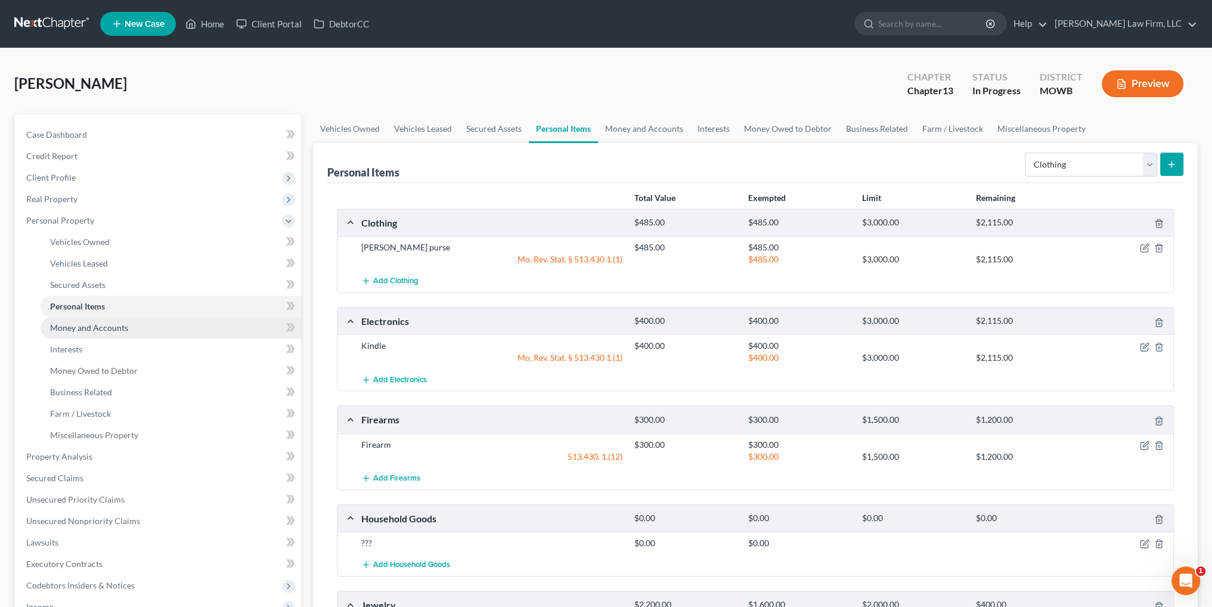
drag, startPoint x: 94, startPoint y: 329, endPoint x: 103, endPoint y: 325, distance: 9.1
click at [94, 329] on span "Money and Accounts" at bounding box center [89, 327] width 78 height 10
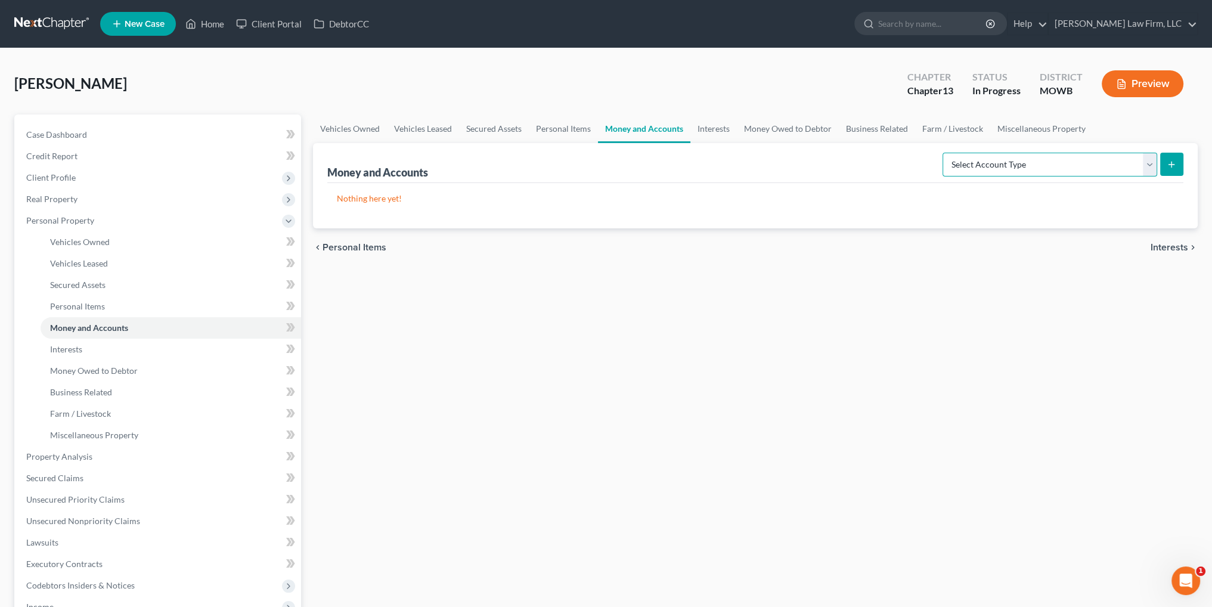
click at [1077, 165] on select "Select Account Type Brokerage Cash on Hand Certificates of Deposit Checking Acc…" at bounding box center [1049, 165] width 215 height 24
click at [945, 153] on select "Select Account Type Brokerage Cash on Hand Certificates of Deposit Checking Acc…" at bounding box center [1049, 165] width 215 height 24
click at [1168, 160] on icon "submit" at bounding box center [1172, 165] width 10 height 10
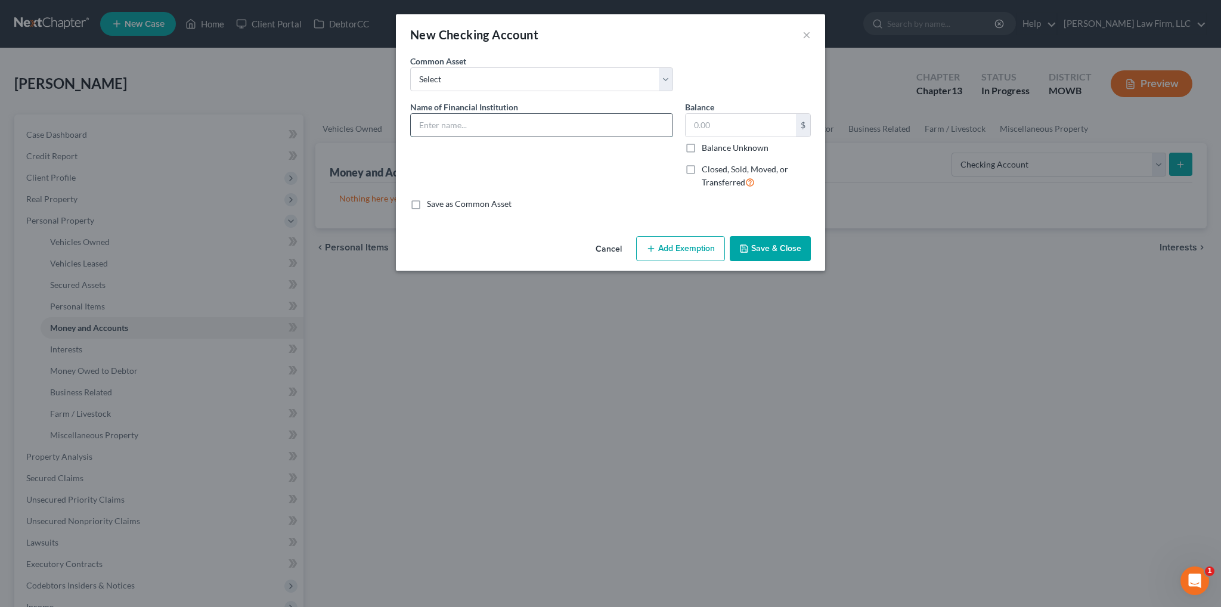
click at [568, 129] on input "text" at bounding box center [542, 125] width 262 height 23
click at [568, 129] on input "One Finance" at bounding box center [542, 125] width 262 height 23
click at [790, 249] on button "Save & Close" at bounding box center [770, 248] width 81 height 25
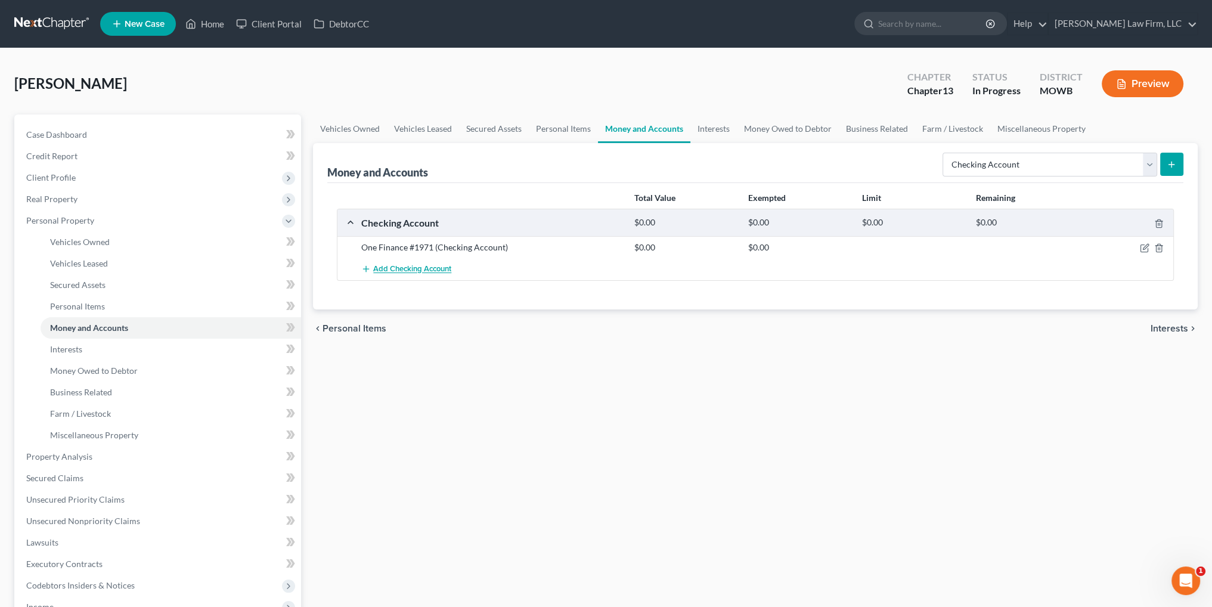
click at [395, 268] on span "Add Checking Account" at bounding box center [412, 270] width 78 height 10
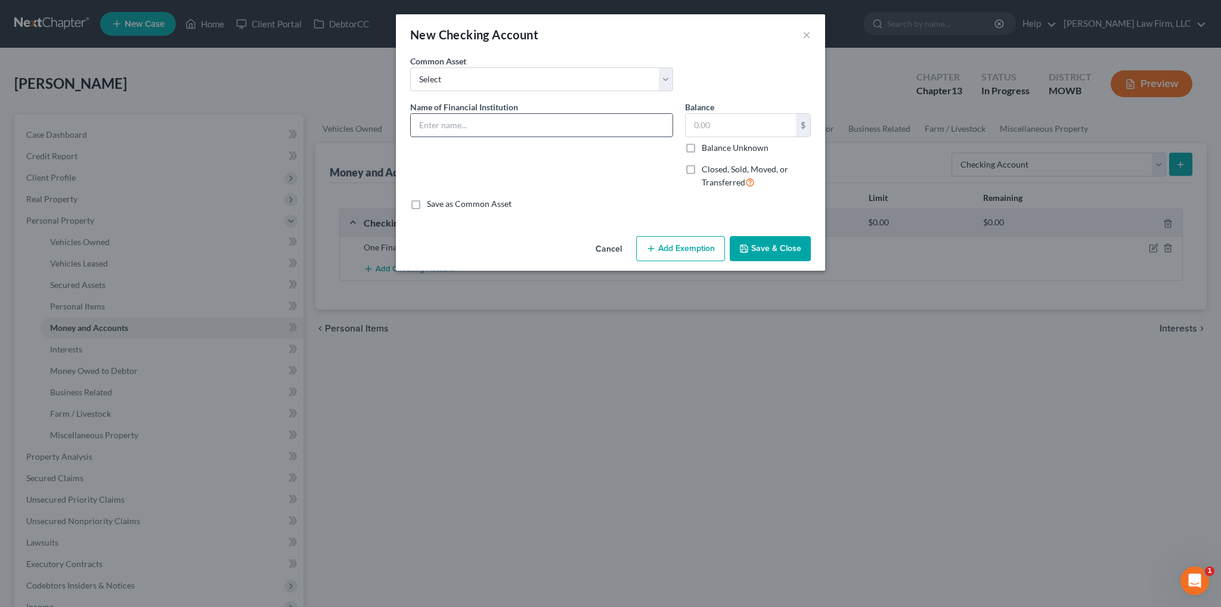
click at [522, 125] on input "text" at bounding box center [542, 125] width 262 height 23
click at [739, 122] on input "text" at bounding box center [740, 125] width 110 height 23
click at [793, 256] on button "Save & Close" at bounding box center [770, 248] width 81 height 25
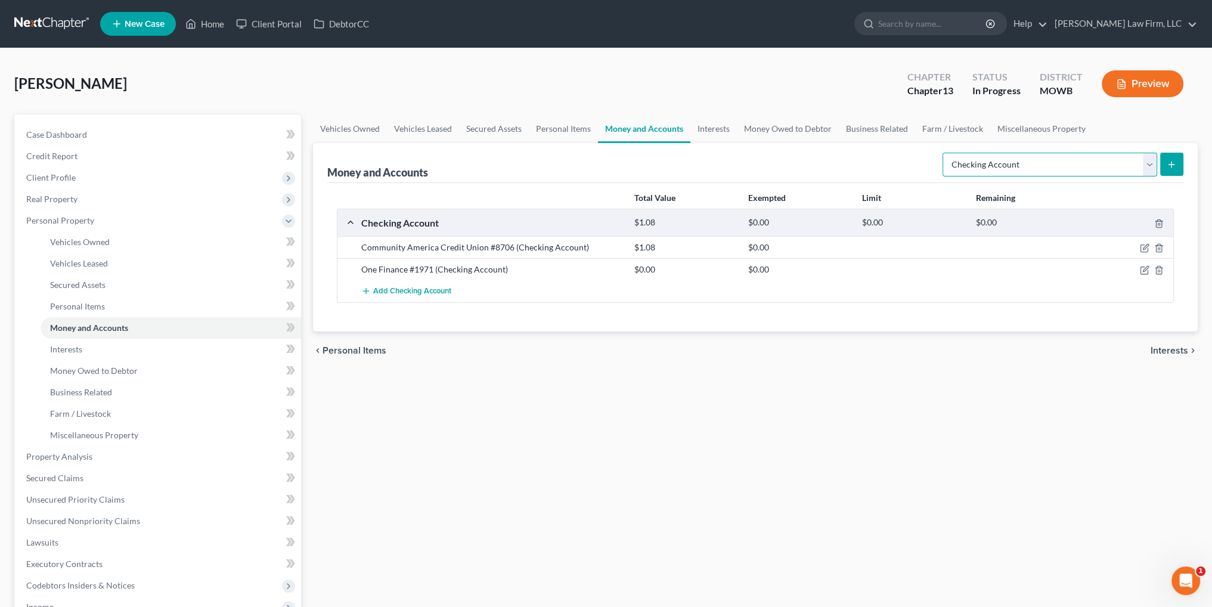
click at [1152, 162] on select "Select Account Type Brokerage Cash on Hand Certificates of Deposit Checking Acc…" at bounding box center [1049, 165] width 215 height 24
click at [945, 153] on select "Select Account Type Brokerage Cash on Hand Certificates of Deposit Checking Acc…" at bounding box center [1049, 165] width 215 height 24
click at [1174, 165] on icon "submit" at bounding box center [1172, 165] width 10 height 10
click at [565, 128] on link "Personal Items" at bounding box center [563, 128] width 69 height 29
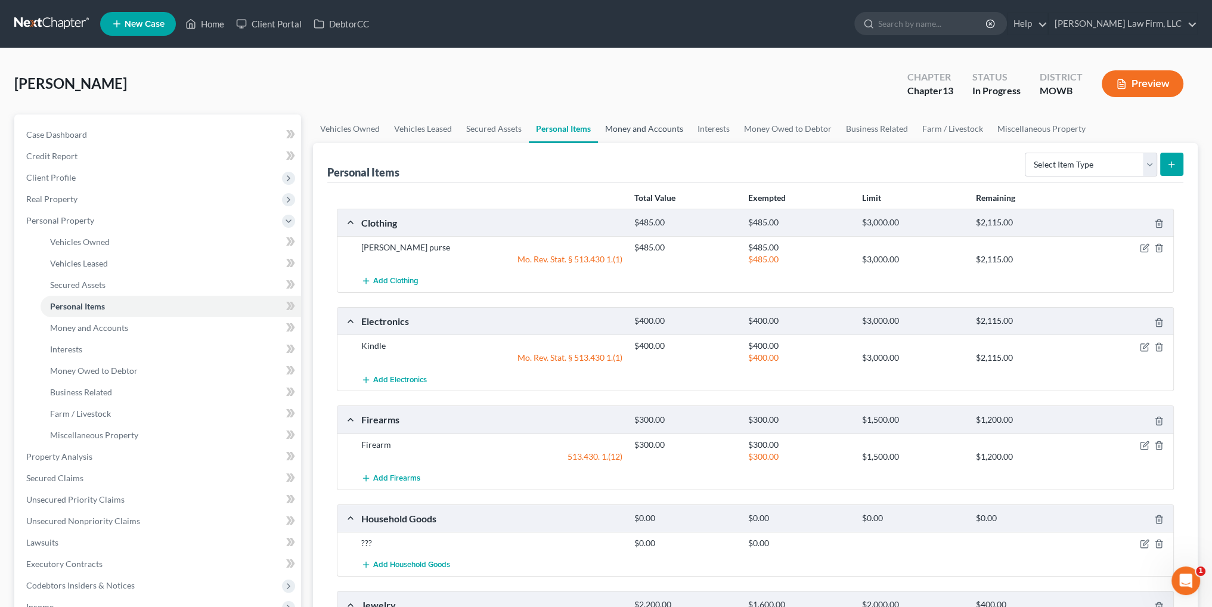
click at [632, 126] on link "Money and Accounts" at bounding box center [644, 128] width 92 height 29
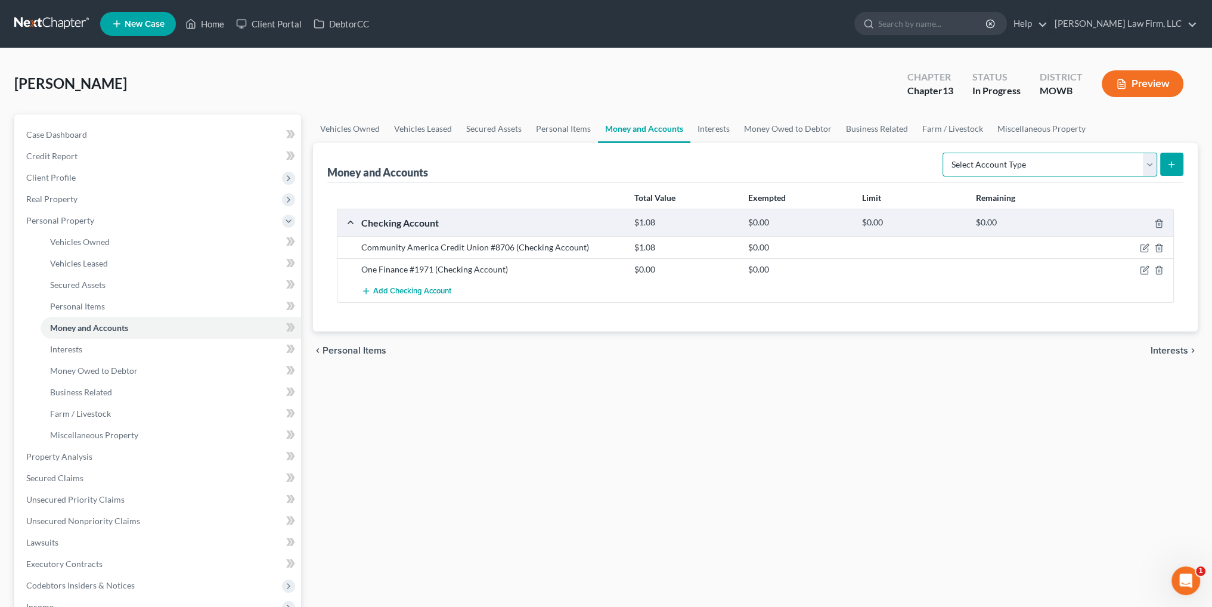
click at [1078, 162] on select "Select Account Type Brokerage Cash on Hand Certificates of Deposit Checking Acc…" at bounding box center [1049, 165] width 215 height 24
click at [945, 153] on select "Select Account Type Brokerage Cash on Hand Certificates of Deposit Checking Acc…" at bounding box center [1049, 165] width 215 height 24
click at [1175, 163] on icon "submit" at bounding box center [1172, 165] width 10 height 10
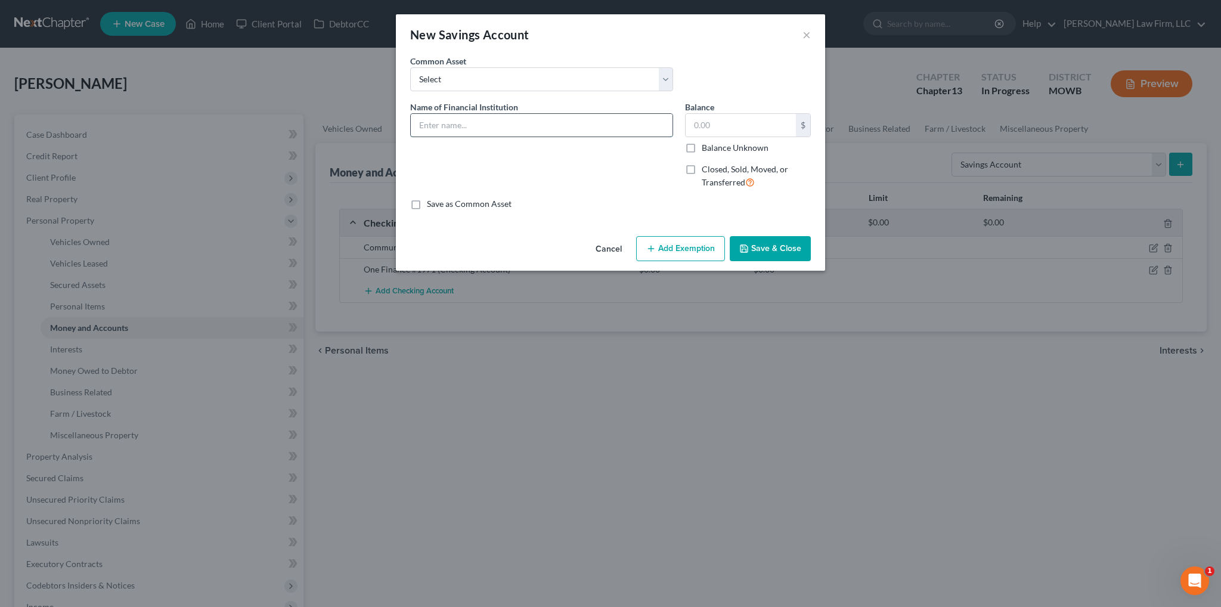
click at [536, 131] on input "text" at bounding box center [542, 125] width 262 height 23
click at [709, 127] on input "text" at bounding box center [740, 125] width 110 height 23
click at [786, 256] on button "Save & Close" at bounding box center [770, 248] width 81 height 25
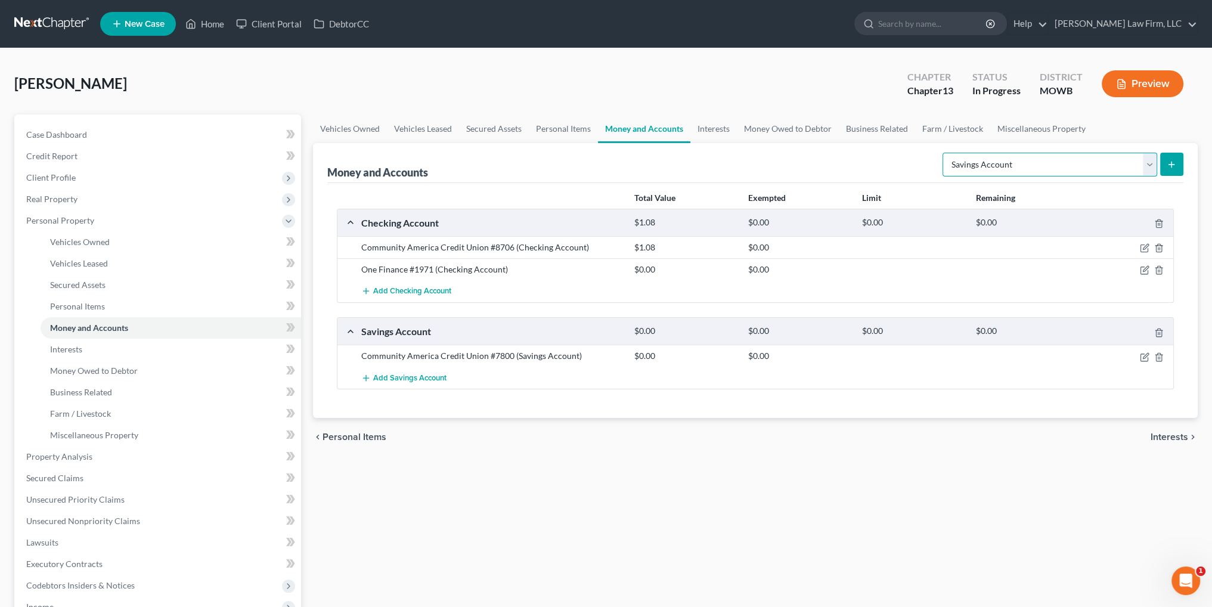
click at [1143, 169] on select "Select Account Type Brokerage Cash on Hand Certificates of Deposit Checking Acc…" at bounding box center [1049, 165] width 215 height 24
click at [945, 153] on select "Select Account Type Brokerage Cash on Hand Certificates of Deposit Checking Acc…" at bounding box center [1049, 165] width 215 height 24
click at [1175, 167] on icon "submit" at bounding box center [1172, 165] width 10 height 10
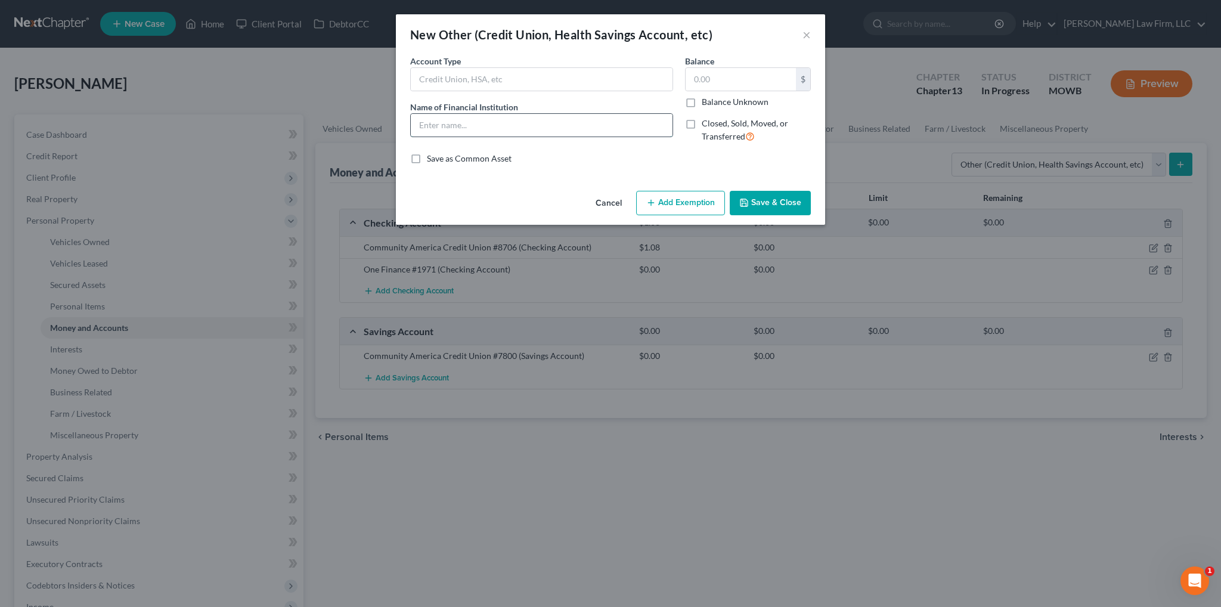
click at [516, 125] on input "text" at bounding box center [542, 125] width 262 height 23
click at [517, 82] on input "text" at bounding box center [542, 79] width 262 height 23
click at [443, 124] on input "text" at bounding box center [542, 125] width 262 height 23
click at [721, 79] on input "text" at bounding box center [740, 79] width 110 height 23
click at [545, 127] on input "PayPal" at bounding box center [542, 125] width 262 height 23
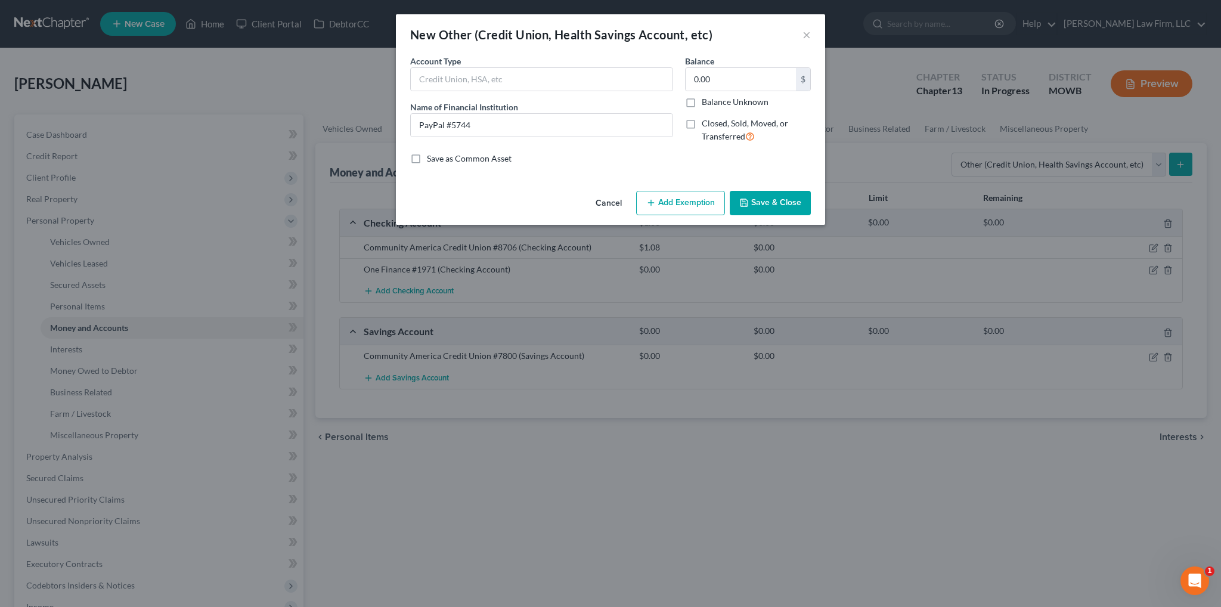
click at [771, 201] on button "Save & Close" at bounding box center [770, 203] width 81 height 25
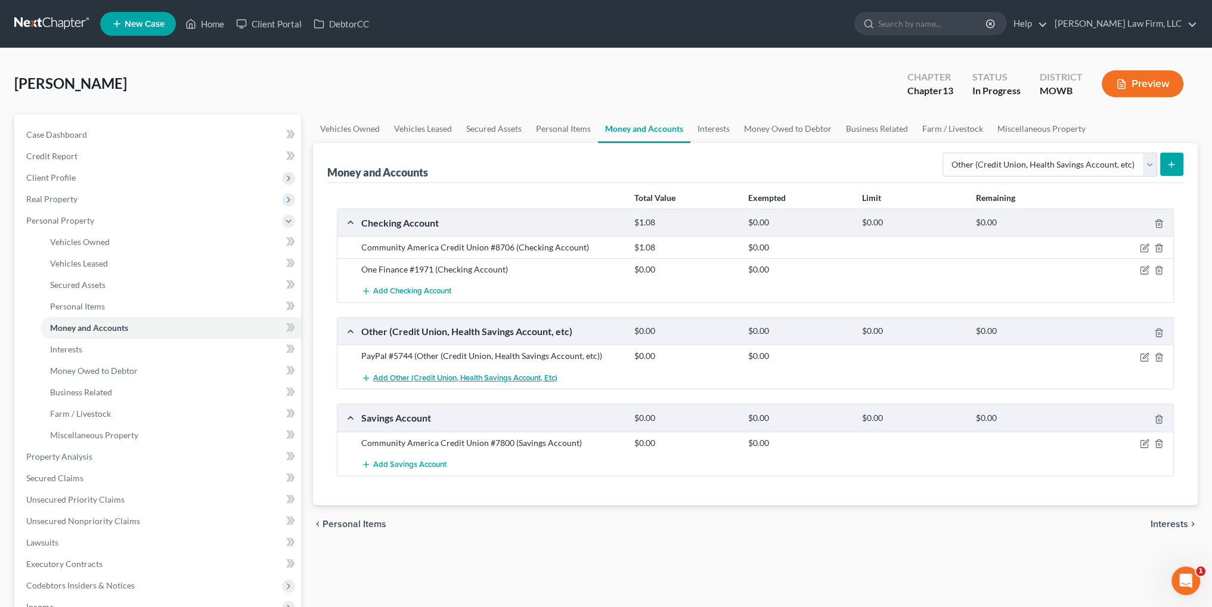
click at [511, 377] on span "Add Other (Credit Union, Health Savings Account, etc)" at bounding box center [465, 378] width 184 height 10
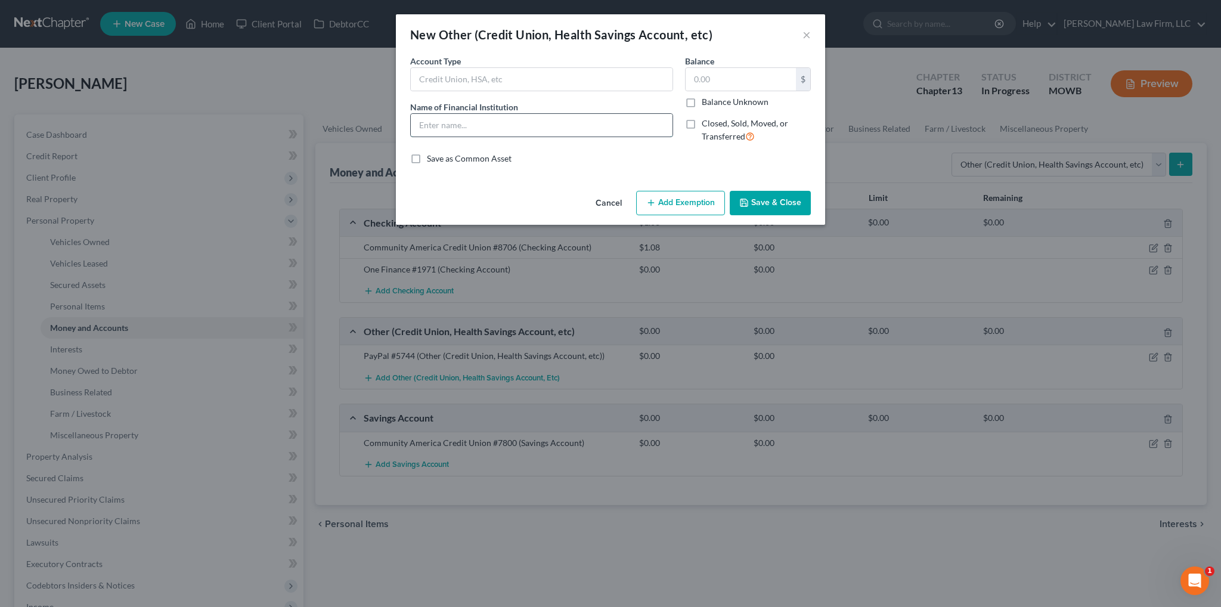
click at [486, 123] on input "text" at bounding box center [542, 125] width 262 height 23
click at [486, 123] on input "Cash" at bounding box center [542, 125] width 262 height 23
click at [759, 200] on button "Save & Close" at bounding box center [770, 203] width 81 height 25
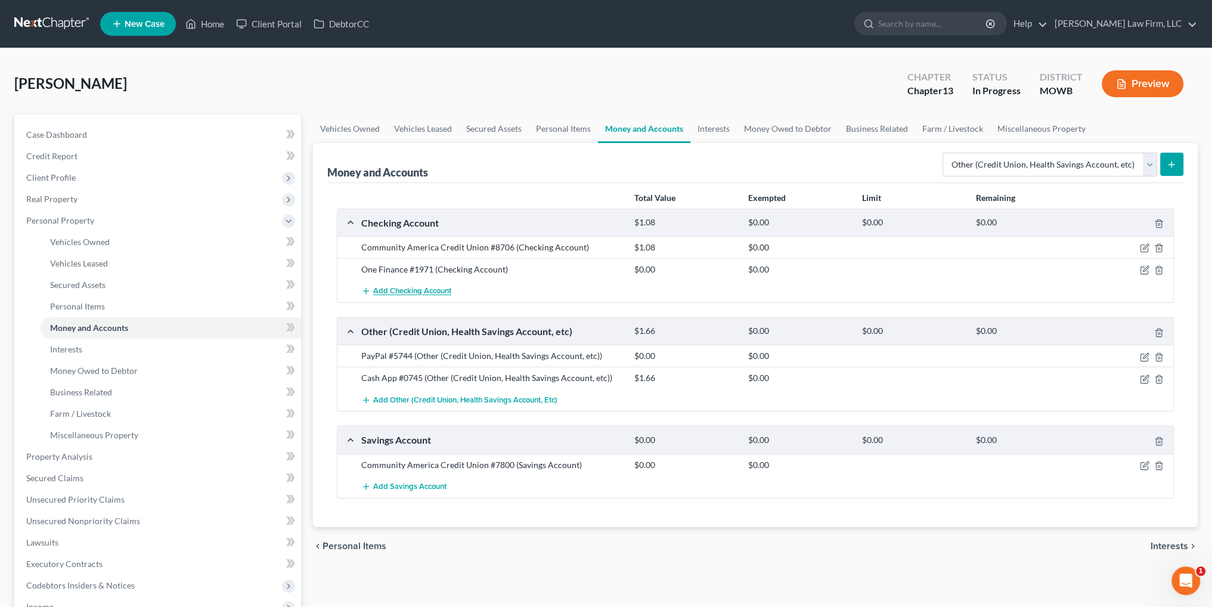
click at [398, 289] on span "Add Checking Account" at bounding box center [412, 292] width 78 height 10
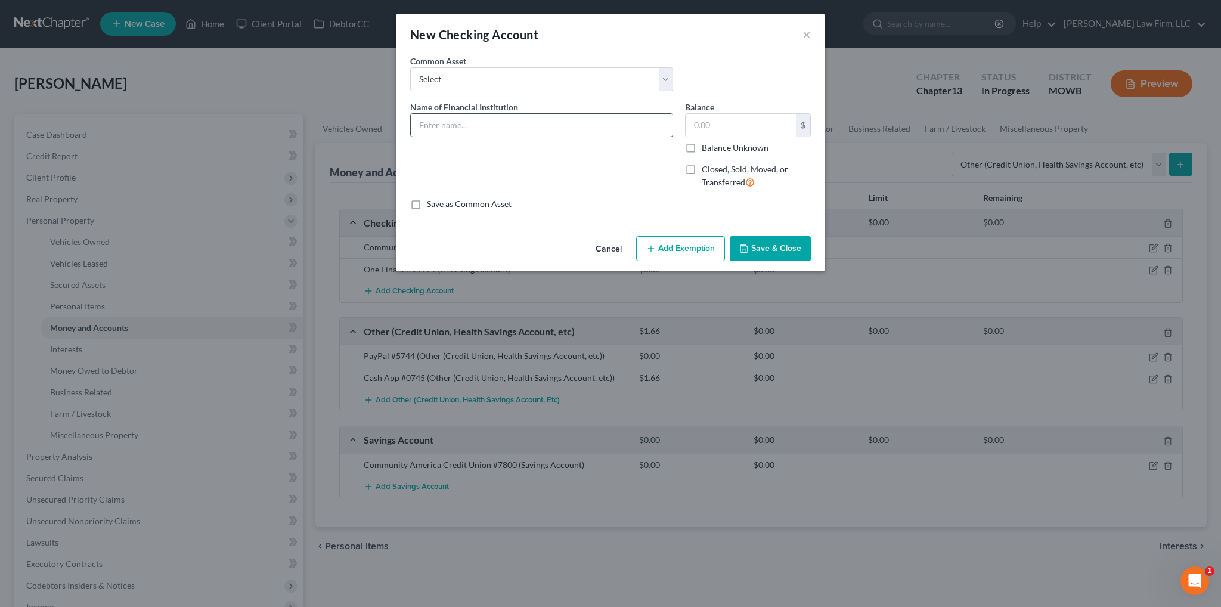
click at [467, 131] on input "text" at bounding box center [542, 125] width 262 height 23
click at [762, 251] on button "Save & Close" at bounding box center [770, 248] width 81 height 25
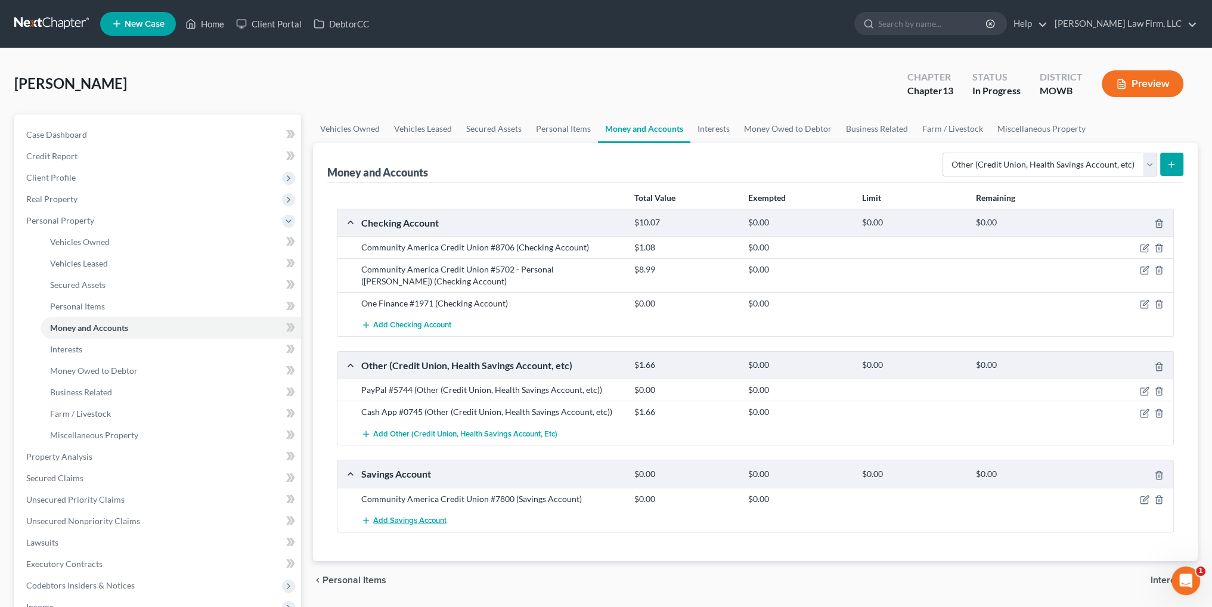
click at [397, 518] on span "Add Savings Account" at bounding box center [409, 521] width 73 height 10
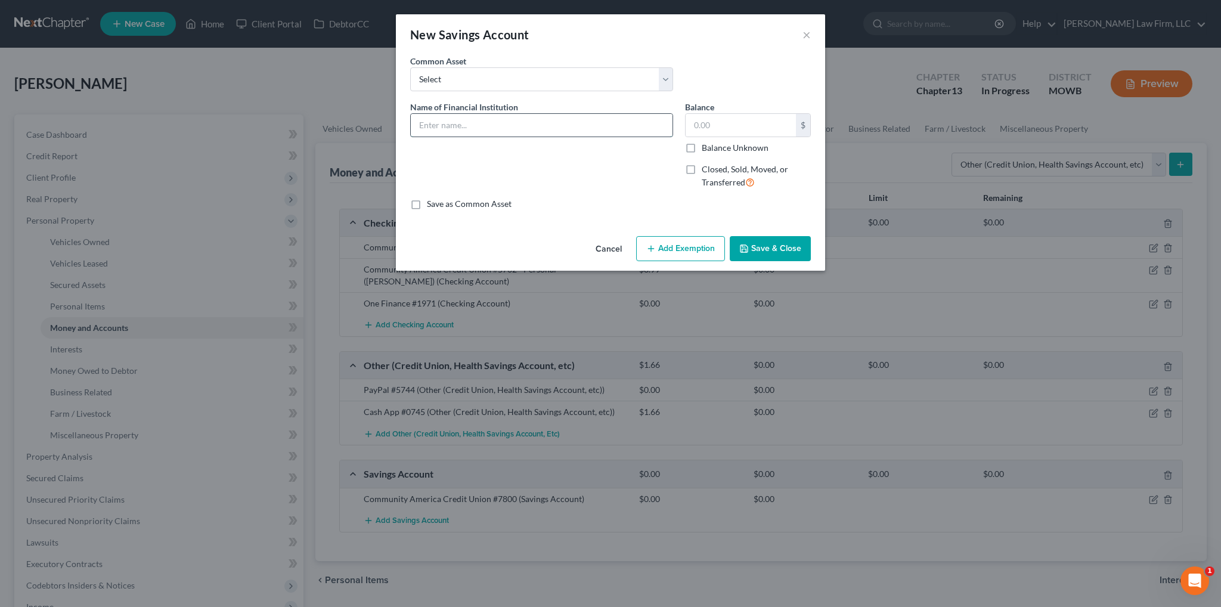
click at [474, 130] on input "text" at bounding box center [542, 125] width 262 height 23
click at [780, 252] on button "Save & Close" at bounding box center [770, 248] width 81 height 25
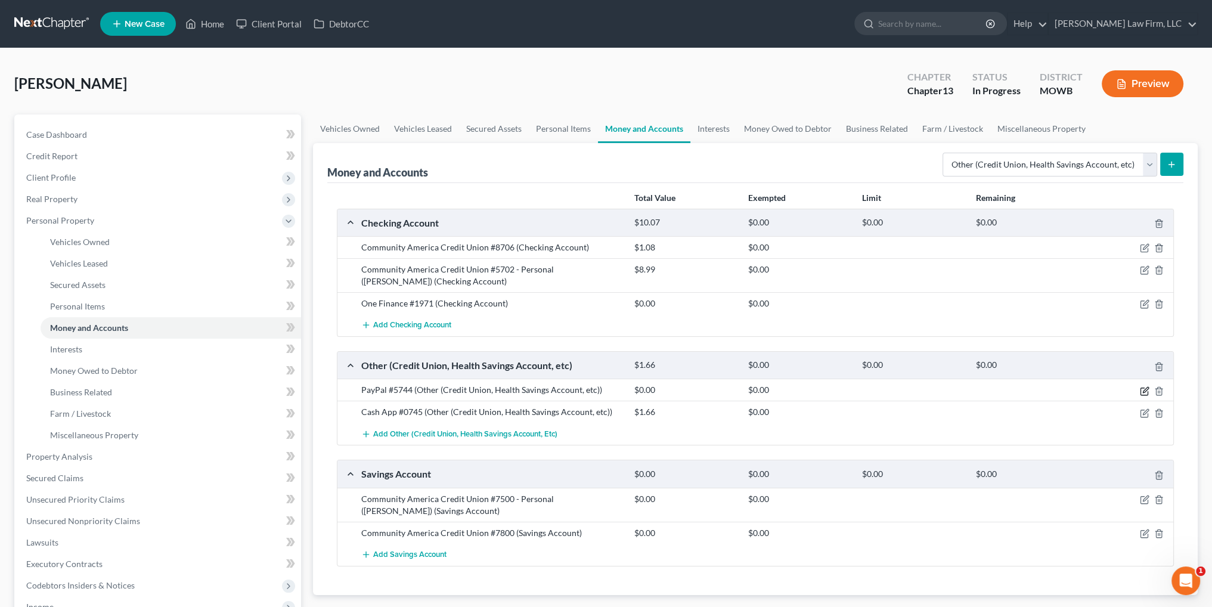
click at [1141, 389] on icon "button" at bounding box center [1145, 391] width 10 height 10
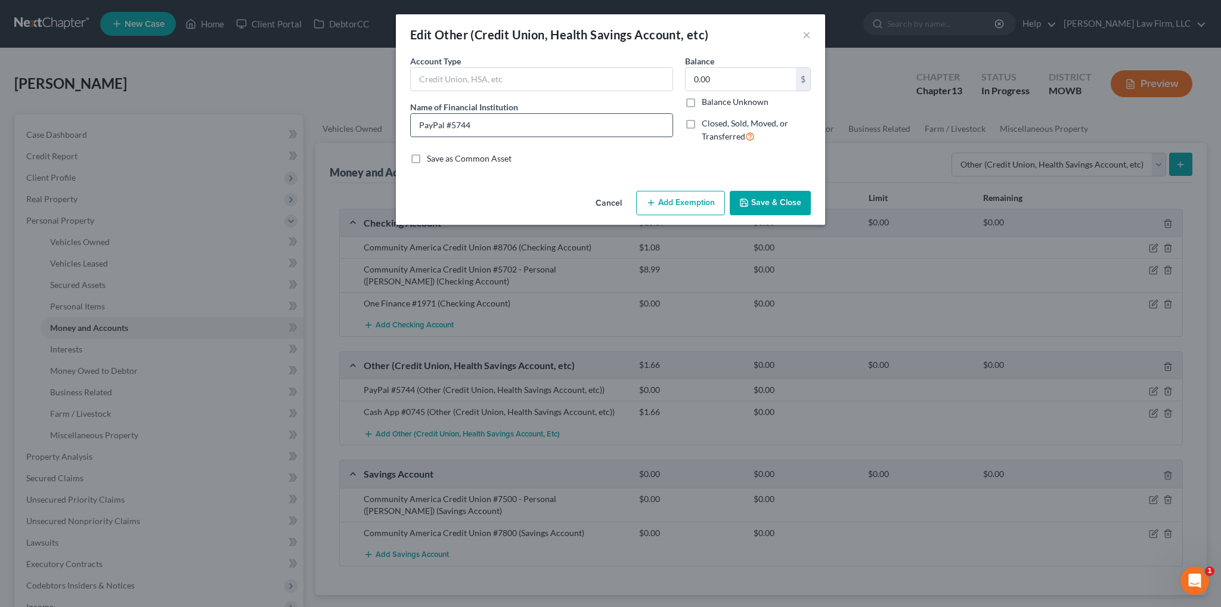
click at [575, 129] on input "PayPal #5744" at bounding box center [542, 125] width 262 height 23
click at [758, 205] on button "Save & Close" at bounding box center [770, 203] width 81 height 25
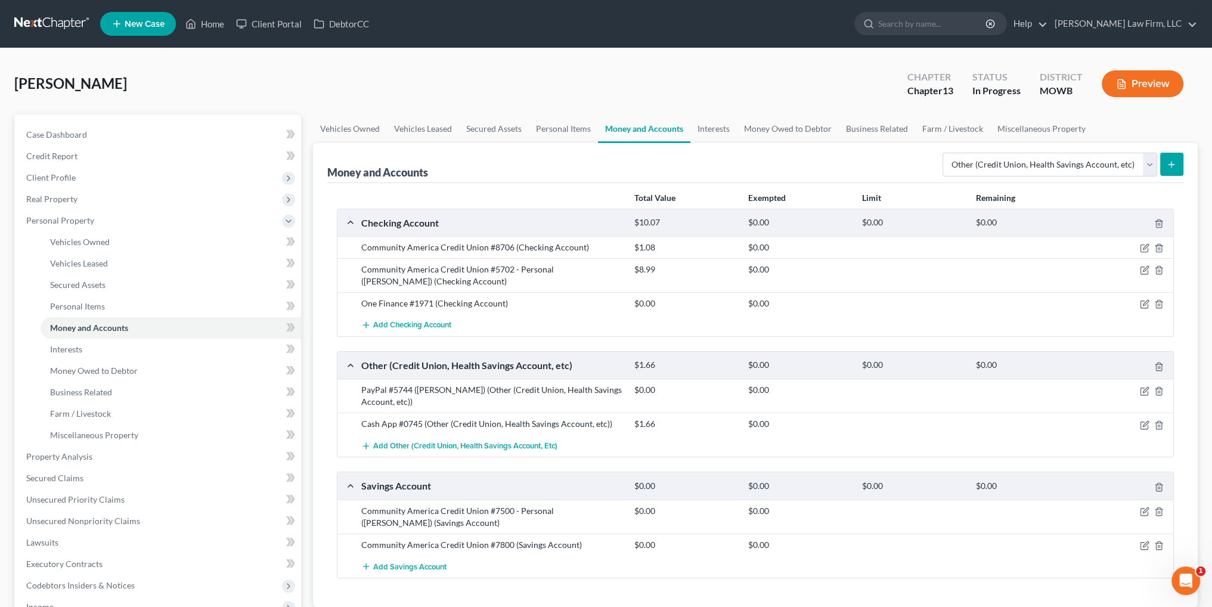
click at [1139, 422] on div at bounding box center [1128, 424] width 91 height 12
click at [1141, 423] on icon "button" at bounding box center [1145, 425] width 10 height 10
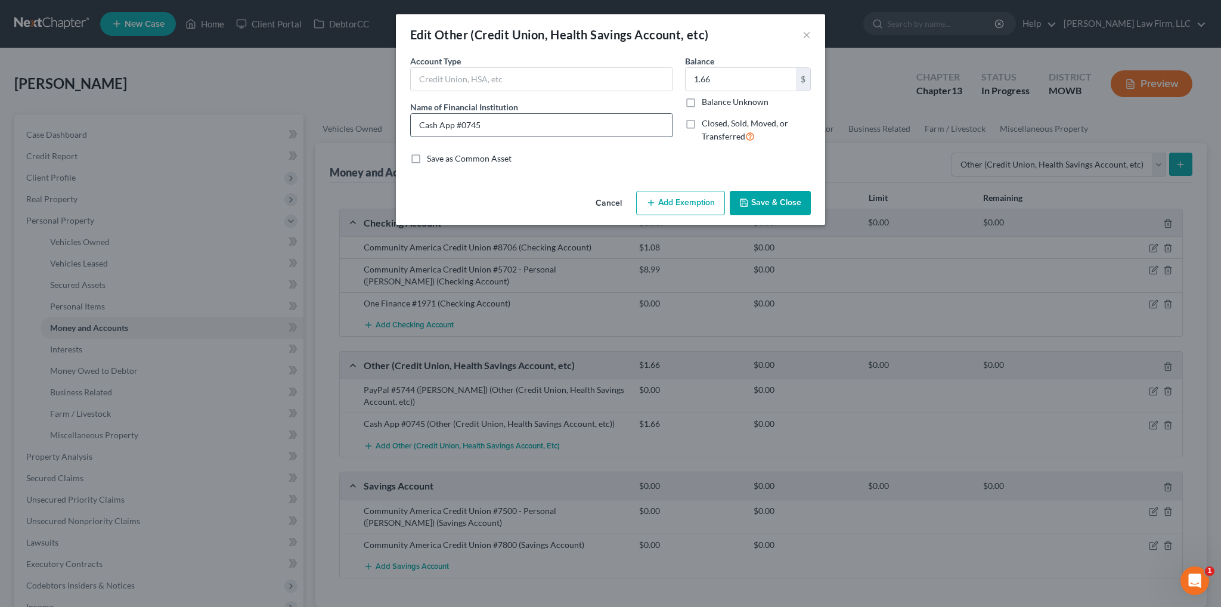
click at [512, 119] on input "Cash App #0745" at bounding box center [542, 125] width 262 height 23
click at [805, 206] on button "Save & Close" at bounding box center [770, 203] width 81 height 25
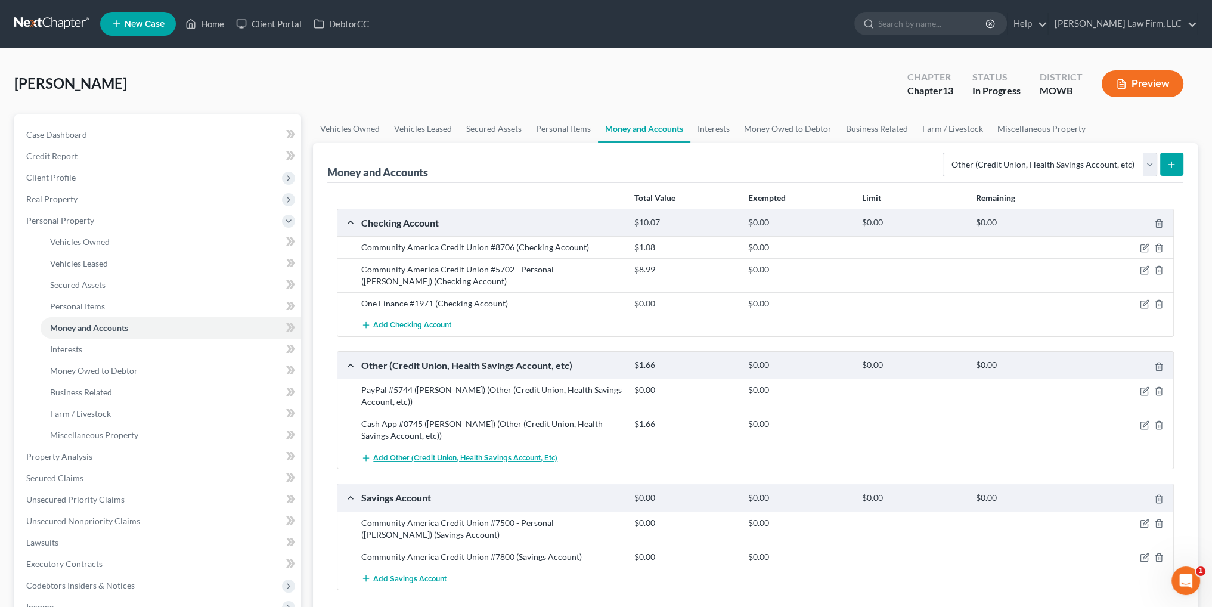
click at [389, 454] on span "Add Other (Credit Union, Health Savings Account, etc)" at bounding box center [465, 458] width 184 height 10
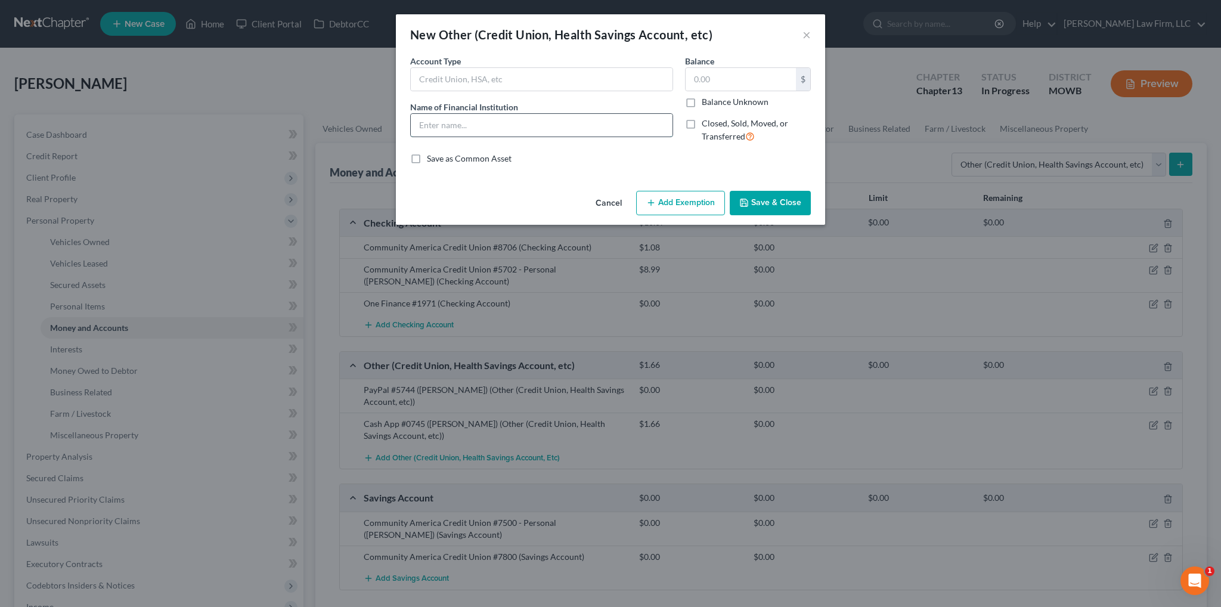
click at [451, 125] on input "text" at bounding box center [542, 125] width 262 height 23
click at [498, 123] on input "PayPal #5744 ([PERSON_NAME])" at bounding box center [542, 125] width 262 height 23
click at [468, 122] on input "PayPal #5744 ([PERSON_NAME])" at bounding box center [542, 125] width 262 height 23
click at [718, 75] on input "text" at bounding box center [740, 79] width 110 height 23
click at [769, 205] on button "Save & Close" at bounding box center [770, 203] width 81 height 25
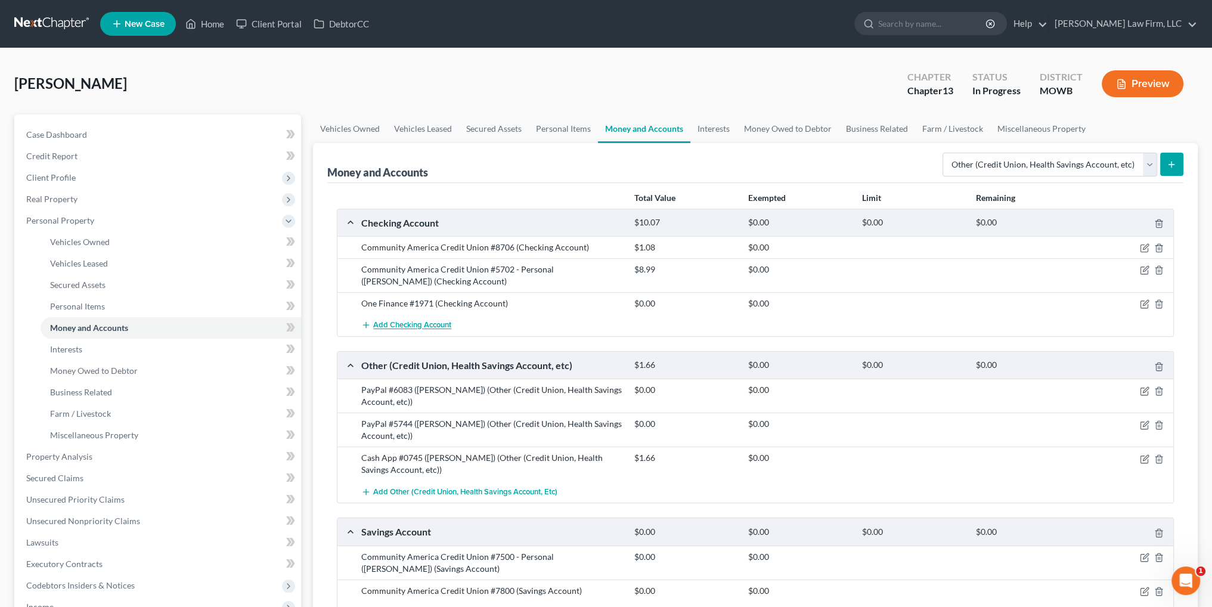
click at [390, 322] on span "Add Checking Account" at bounding box center [412, 326] width 78 height 10
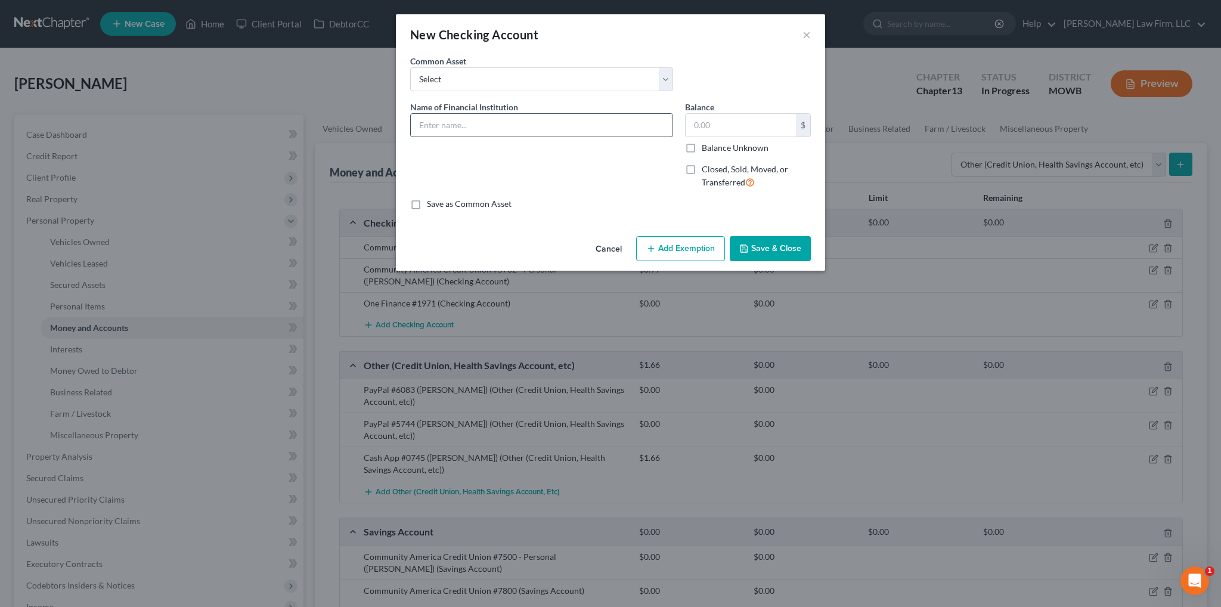
click at [464, 126] on input "text" at bounding box center [542, 125] width 262 height 23
click at [774, 253] on button "Save & Close" at bounding box center [770, 248] width 81 height 25
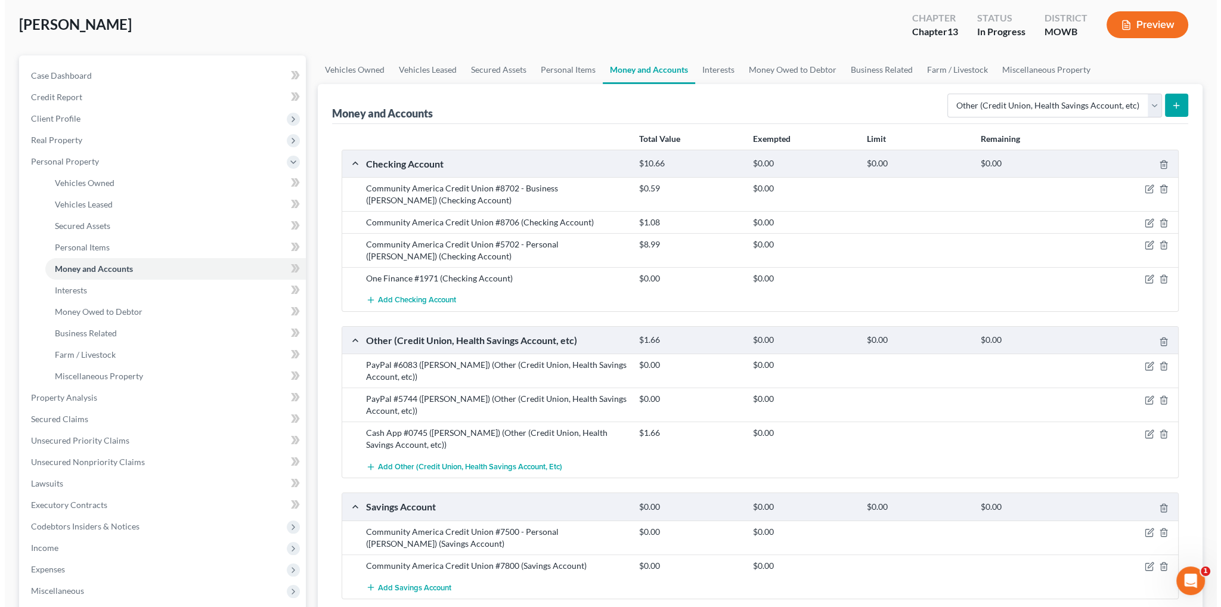
scroll to position [179, 0]
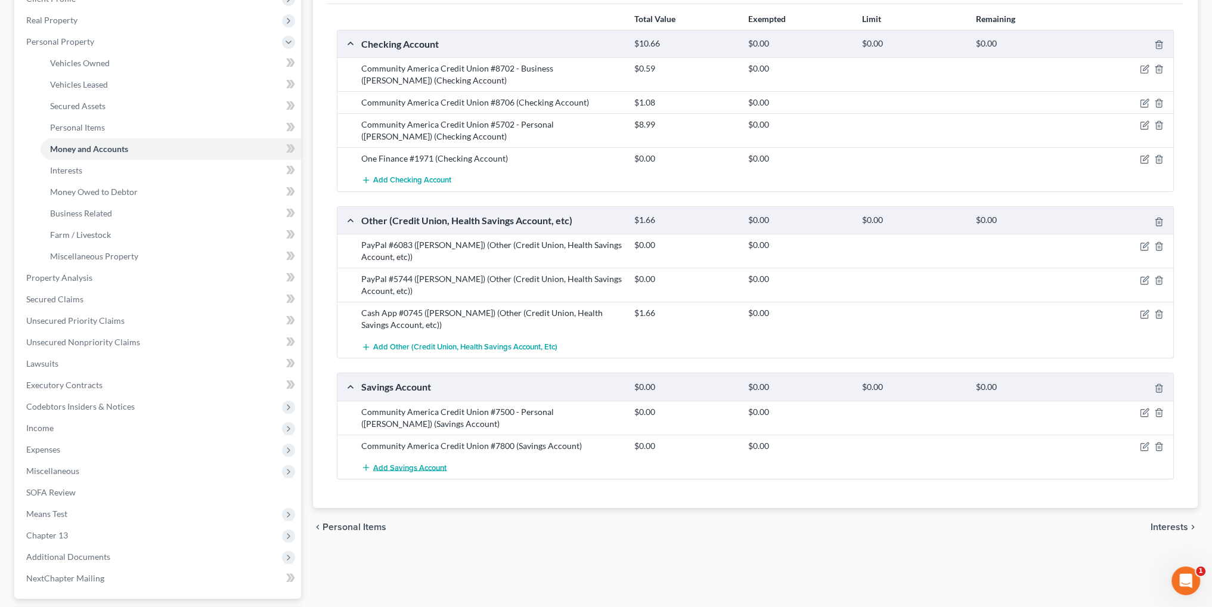
click at [408, 463] on span "Add Savings Account" at bounding box center [409, 468] width 73 height 10
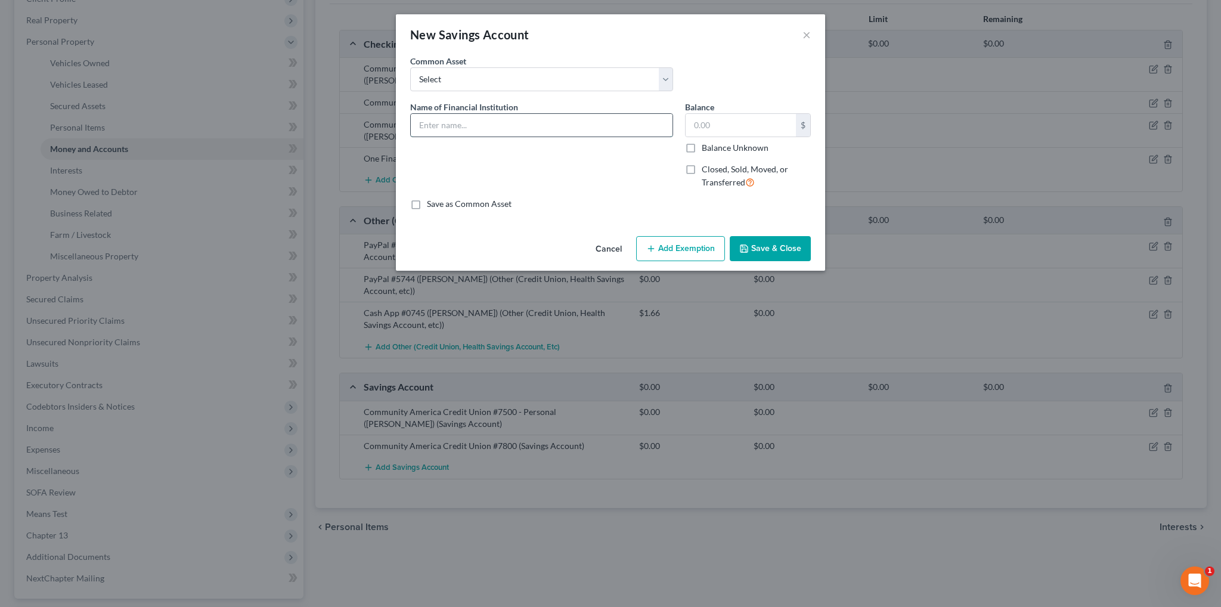
click at [460, 123] on input "text" at bounding box center [542, 125] width 262 height 23
click at [792, 255] on button "Save & Close" at bounding box center [770, 248] width 81 height 25
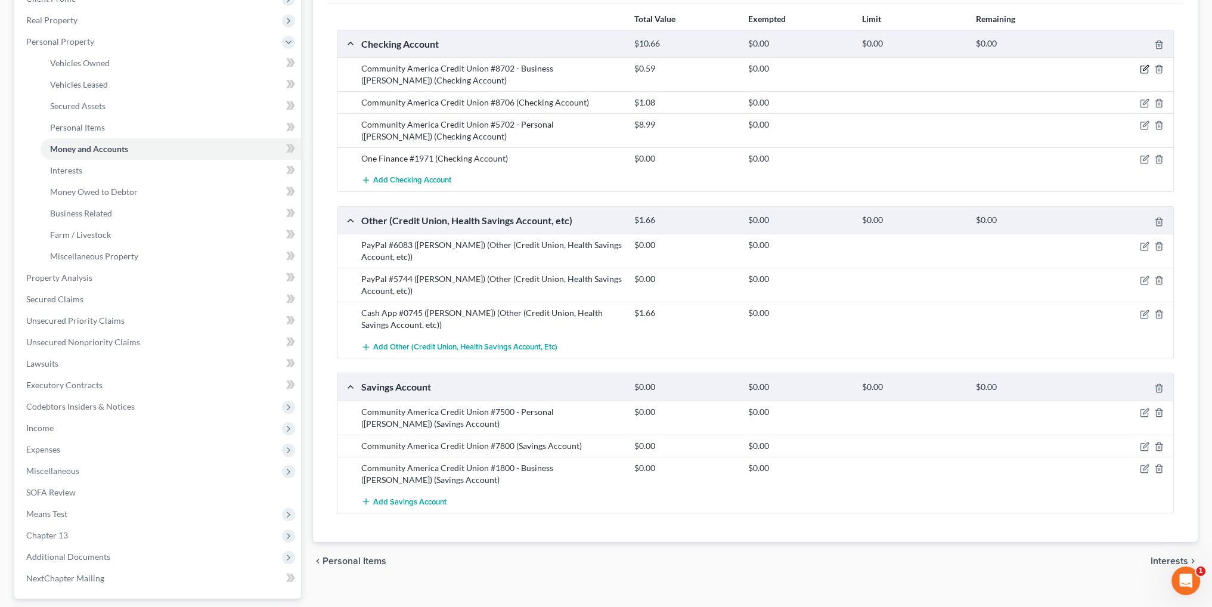
click at [1142, 70] on icon "button" at bounding box center [1145, 69] width 10 height 10
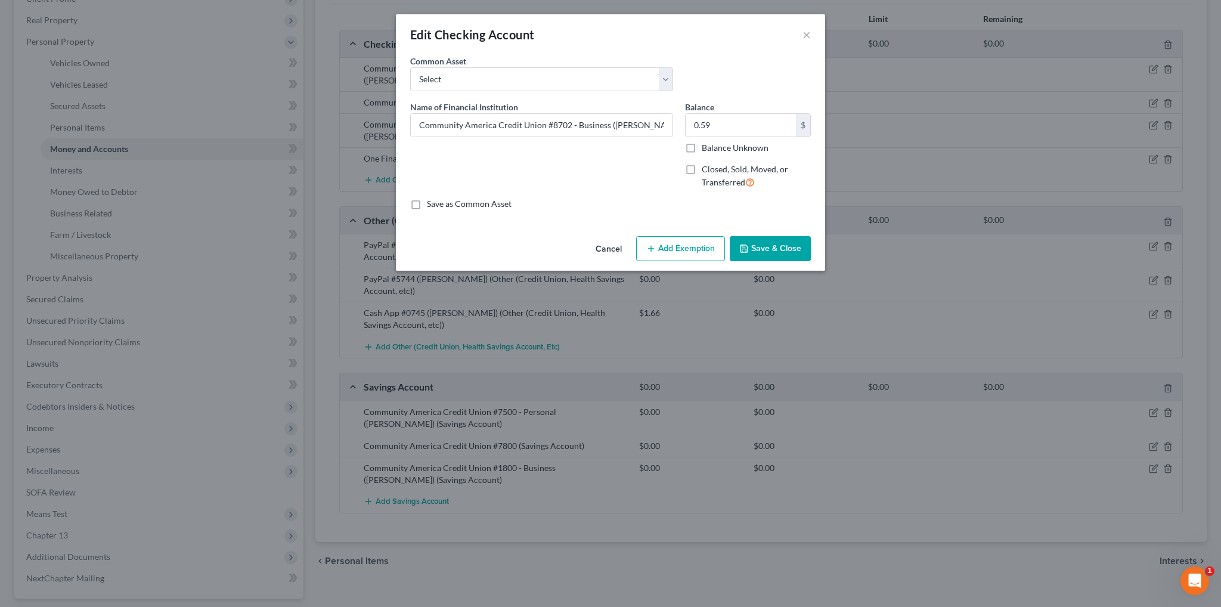
click at [697, 251] on button "Add Exemption" at bounding box center [680, 248] width 89 height 25
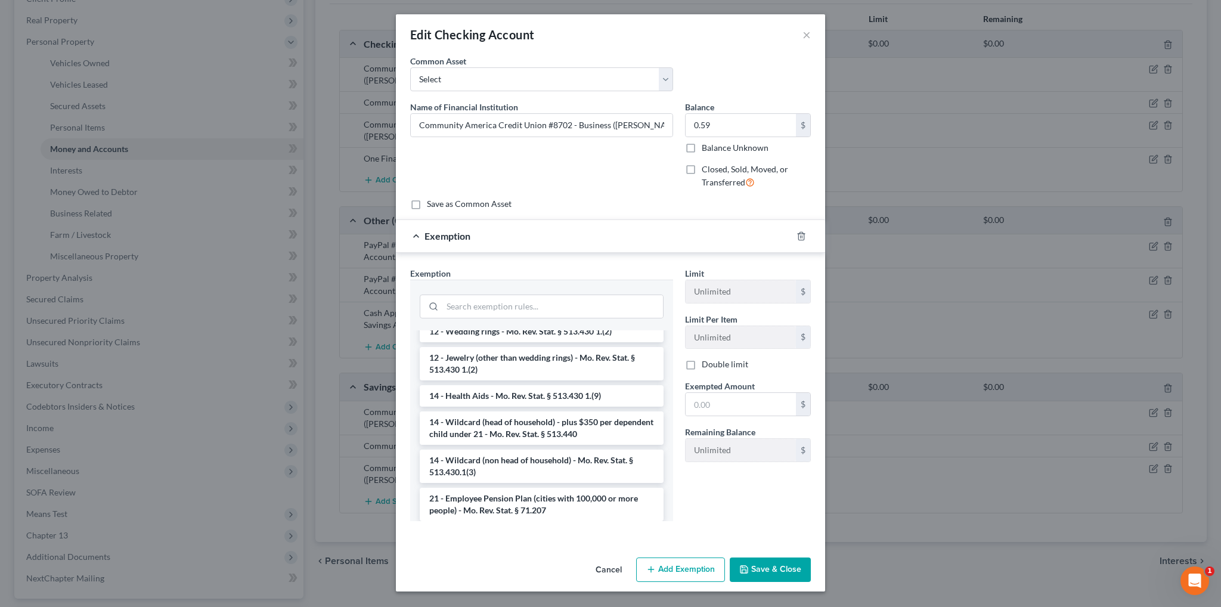
click at [567, 426] on li "14 - Wildcard (head of household) - plus $350 per dependent child under 21 - Mo…" at bounding box center [542, 427] width 244 height 33
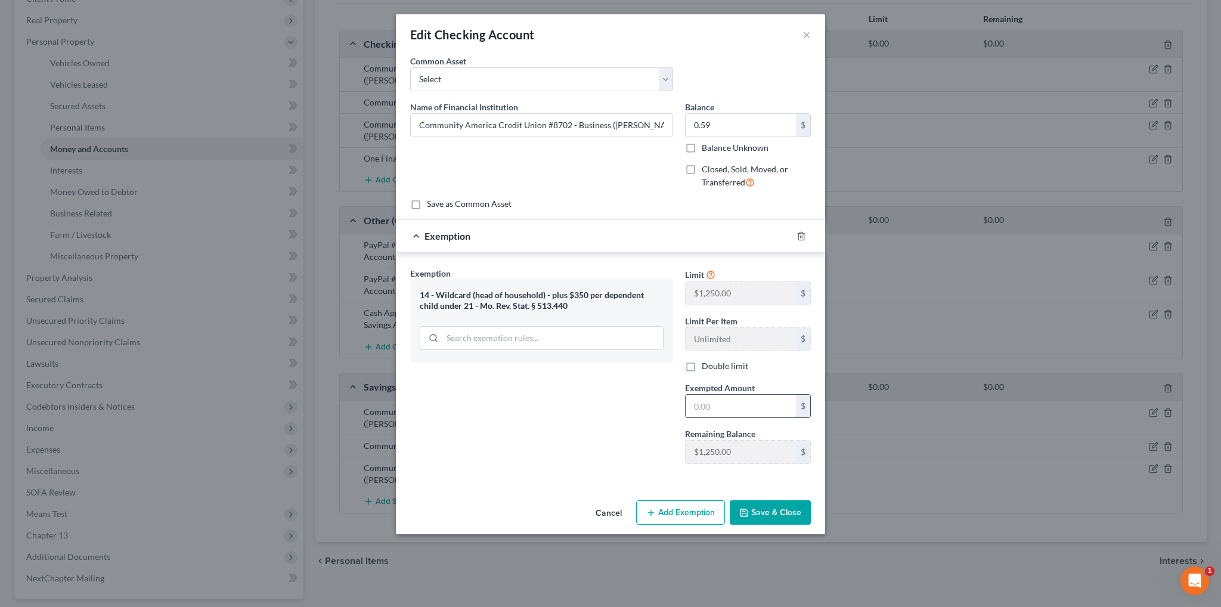
click at [704, 407] on input "text" at bounding box center [740, 406] width 110 height 23
click at [777, 507] on button "Save & Close" at bounding box center [770, 512] width 81 height 25
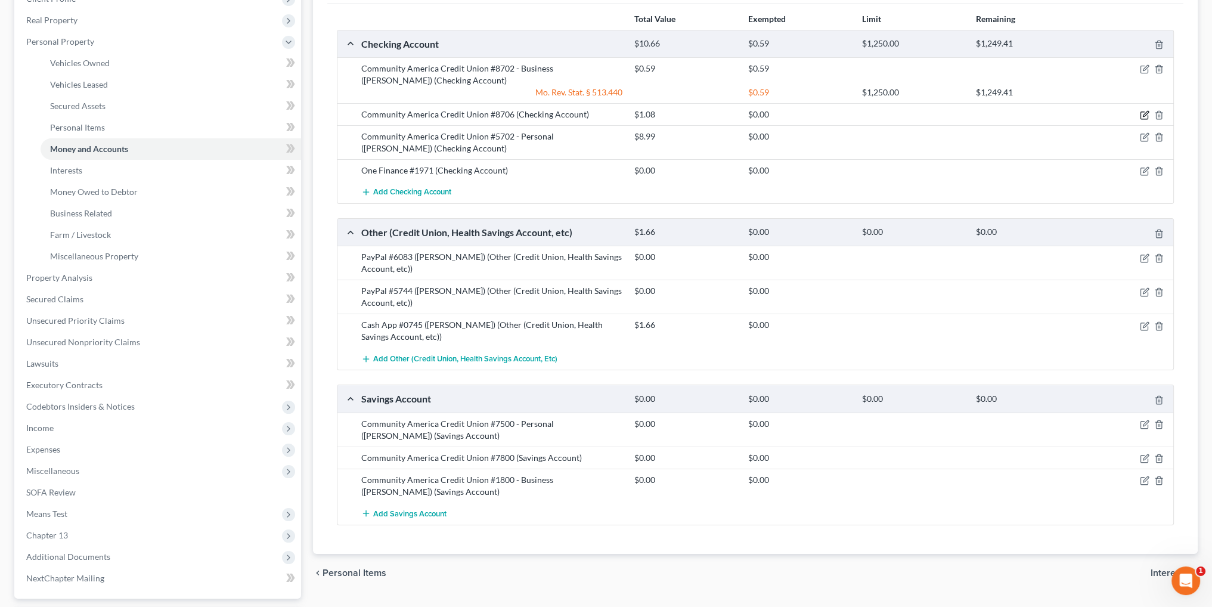
click at [1143, 115] on icon "button" at bounding box center [1145, 113] width 5 height 5
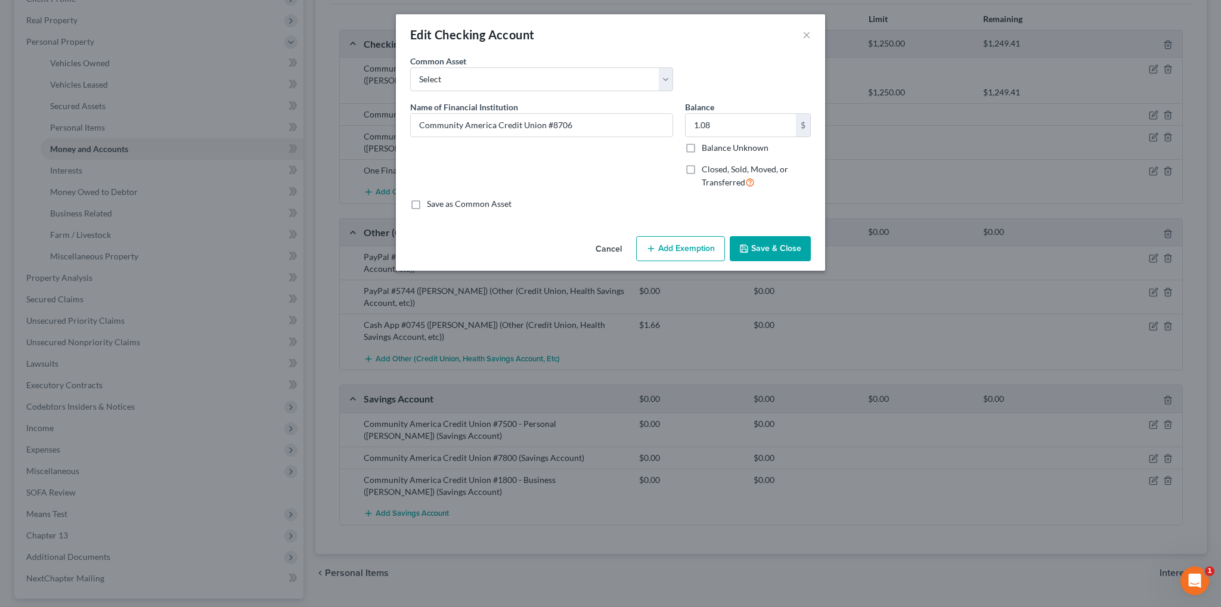
click at [653, 249] on line "button" at bounding box center [650, 249] width 5 height 0
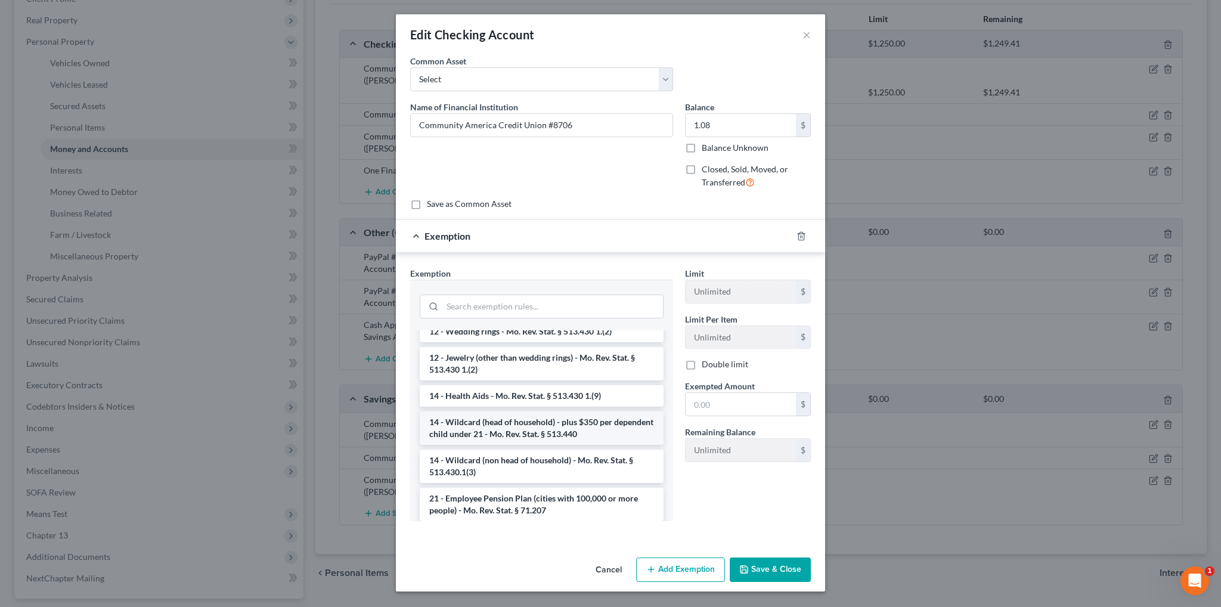
click at [504, 427] on li "14 - Wildcard (head of household) - plus $350 per dependent child under 21 - Mo…" at bounding box center [542, 427] width 244 height 33
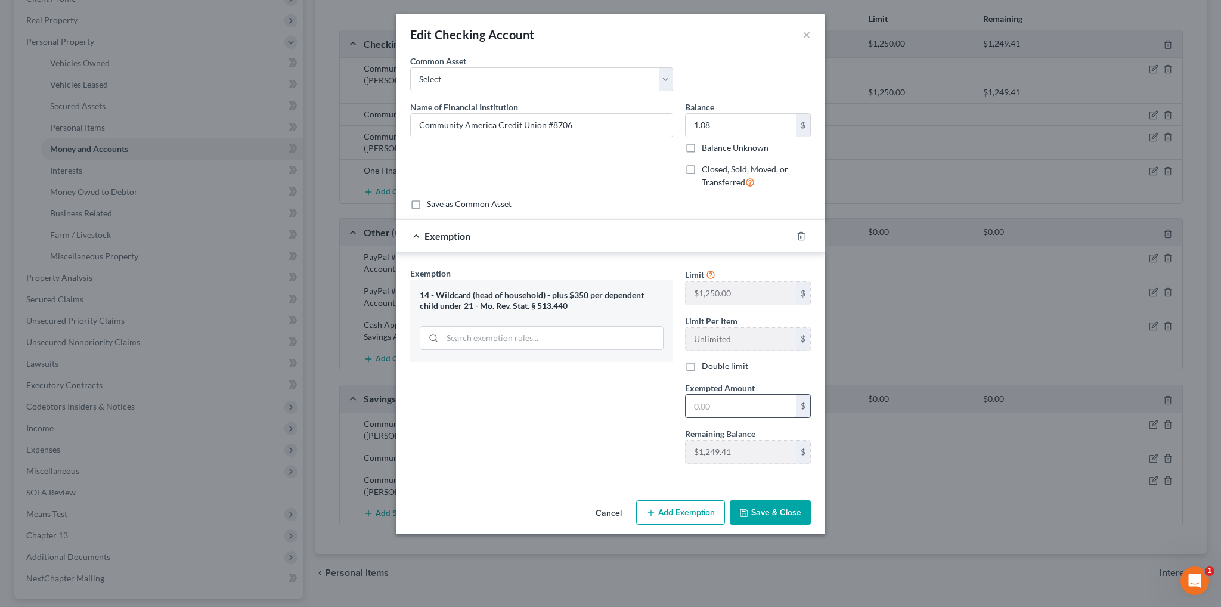
click at [725, 408] on input "text" at bounding box center [740, 406] width 110 height 23
click at [788, 508] on button "Save & Close" at bounding box center [770, 512] width 81 height 25
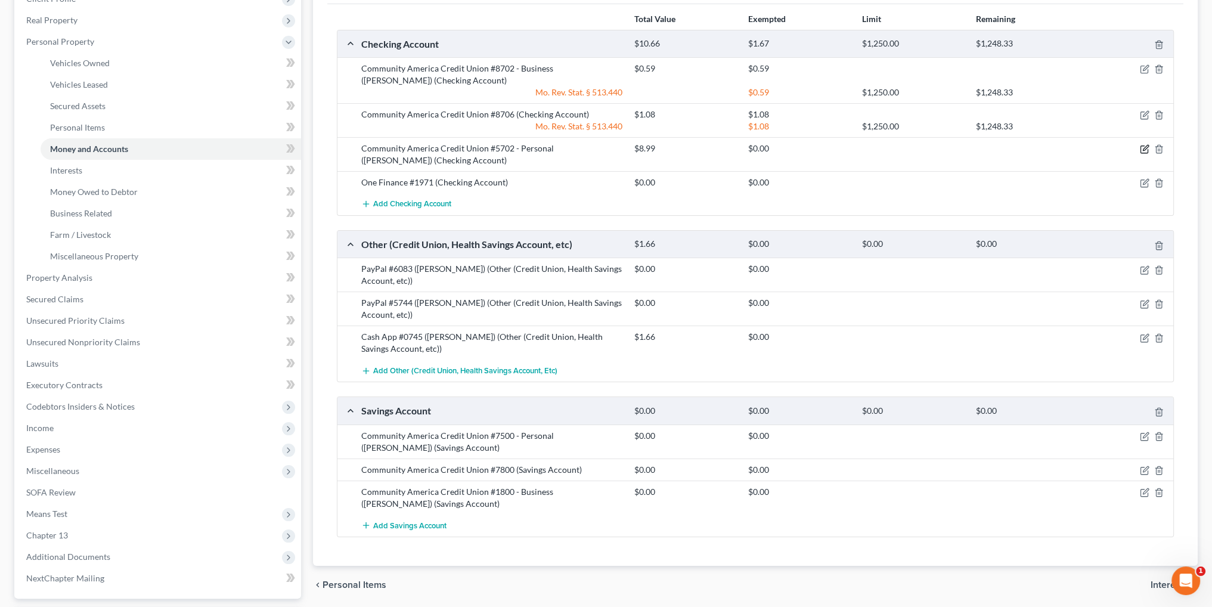
click at [1143, 148] on icon "button" at bounding box center [1145, 147] width 5 height 5
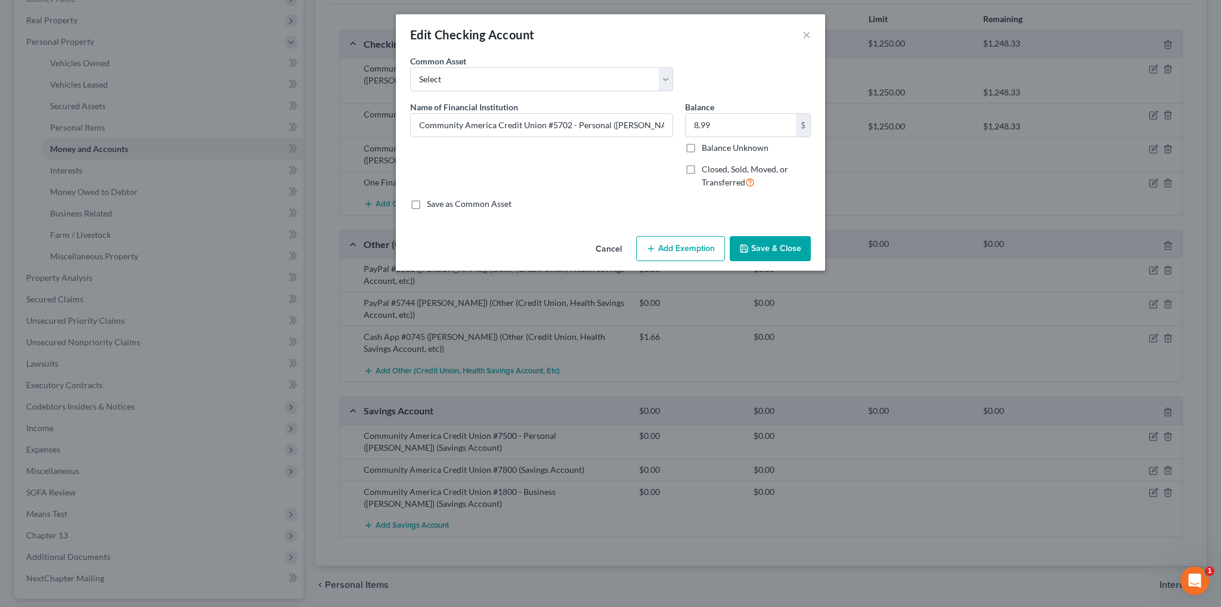
click at [673, 247] on button "Add Exemption" at bounding box center [680, 248] width 89 height 25
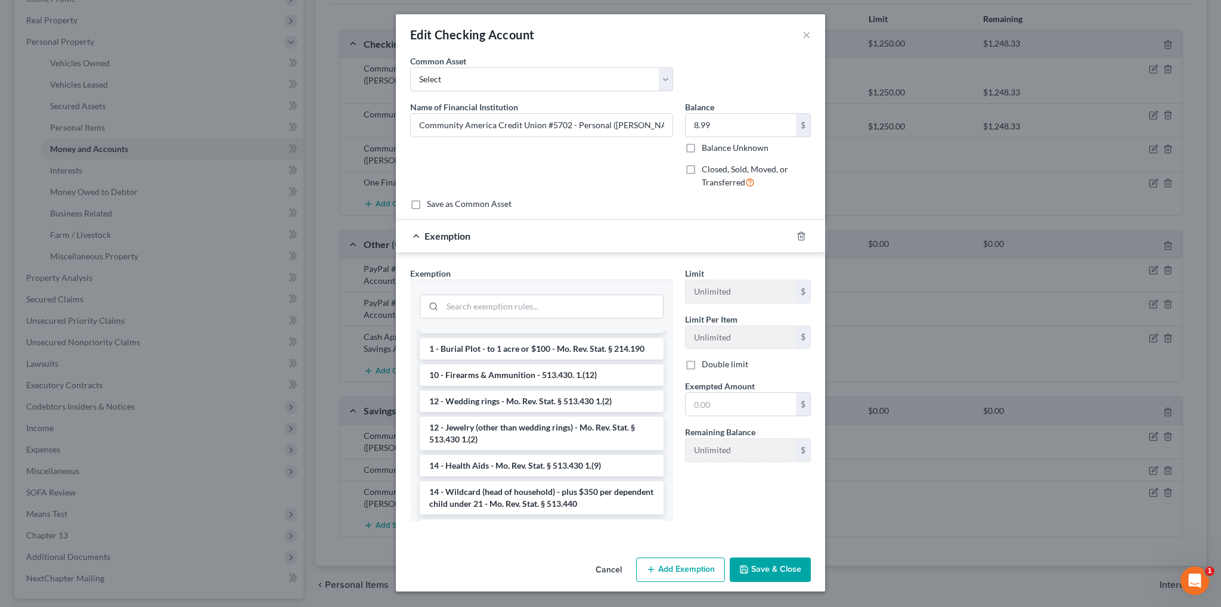
scroll to position [119, 0]
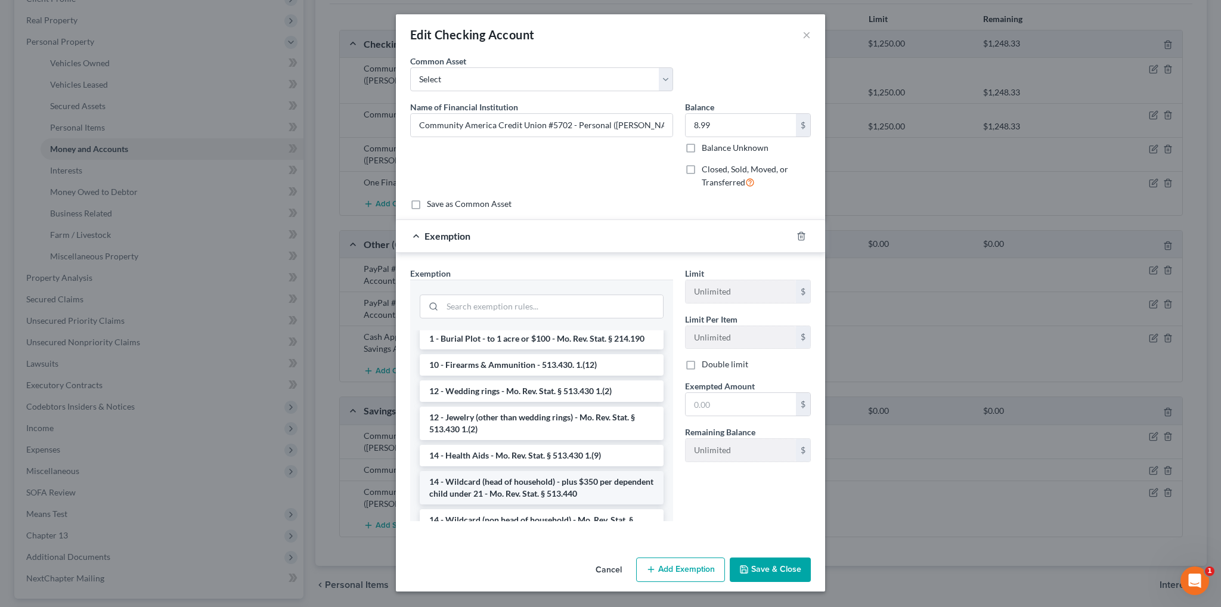
click at [507, 485] on li "14 - Wildcard (head of household) - plus $350 per dependent child under 21 - Mo…" at bounding box center [542, 487] width 244 height 33
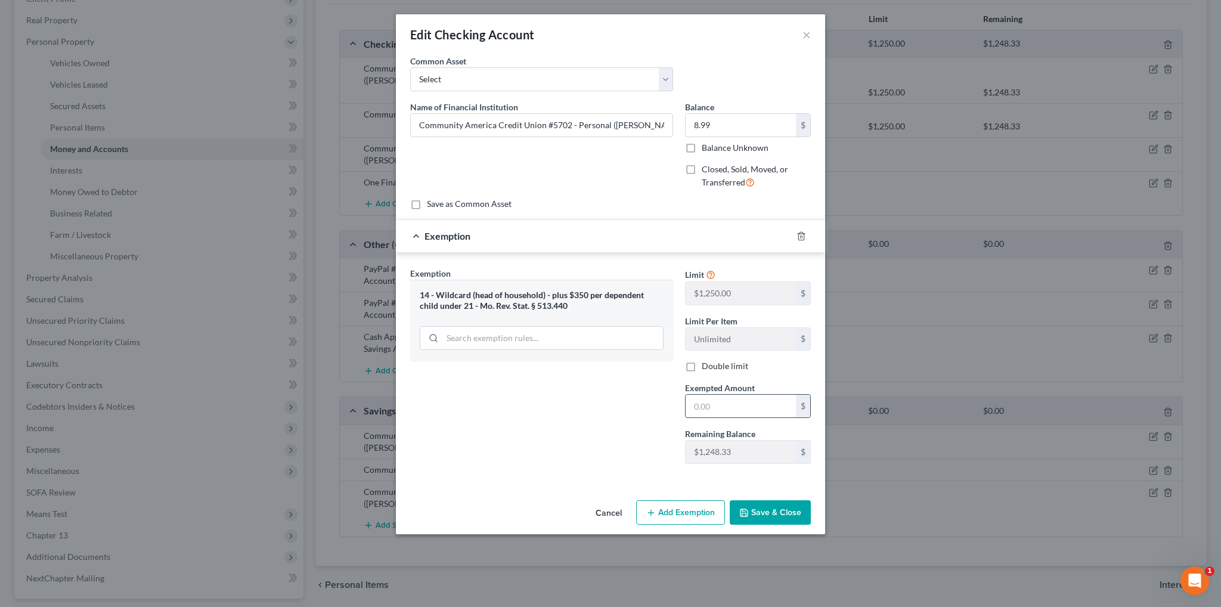
click at [706, 404] on input "text" at bounding box center [740, 406] width 110 height 23
click at [758, 509] on button "Save & Close" at bounding box center [770, 512] width 81 height 25
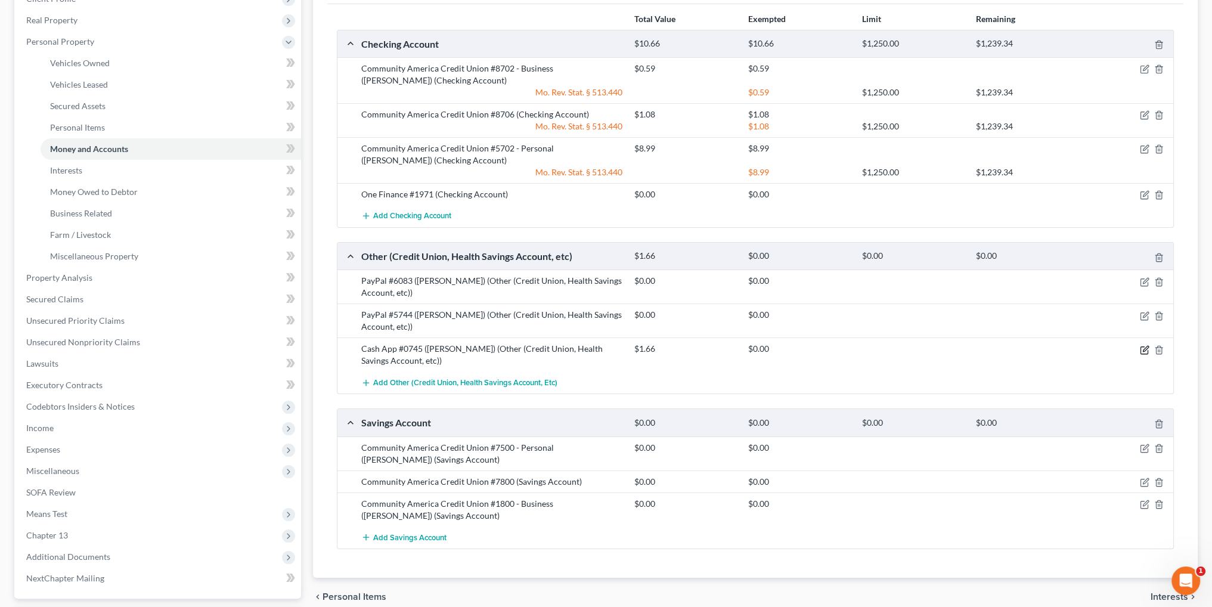
click at [1142, 345] on icon "button" at bounding box center [1145, 350] width 10 height 10
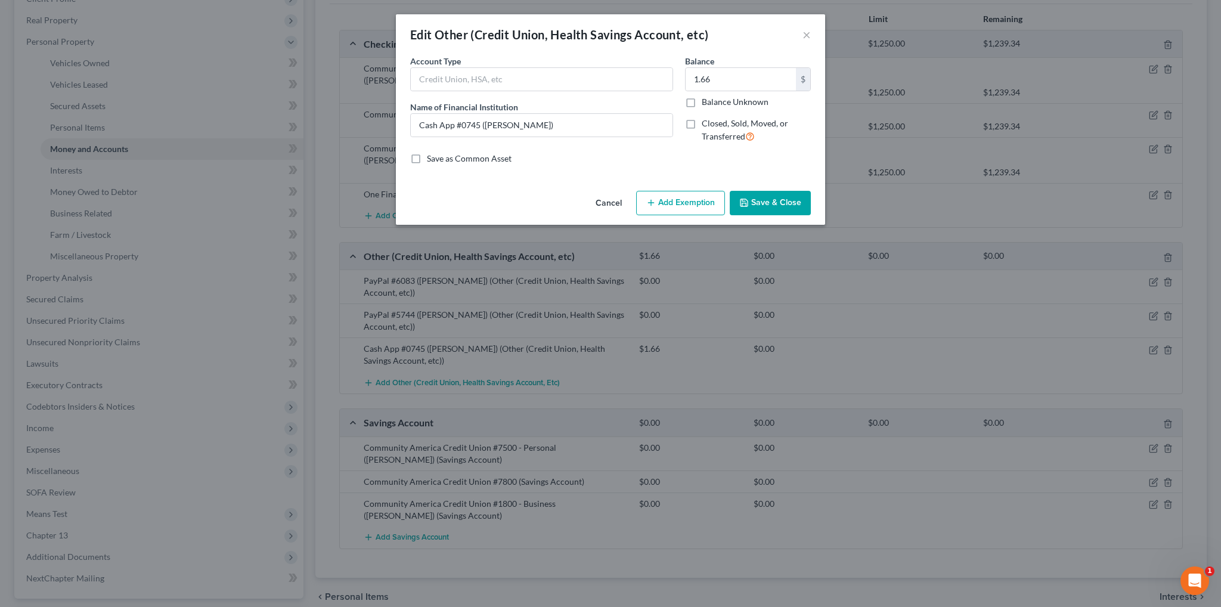
click at [655, 206] on icon "button" at bounding box center [651, 203] width 10 height 10
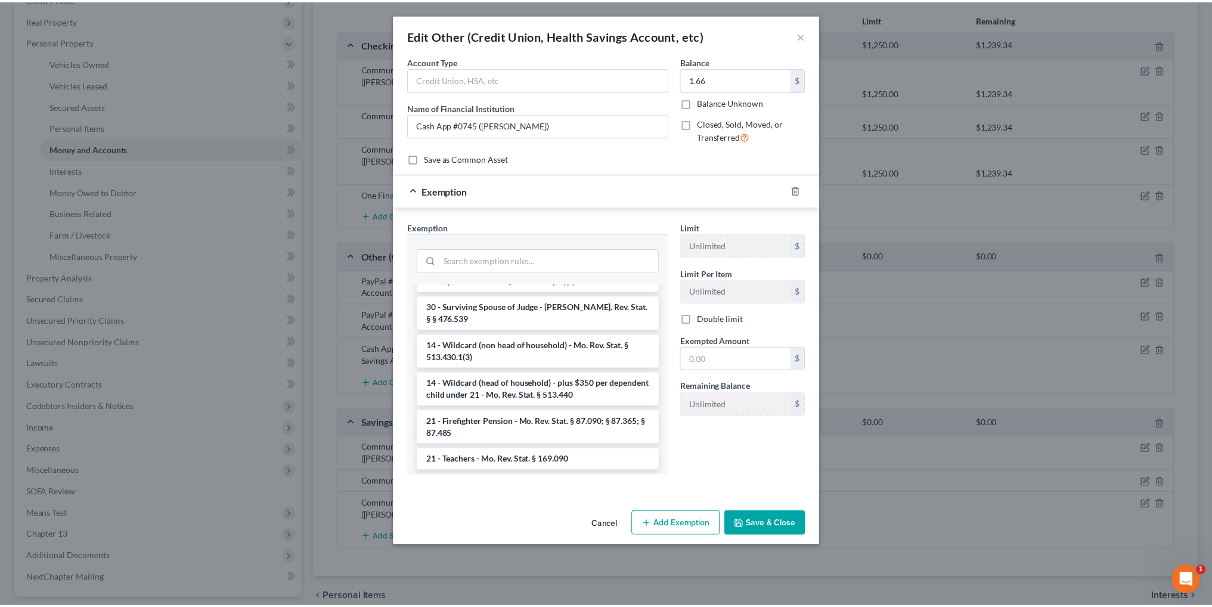
scroll to position [1073, 0]
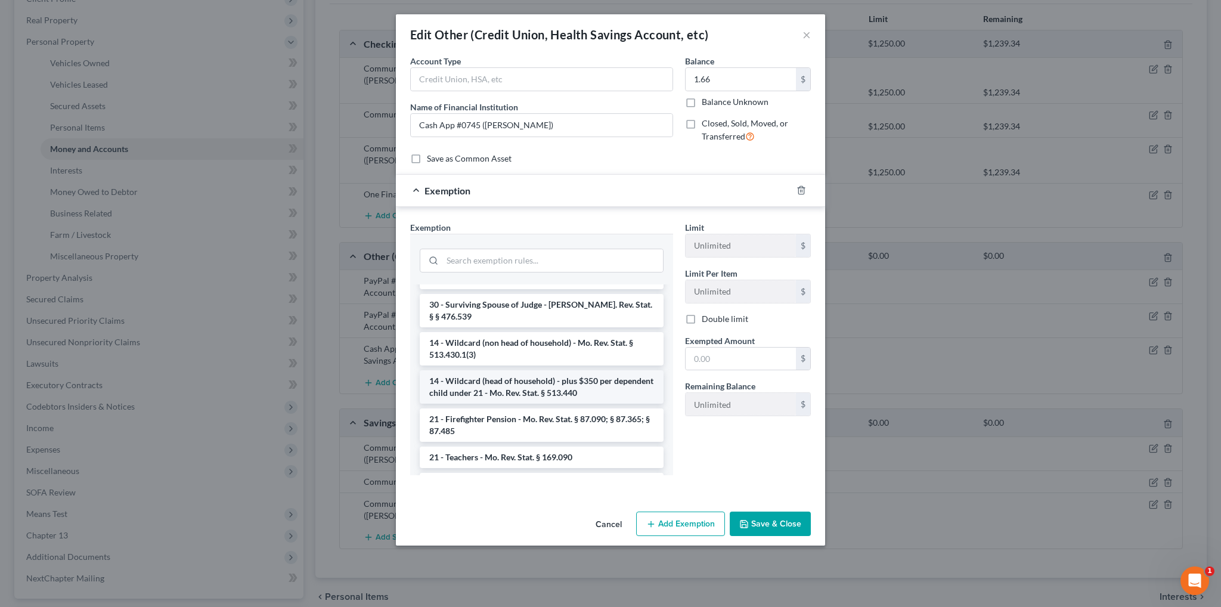
click at [502, 398] on li "14 - Wildcard (head of household) - plus $350 per dependent child under 21 - Mo…" at bounding box center [542, 386] width 244 height 33
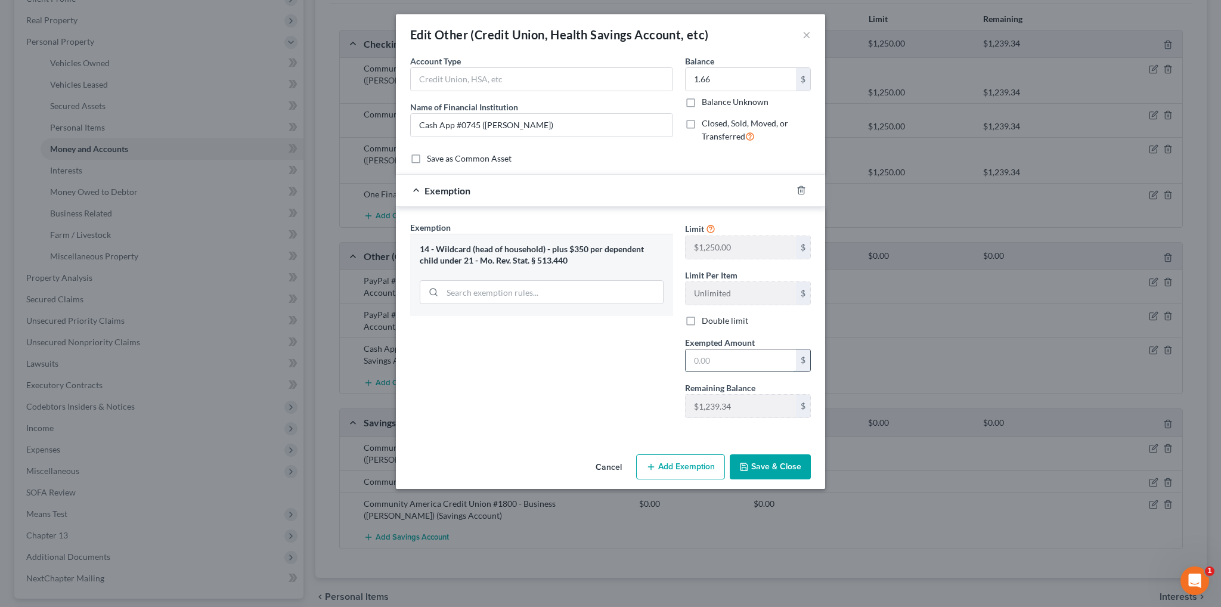
click at [721, 358] on input "text" at bounding box center [740, 360] width 110 height 23
click at [773, 470] on button "Save & Close" at bounding box center [770, 466] width 81 height 25
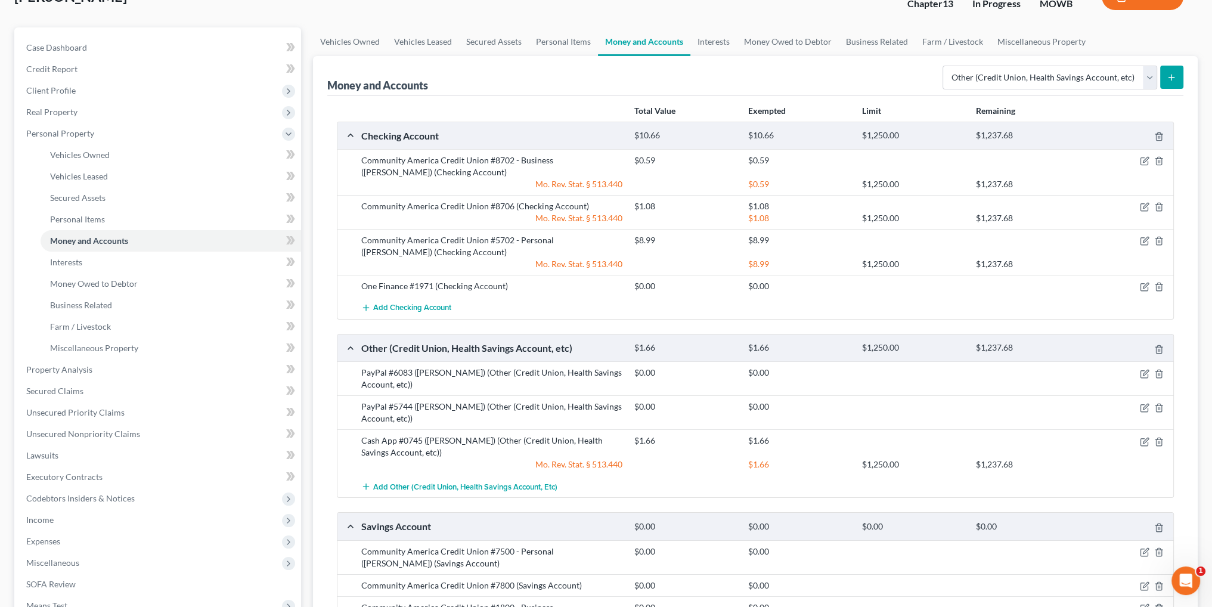
scroll to position [0, 0]
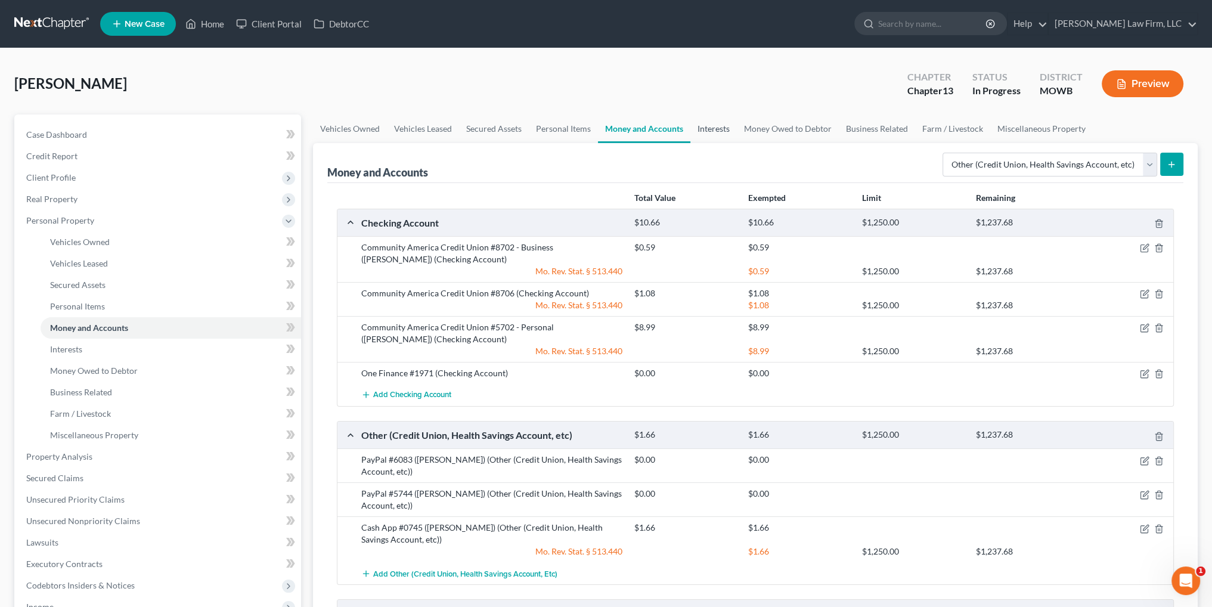
click at [718, 126] on link "Interests" at bounding box center [713, 128] width 46 height 29
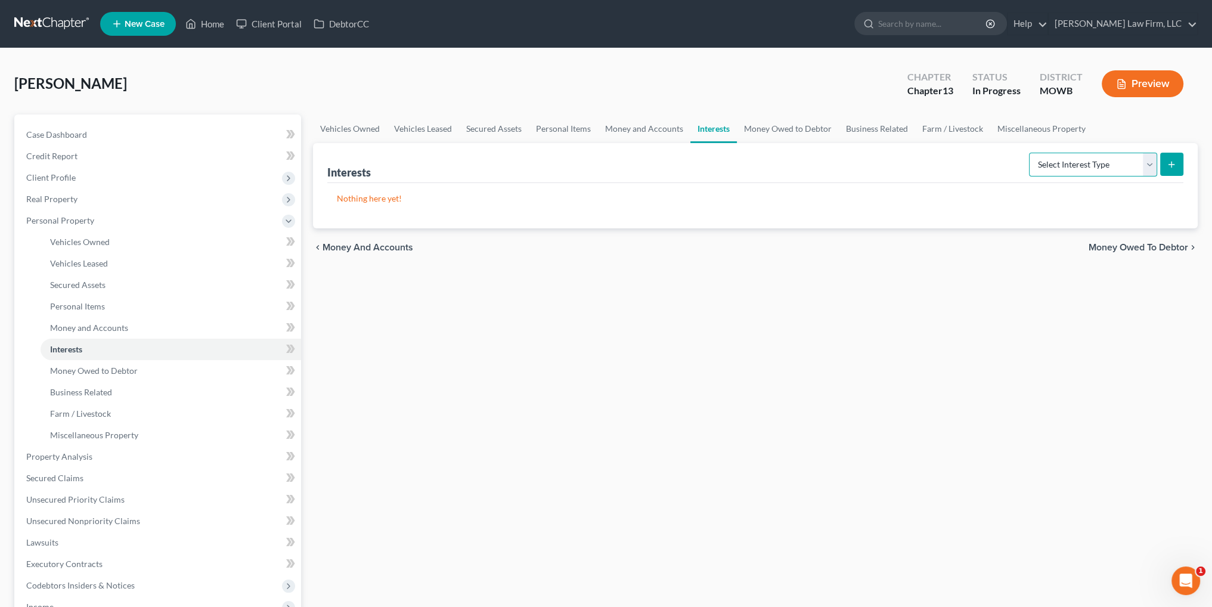
click at [1144, 166] on select "Select Interest Type 401K Annuity Bond Education IRA Government Bond Government…" at bounding box center [1093, 165] width 128 height 24
click at [1030, 153] on select "Select Interest Type 401K Annuity Bond Education IRA Government Bond Government…" at bounding box center [1093, 165] width 128 height 24
click at [1173, 165] on line "submit" at bounding box center [1171, 165] width 5 height 0
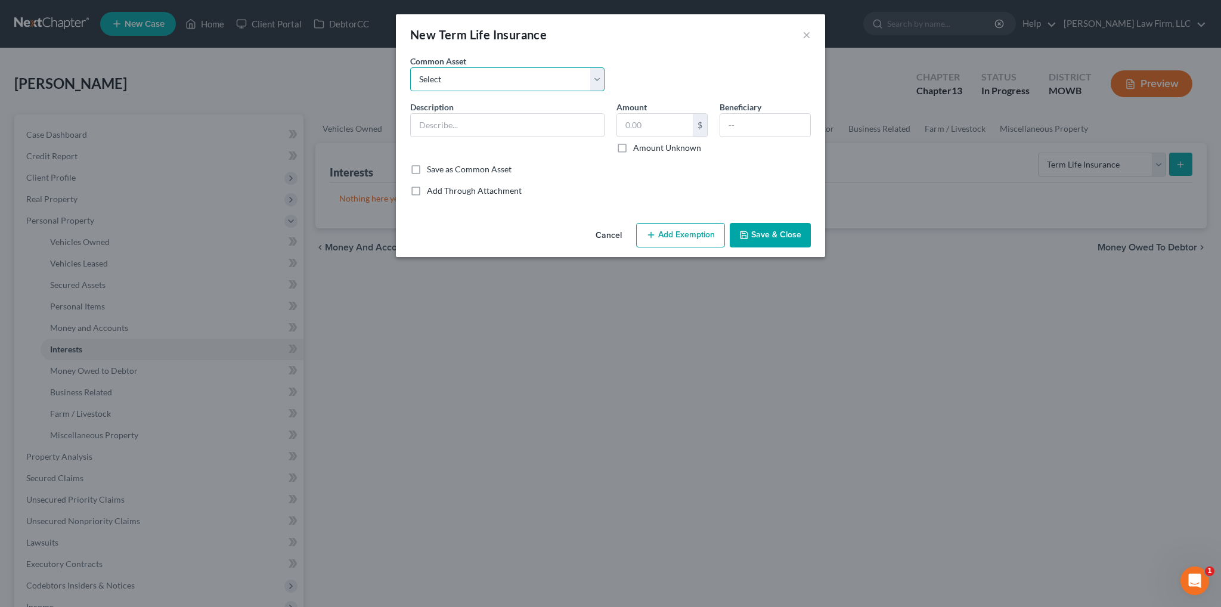
click at [483, 77] on select "Select Teamster-UPS National 401K Deferred Savings Farmers Insurance, [STREET_A…" at bounding box center [507, 79] width 194 height 24
click at [479, 122] on input "text" at bounding box center [507, 125] width 193 height 23
click at [753, 232] on button "Save & Close" at bounding box center [770, 235] width 81 height 25
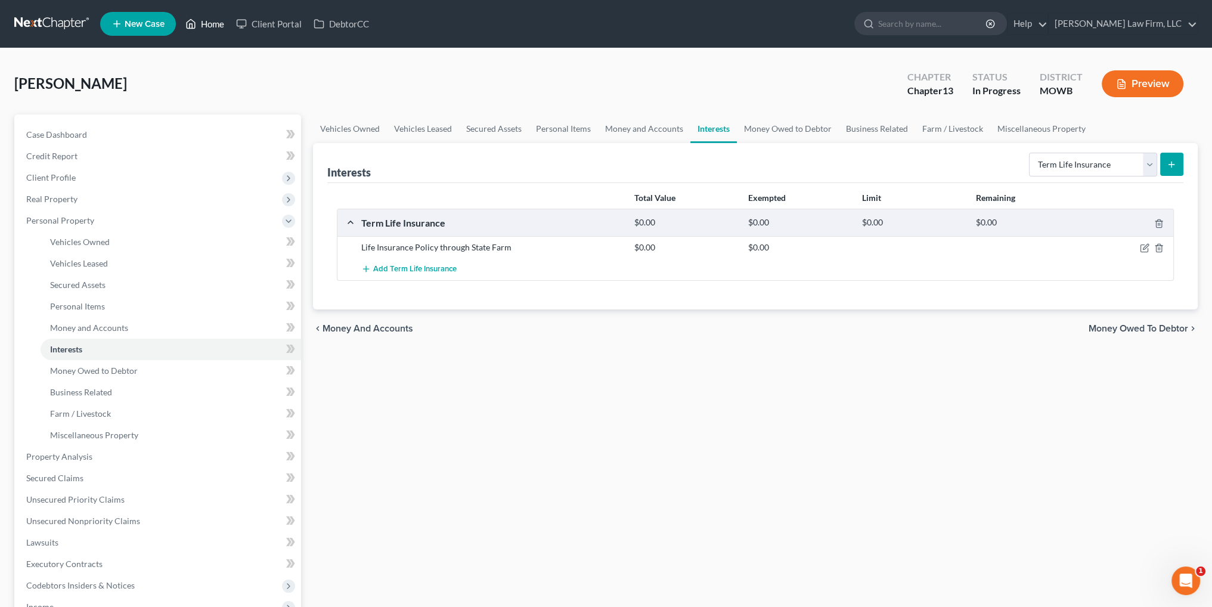
click at [208, 23] on link "Home" at bounding box center [204, 23] width 51 height 21
